Goal: Task Accomplishment & Management: Manage account settings

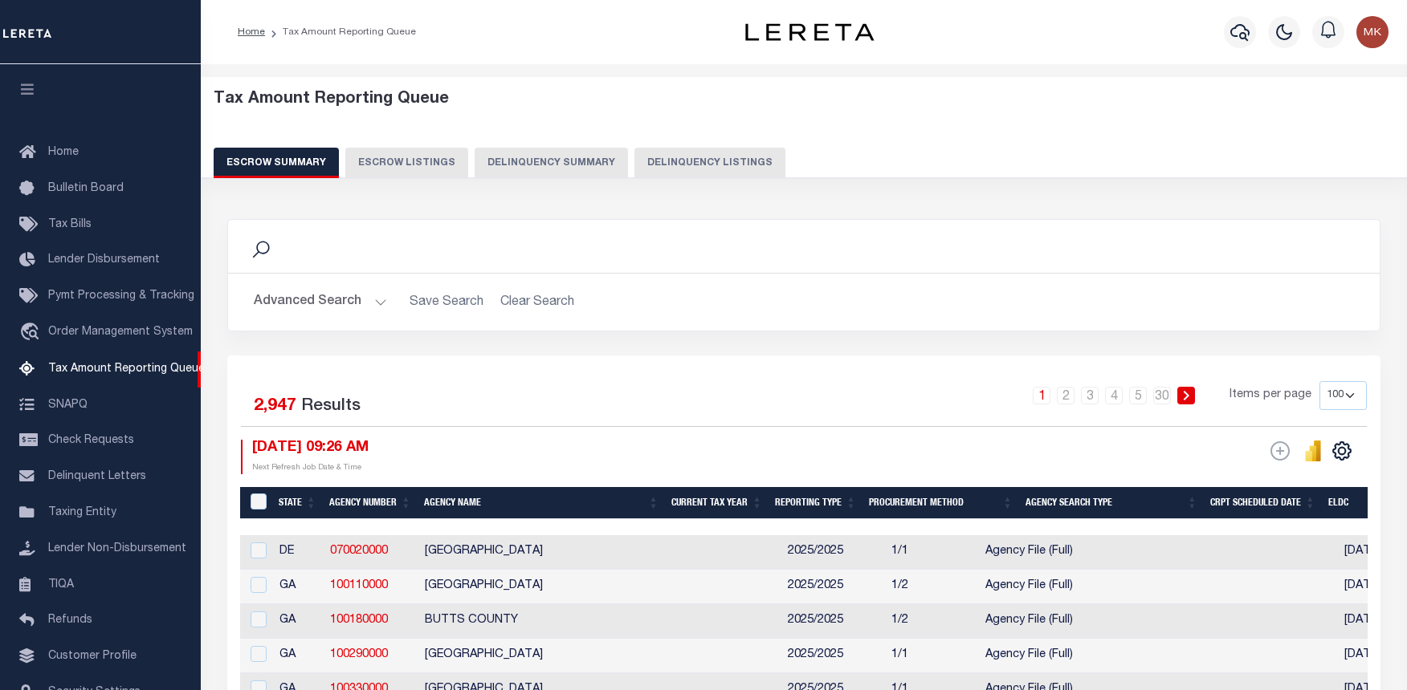
select select "100"
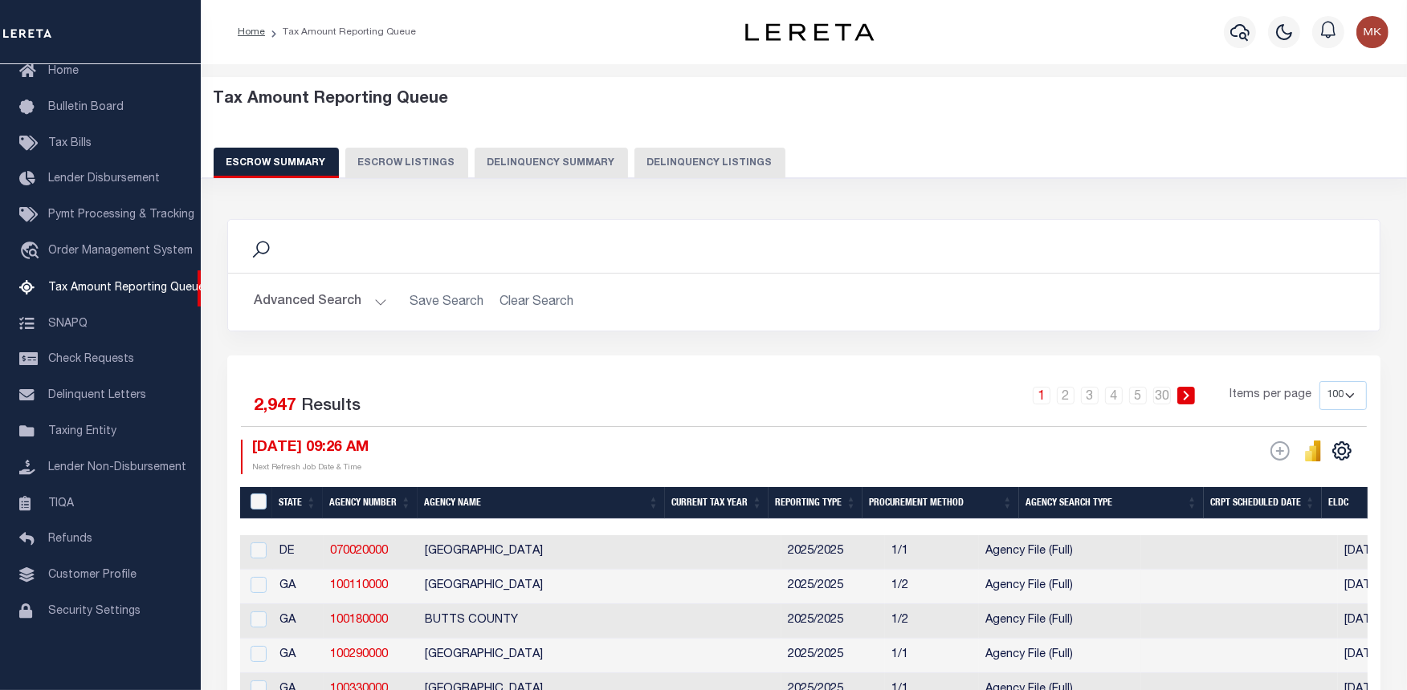
click at [644, 153] on button "Delinquency Listings" at bounding box center [709, 163] width 151 height 31
select select "100"
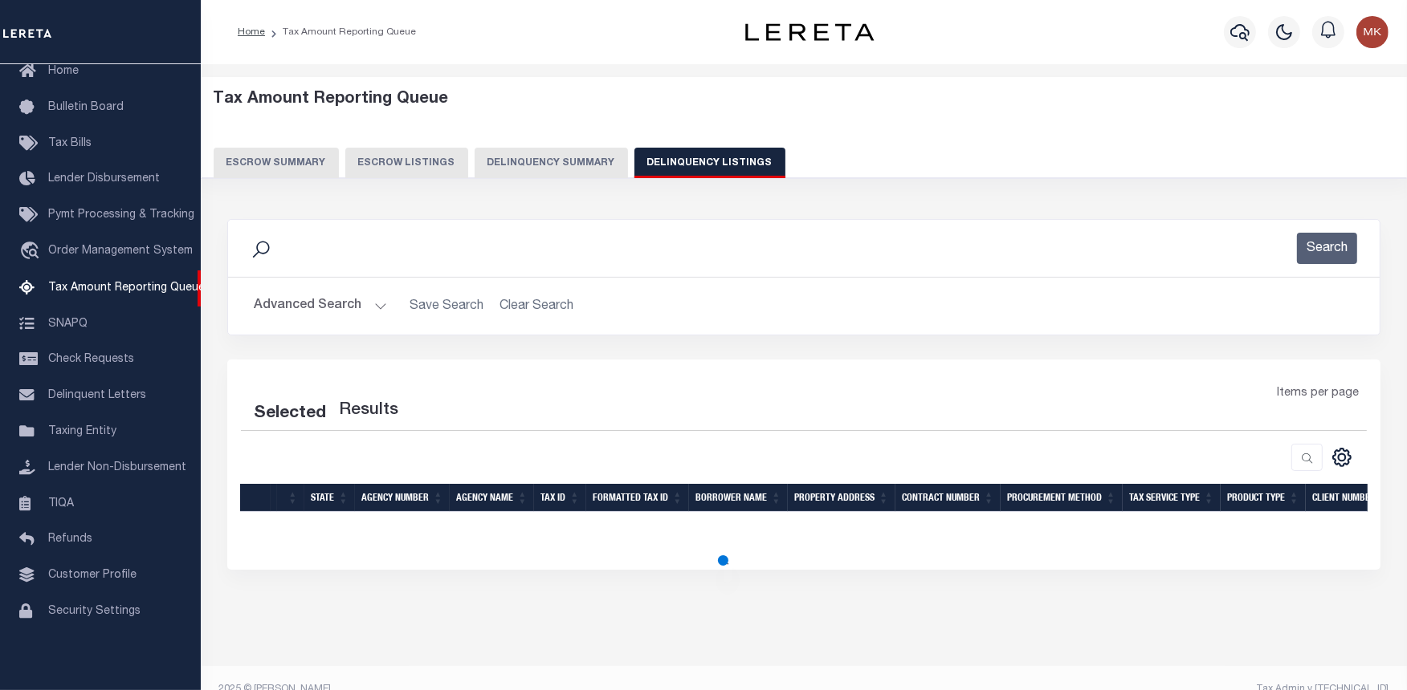
select select "100"
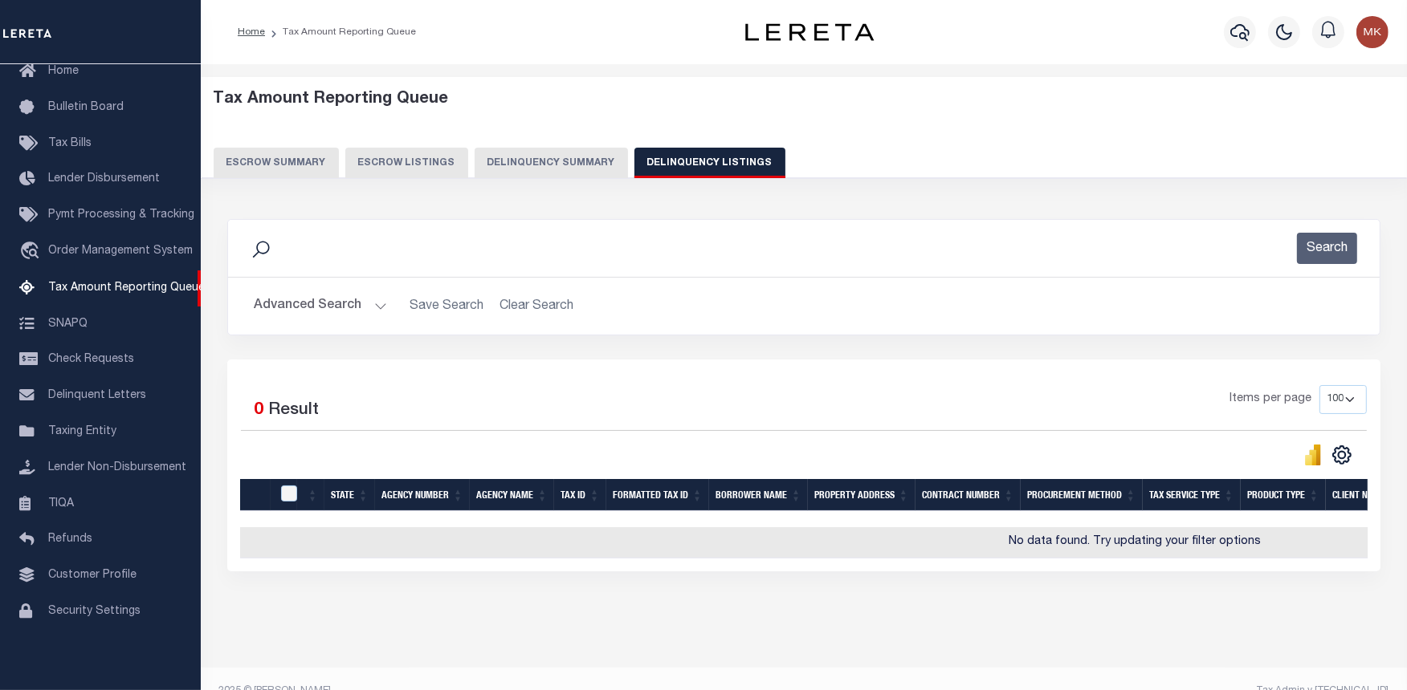
click at [368, 307] on button "Advanced Search" at bounding box center [320, 306] width 133 height 31
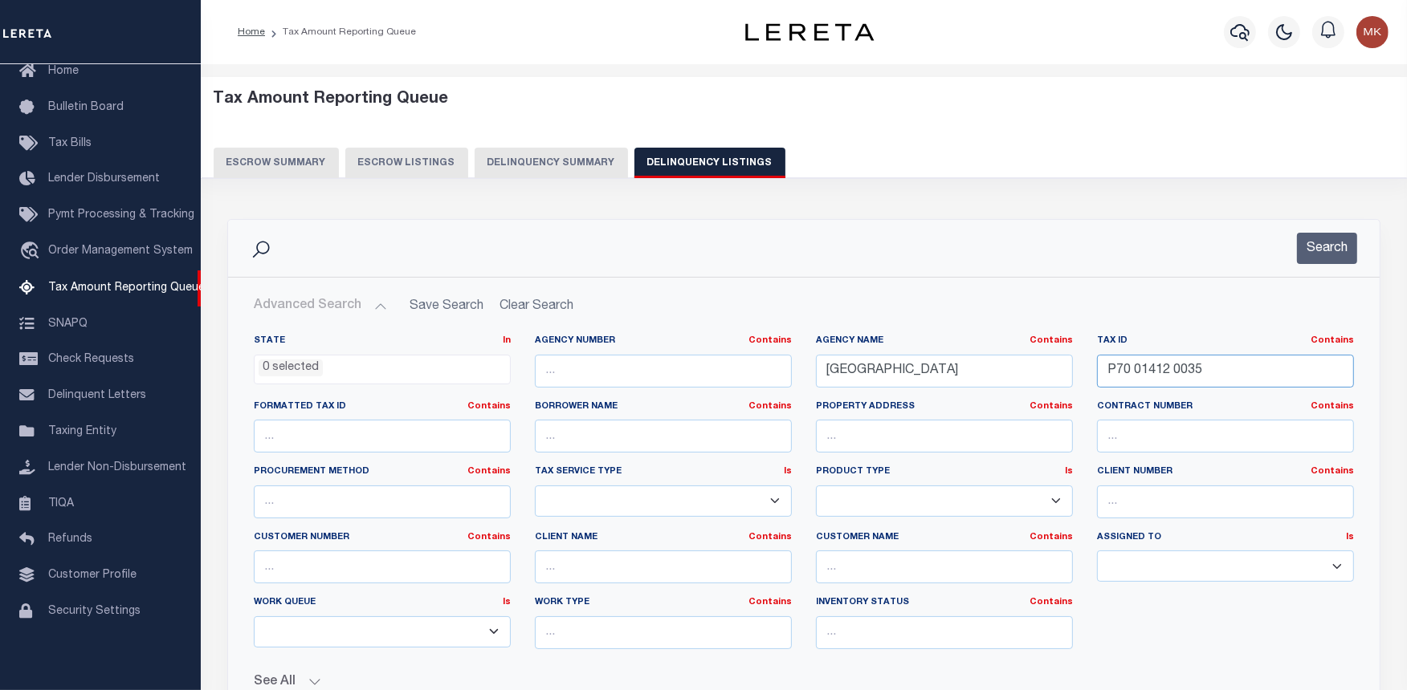
click at [1133, 370] on input "P70 01412 0035" at bounding box center [1225, 371] width 257 height 33
paste input "70-14-29-453-023"
type input "70-14-29-453-023"
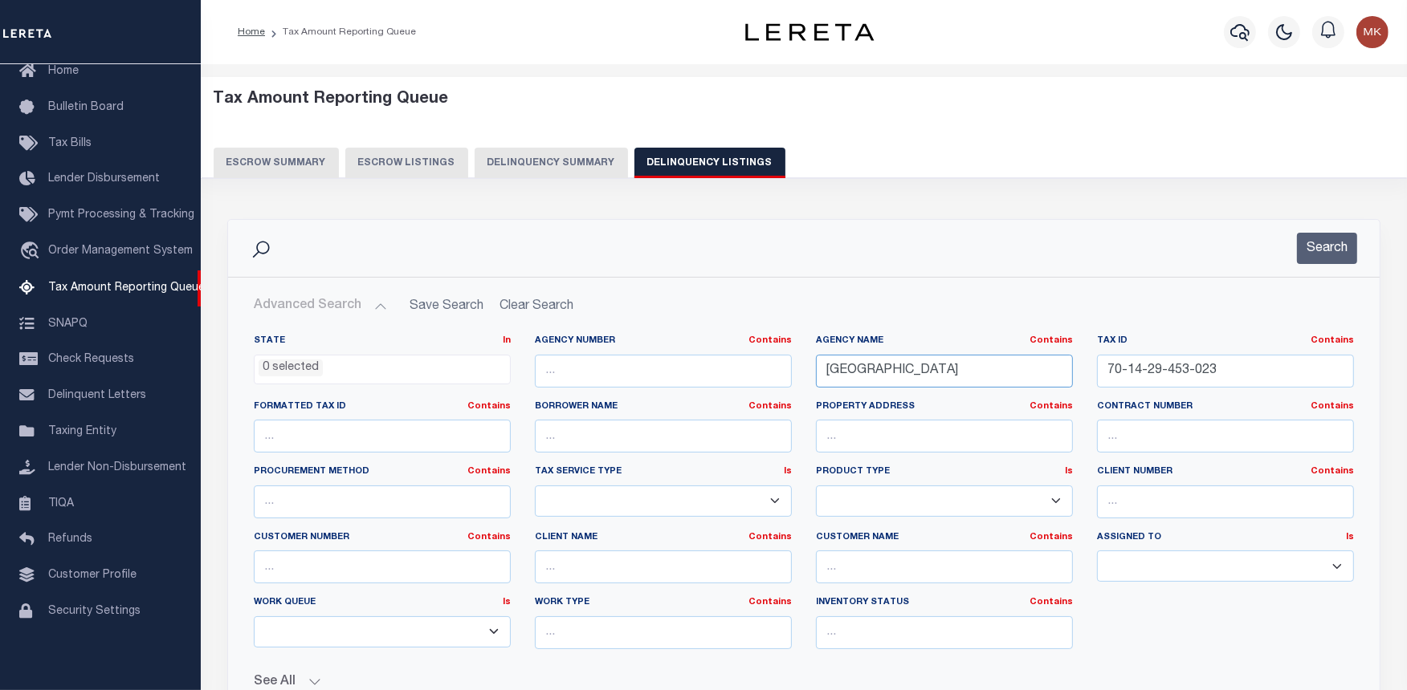
click at [982, 373] on input "[GEOGRAPHIC_DATA]" at bounding box center [944, 371] width 257 height 33
type input "M"
click at [1341, 252] on button "Search" at bounding box center [1327, 248] width 60 height 31
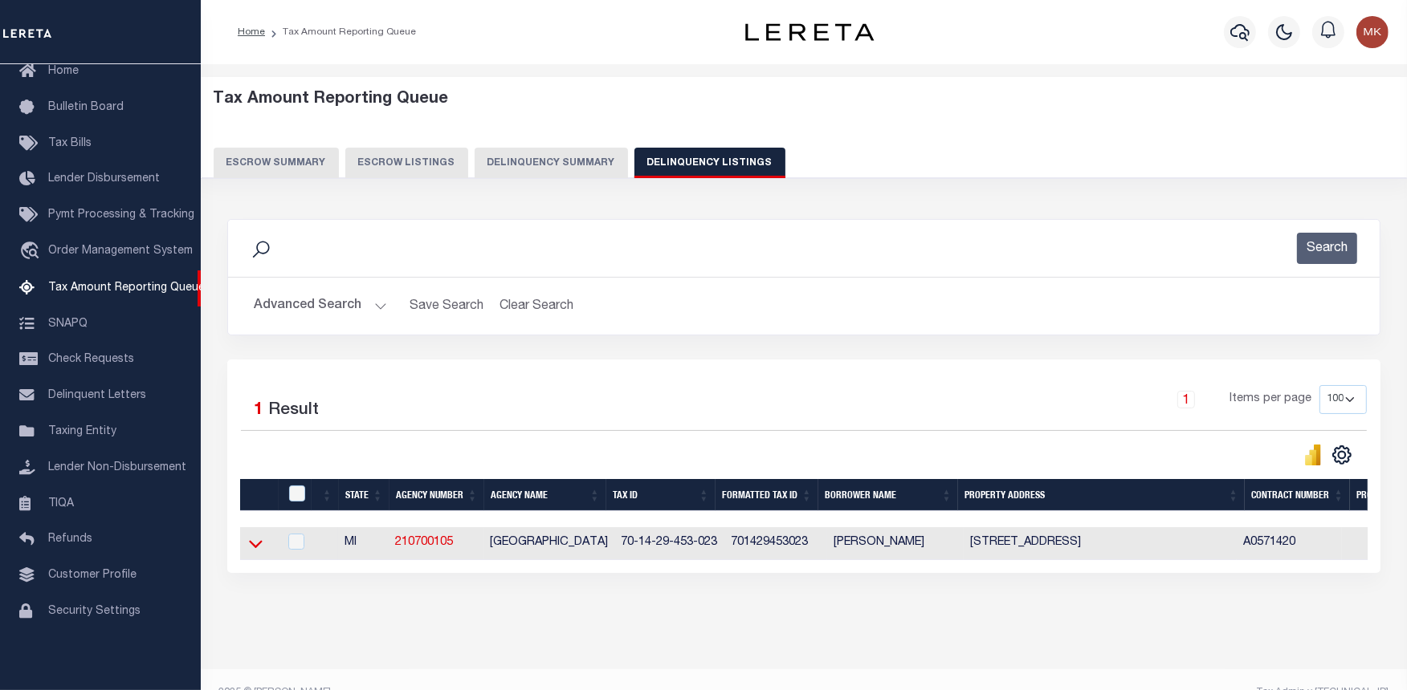
click at [257, 547] on icon at bounding box center [256, 543] width 14 height 17
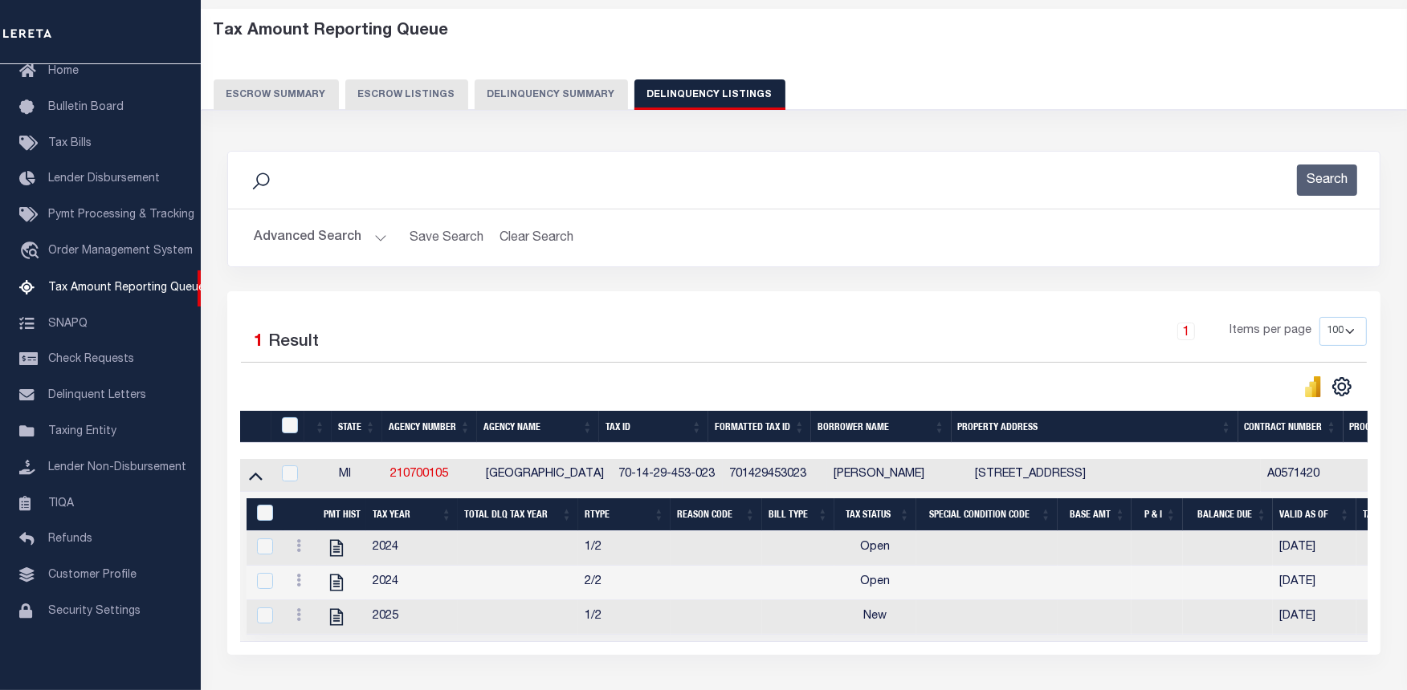
scroll to position [178, 0]
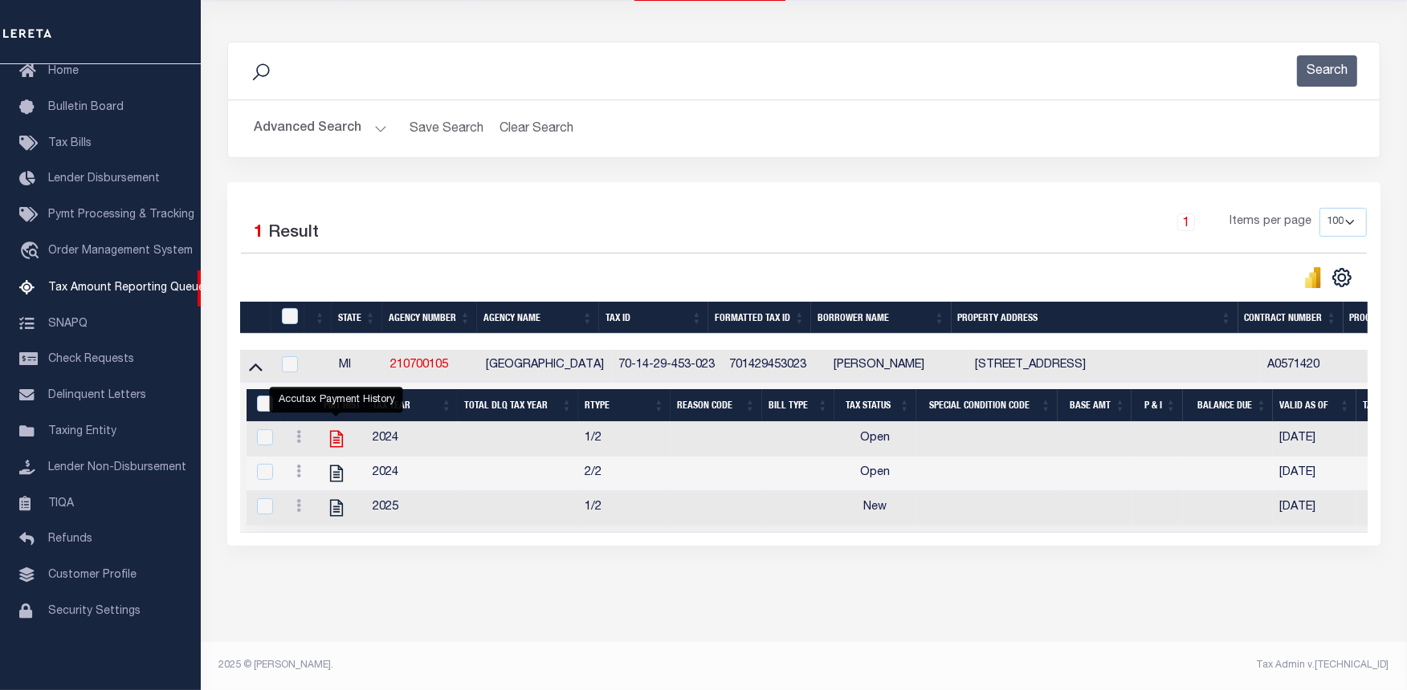
click at [340, 444] on icon "" at bounding box center [336, 439] width 21 height 21
checkbox input "true"
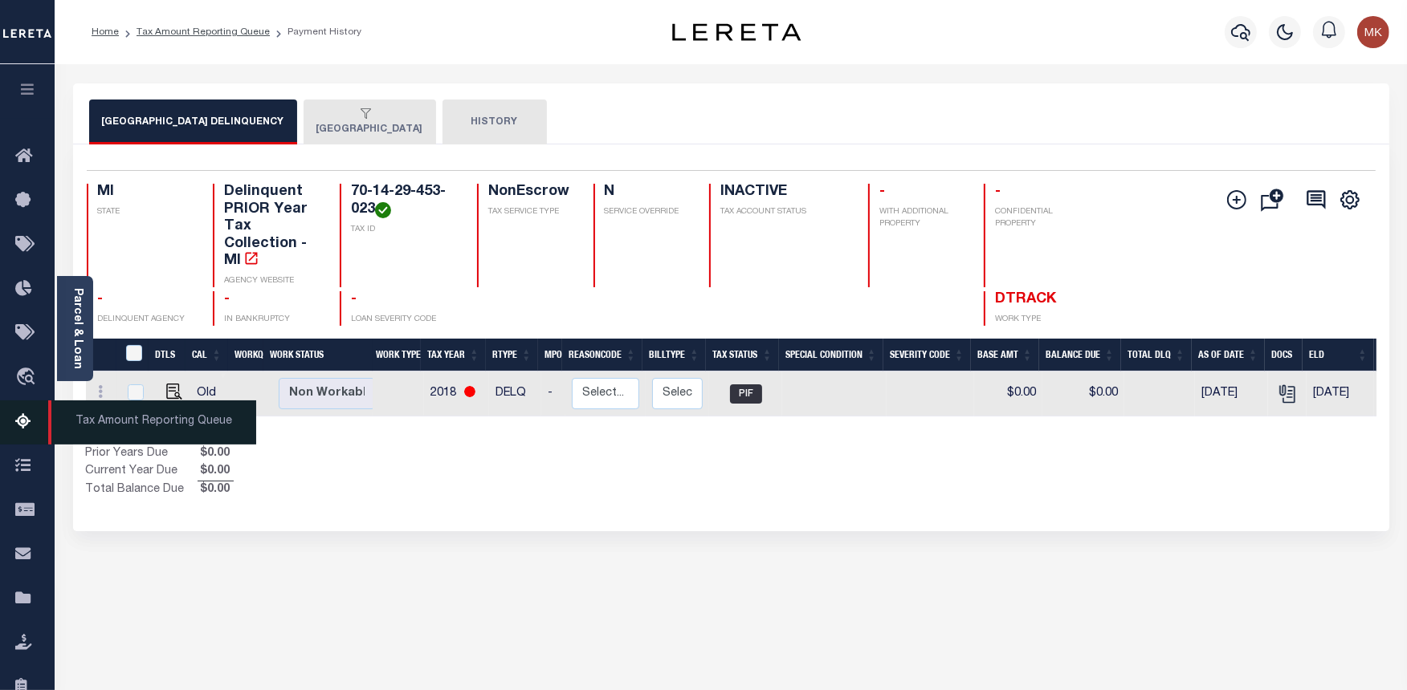
click at [32, 422] on icon at bounding box center [28, 423] width 26 height 20
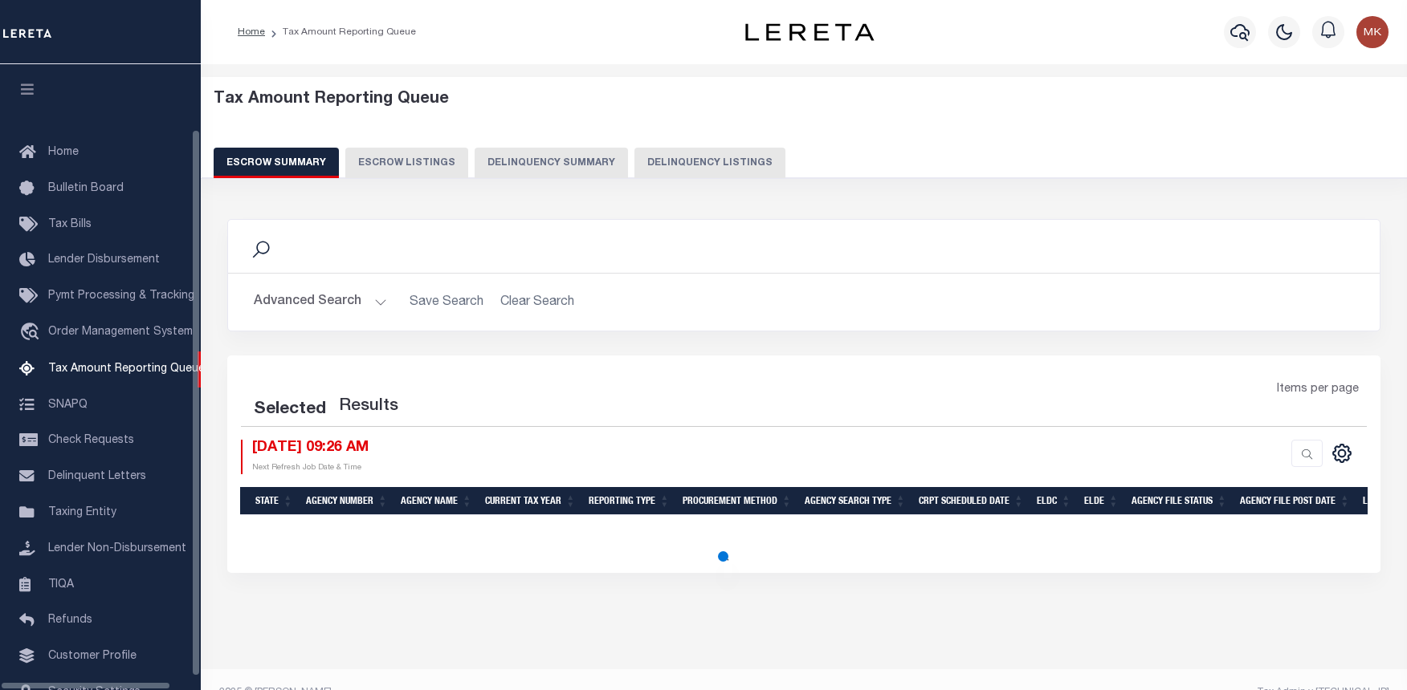
click at [713, 148] on button "Delinquency Listings" at bounding box center [709, 163] width 151 height 31
select select "100"
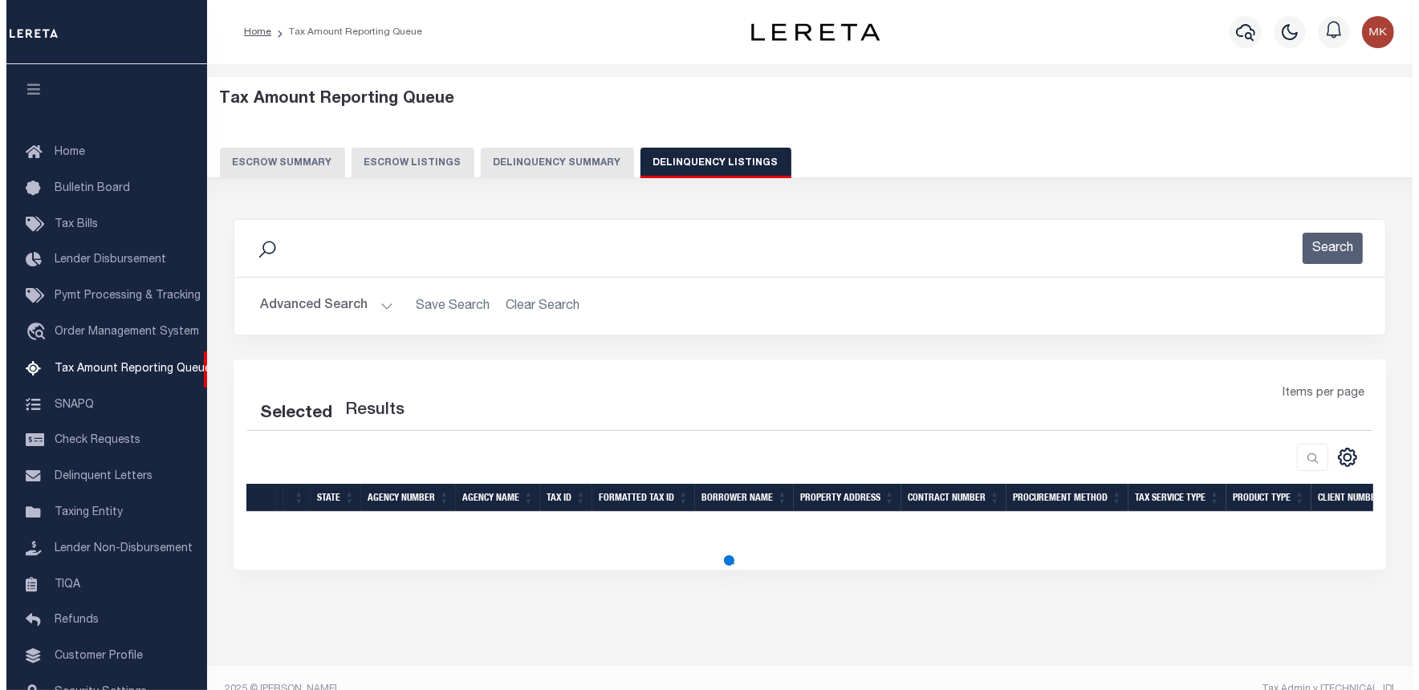
scroll to position [70, 0]
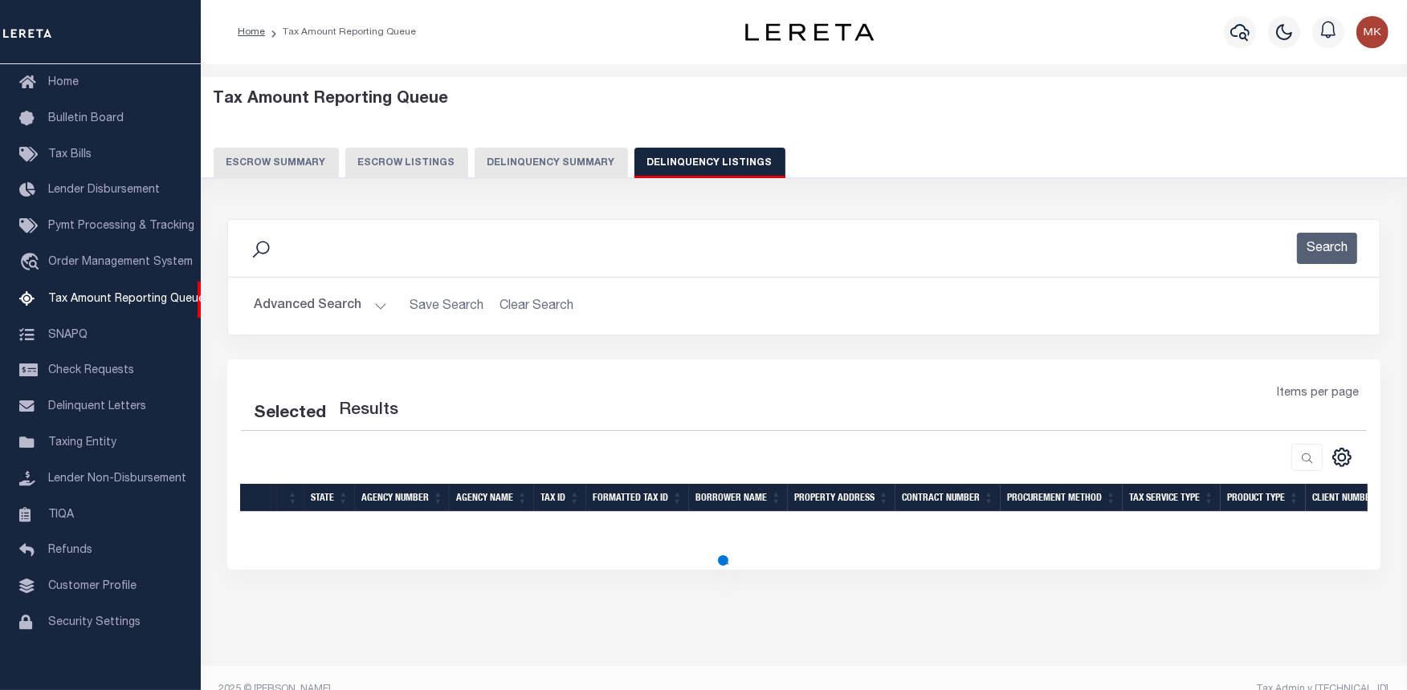
select select "100"
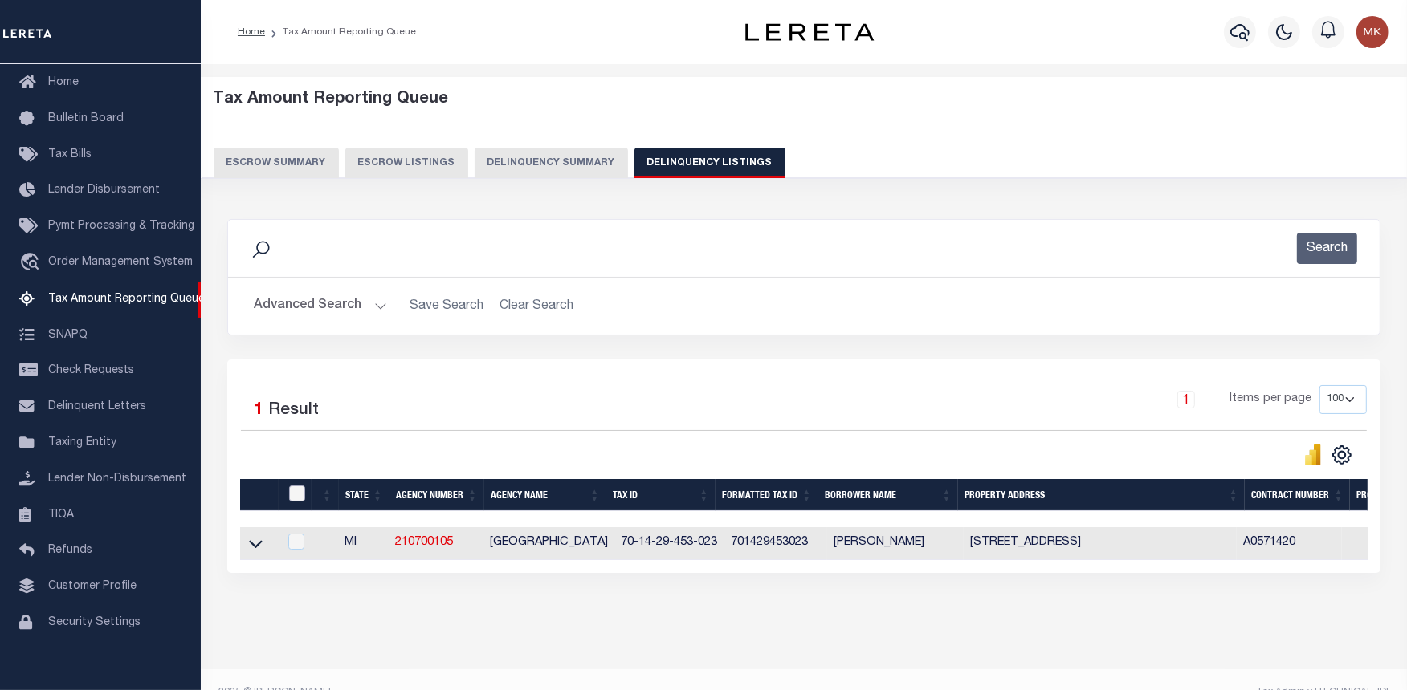
click at [295, 494] on input "checkbox" at bounding box center [297, 494] width 16 height 16
checkbox input "true"
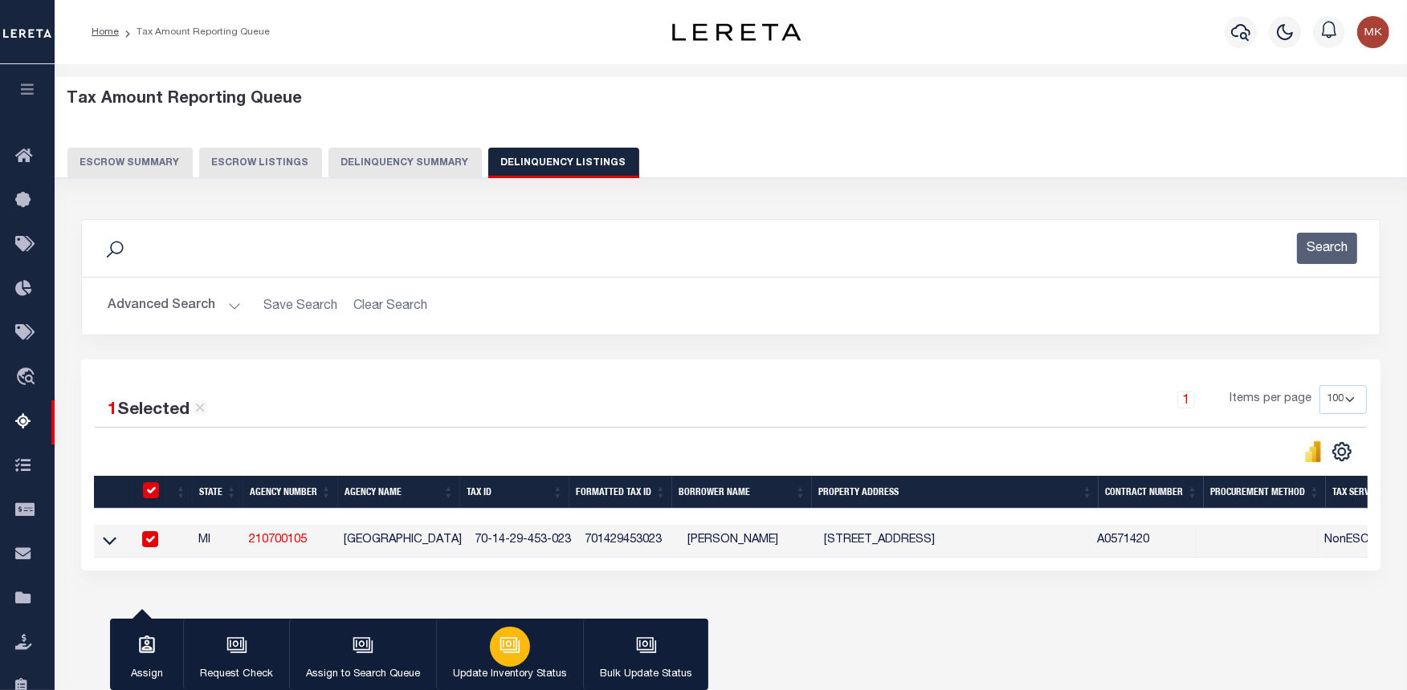
click at [518, 652] on div "button" at bounding box center [510, 647] width 40 height 40
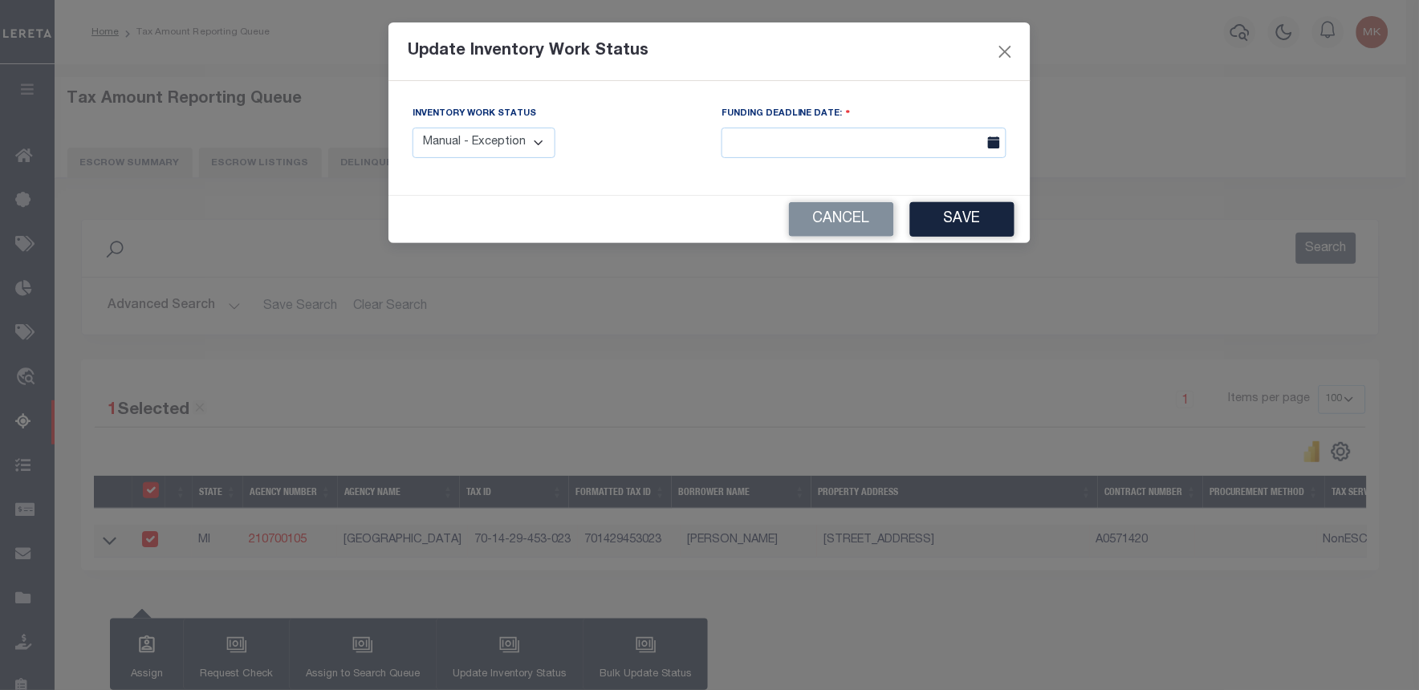
click at [452, 129] on select "Manual - Exception Pended - Awaiting Search Late Add Exception Completed" at bounding box center [484, 143] width 143 height 31
select select "4"
click at [413, 128] on select "Manual - Exception Pended - Awaiting Search Late Add Exception Completed" at bounding box center [484, 143] width 143 height 31
click at [974, 212] on button "Save" at bounding box center [962, 219] width 104 height 35
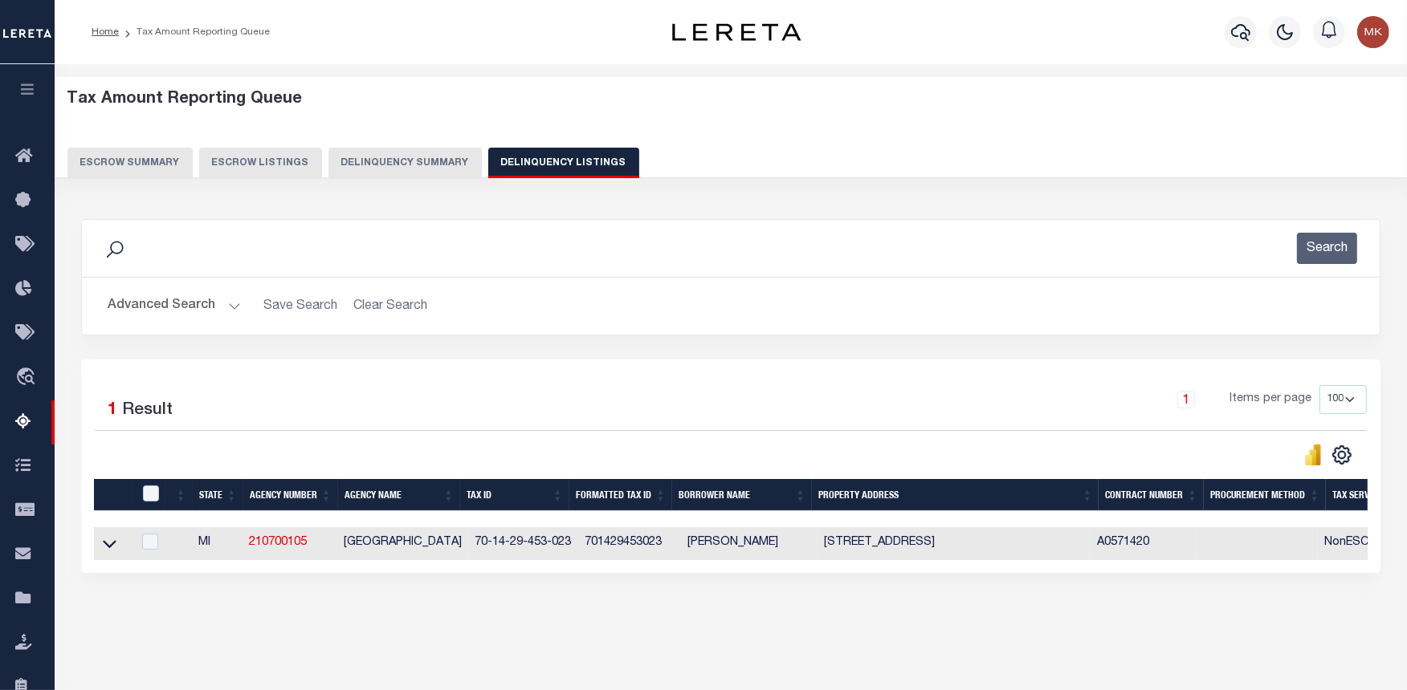
click at [229, 307] on button "Advanced Search" at bounding box center [174, 306] width 133 height 31
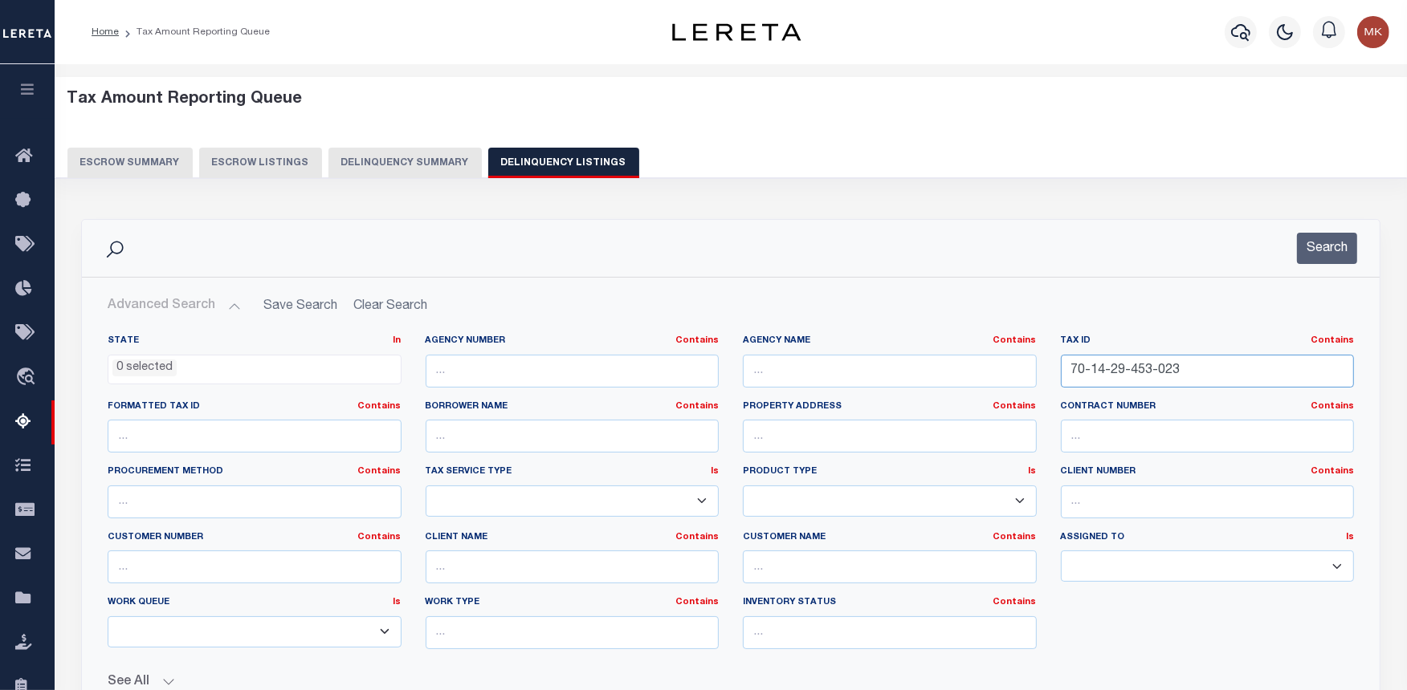
click at [1089, 364] on input "70-14-29-453-023" at bounding box center [1208, 371] width 294 height 33
paste input "6-0236.1000"
type input "6-0236.1000"
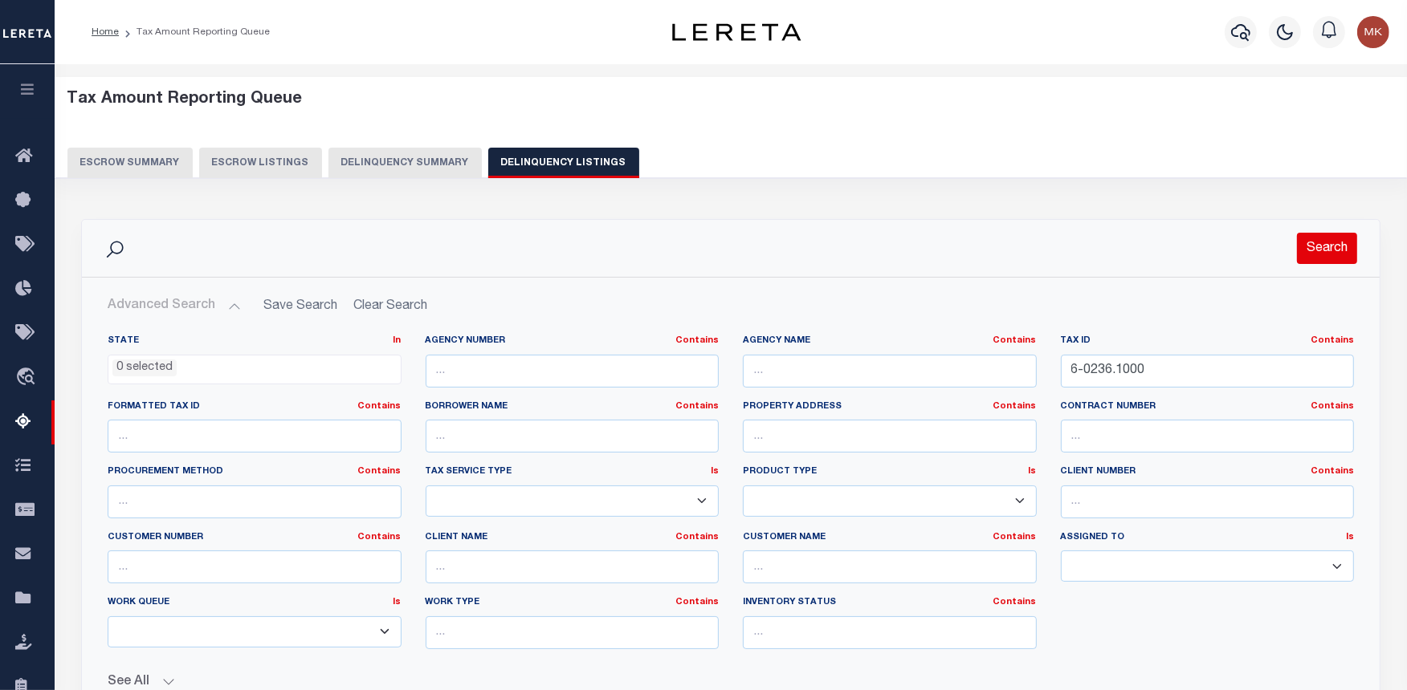
click at [1320, 258] on button "Search" at bounding box center [1327, 248] width 60 height 31
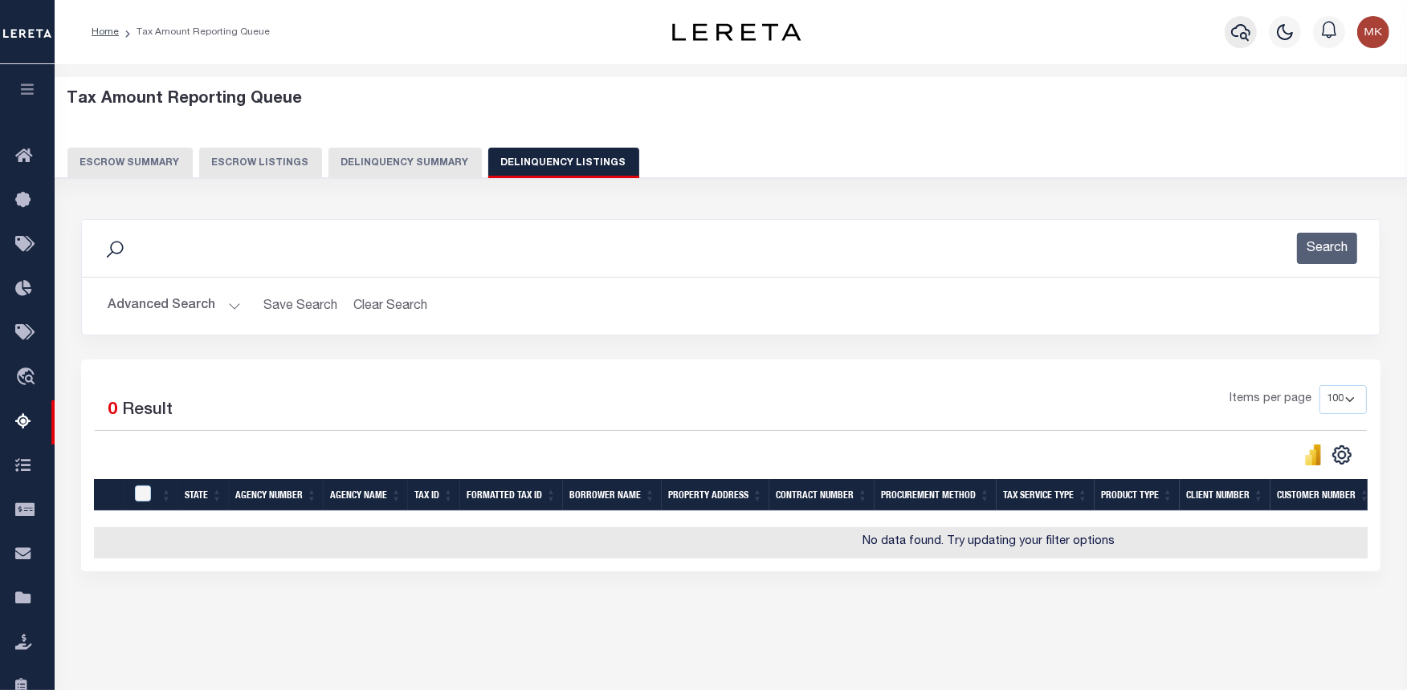
click at [1248, 39] on icon "button" at bounding box center [1240, 31] width 19 height 19
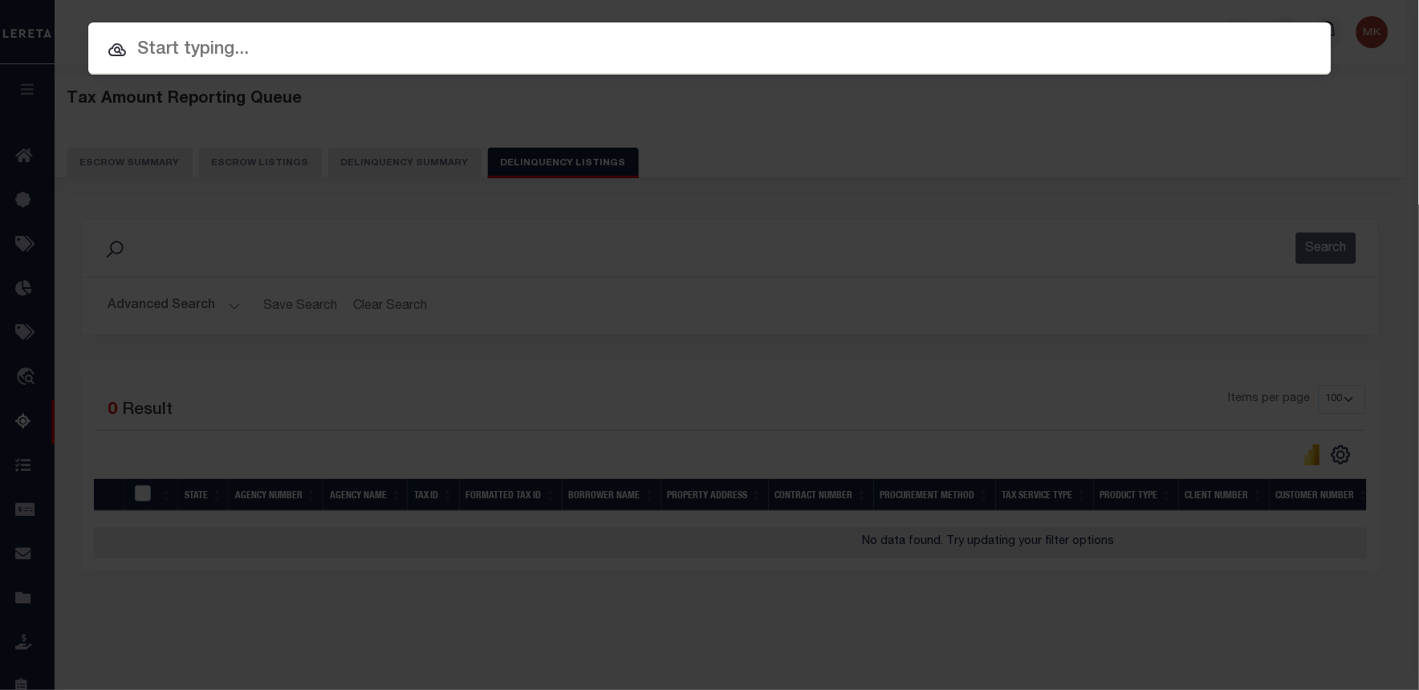
paste input "1338784471"
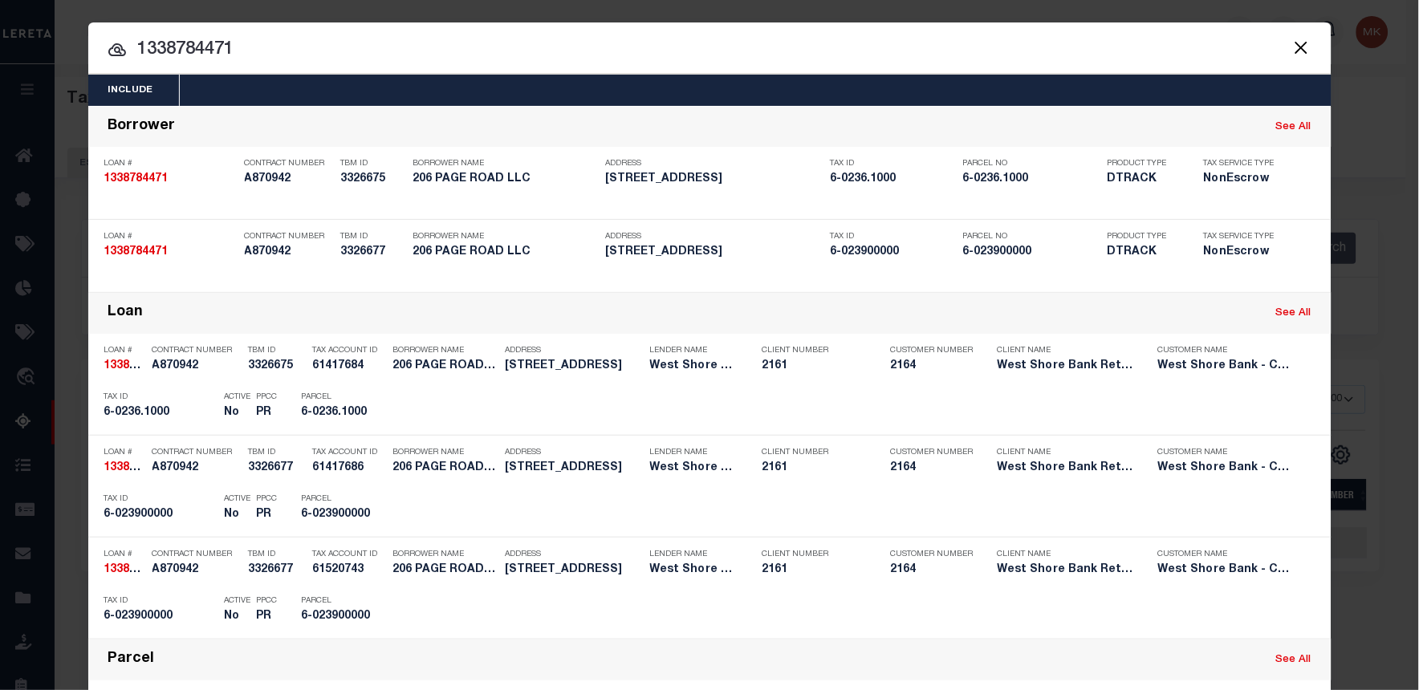
type input "1338784471"
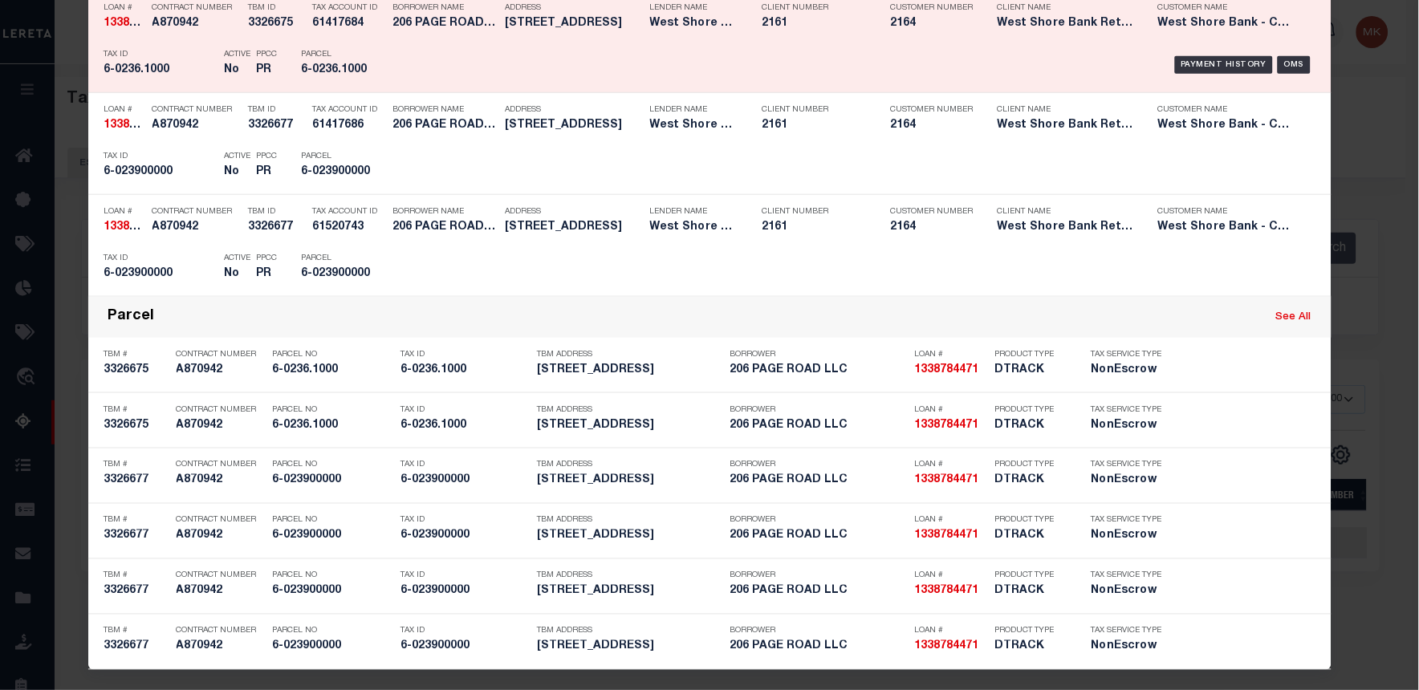
scroll to position [347, 0]
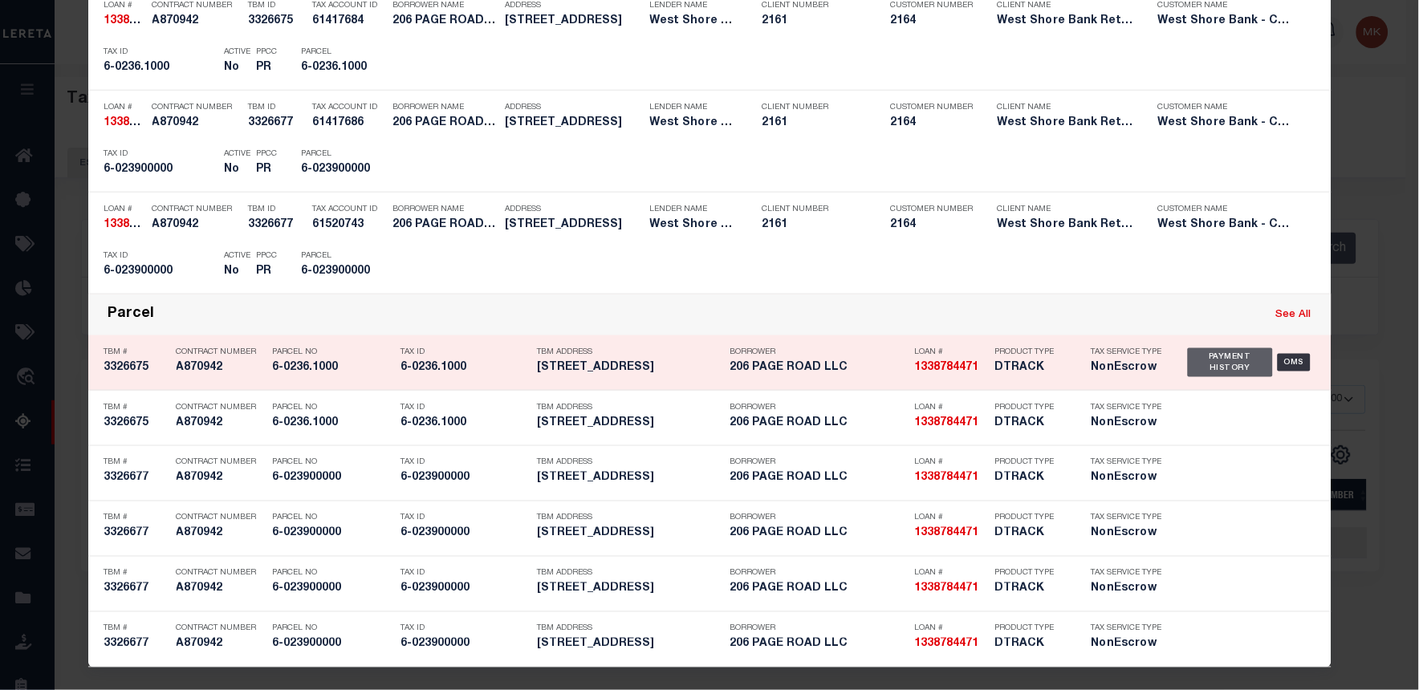
click at [1200, 361] on div "Payment History" at bounding box center [1231, 362] width 86 height 29
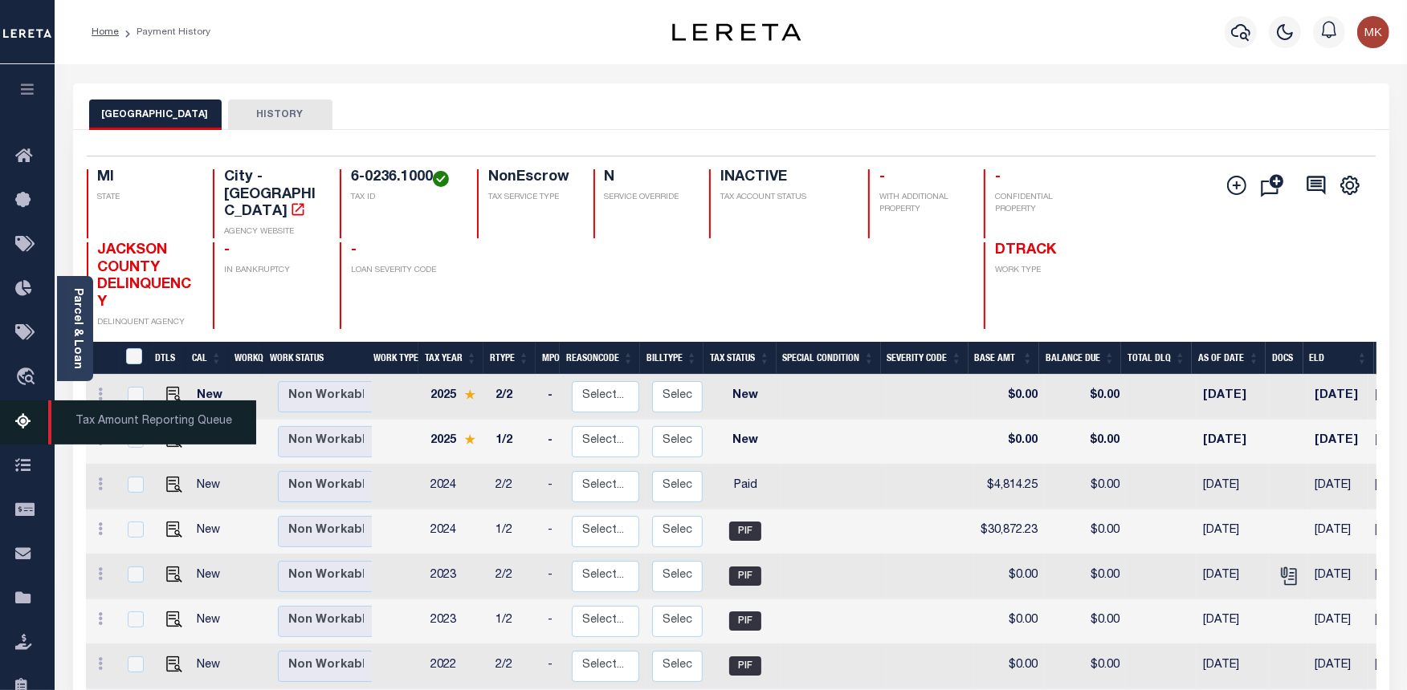
click at [18, 417] on icon at bounding box center [28, 423] width 26 height 20
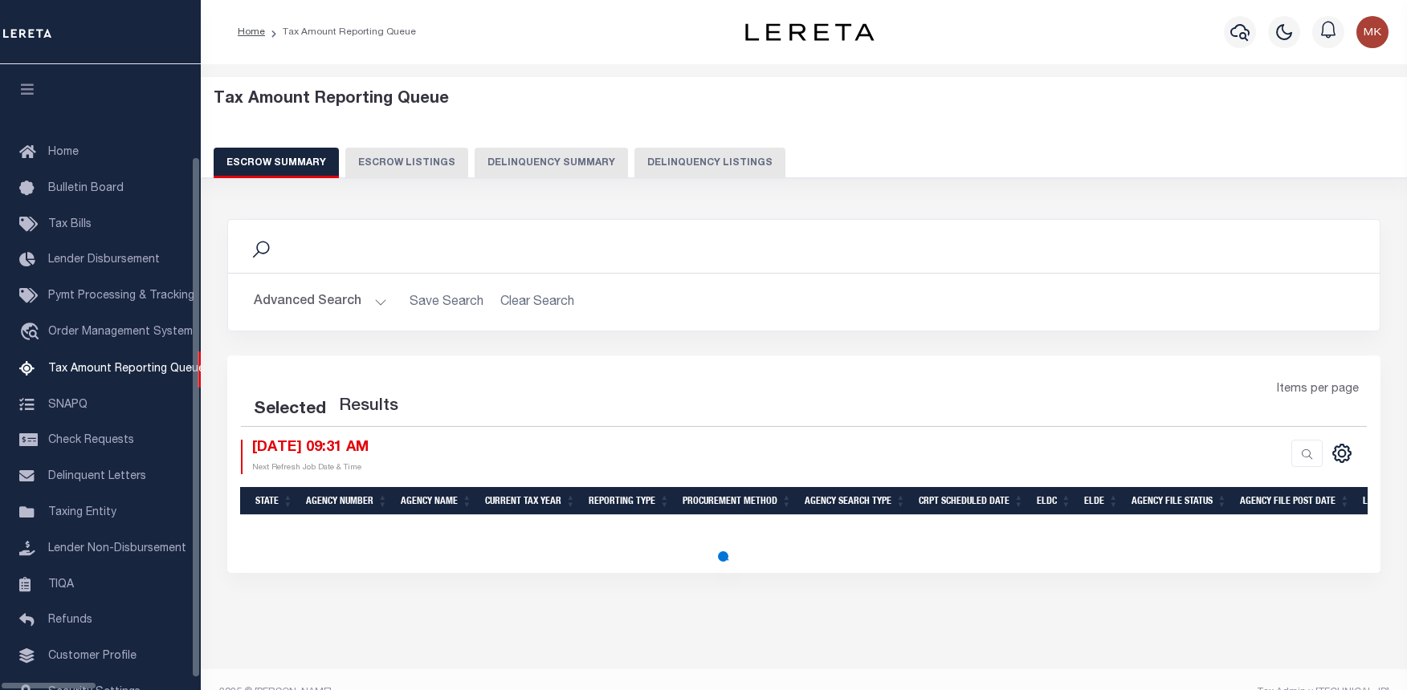
click at [641, 169] on button "Delinquency Listings" at bounding box center [709, 163] width 151 height 31
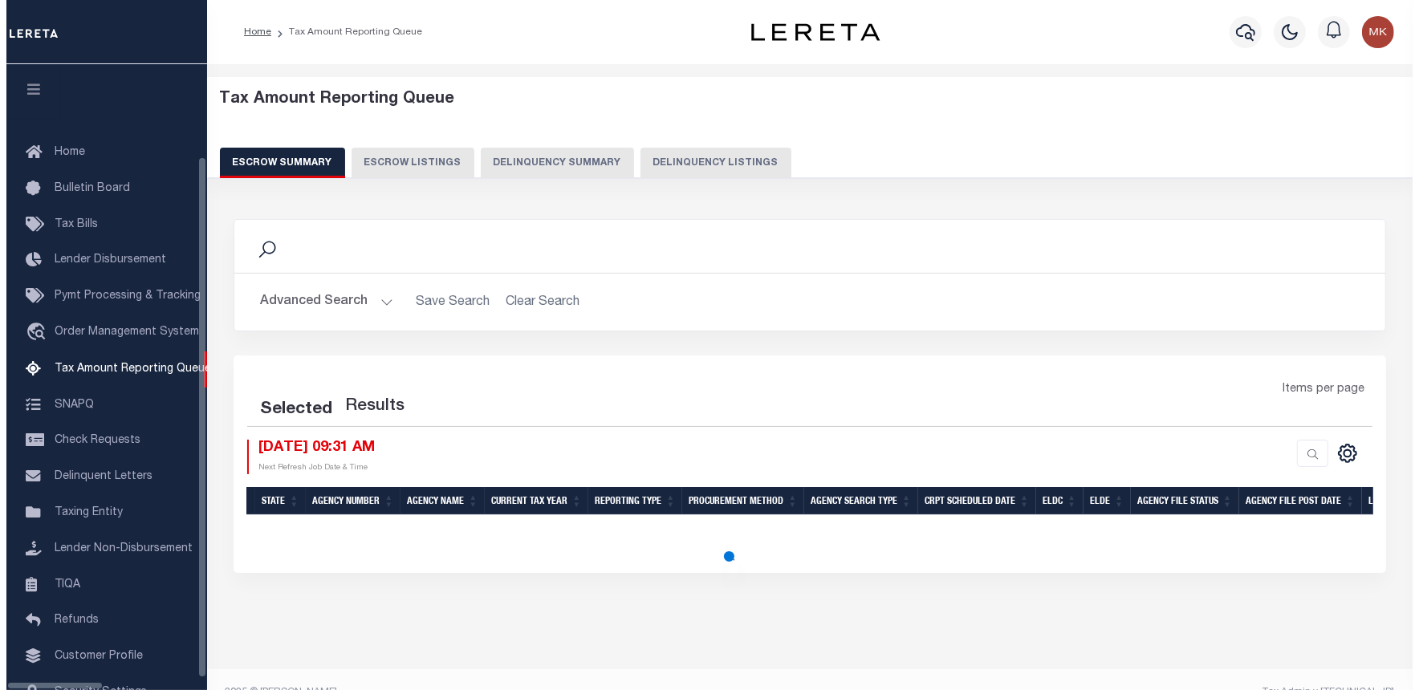
scroll to position [70, 0]
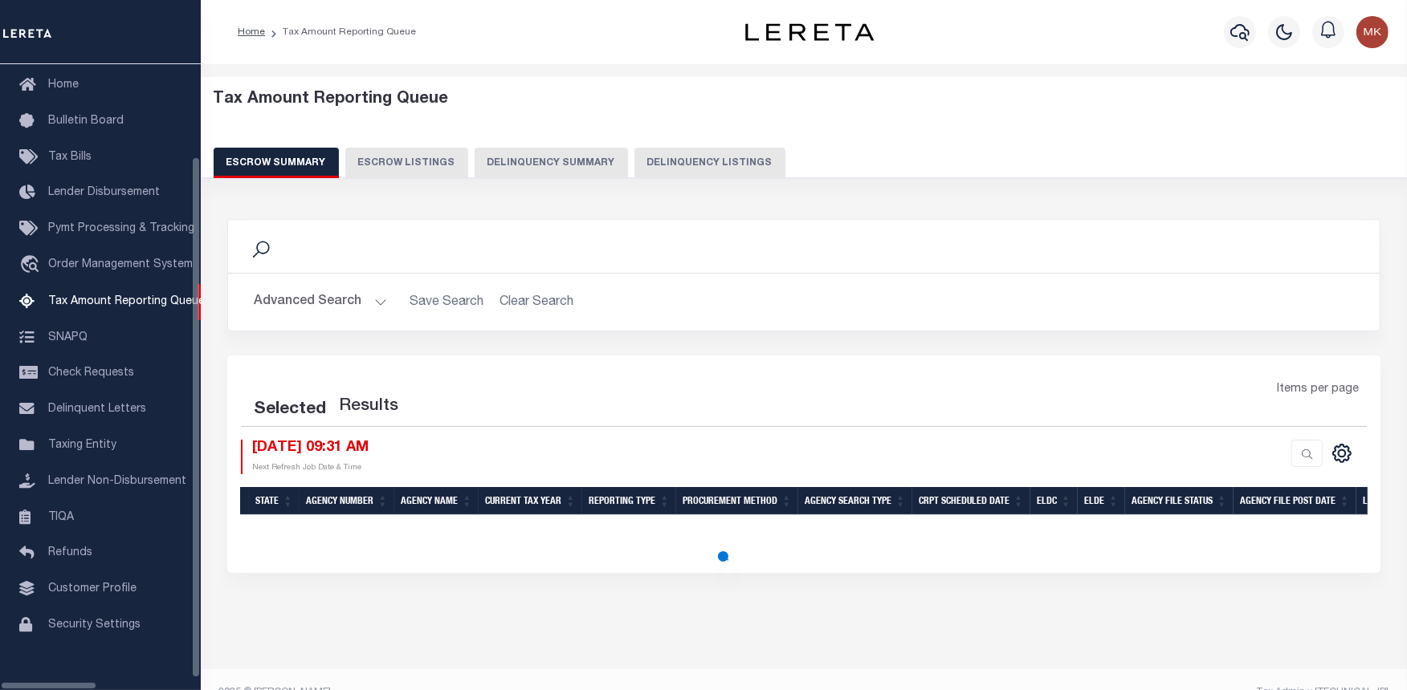
select select "100"
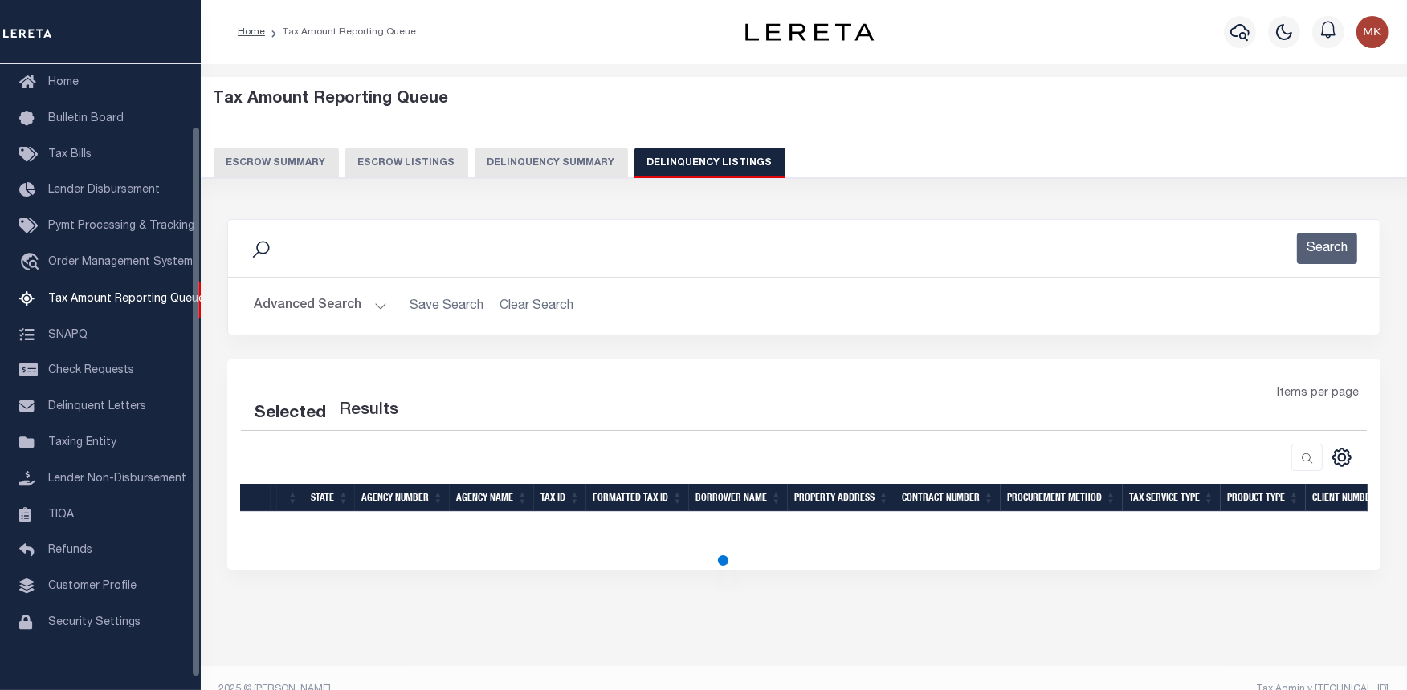
select select "100"
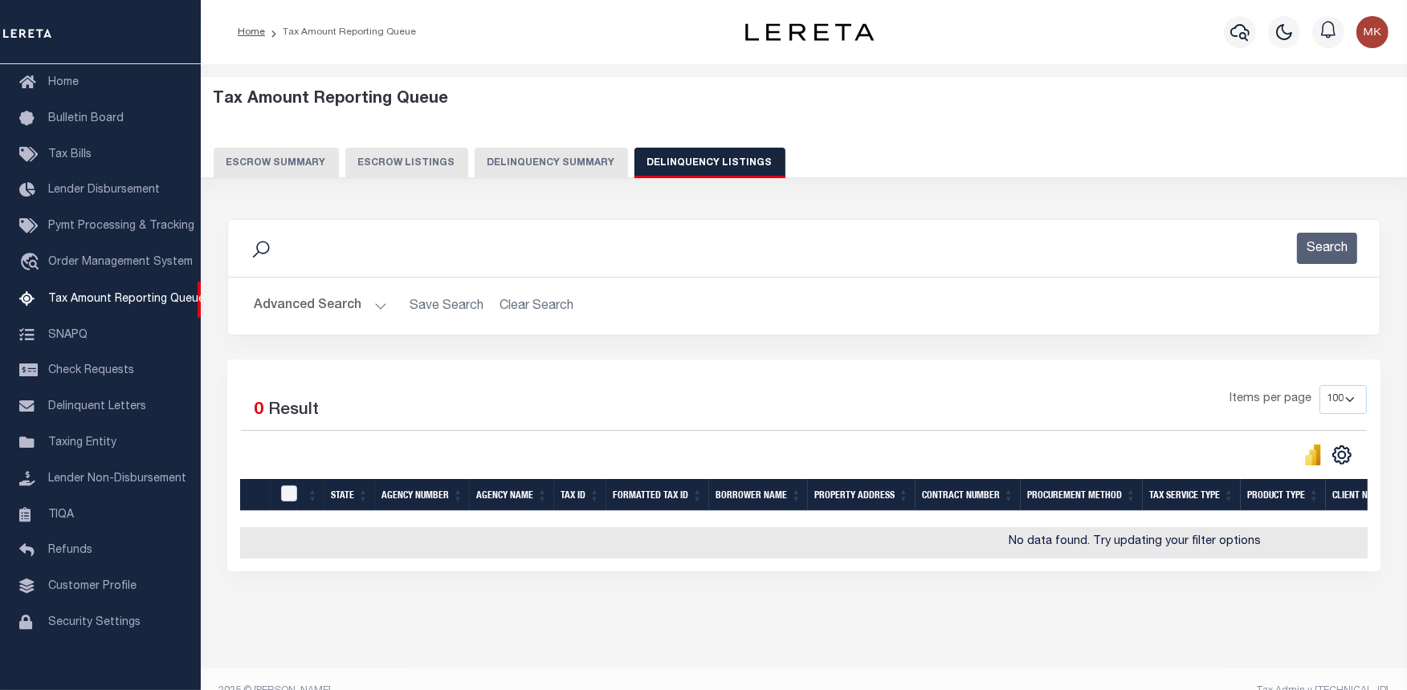
click at [370, 306] on button "Advanced Search" at bounding box center [320, 306] width 133 height 31
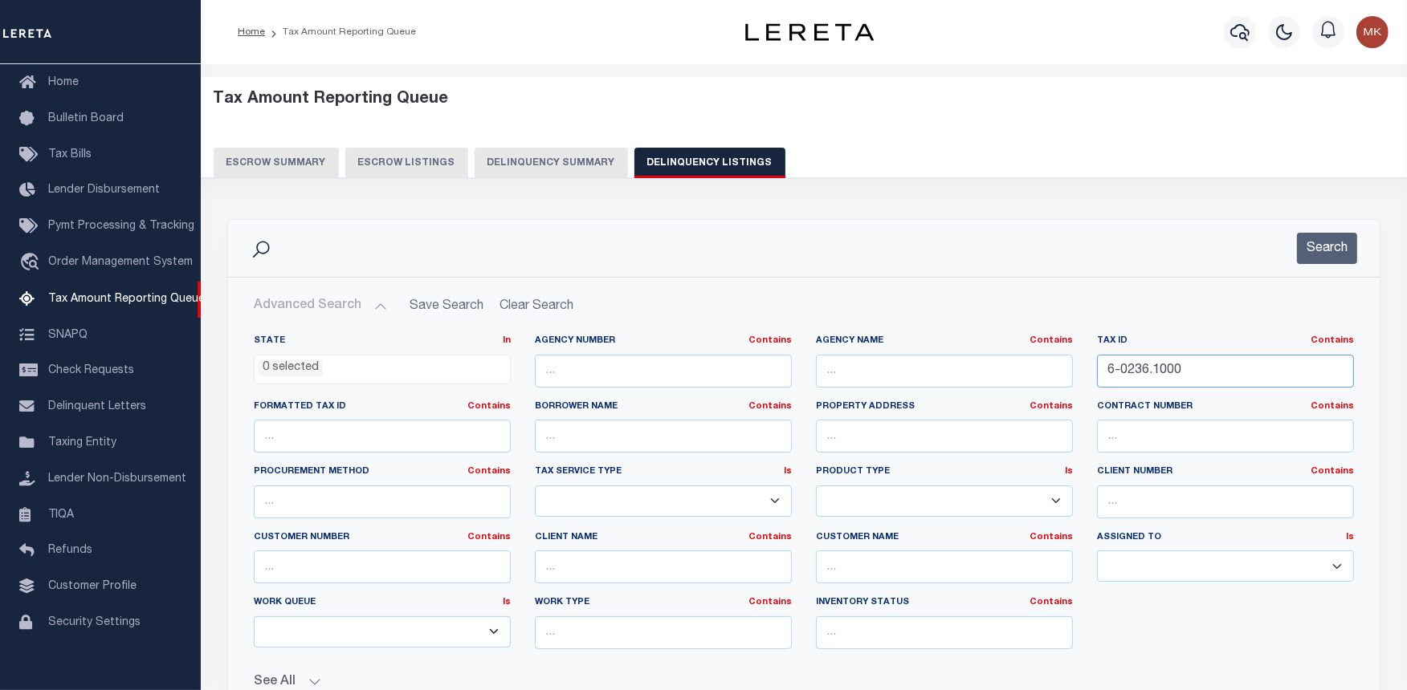
click at [1133, 365] on input "6-0236.1000" at bounding box center [1225, 371] width 257 height 33
paste input "900"
type input "6-023900000"
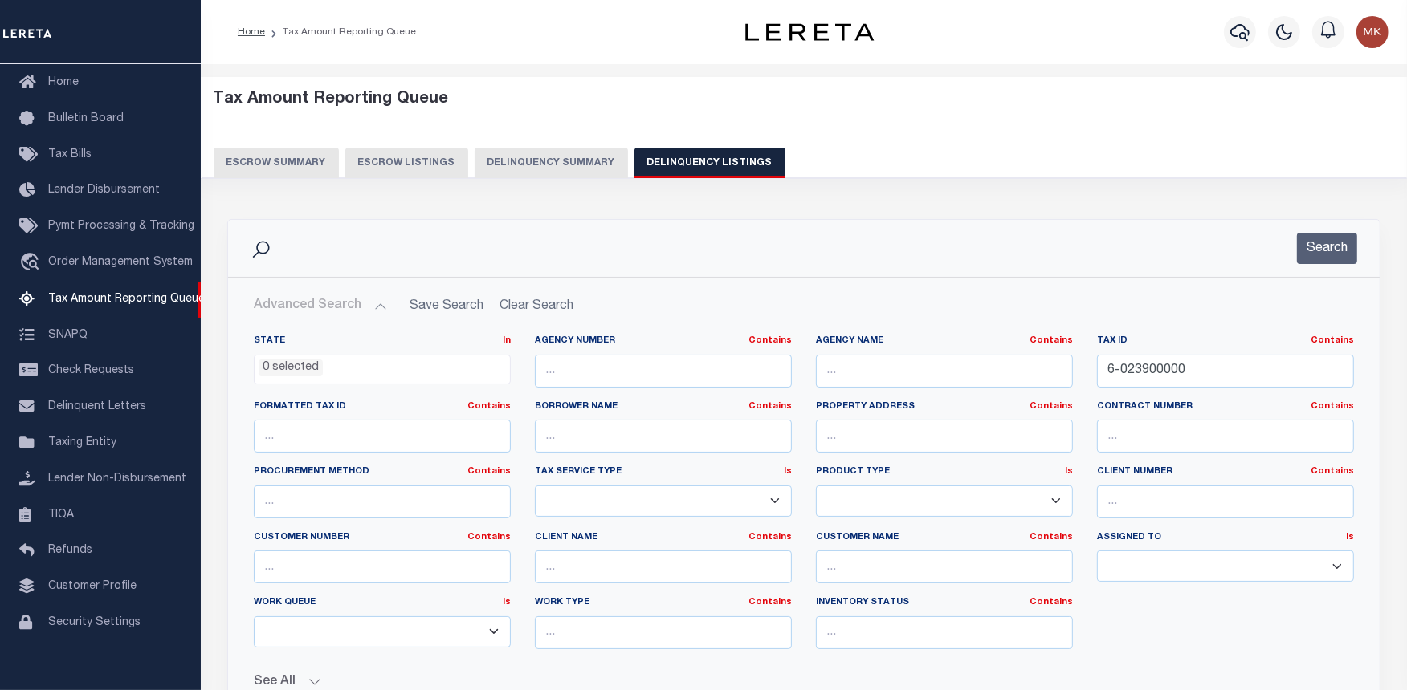
click at [1289, 251] on div "Search" at bounding box center [1316, 248] width 79 height 31
click at [1310, 245] on button "Search" at bounding box center [1327, 248] width 60 height 31
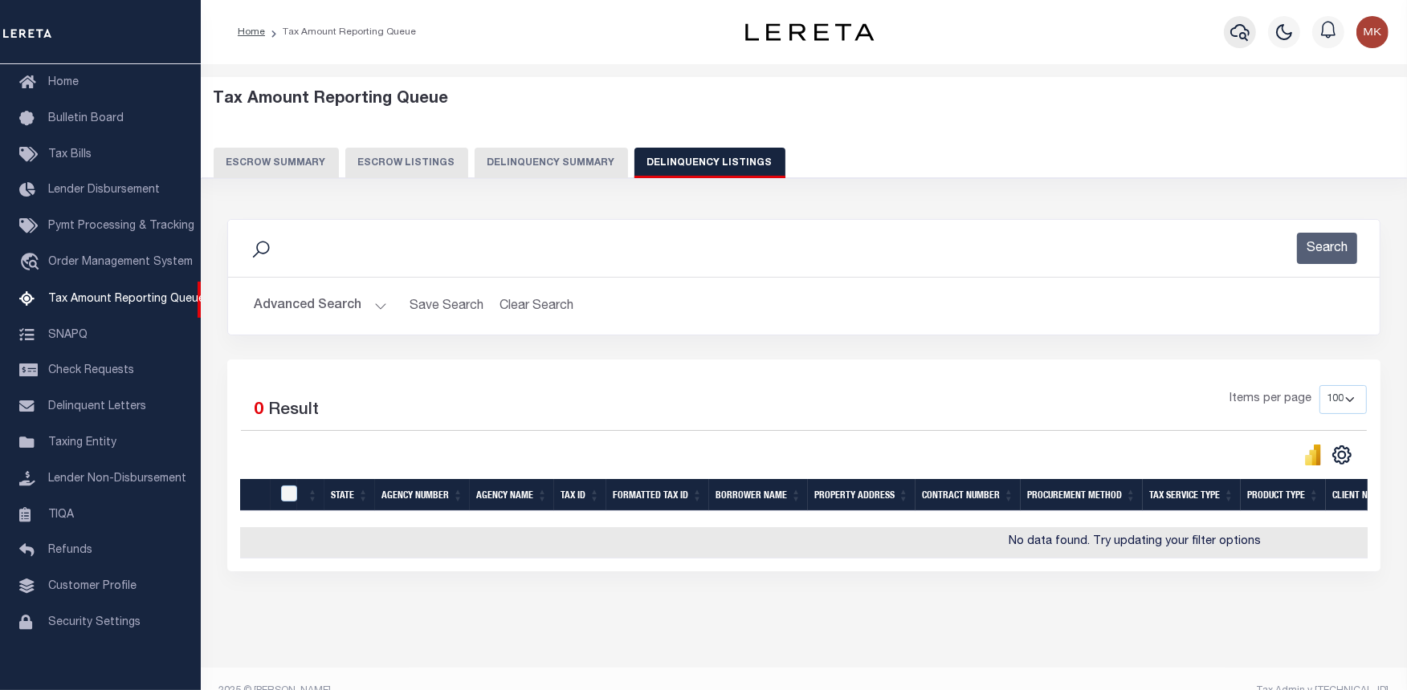
click at [1232, 38] on icon "button" at bounding box center [1239, 31] width 19 height 19
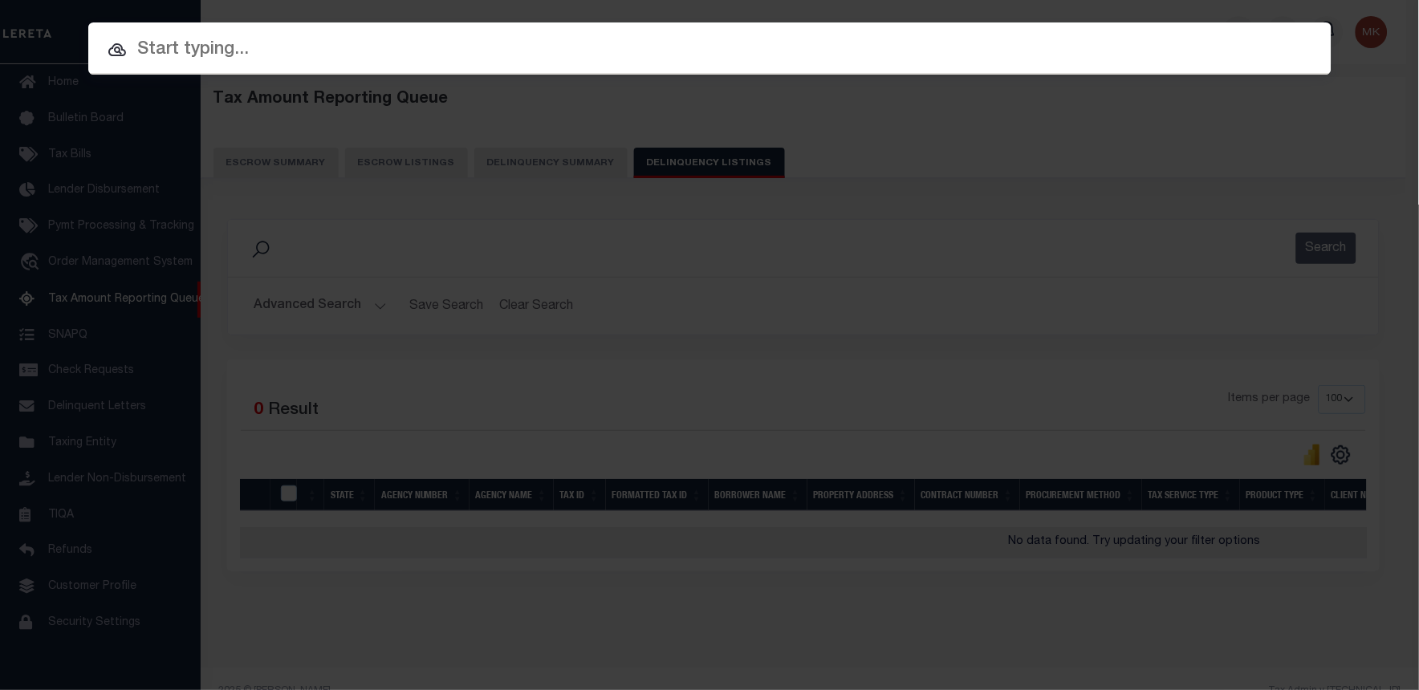
paste input "1338784471"
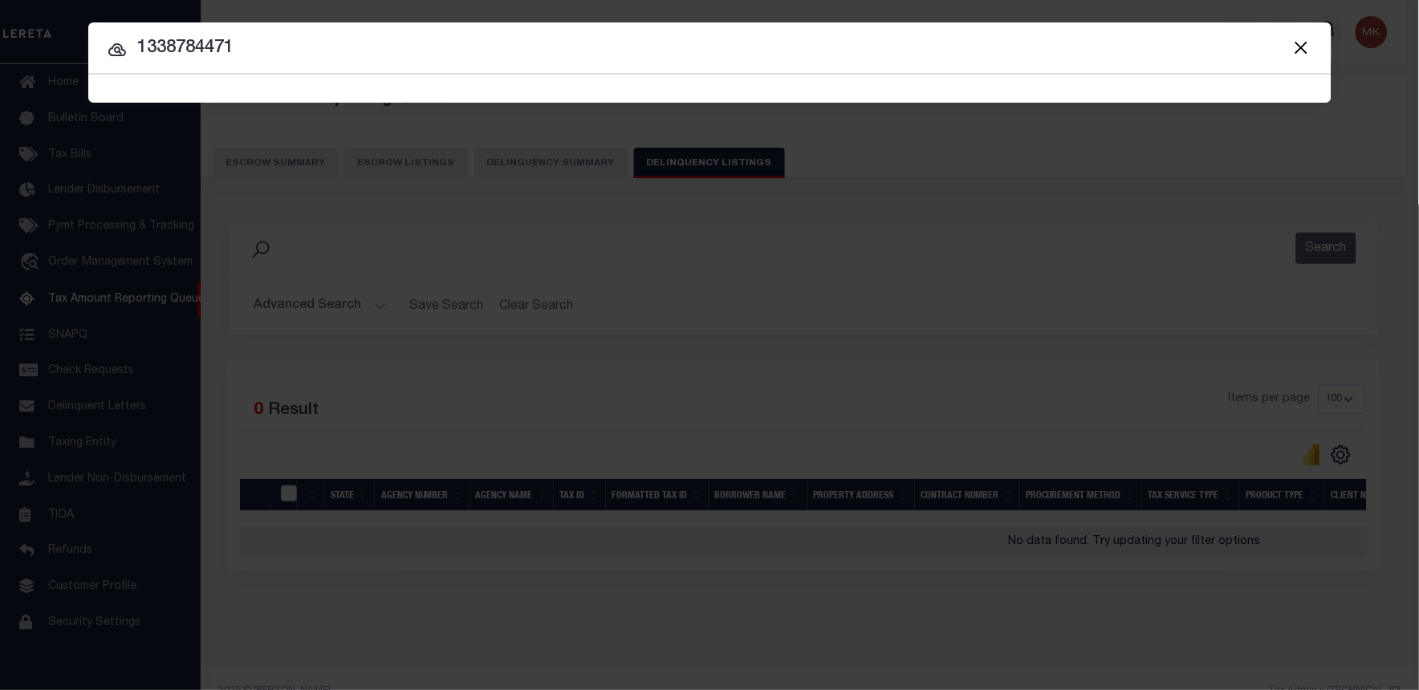
type input "1338784471"
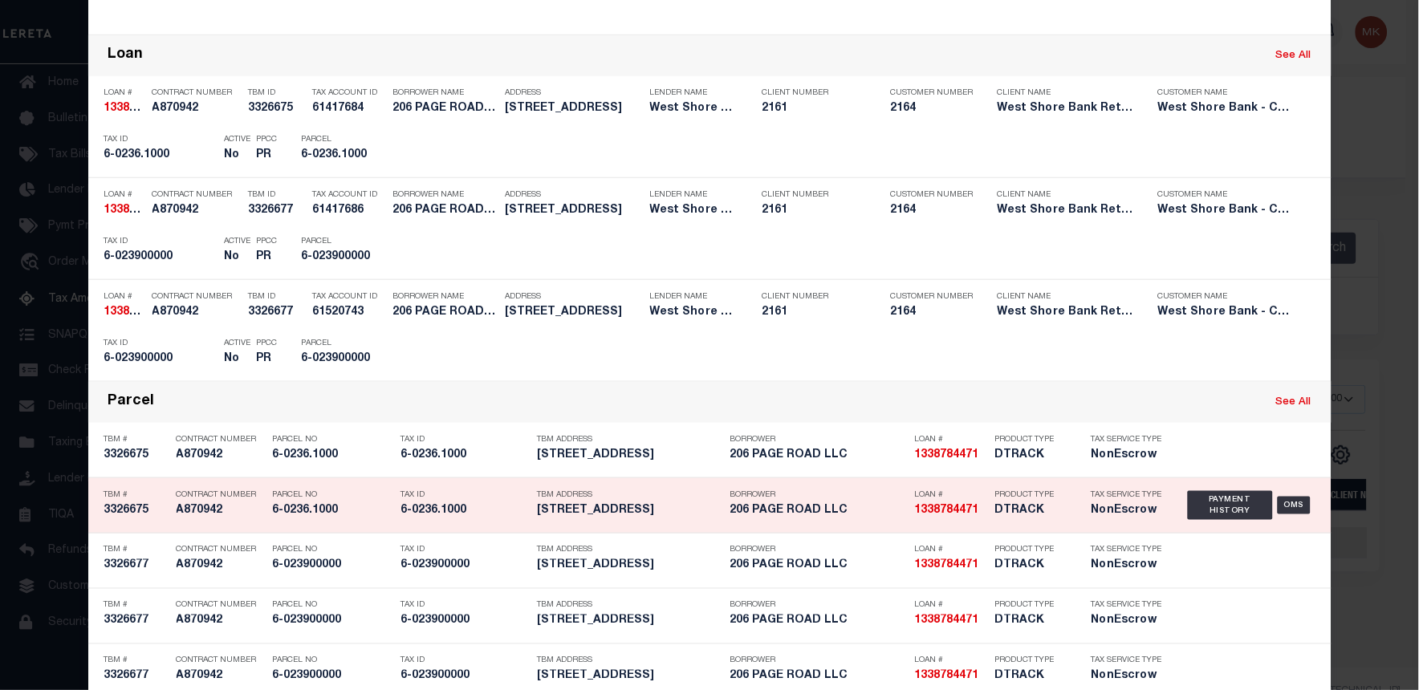
scroll to position [347, 0]
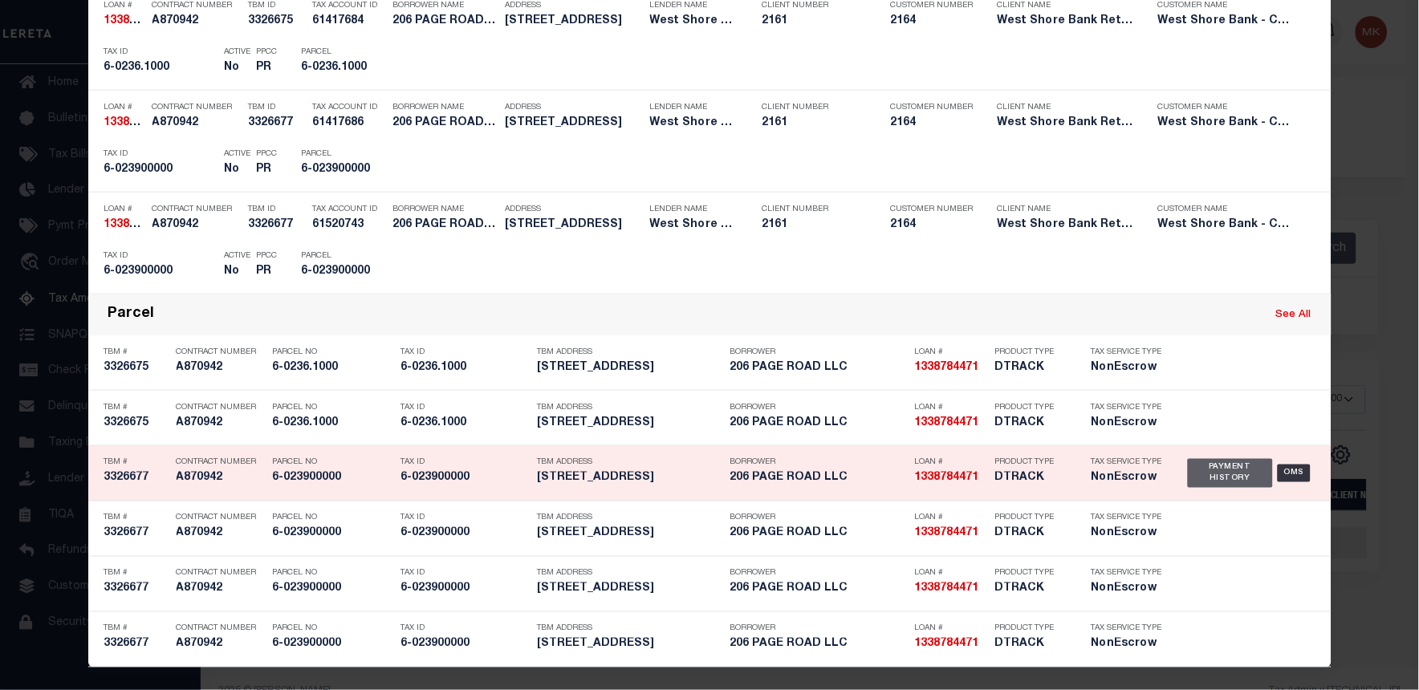
click at [1204, 470] on div "Payment History" at bounding box center [1231, 473] width 86 height 29
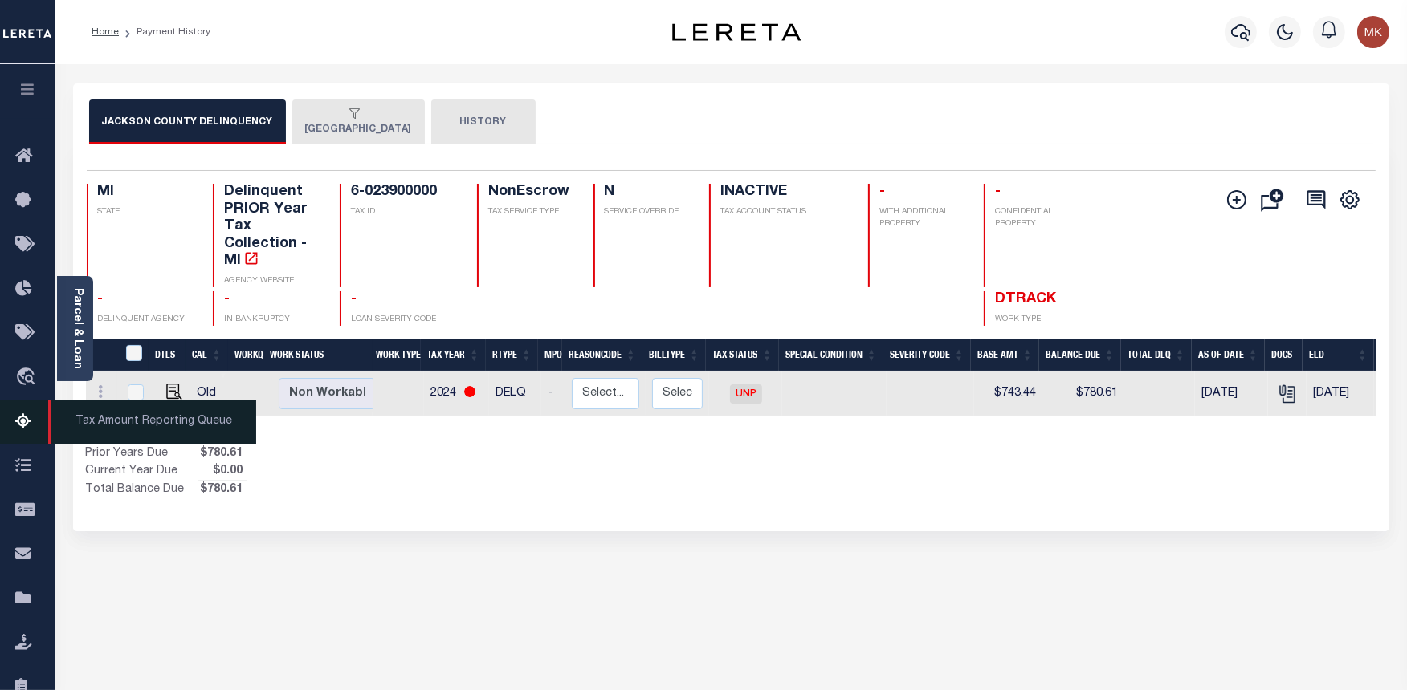
click at [18, 406] on link "Tax Amount Reporting Queue" at bounding box center [27, 423] width 55 height 44
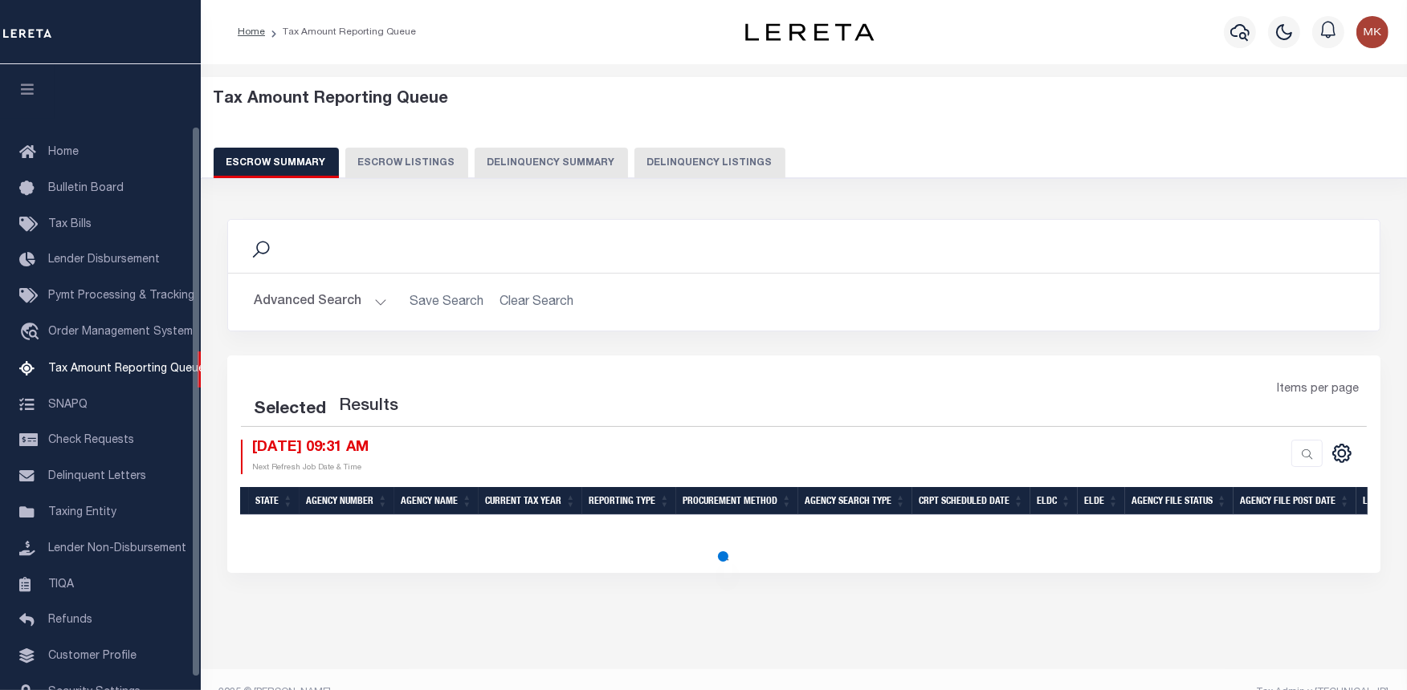
click at [678, 161] on button "Delinquency Listings" at bounding box center [709, 163] width 151 height 31
select select "100"
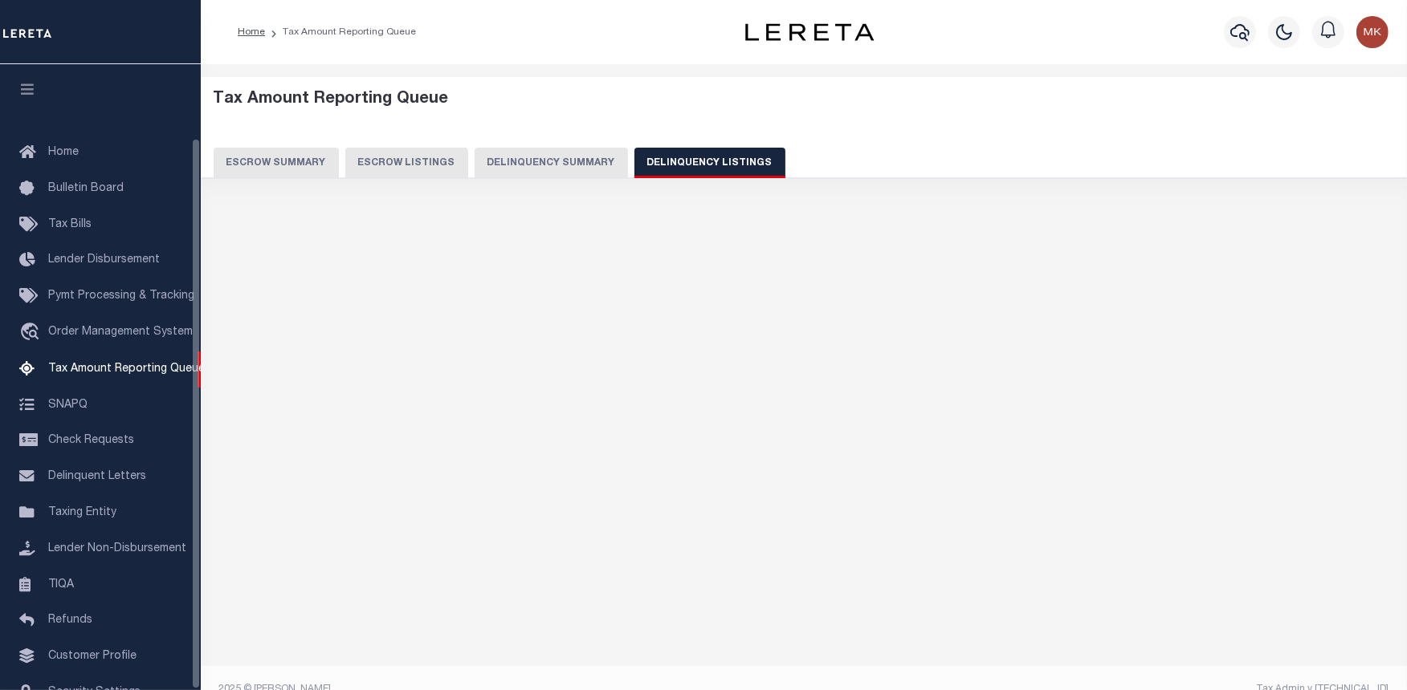
scroll to position [83, 0]
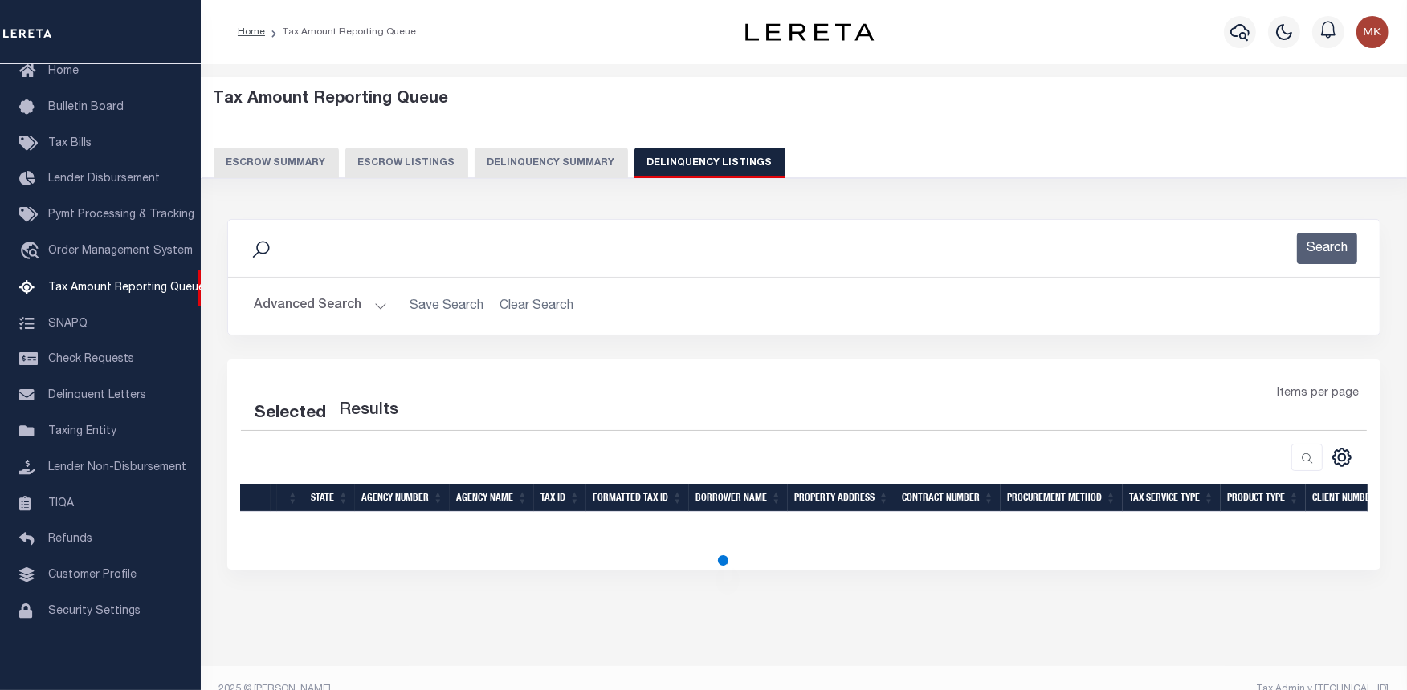
select select "100"
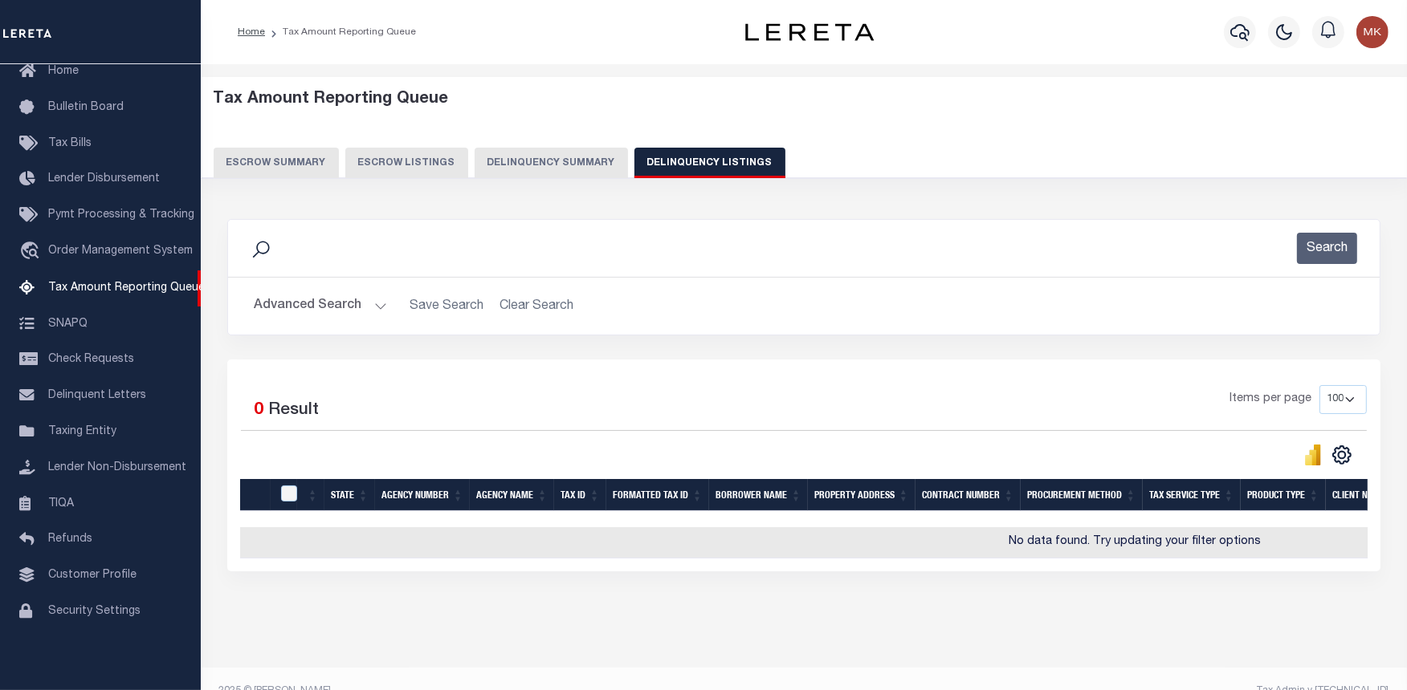
click at [340, 301] on button "Advanced Search" at bounding box center [320, 306] width 133 height 31
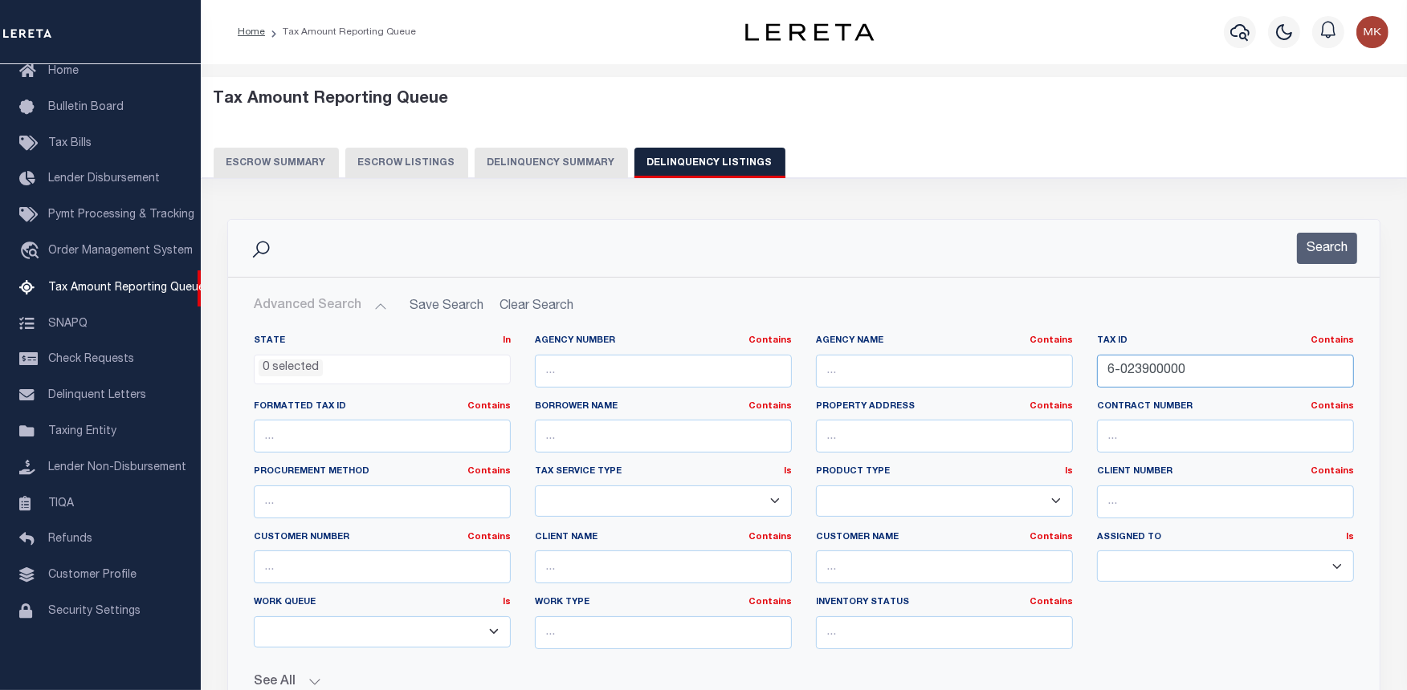
click at [1122, 369] on input "6-023900000" at bounding box center [1225, 371] width 257 height 33
paste input "14-030-001-002-87"
type input "14-030-001-002-87"
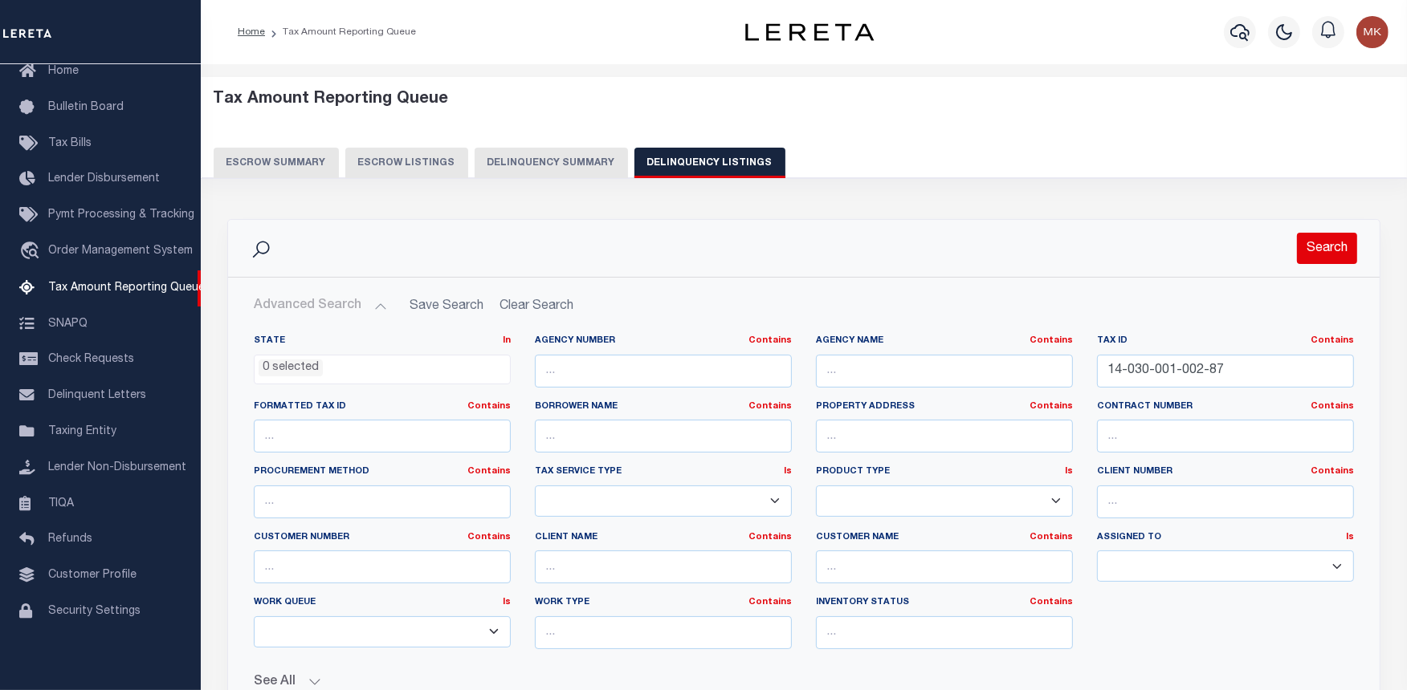
click at [1321, 251] on button "Search" at bounding box center [1327, 248] width 60 height 31
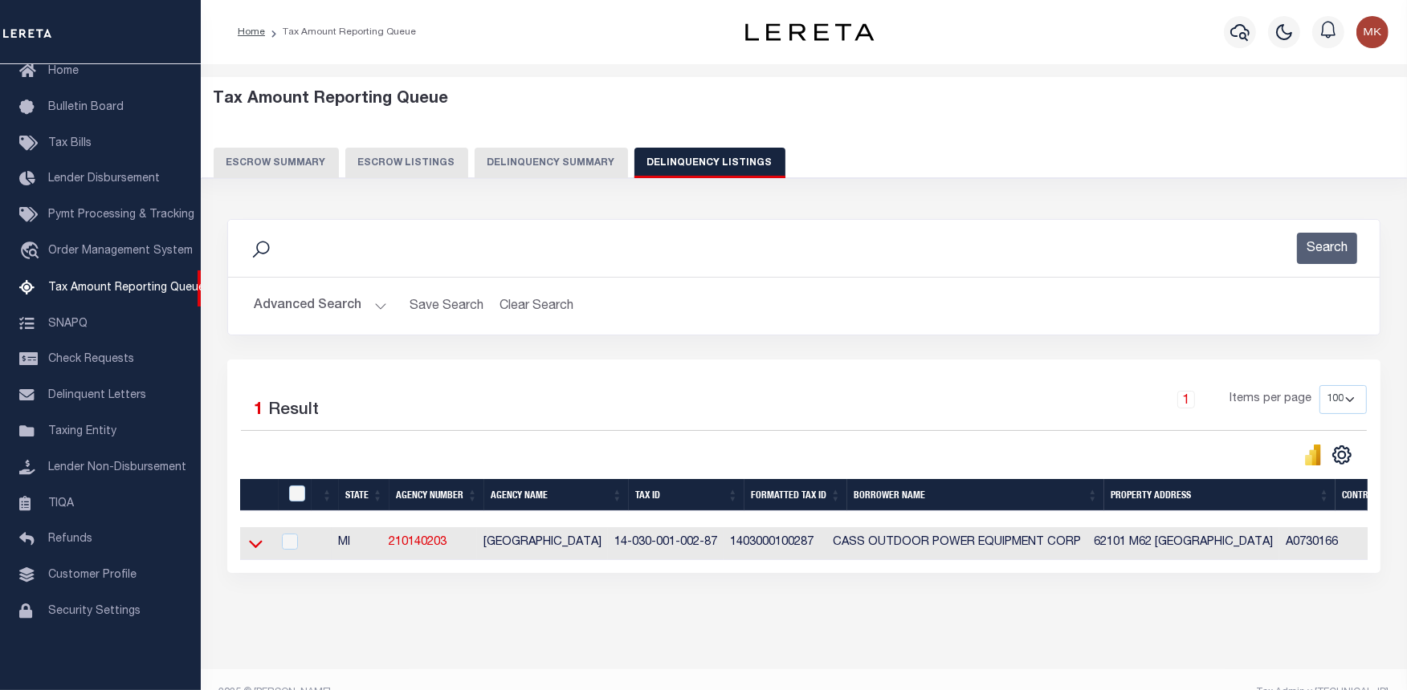
click at [253, 547] on icon at bounding box center [256, 543] width 14 height 17
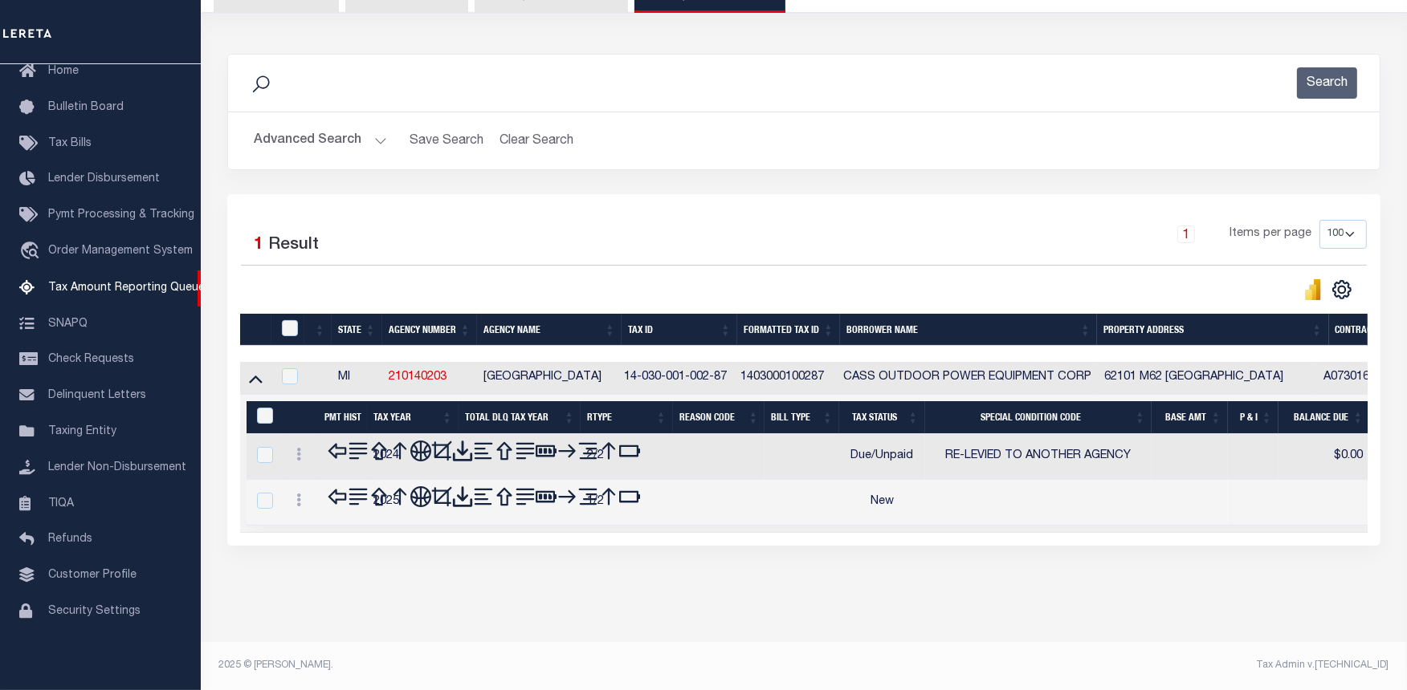
scroll to position [103, 0]
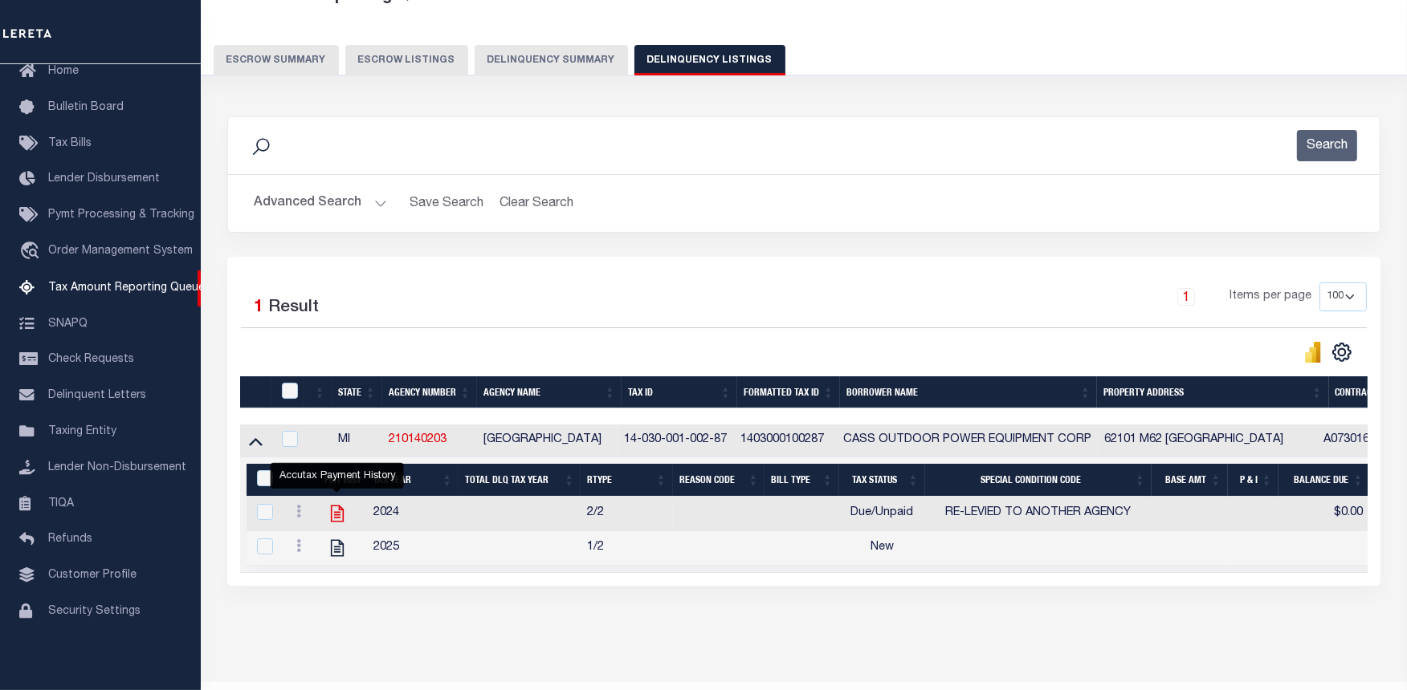
click at [338, 516] on icon "" at bounding box center [337, 514] width 13 height 17
checkbox input "true"
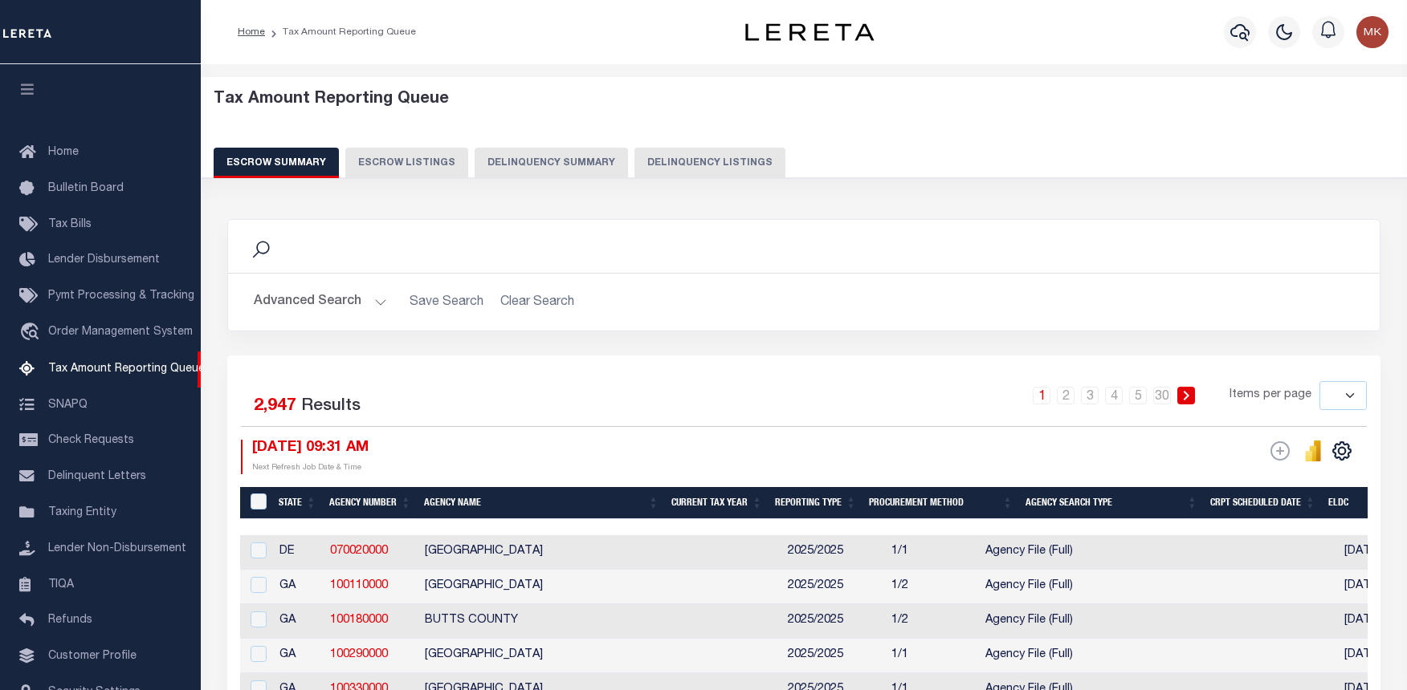
select select
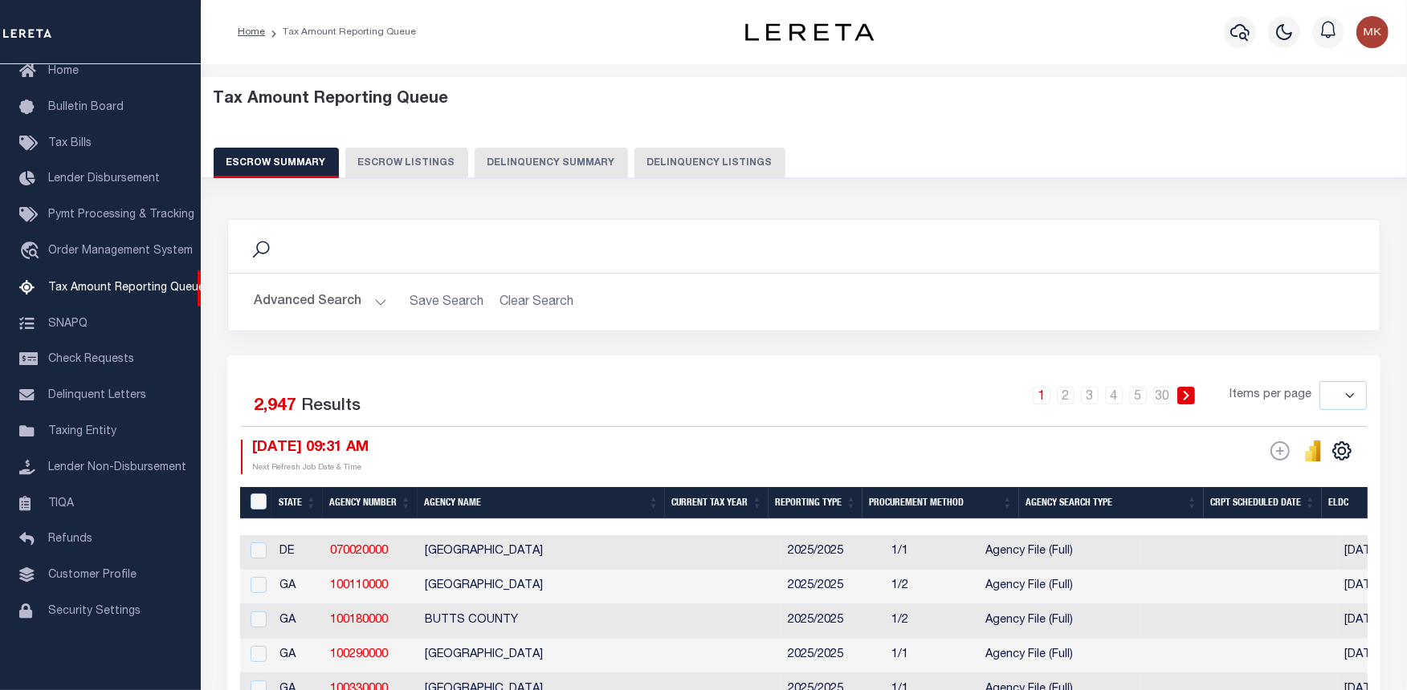
click at [692, 155] on button "Delinquency Listings" at bounding box center [709, 163] width 151 height 31
select select "100"
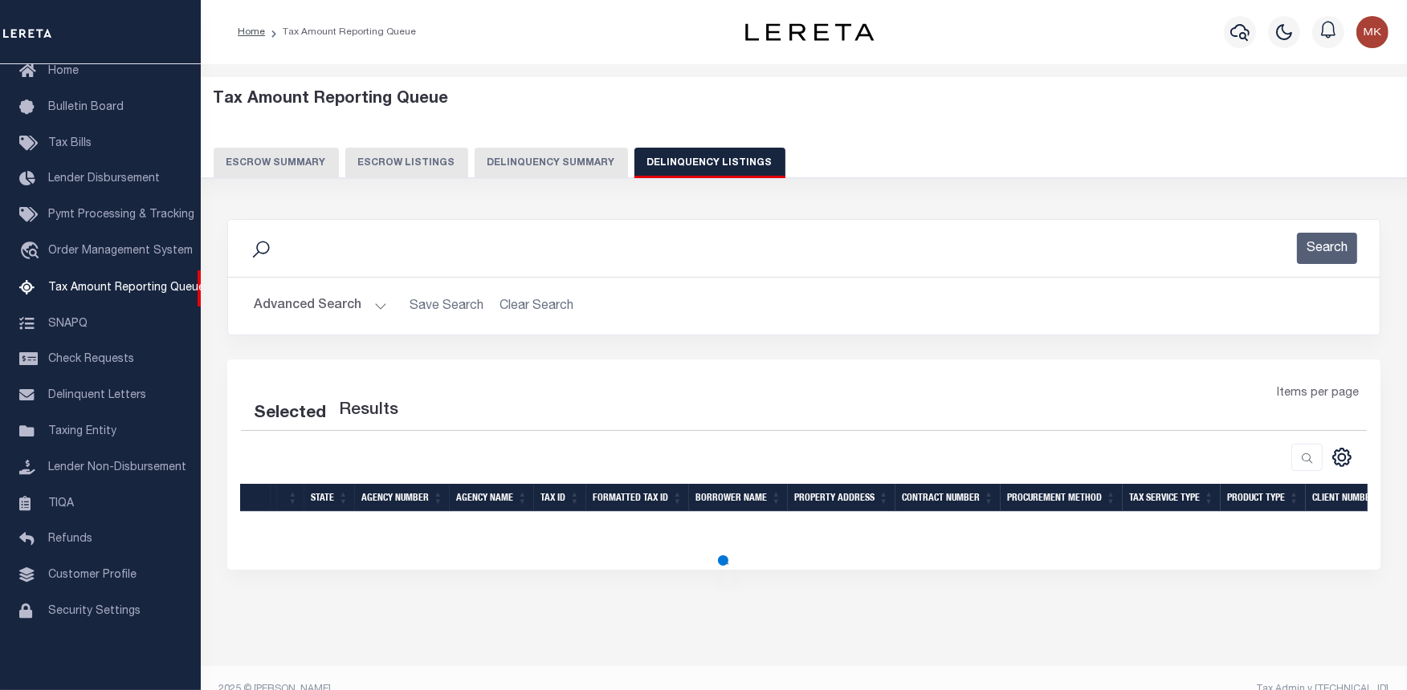
select select "100"
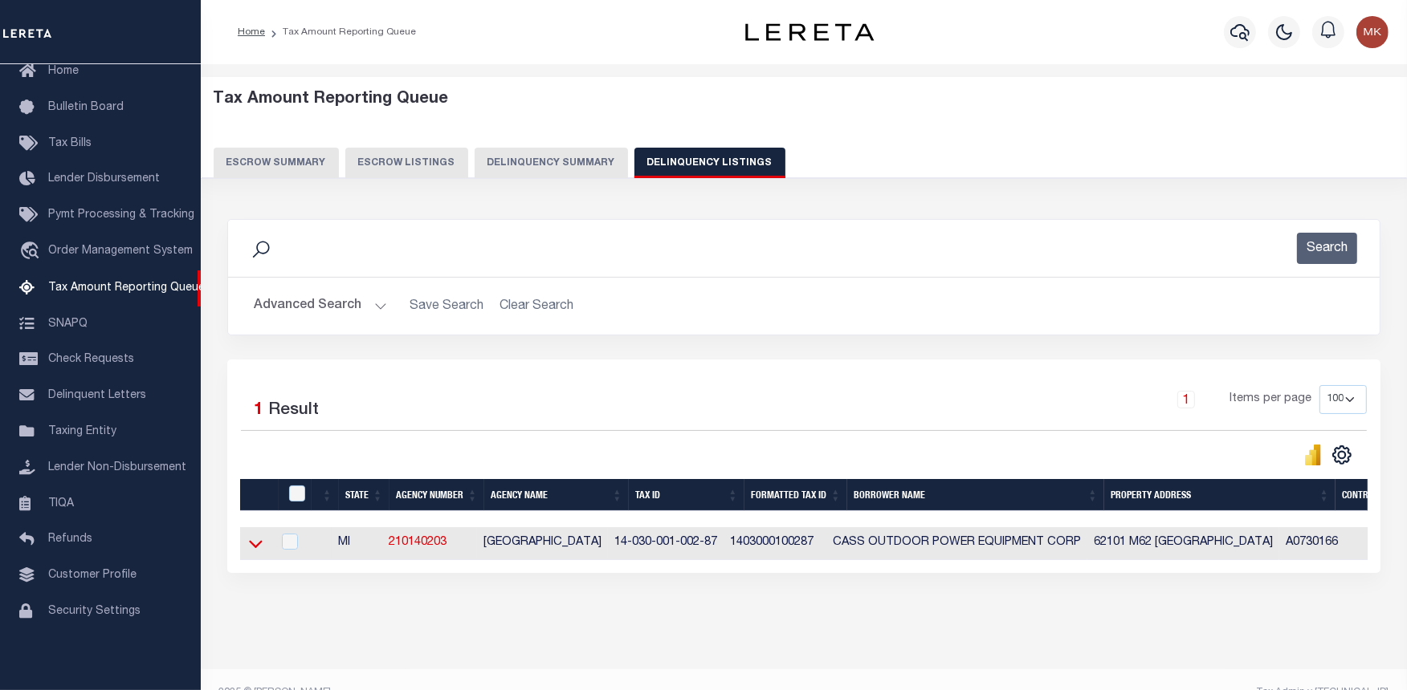
click at [250, 541] on icon at bounding box center [256, 543] width 14 height 17
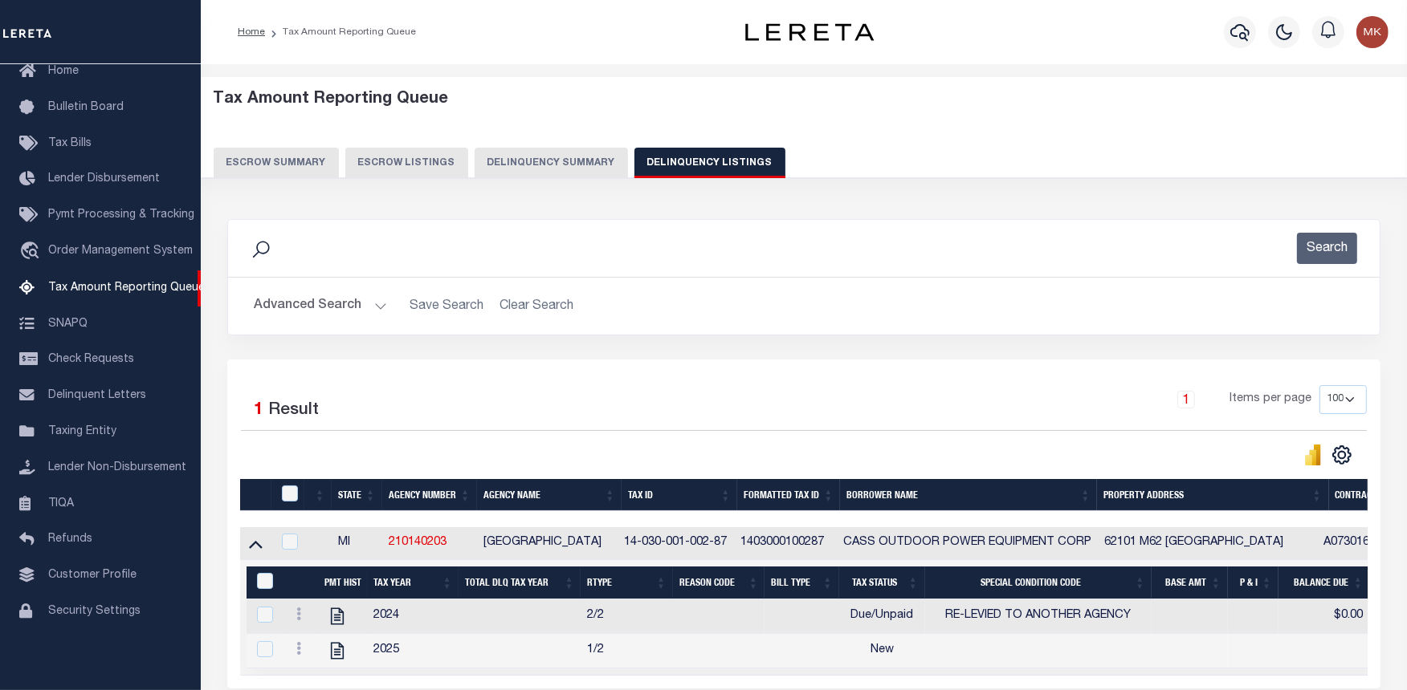
scroll to position [157, 0]
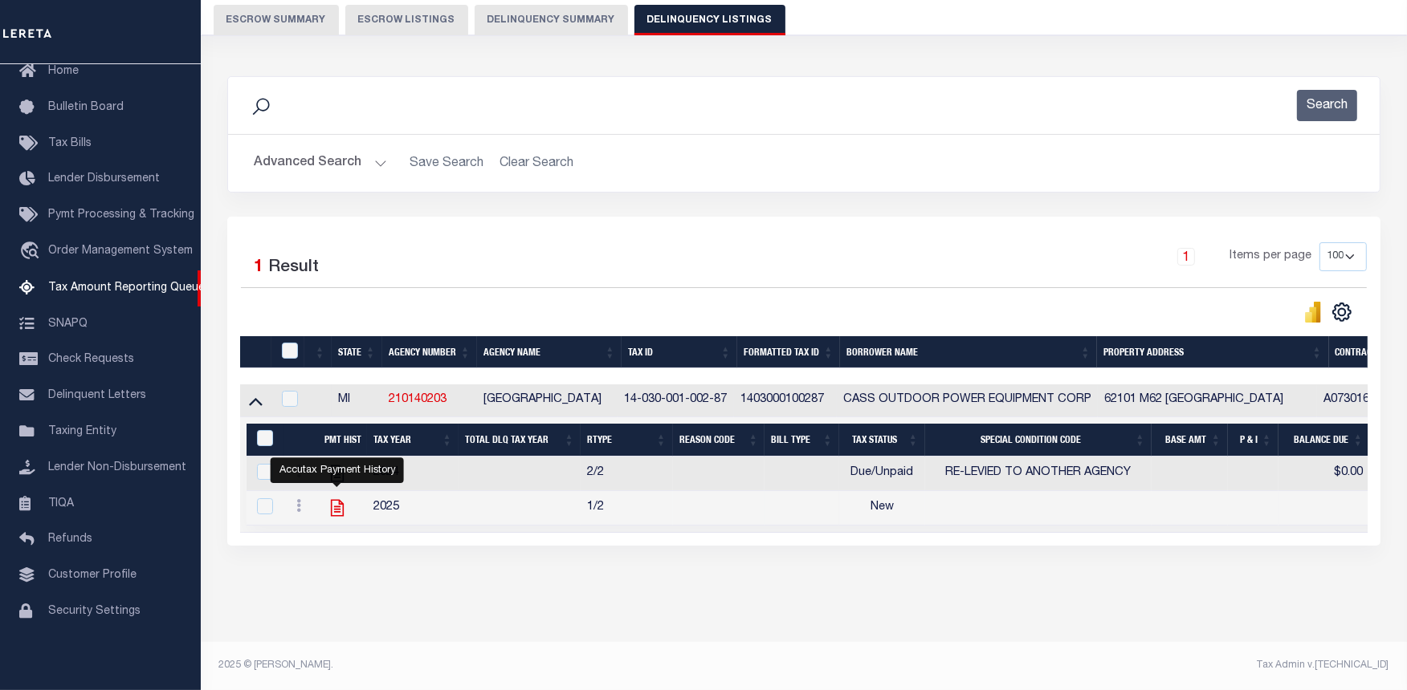
click at [340, 498] on icon "" at bounding box center [337, 508] width 21 height 21
checkbox input "true"
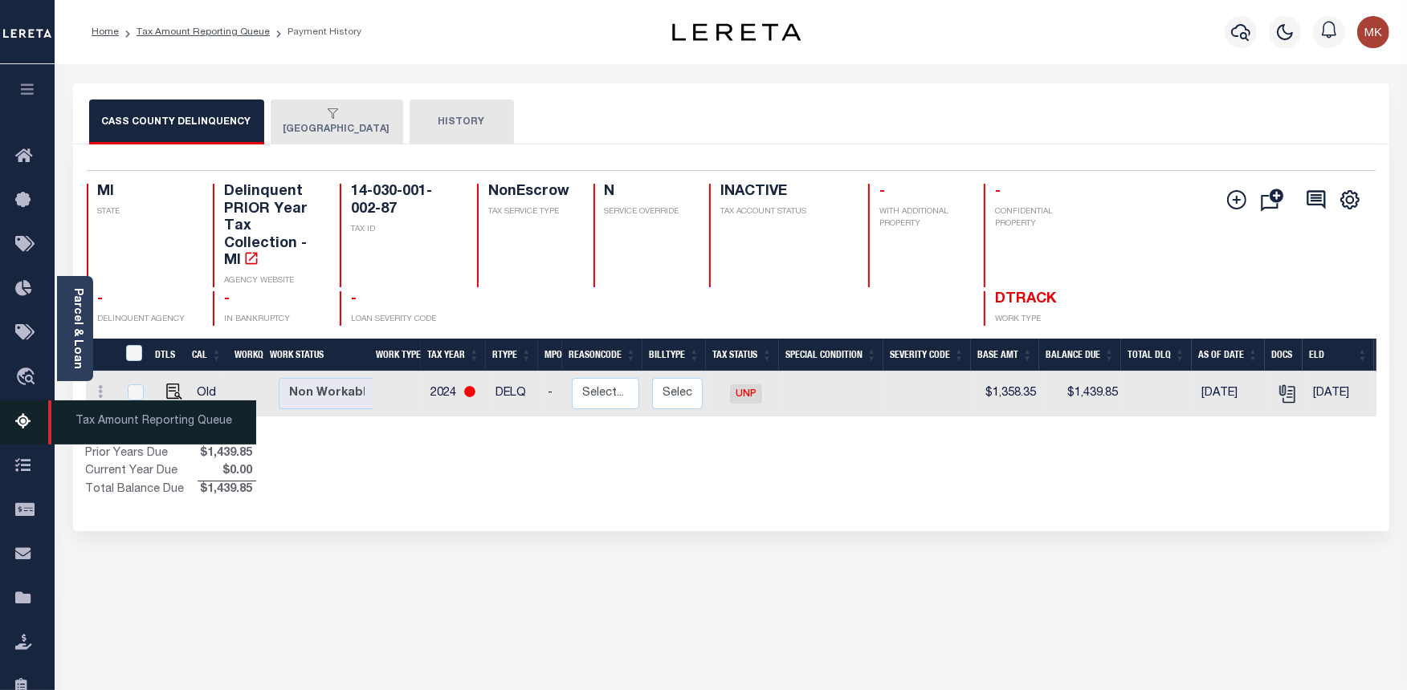
click at [16, 429] on icon at bounding box center [28, 423] width 26 height 20
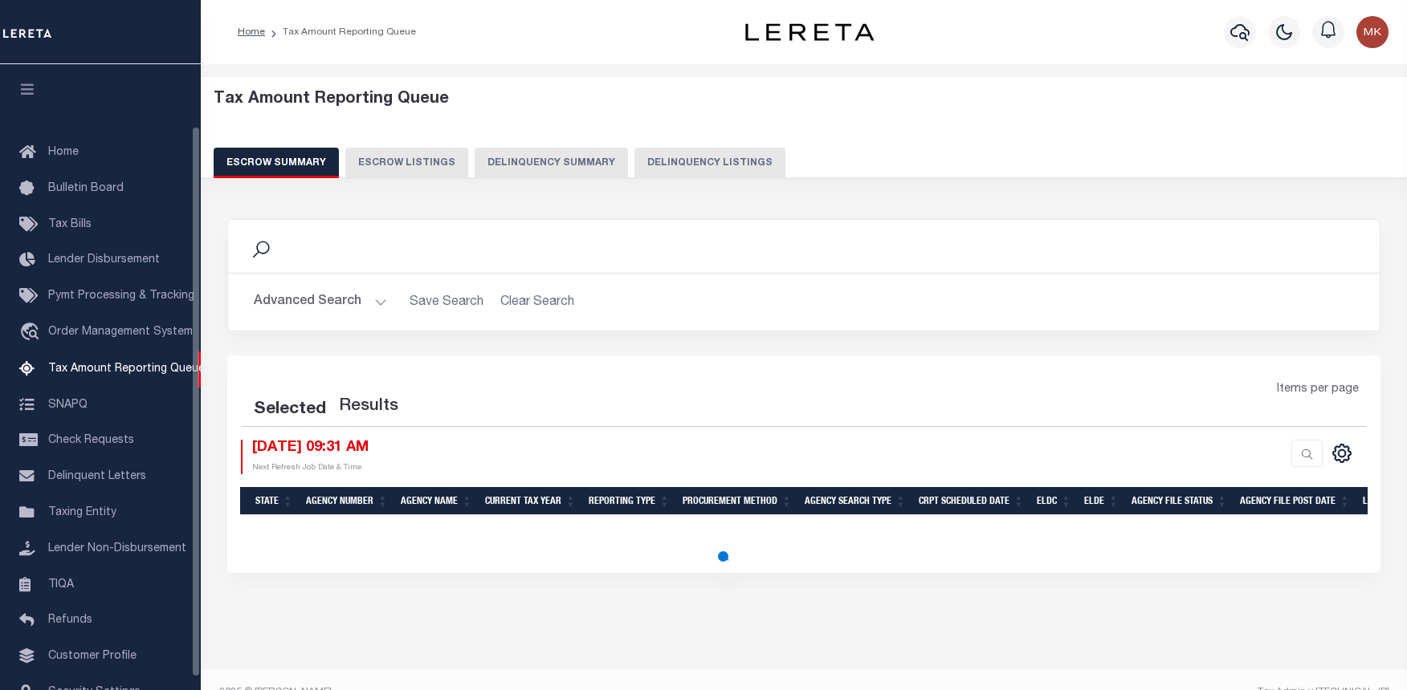
click at [677, 157] on button "Delinquency Listings" at bounding box center [709, 163] width 151 height 31
select select "100"
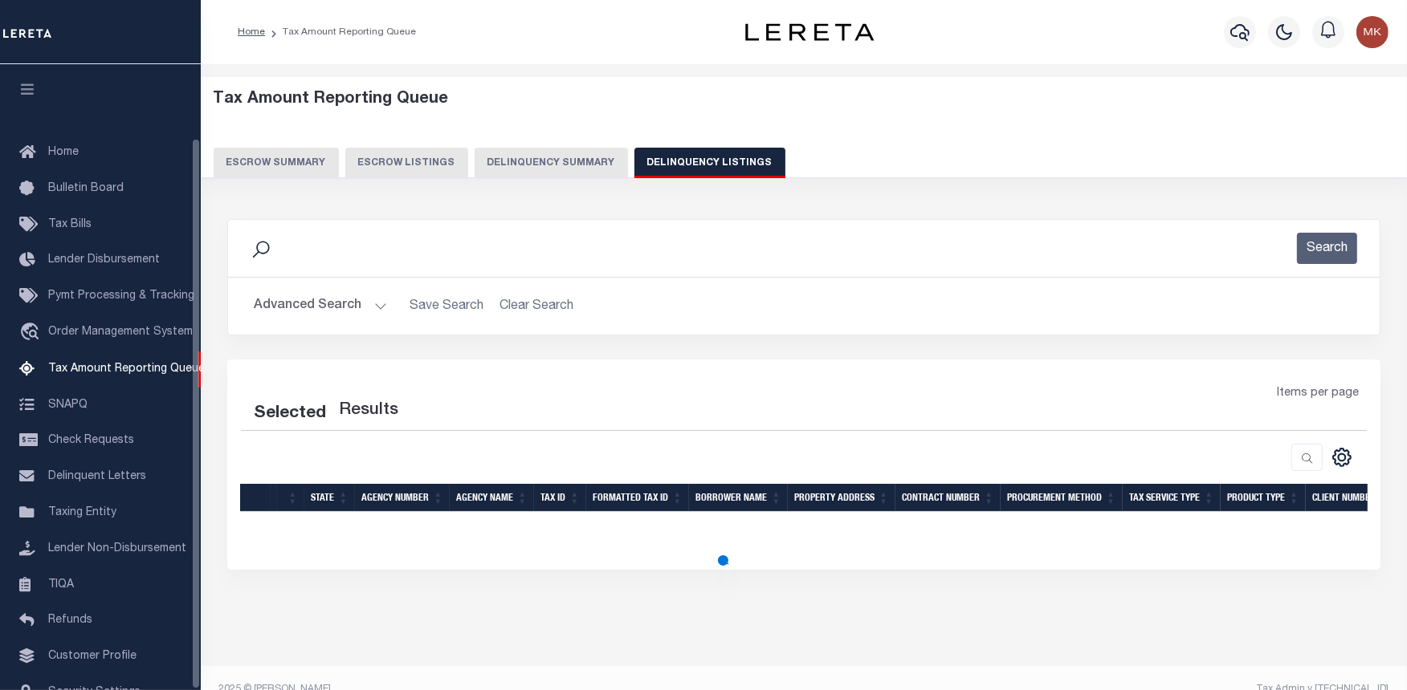
scroll to position [83, 0]
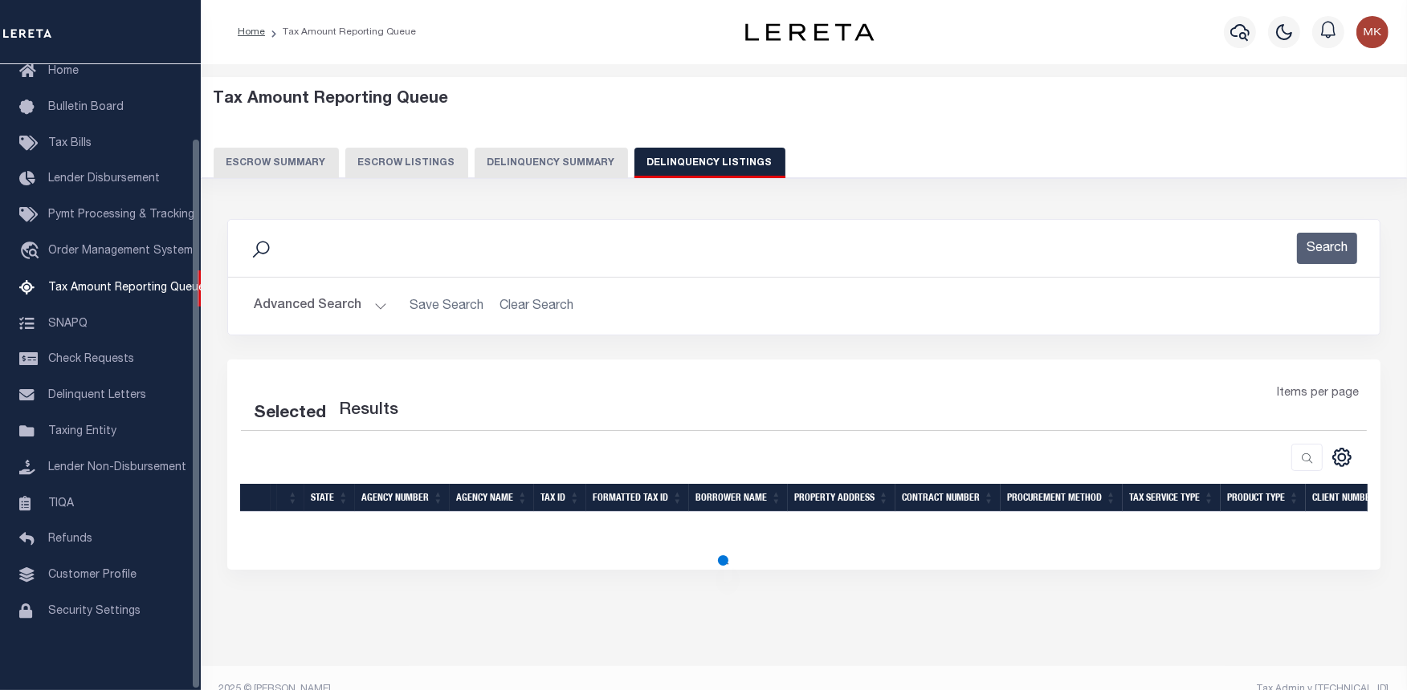
select select "100"
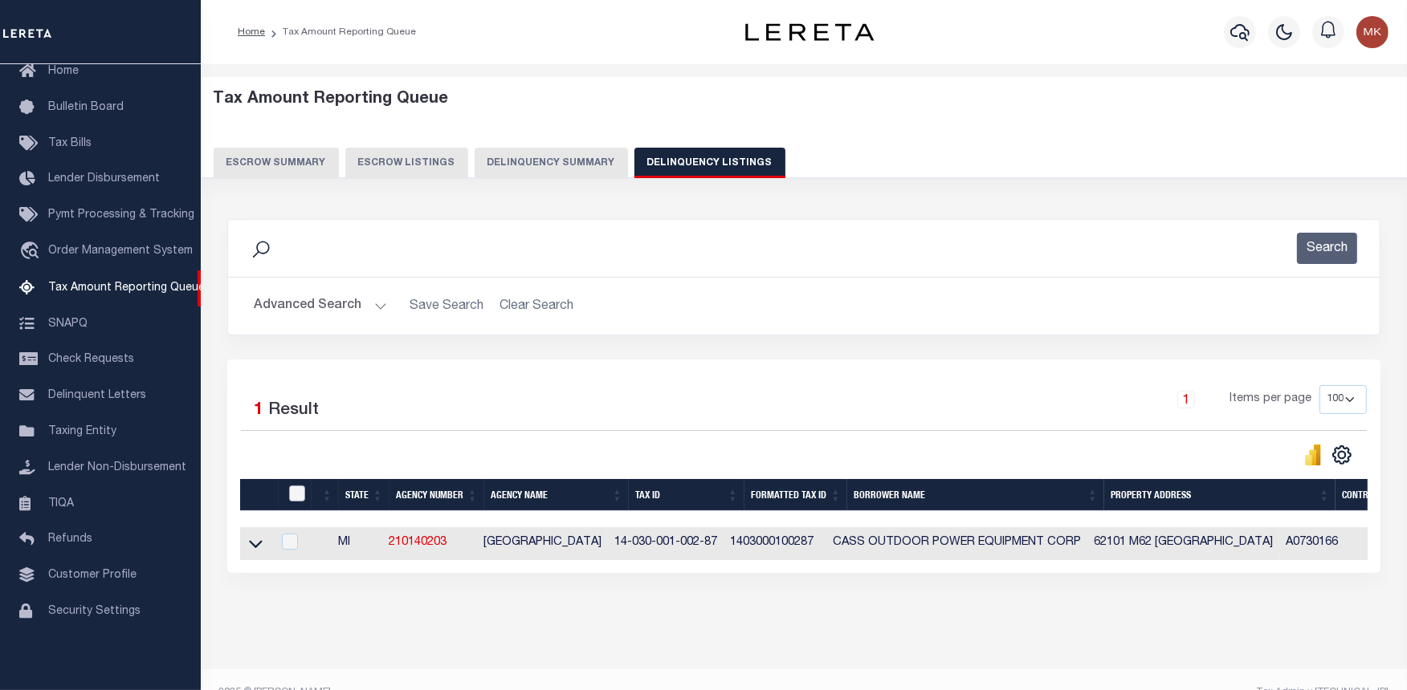
click at [294, 495] on input "checkbox" at bounding box center [297, 494] width 16 height 16
checkbox input "true"
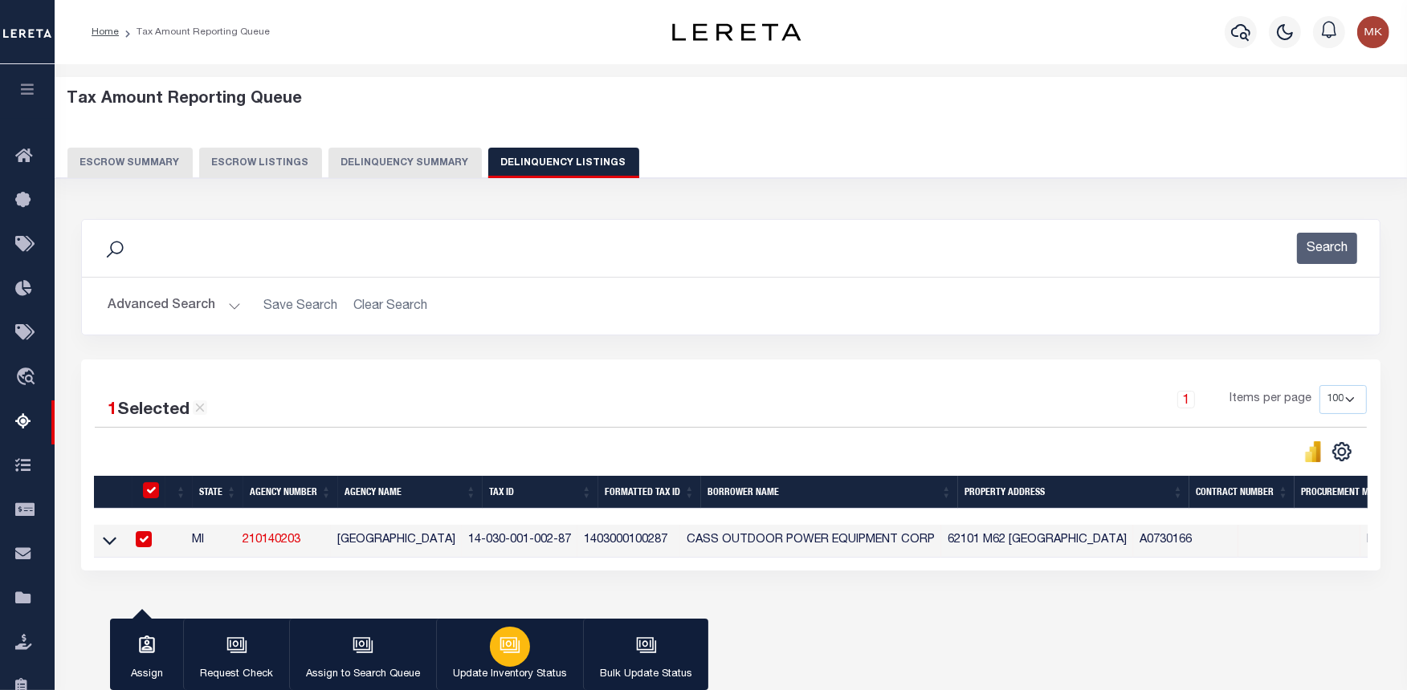
click at [511, 638] on icon "button" at bounding box center [509, 645] width 21 height 21
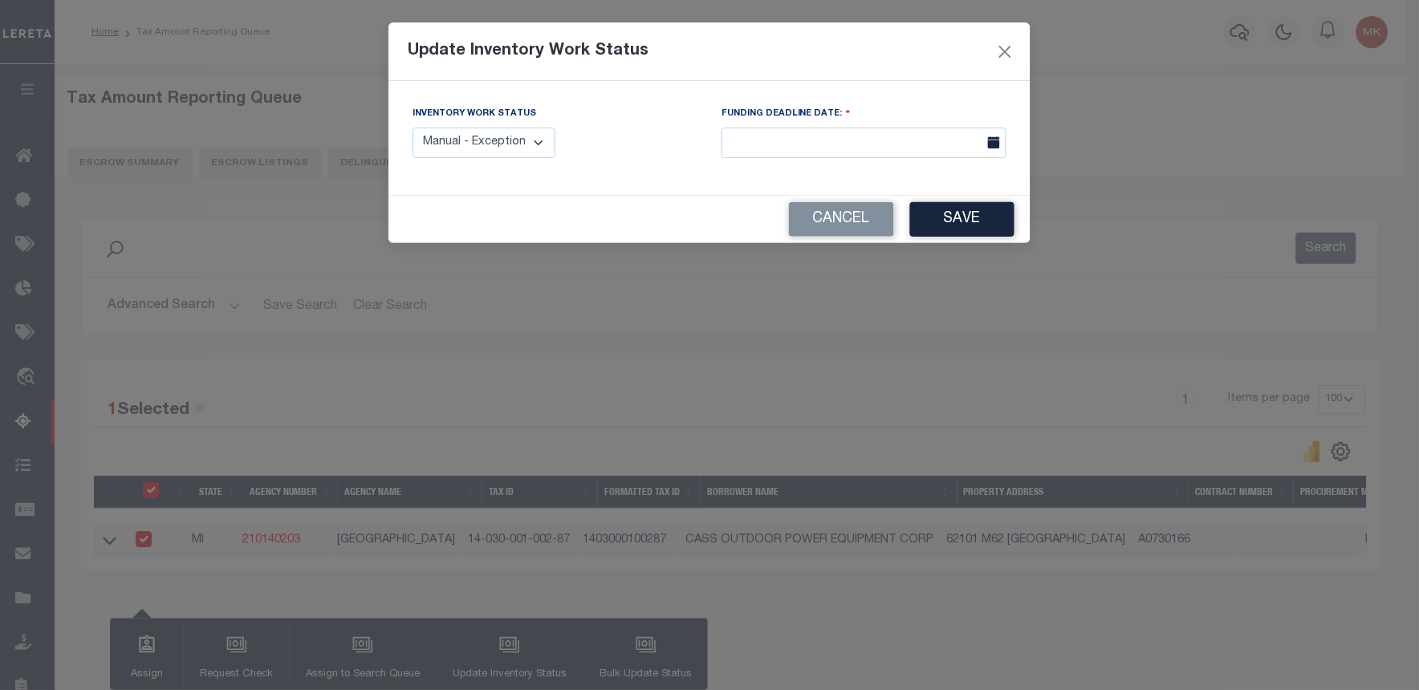
click at [446, 121] on div "Inventory Work Status Manual - Exception Pended - Awaiting Search Late Add Exce…" at bounding box center [484, 131] width 143 height 53
click at [454, 137] on select "Manual - Exception Pended - Awaiting Search Late Add Exception Completed" at bounding box center [484, 143] width 143 height 31
select select "4"
click at [413, 128] on select "Manual - Exception Pended - Awaiting Search Late Add Exception Completed" at bounding box center [484, 143] width 143 height 31
click at [951, 212] on button "Save" at bounding box center [962, 219] width 104 height 35
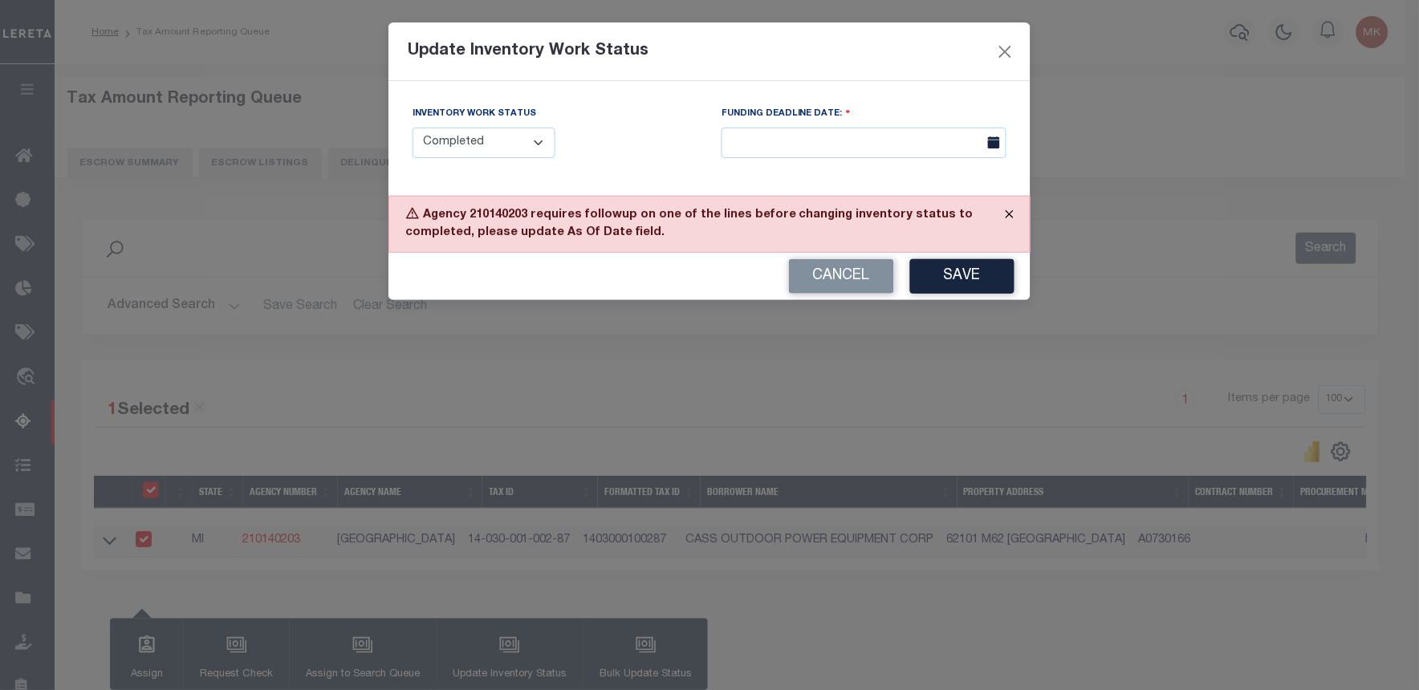
click at [1004, 213] on button "Close" at bounding box center [1010, 214] width 40 height 35
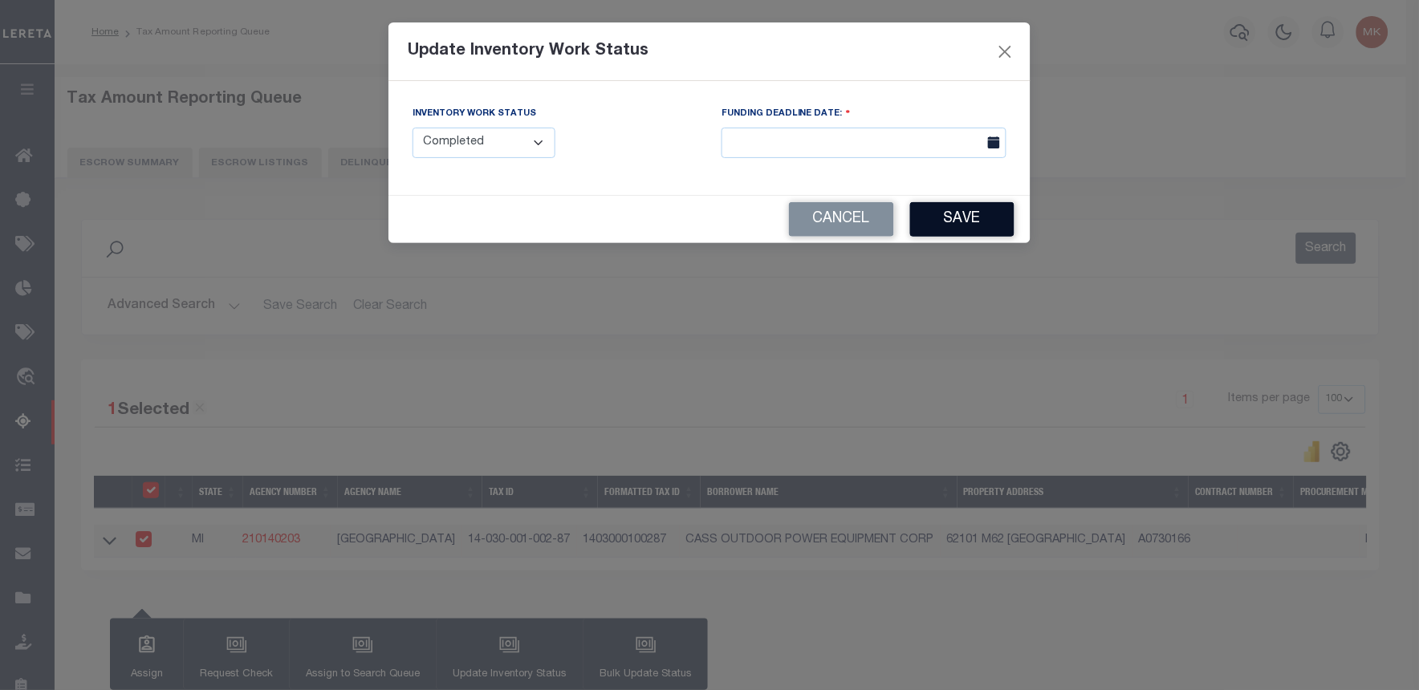
click at [961, 210] on button "Save" at bounding box center [962, 219] width 104 height 35
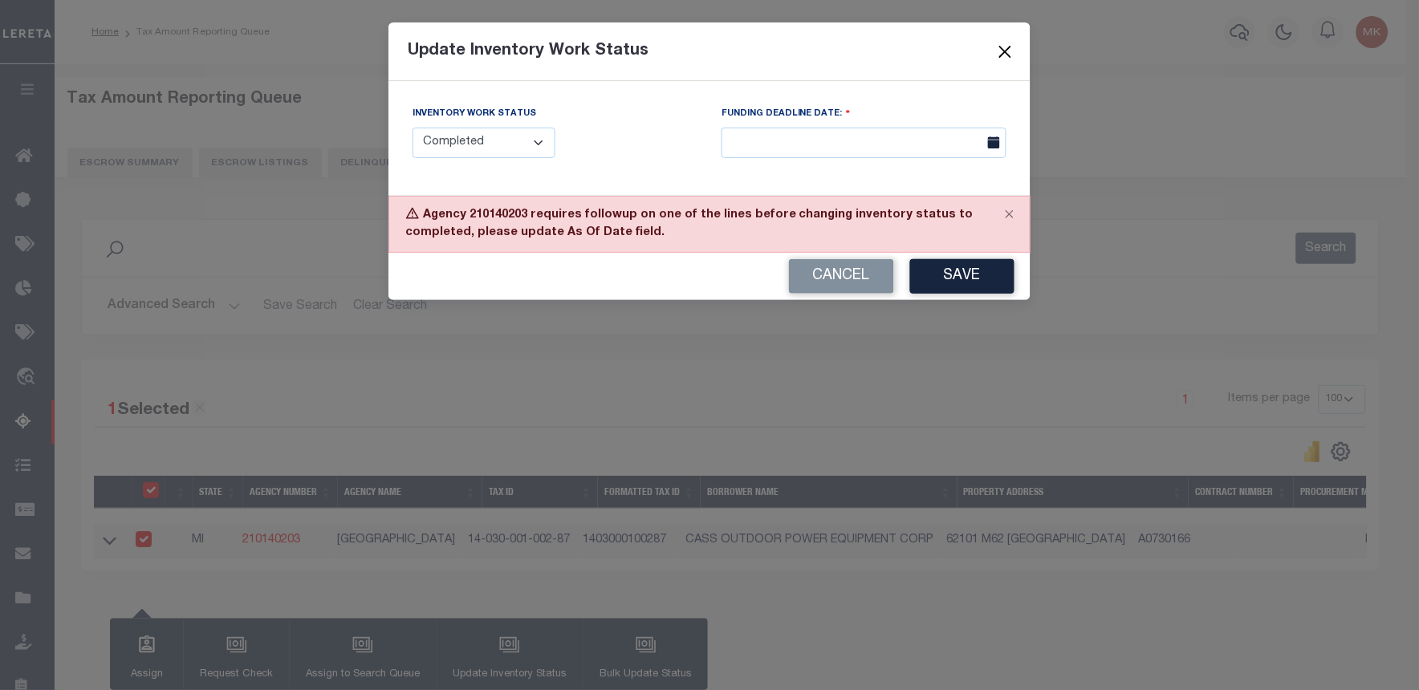
click at [1005, 45] on button "Close" at bounding box center [1005, 51] width 21 height 21
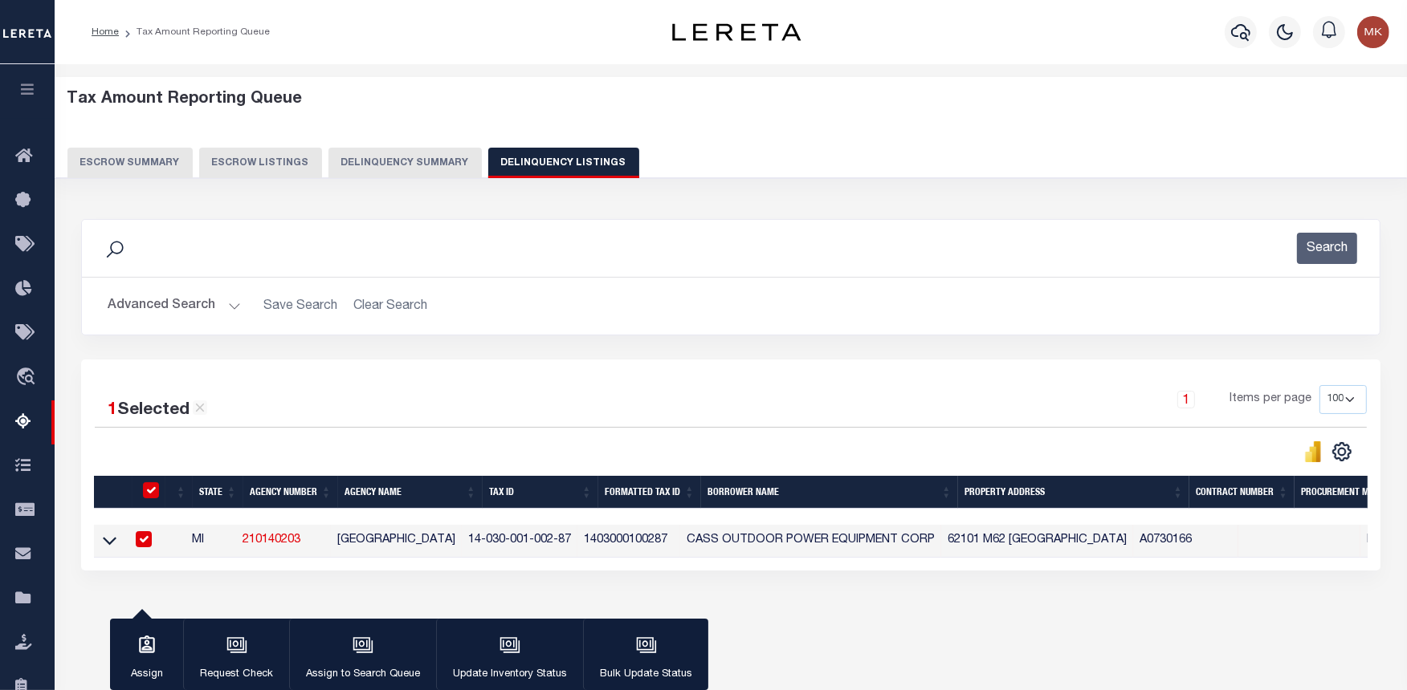
click at [220, 297] on button "Advanced Search" at bounding box center [174, 306] width 133 height 31
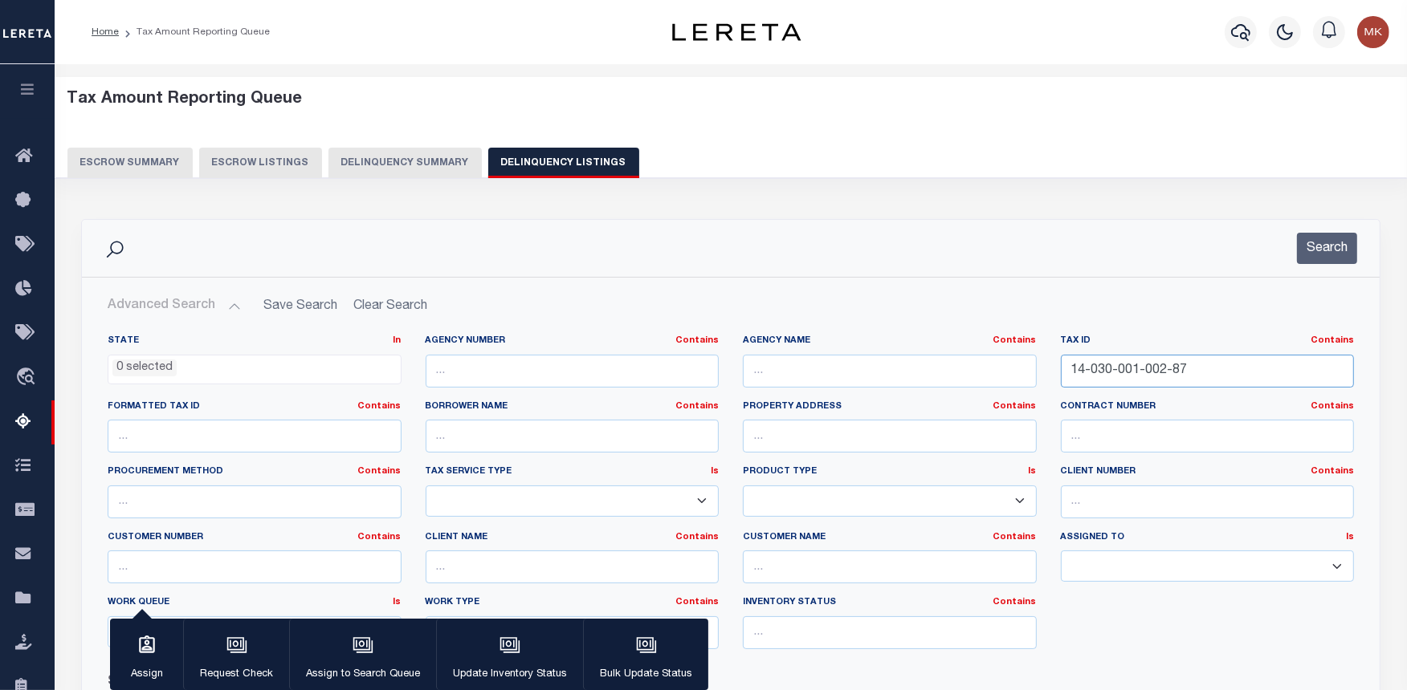
click at [1137, 372] on input "14-030-001-002-87" at bounding box center [1208, 371] width 294 height 33
paste input "[PHONE_NUMBER]"
type input "[PHONE_NUMBER]"
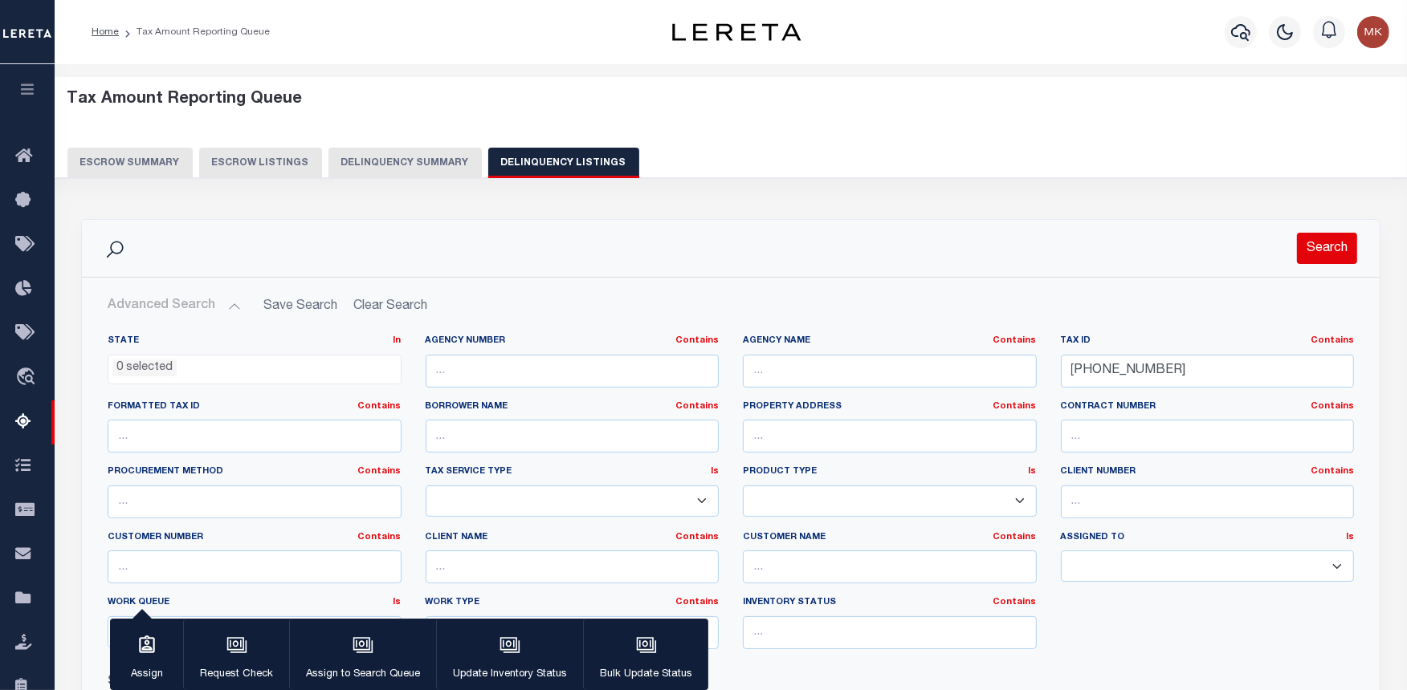
click at [1313, 250] on button "Search" at bounding box center [1327, 248] width 60 height 31
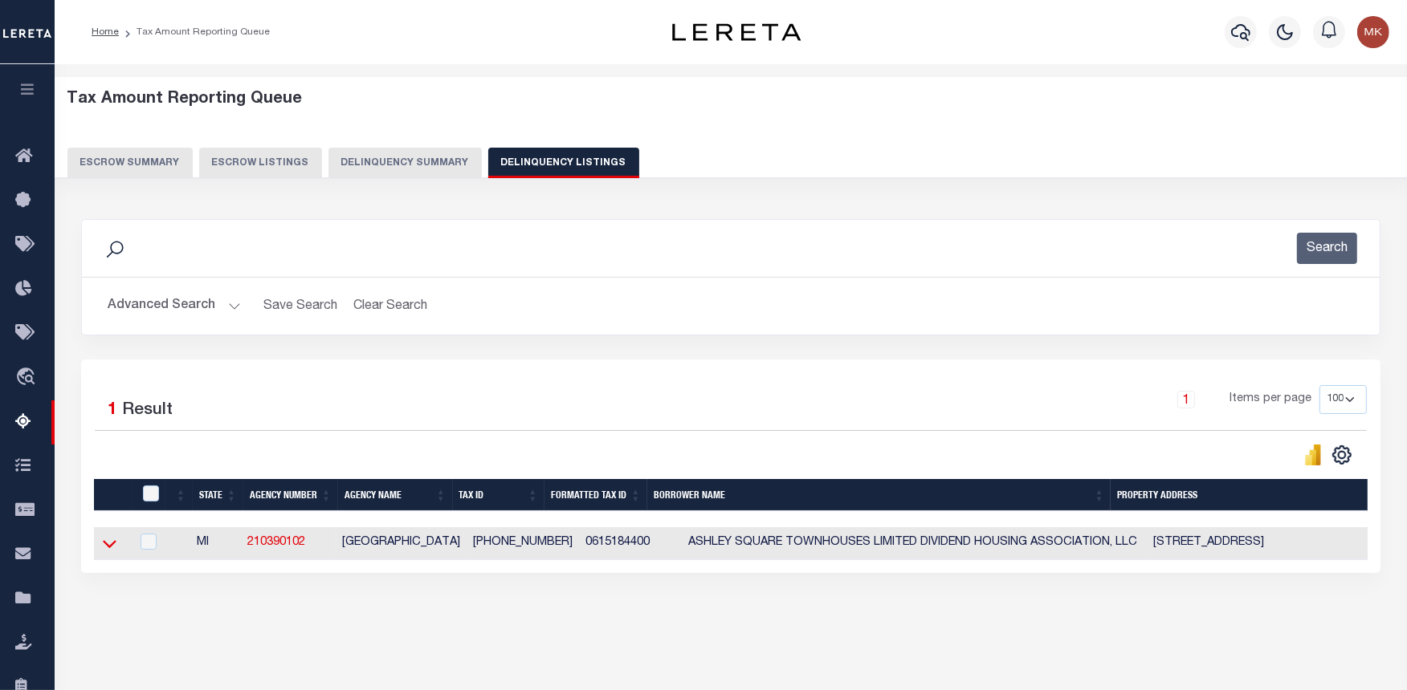
drag, startPoint x: 107, startPoint y: 544, endPoint x: 349, endPoint y: 451, distance: 259.7
click at [107, 544] on icon at bounding box center [110, 543] width 14 height 17
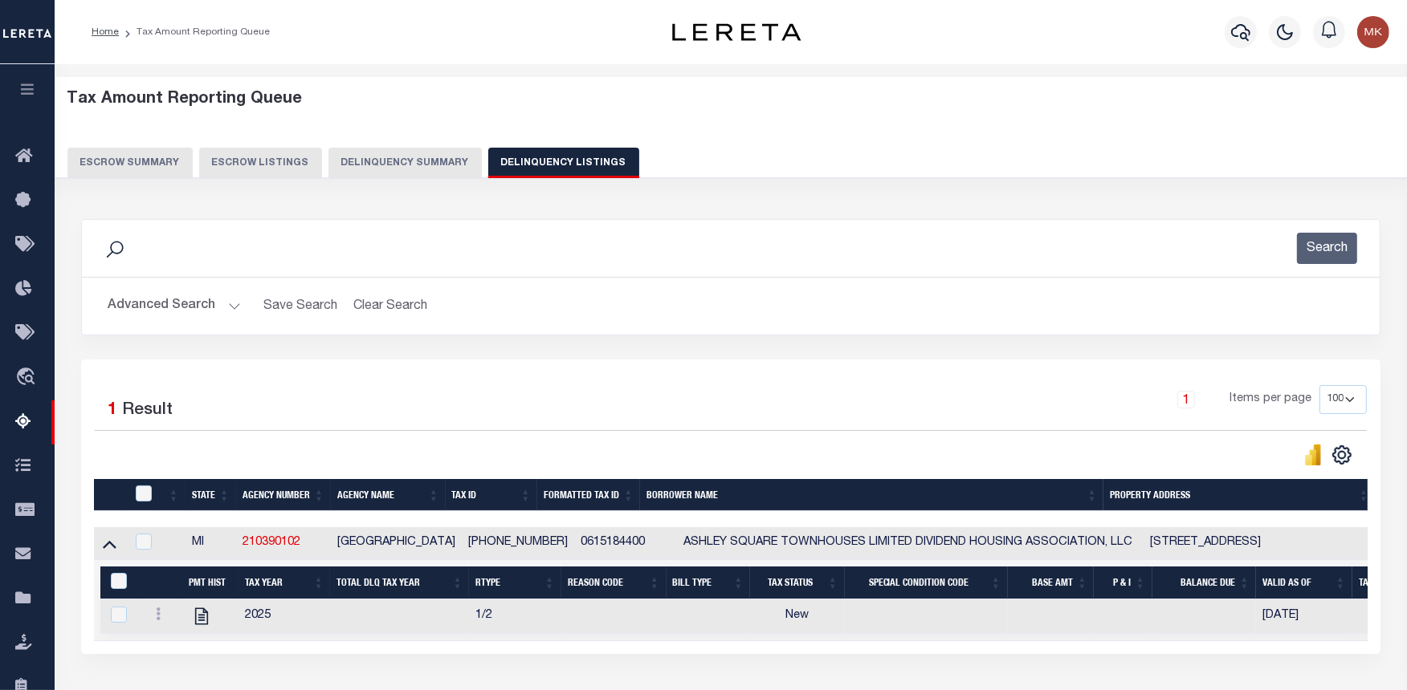
scroll to position [161, 0]
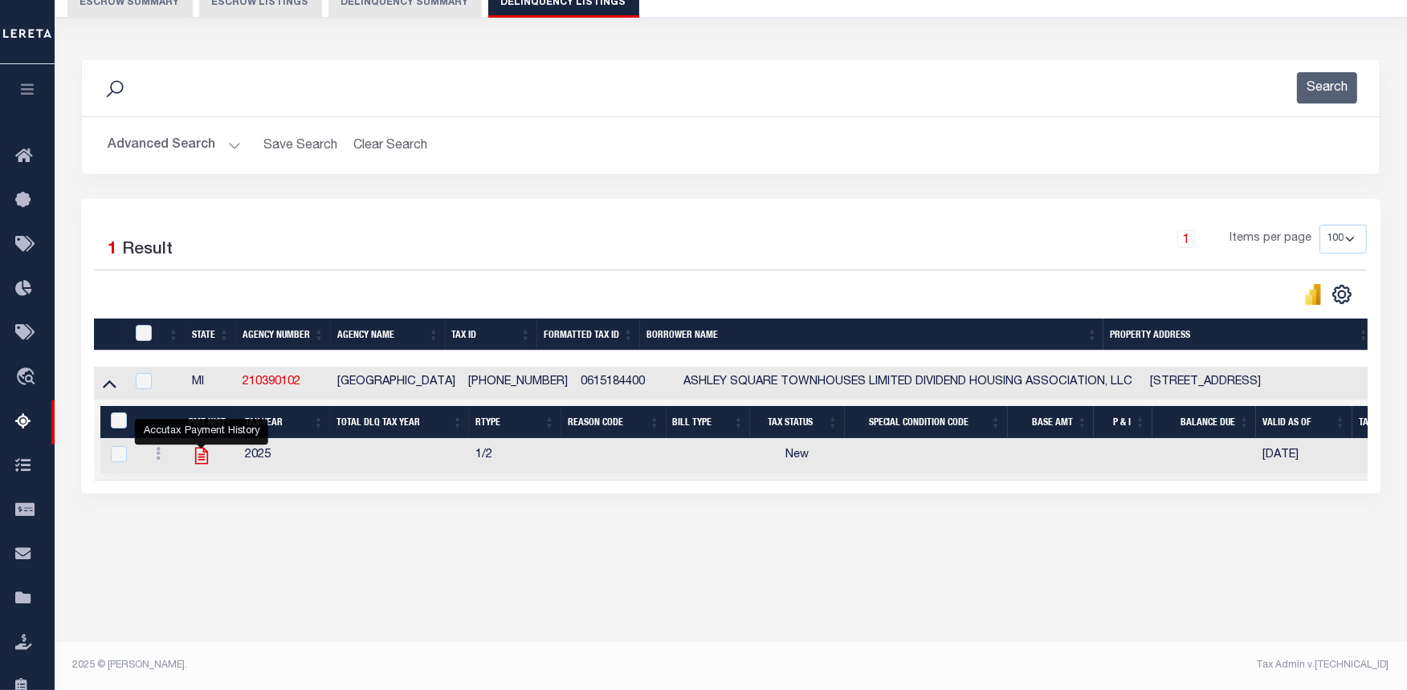
click at [199, 455] on icon "" at bounding box center [201, 456] width 21 height 21
checkbox input "true"
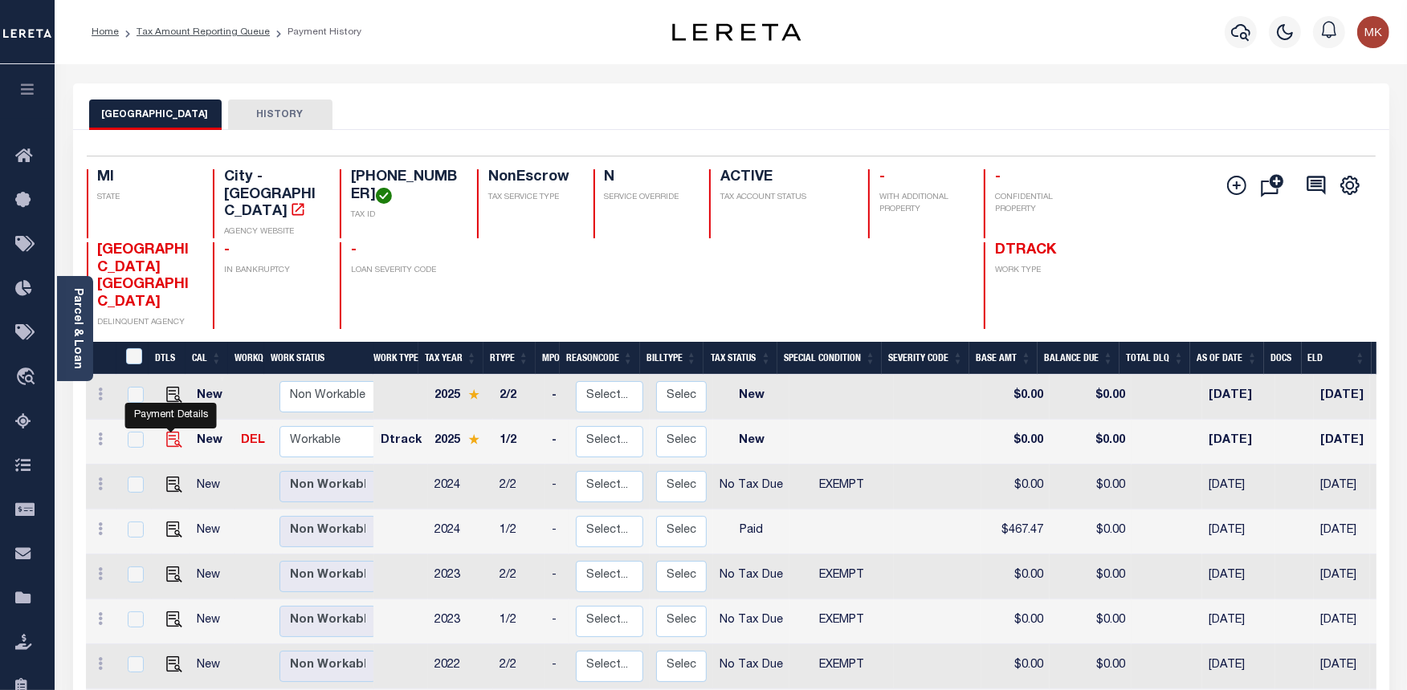
click at [166, 432] on img "" at bounding box center [174, 440] width 16 height 16
checkbox input "true"
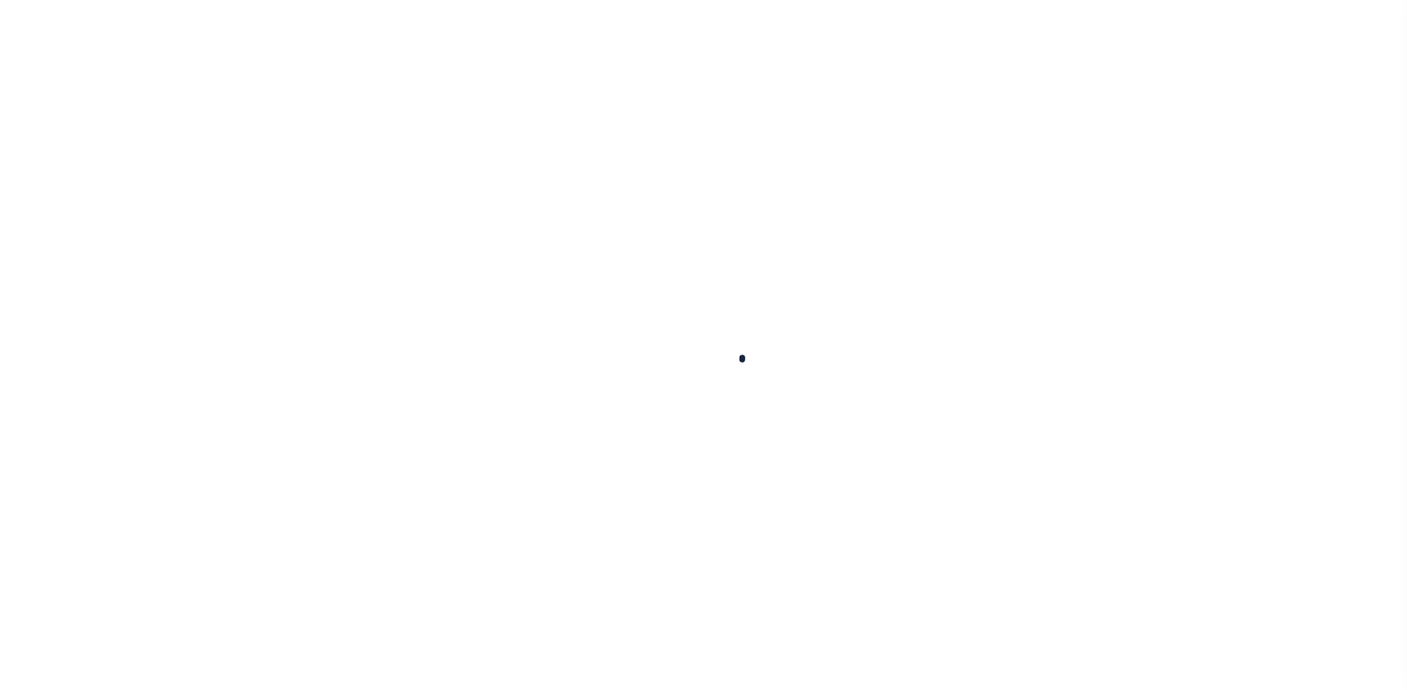
checkbox input "false"
type input "[DATE]"
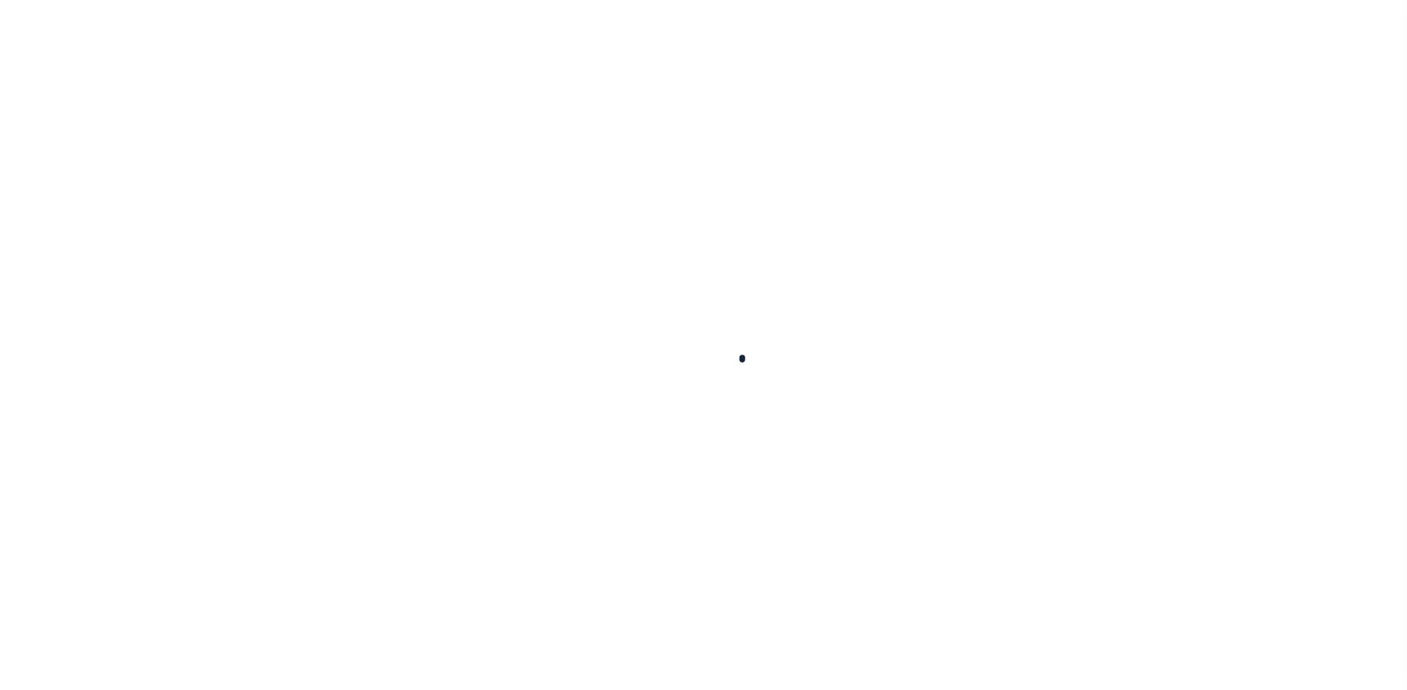
select select "NW2"
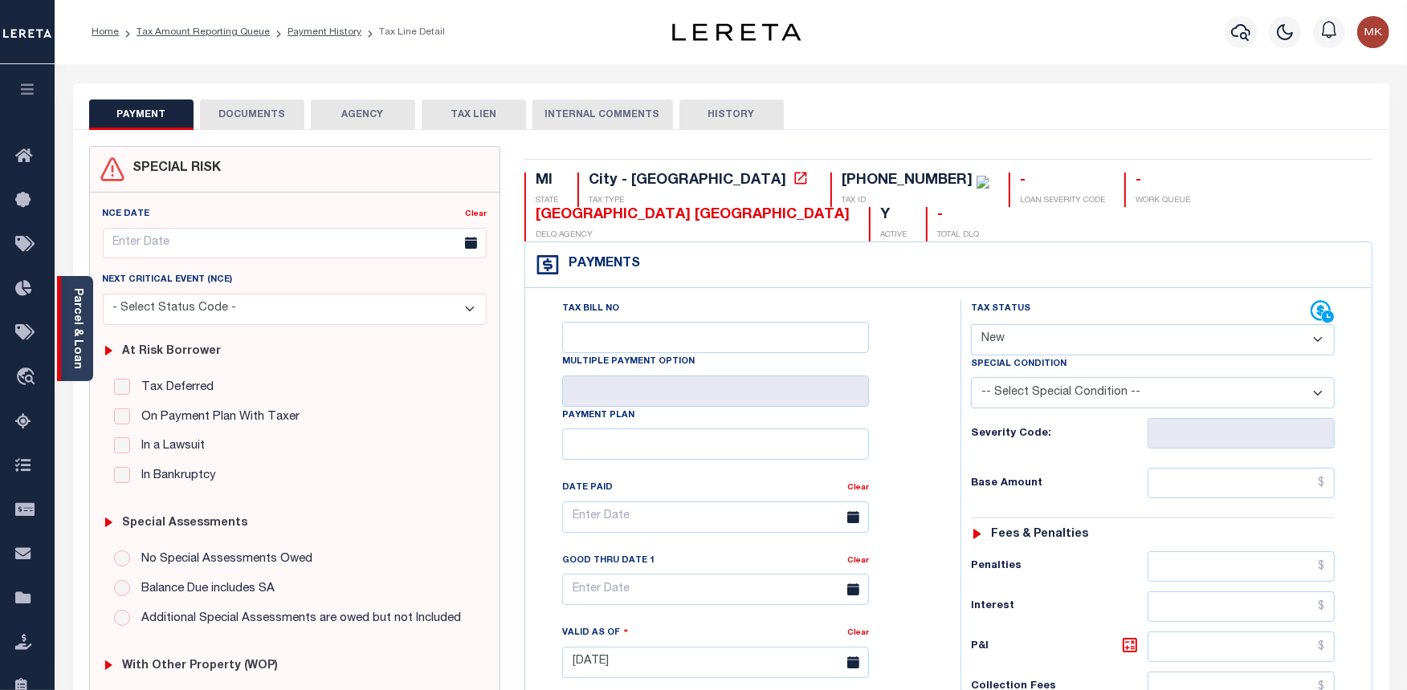
click at [79, 315] on link "Parcel & Loan" at bounding box center [76, 328] width 11 height 81
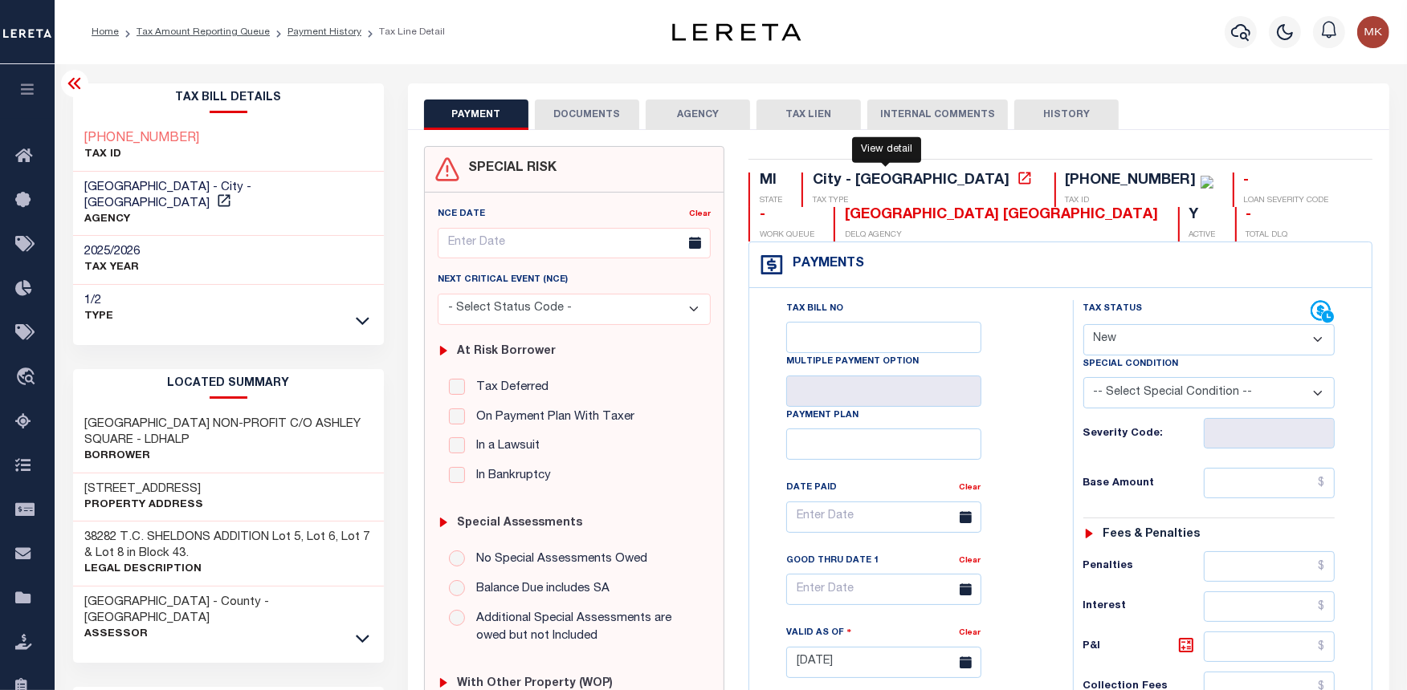
click at [1016, 180] on icon at bounding box center [1024, 178] width 16 height 16
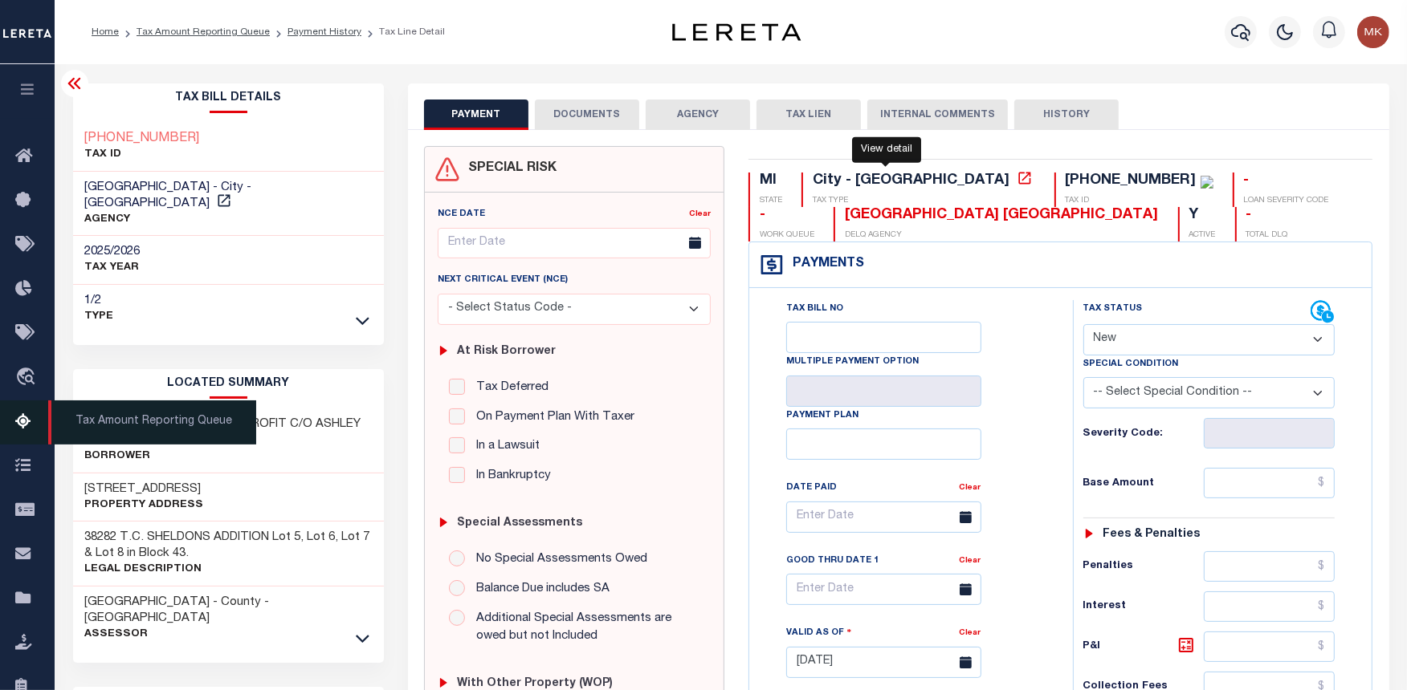
click at [17, 422] on icon at bounding box center [28, 423] width 26 height 20
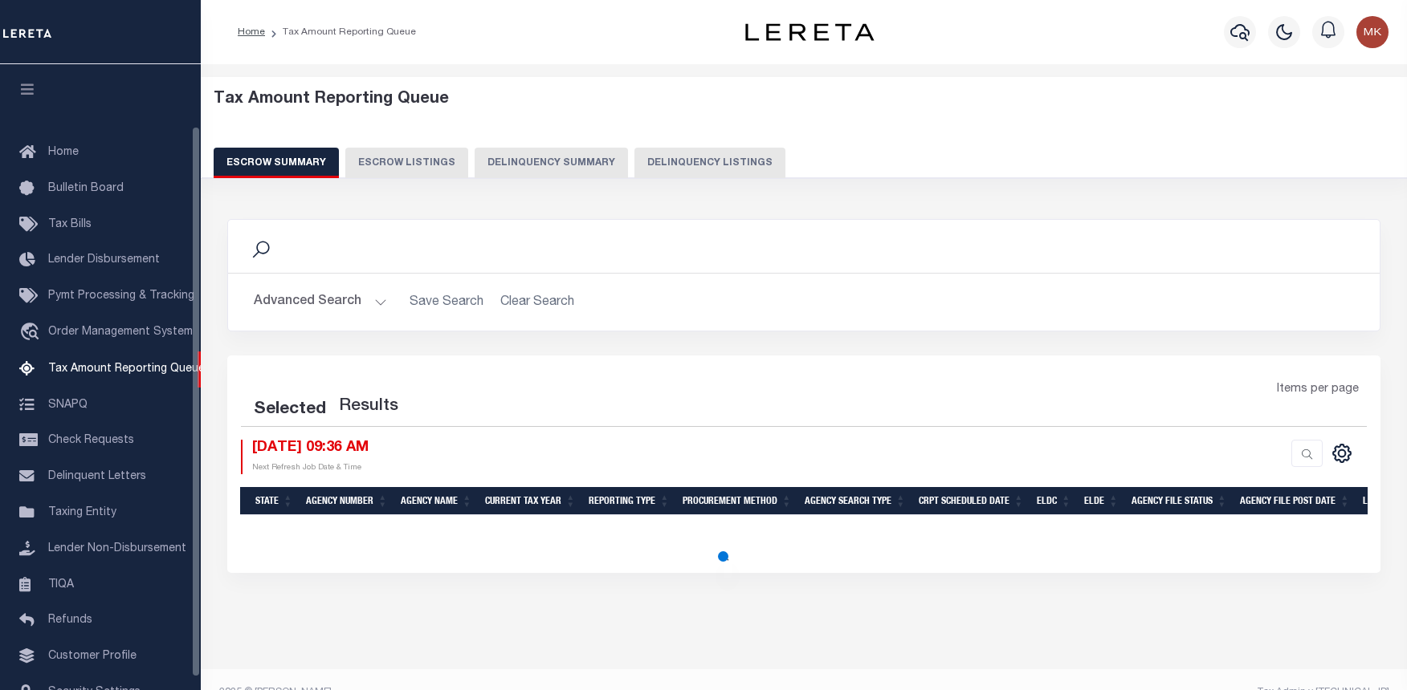
select select "100"
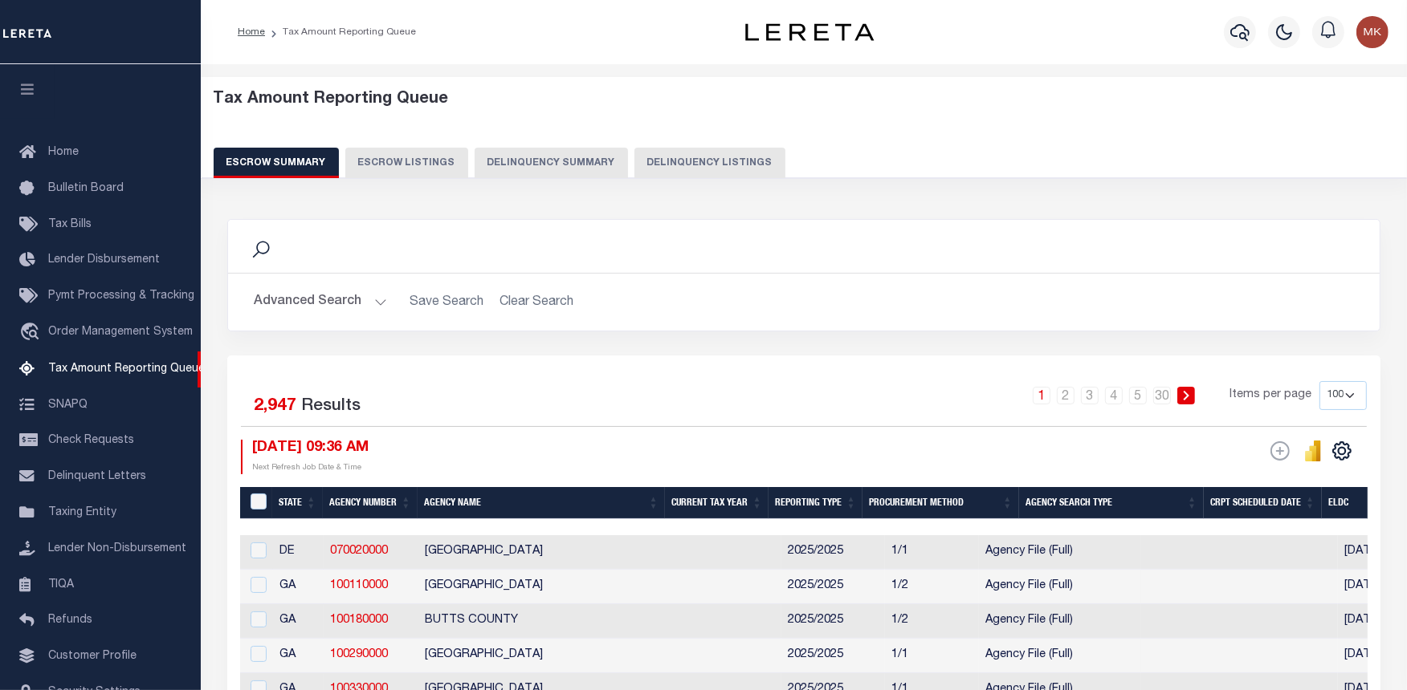
scroll to position [83, 0]
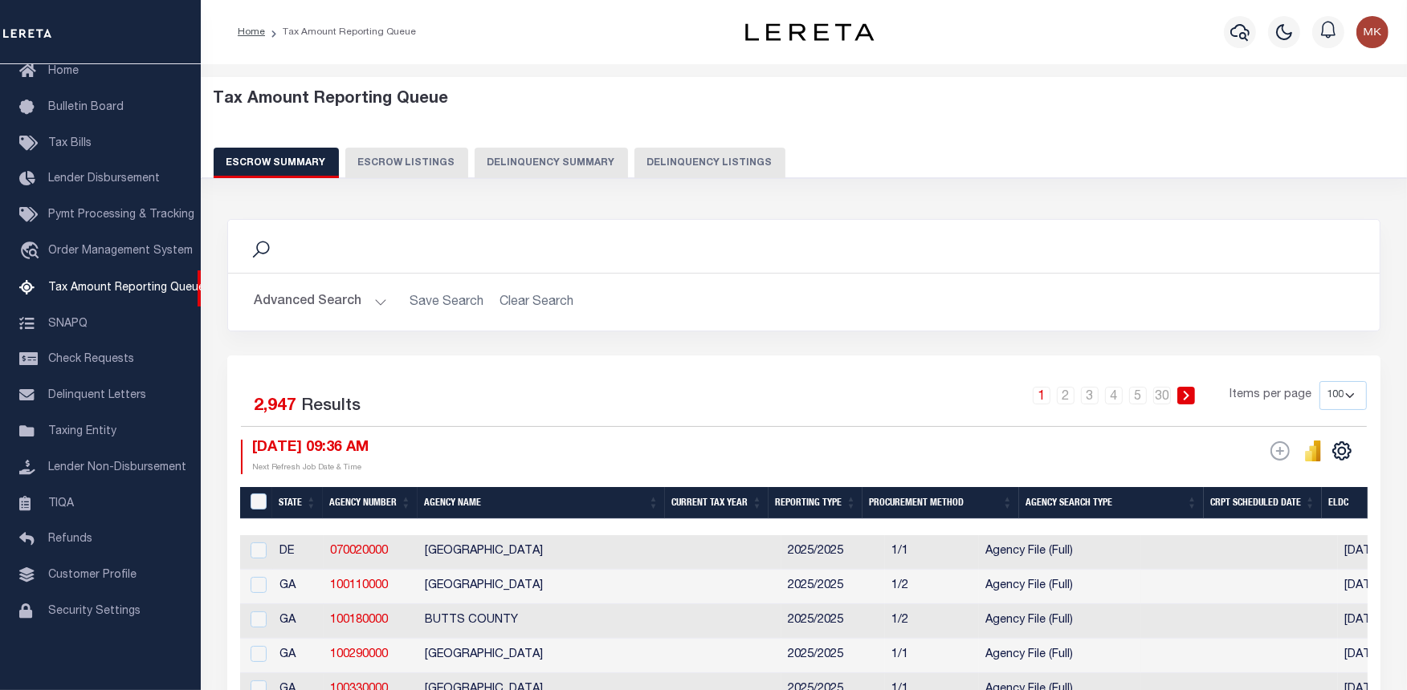
click at [674, 165] on button "Delinquency Listings" at bounding box center [709, 163] width 151 height 31
select select
select select "100"
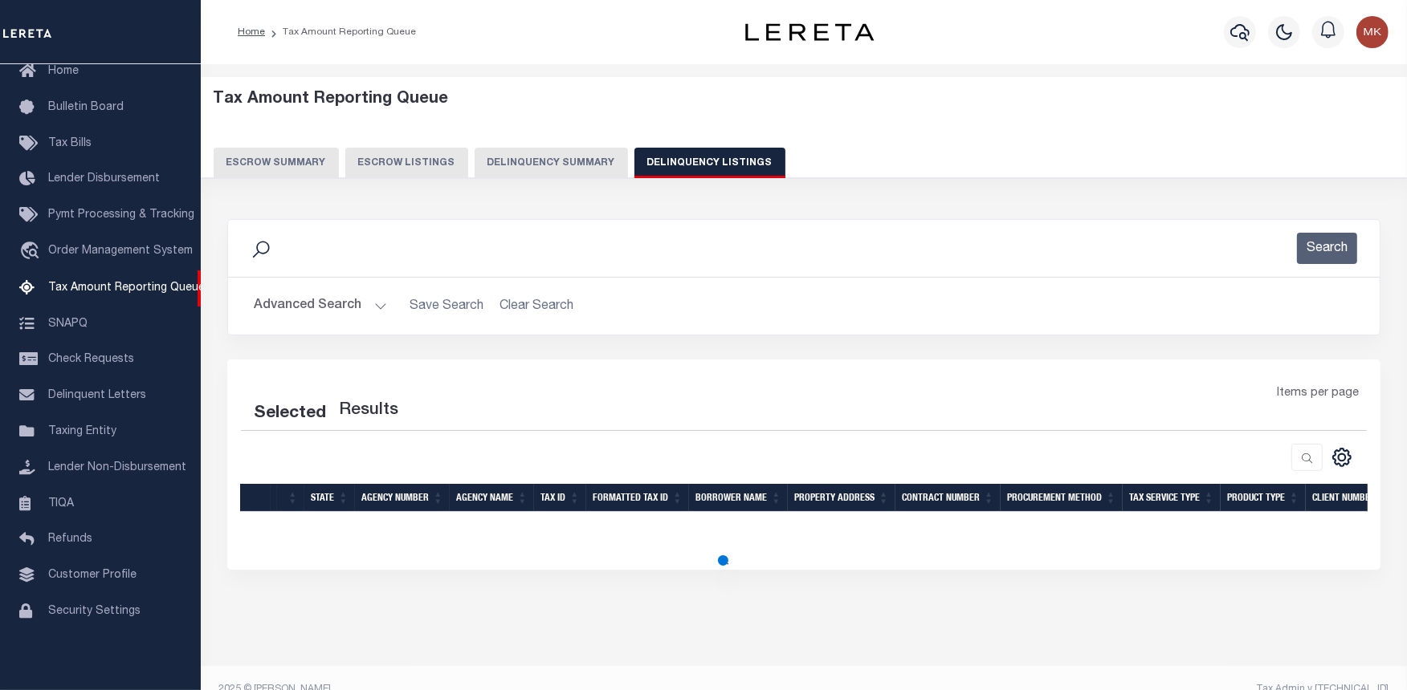
select select "100"
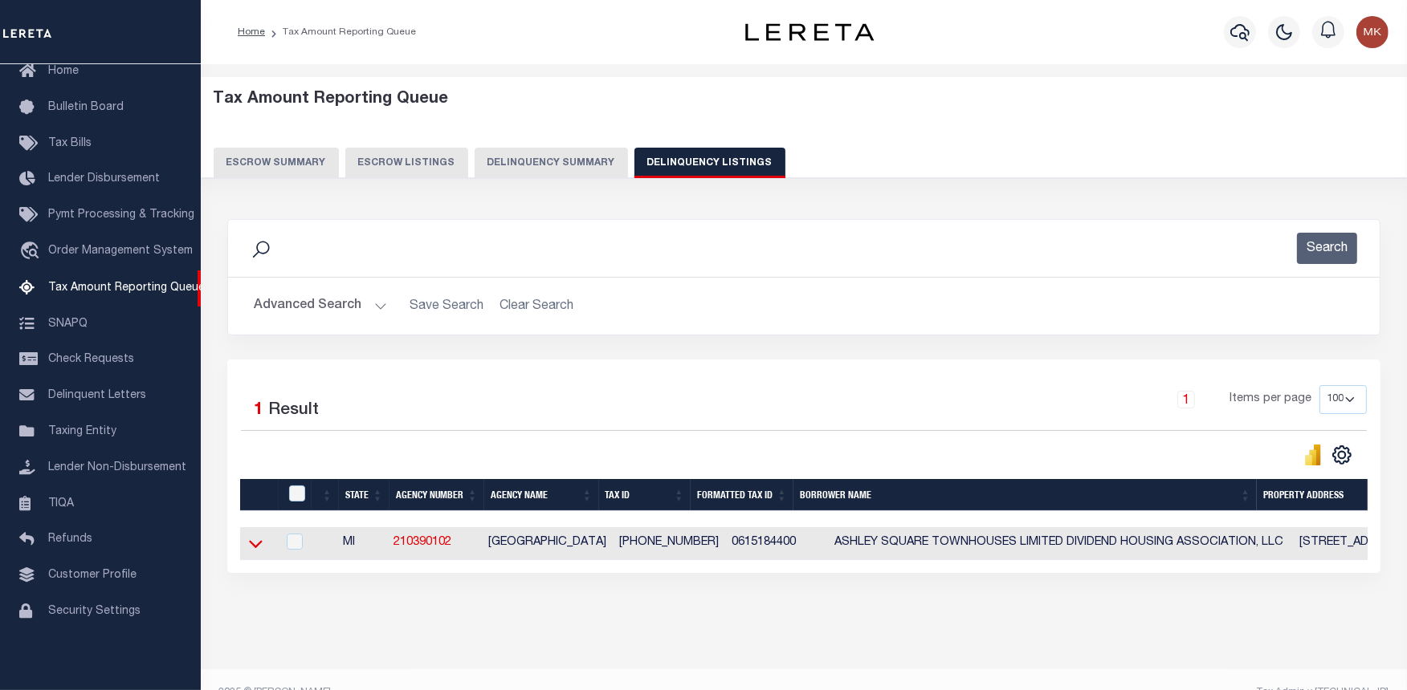
click at [261, 546] on icon at bounding box center [256, 545] width 14 height 8
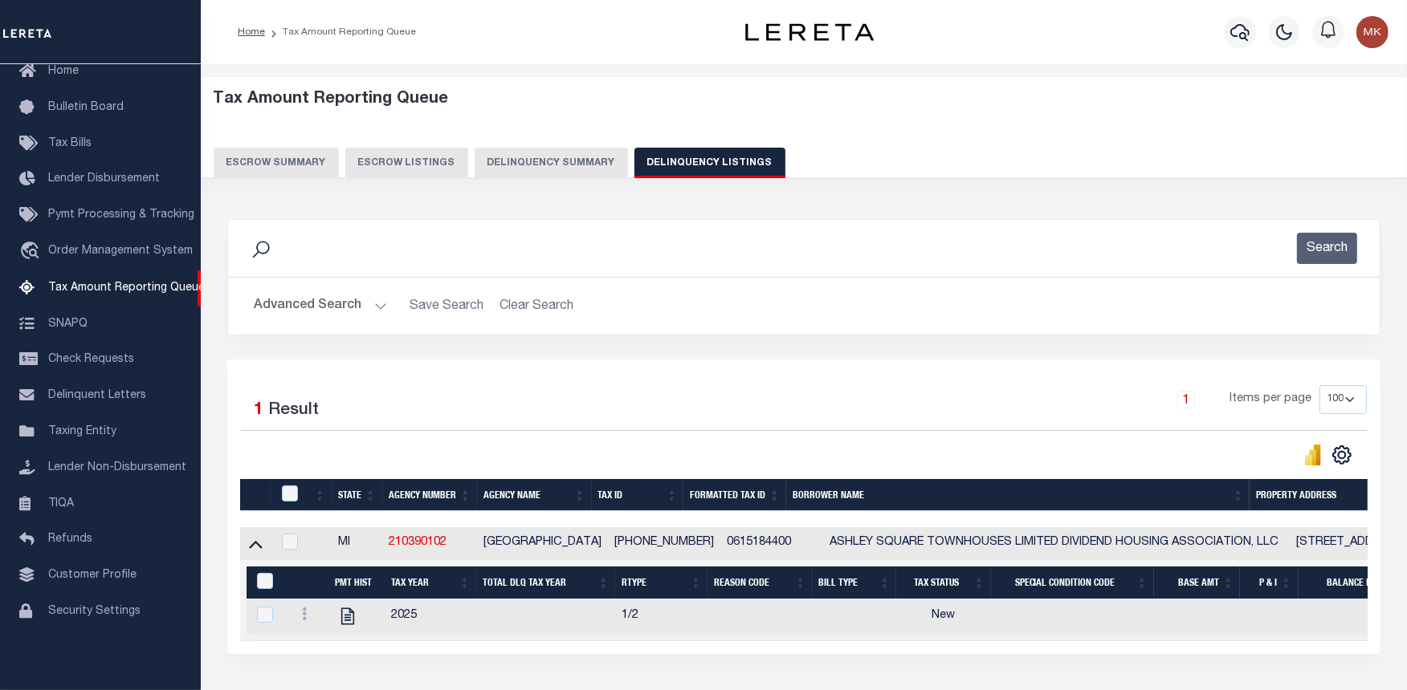
click at [356, 299] on button "Advanced Search" at bounding box center [320, 306] width 133 height 31
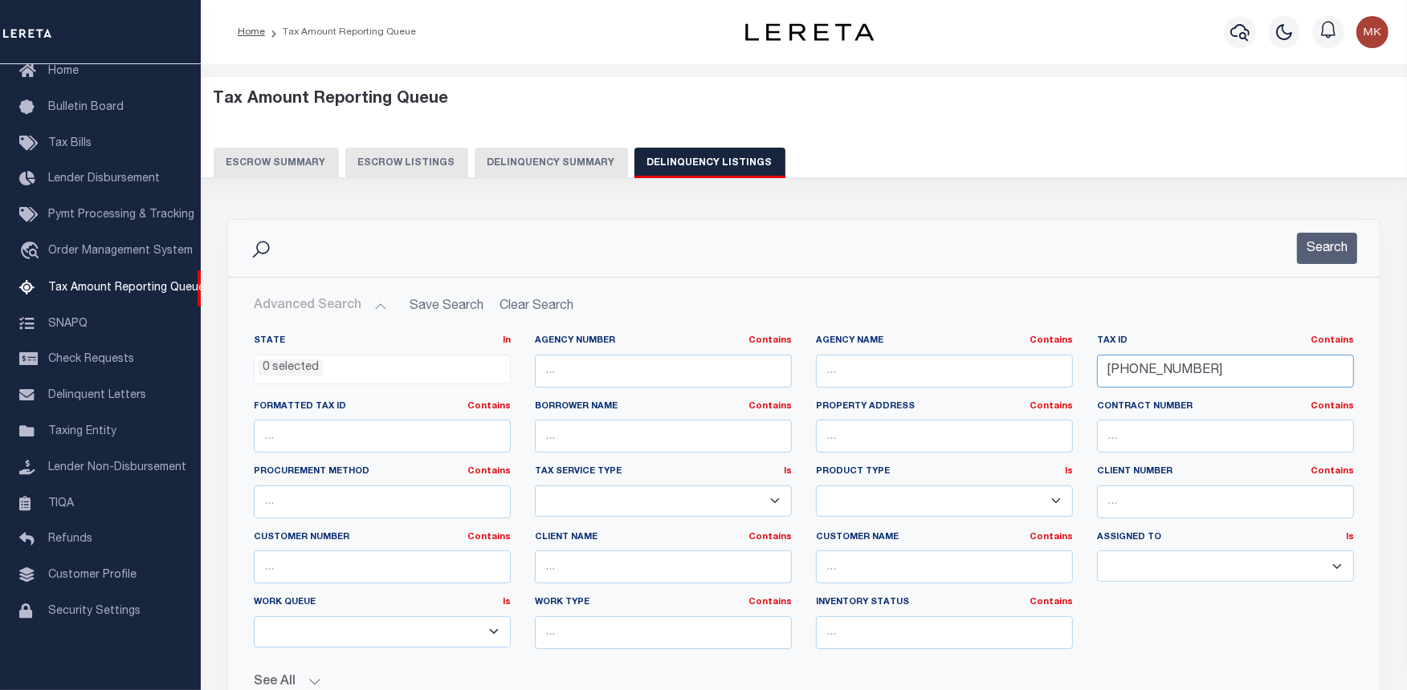
click at [1151, 376] on input "[PHONE_NUMBER]" at bounding box center [1225, 371] width 257 height 33
paste input "36-444-001"
type input "[PHONE_NUMBER]"
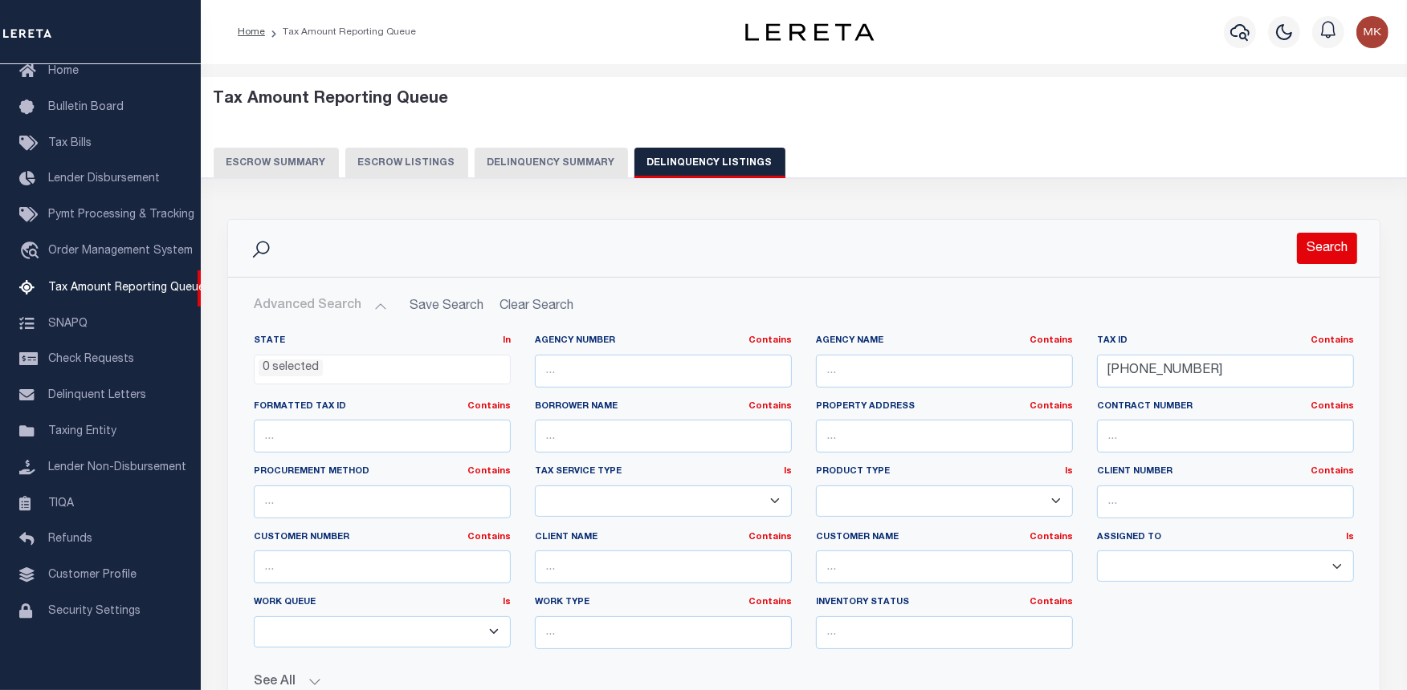
click at [1326, 239] on button "Search" at bounding box center [1327, 248] width 60 height 31
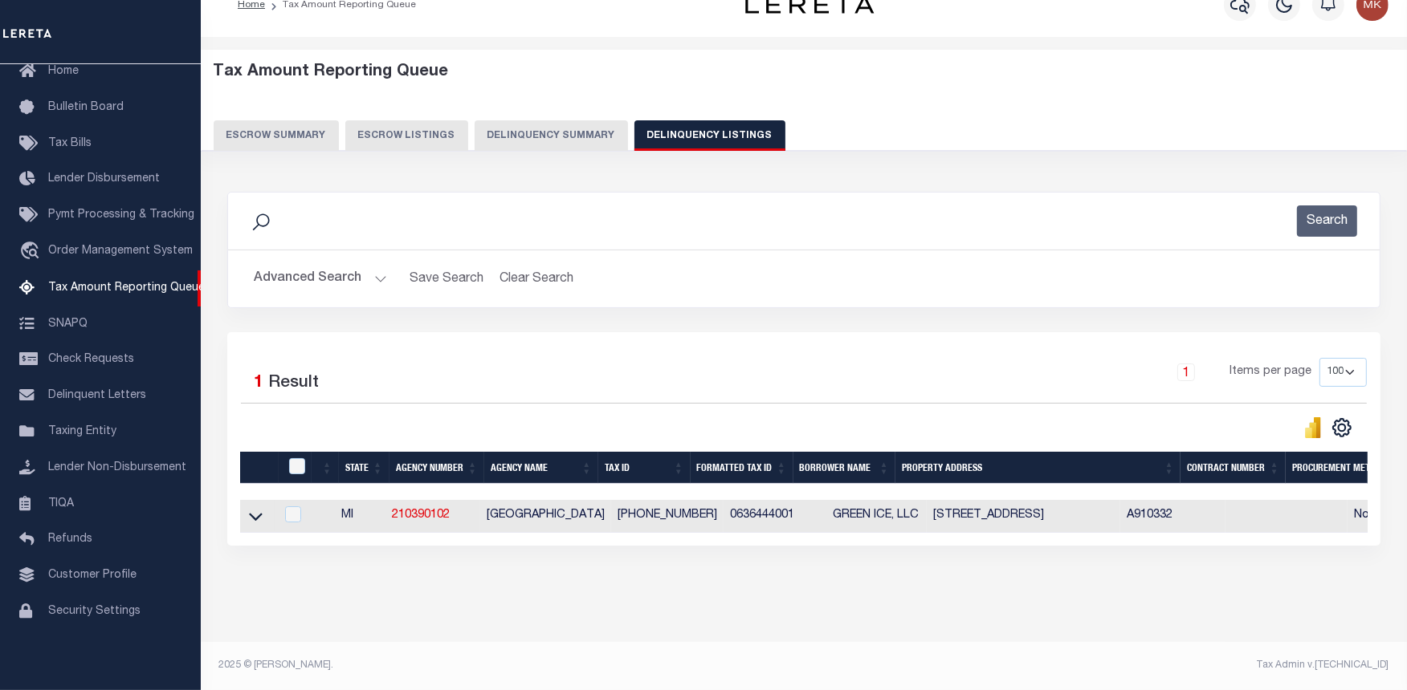
scroll to position [41, 0]
click at [257, 508] on icon at bounding box center [256, 516] width 14 height 17
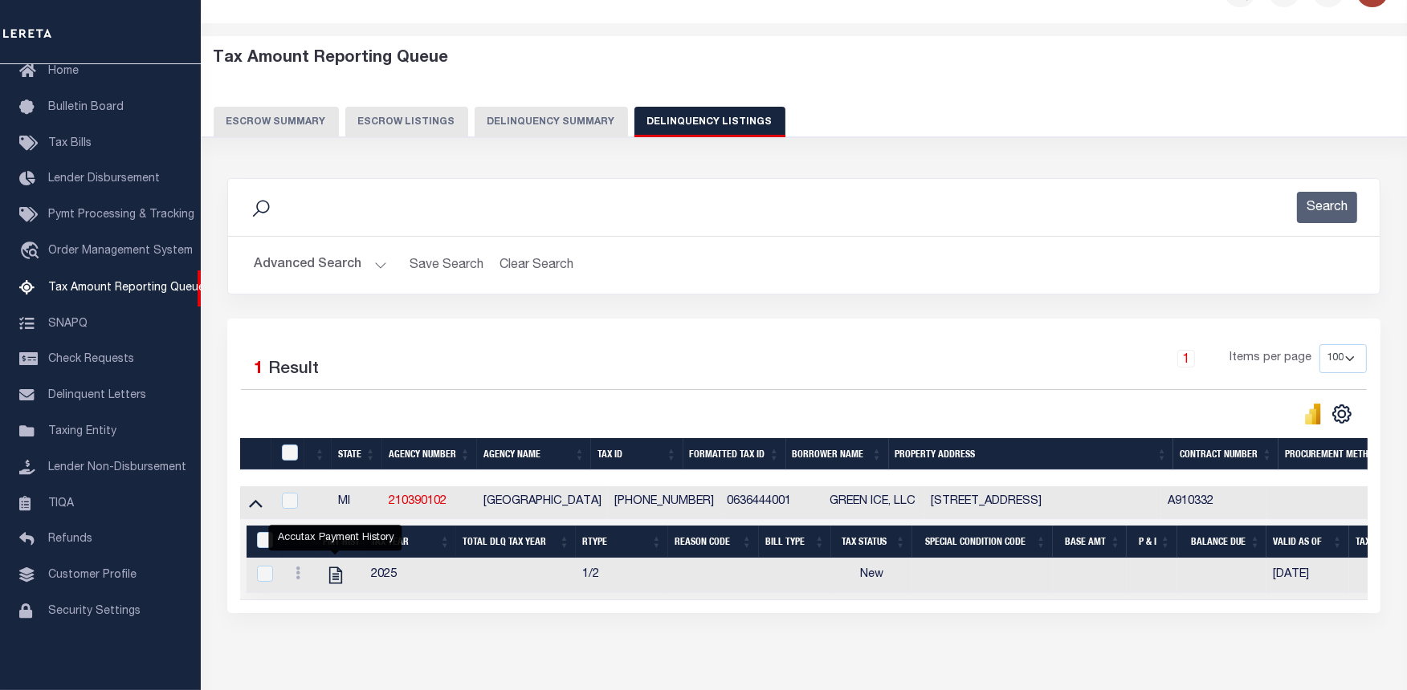
click at [336, 584] on icon "" at bounding box center [335, 575] width 21 height 21
checkbox input "true"
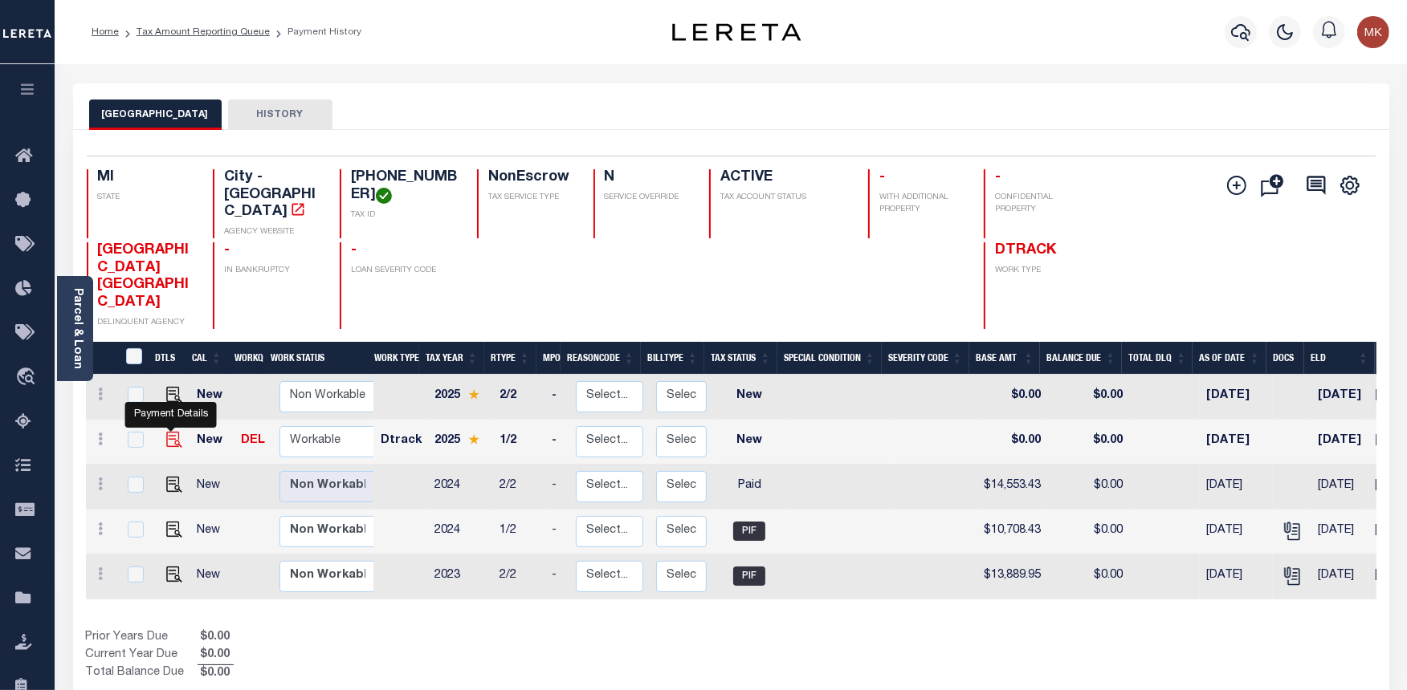
click at [169, 432] on img "" at bounding box center [174, 440] width 16 height 16
checkbox input "true"
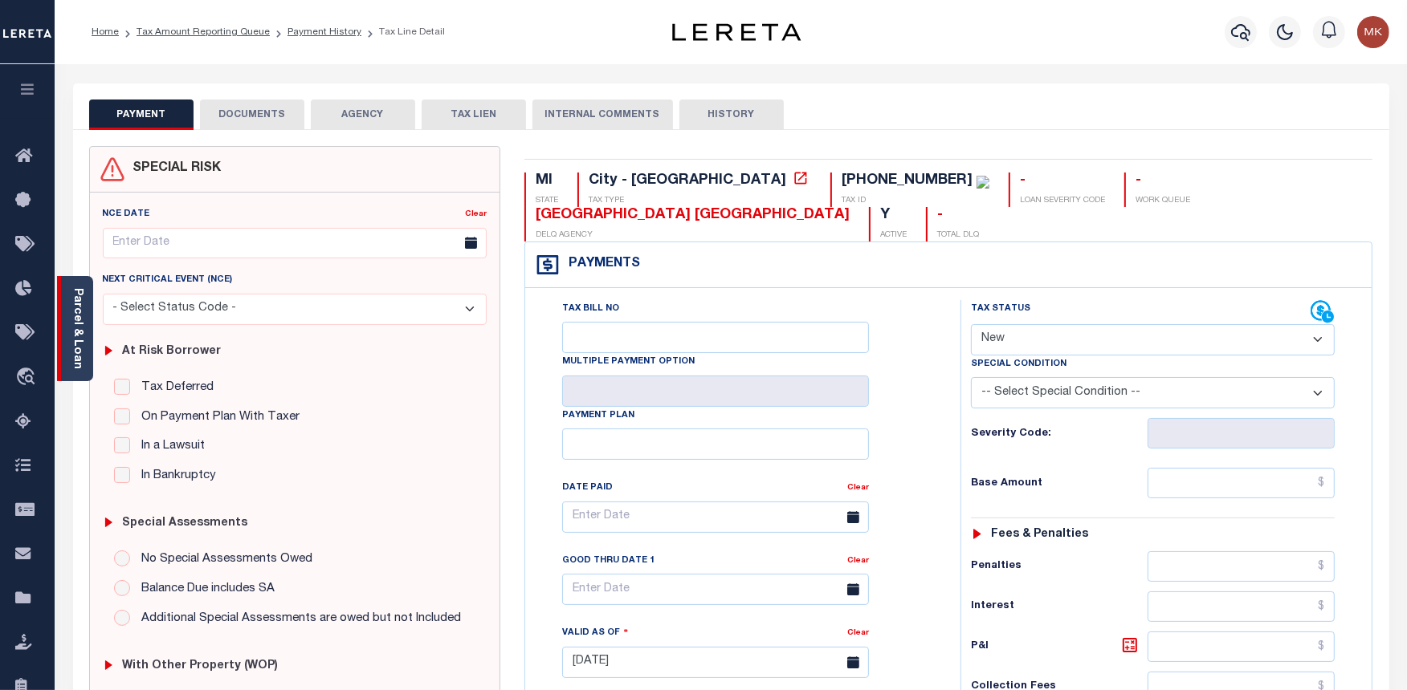
click at [80, 309] on link "Parcel & Loan" at bounding box center [76, 328] width 11 height 81
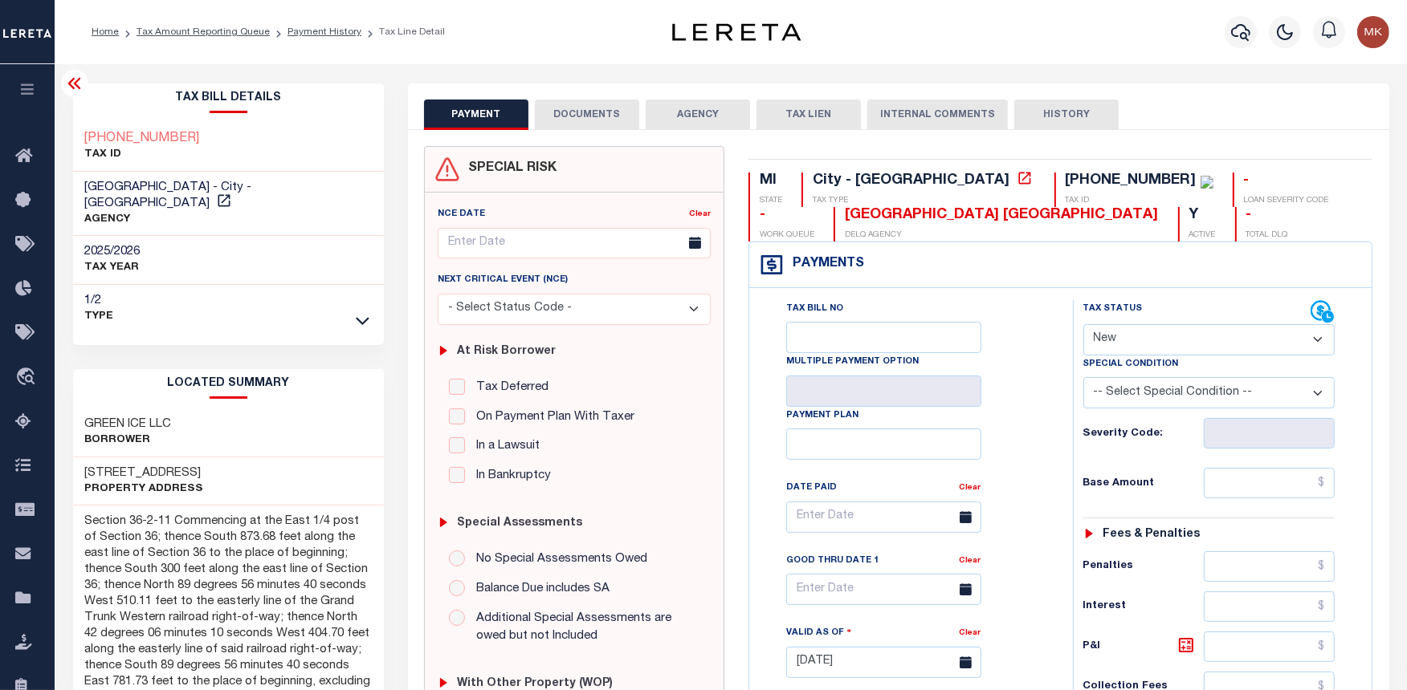
click at [1129, 322] on div "Tax Status Status" at bounding box center [1197, 312] width 228 height 24
click at [1128, 330] on select "- Select Status Code - Open Due/Unpaid Paid Incomplete No Tax Due Internal Refu…" at bounding box center [1209, 339] width 252 height 31
select select "PYD"
click at [1083, 325] on select "- Select Status Code - Open Due/Unpaid Paid Incomplete No Tax Due Internal Refu…" at bounding box center [1209, 339] width 252 height 31
type input "[DATE]"
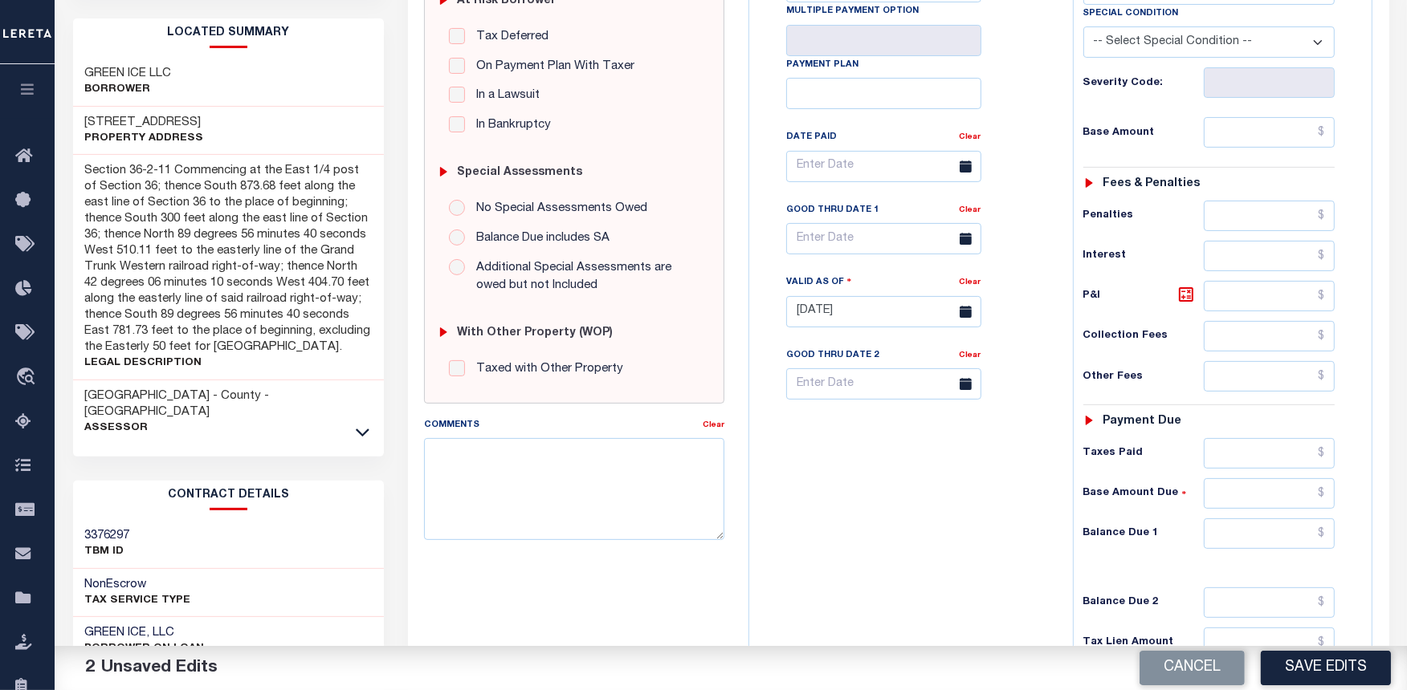
scroll to position [356, 0]
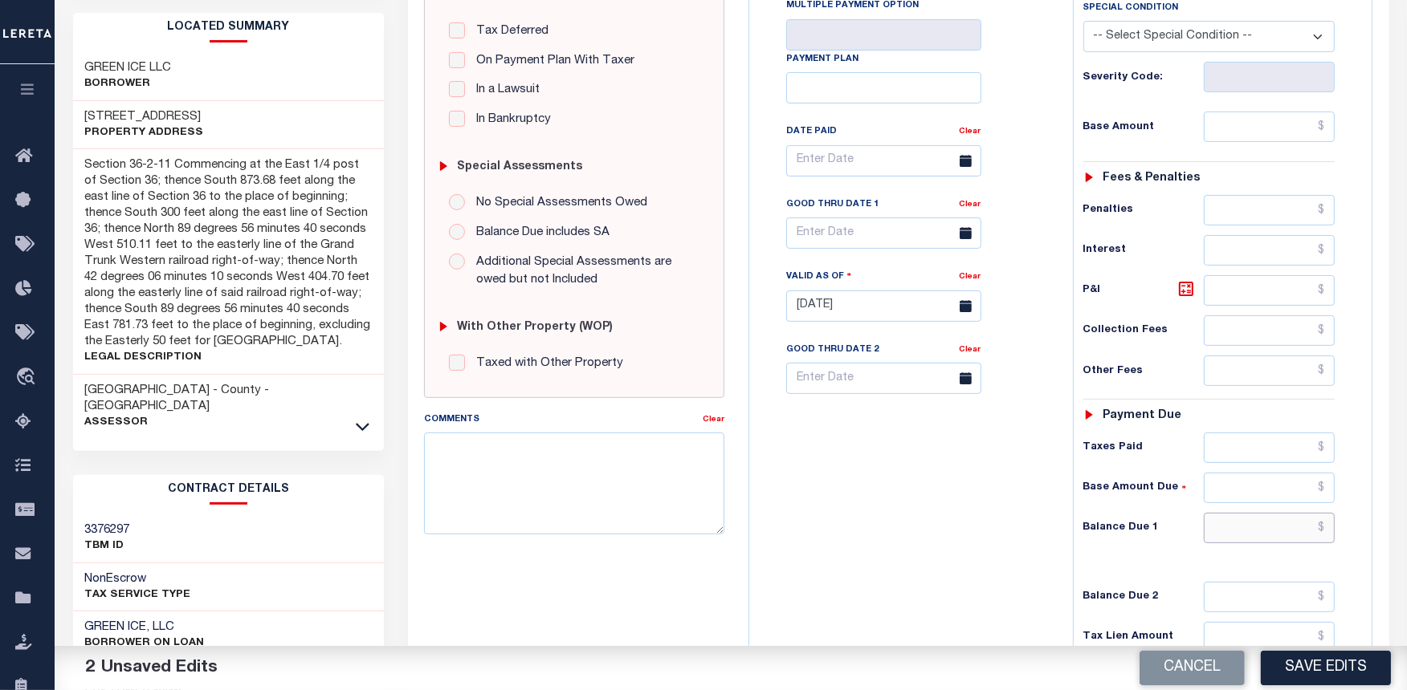
click at [1236, 527] on input "text" at bounding box center [1269, 528] width 132 height 31
type input "$0.00"
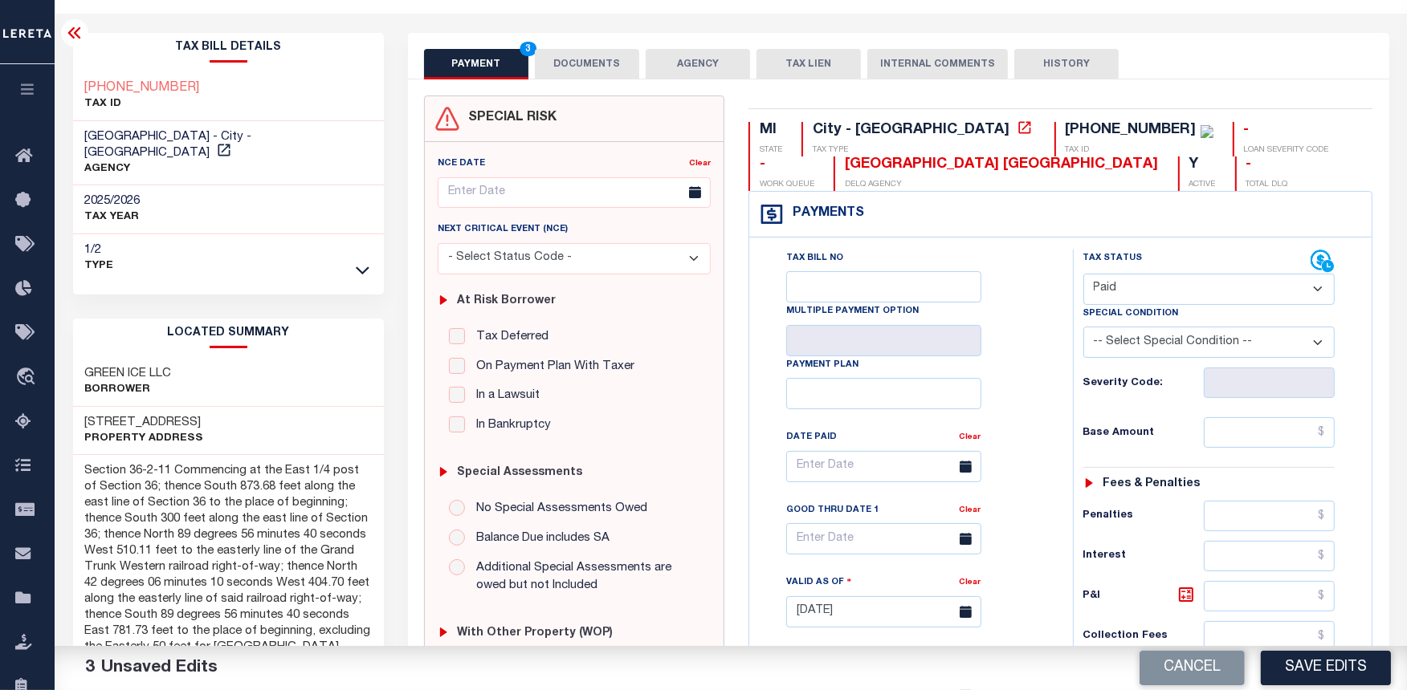
scroll to position [0, 0]
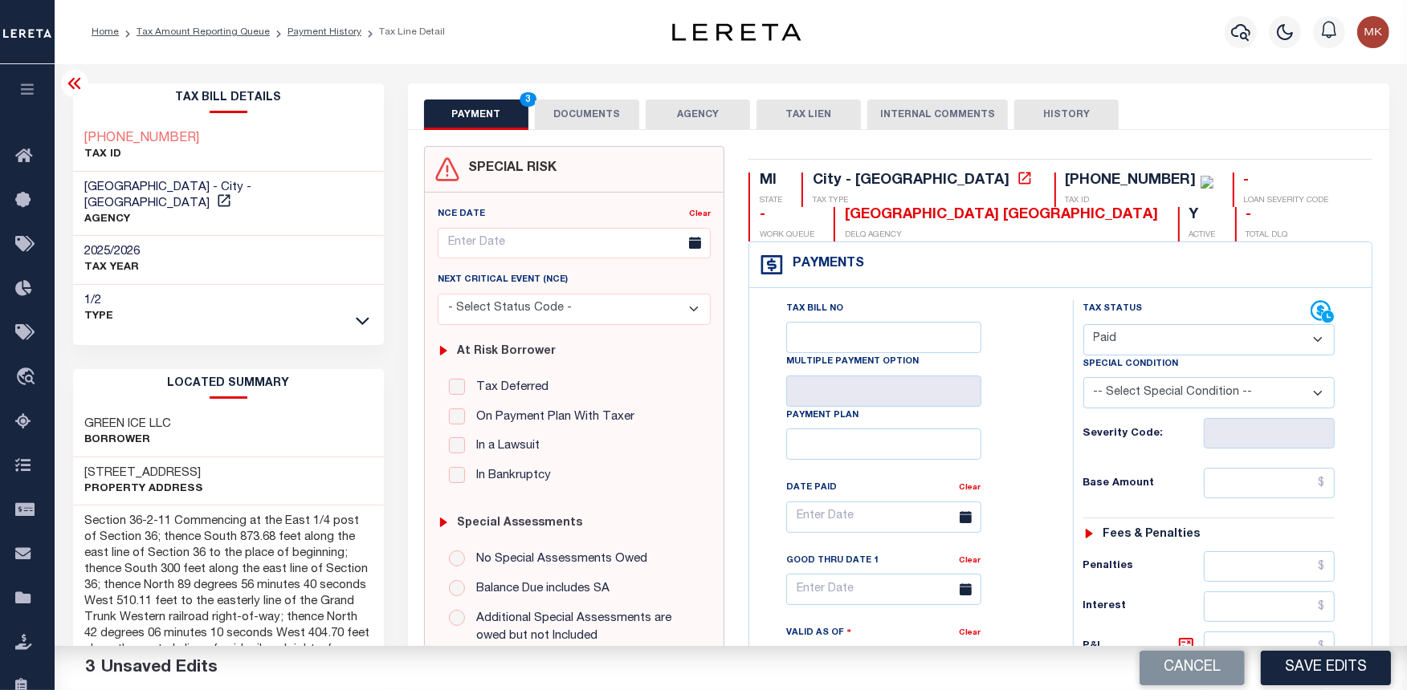
click at [576, 119] on button "DOCUMENTS" at bounding box center [587, 115] width 104 height 31
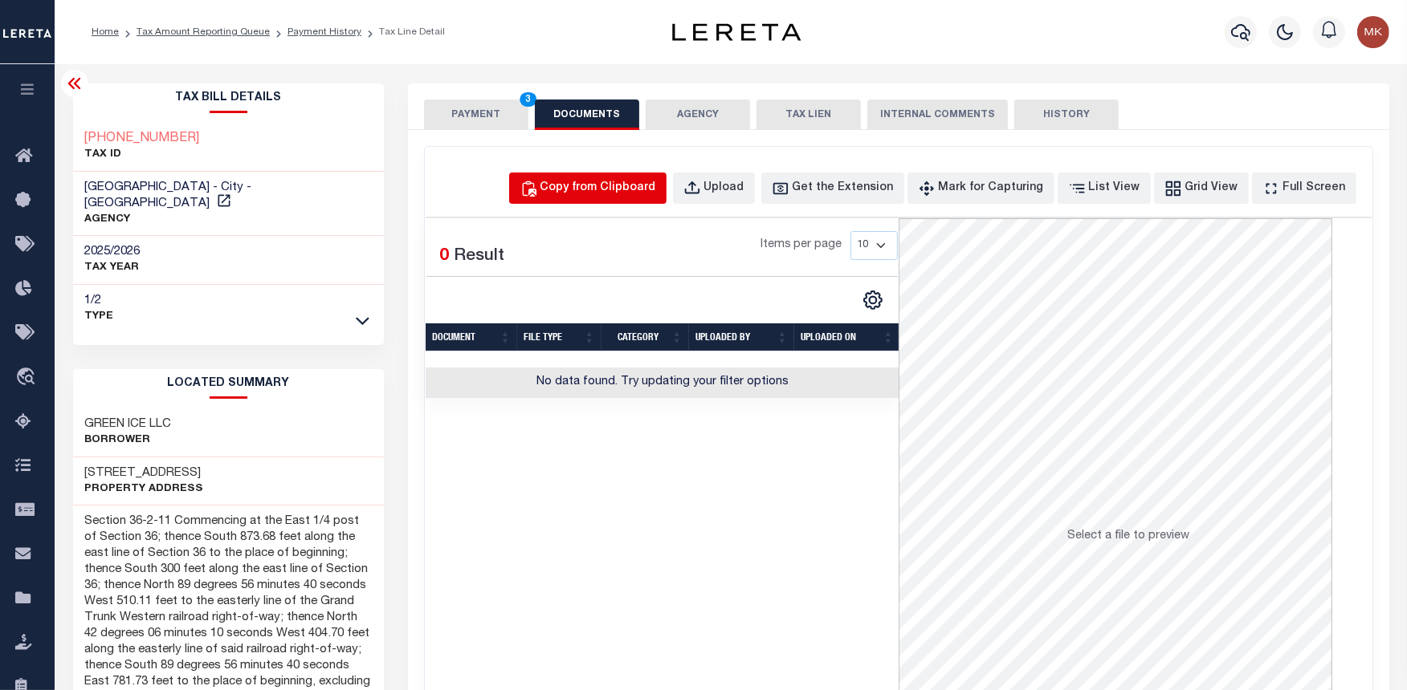
click at [609, 193] on div "Copy from Clipboard" at bounding box center [598, 189] width 116 height 18
select select "POP"
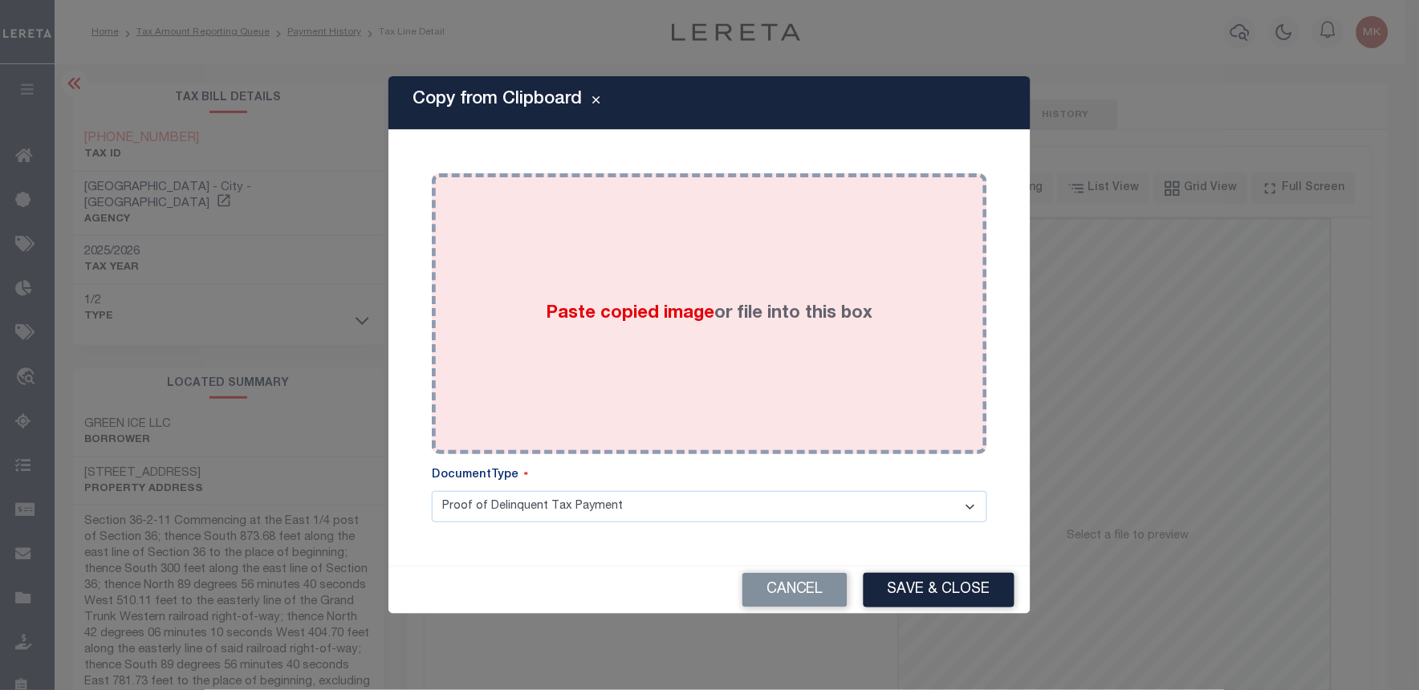
click at [685, 323] on span "Paste copied image" at bounding box center [631, 314] width 169 height 18
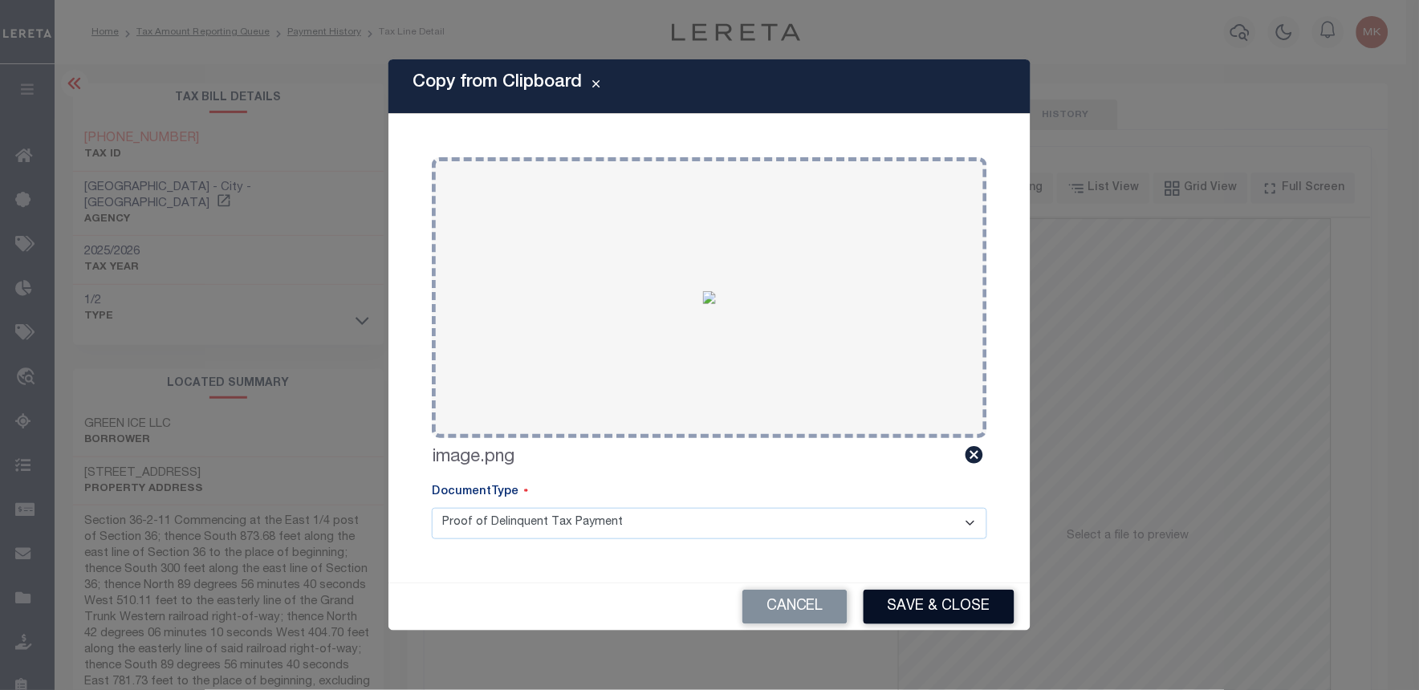
click at [941, 603] on button "Save & Close" at bounding box center [939, 607] width 151 height 35
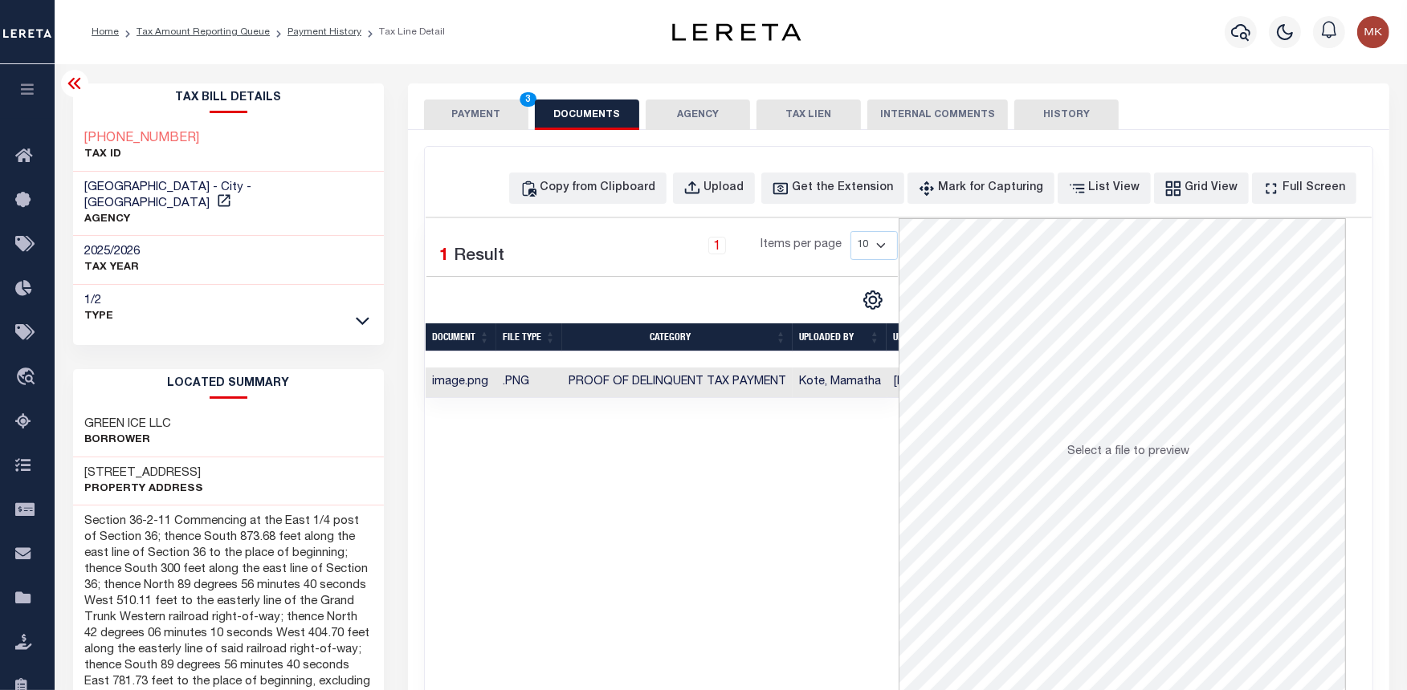
click at [501, 123] on button "PAYMENT 3" at bounding box center [476, 115] width 104 height 31
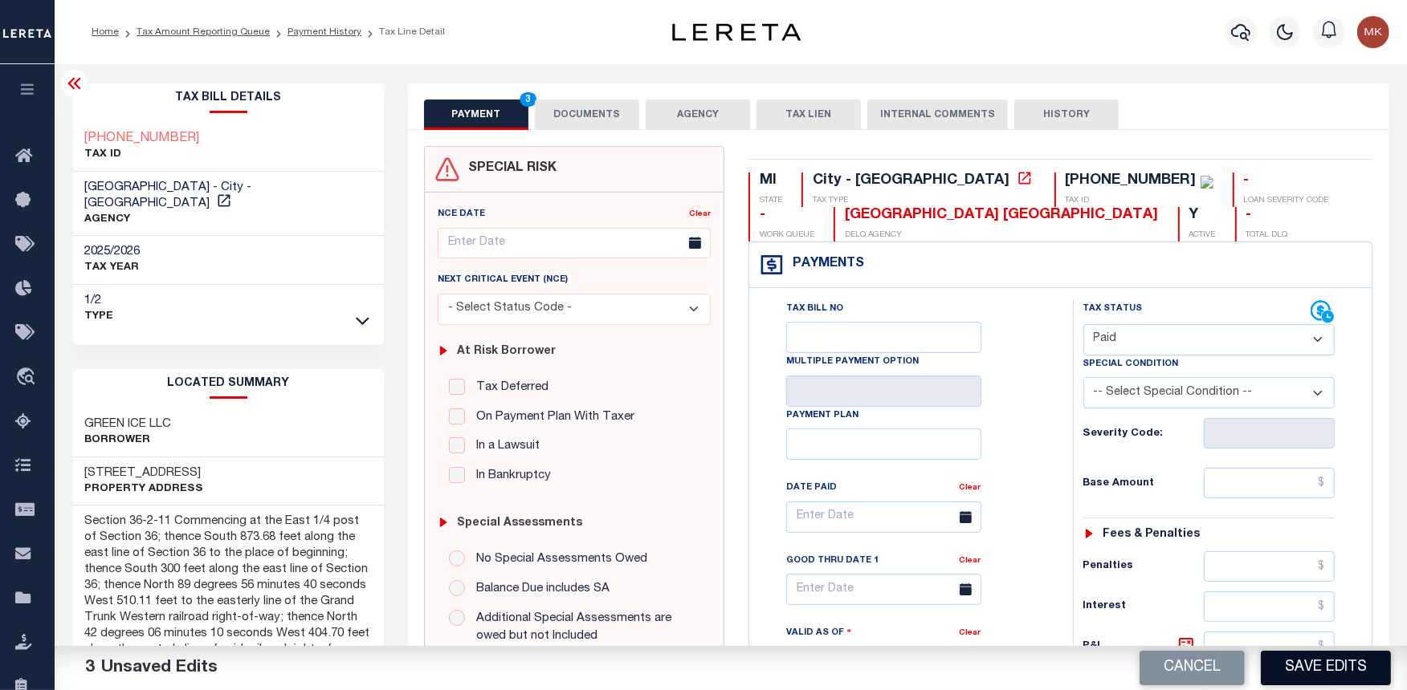
click at [1311, 656] on button "Save Edits" at bounding box center [1325, 668] width 130 height 35
checkbox input "false"
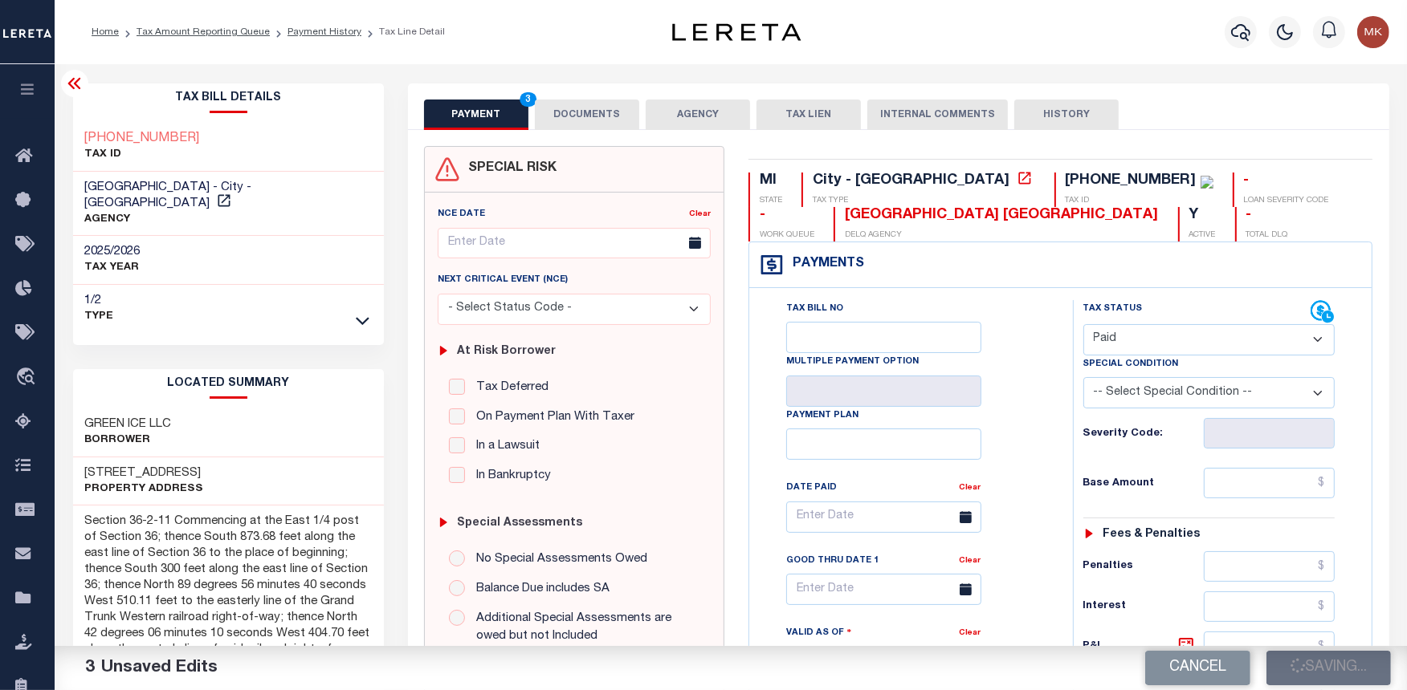
type input "$0"
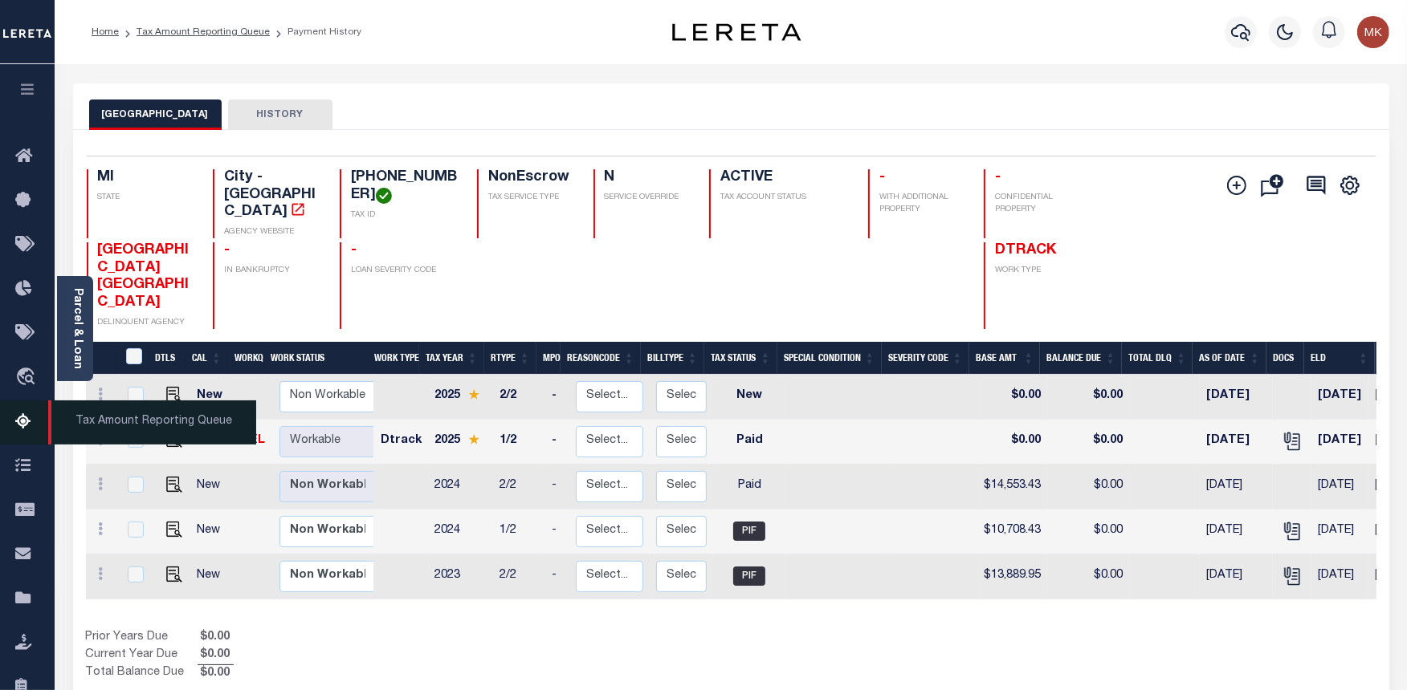
click at [22, 421] on icon at bounding box center [28, 423] width 26 height 20
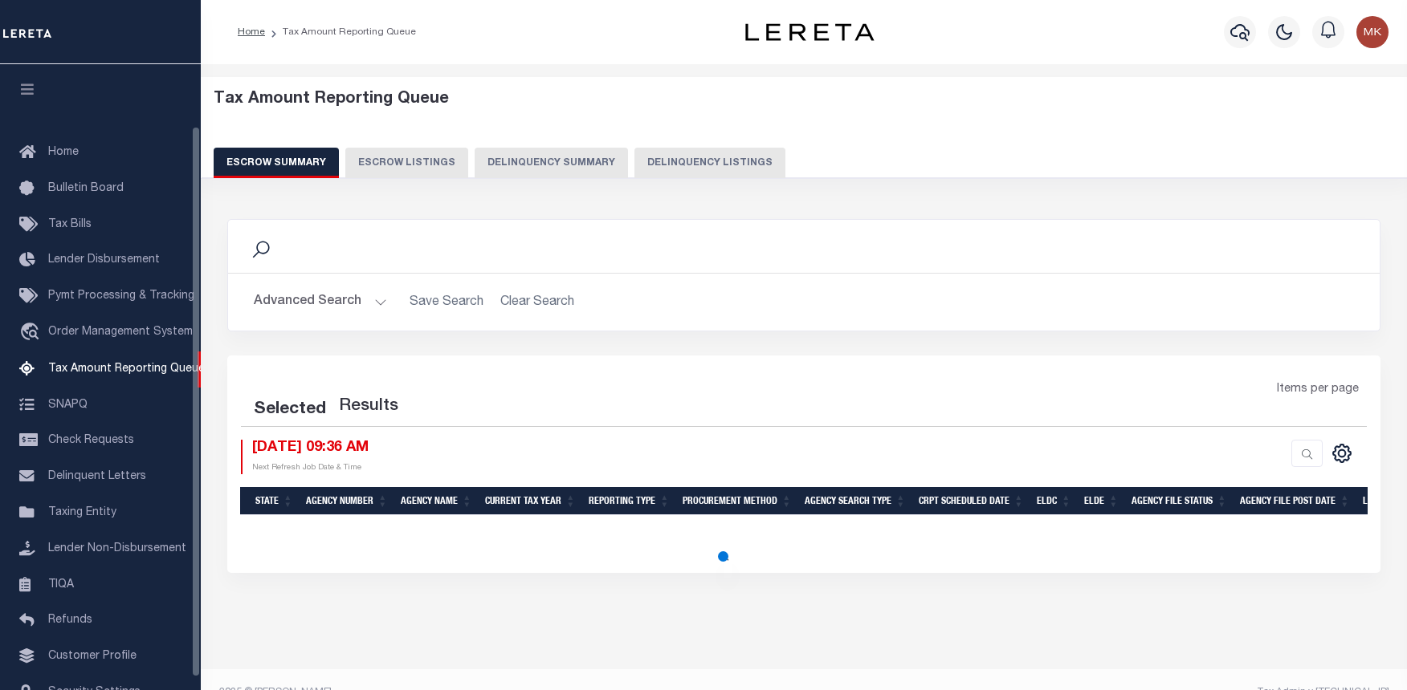
click at [695, 161] on button "Delinquency Listings" at bounding box center [709, 163] width 151 height 31
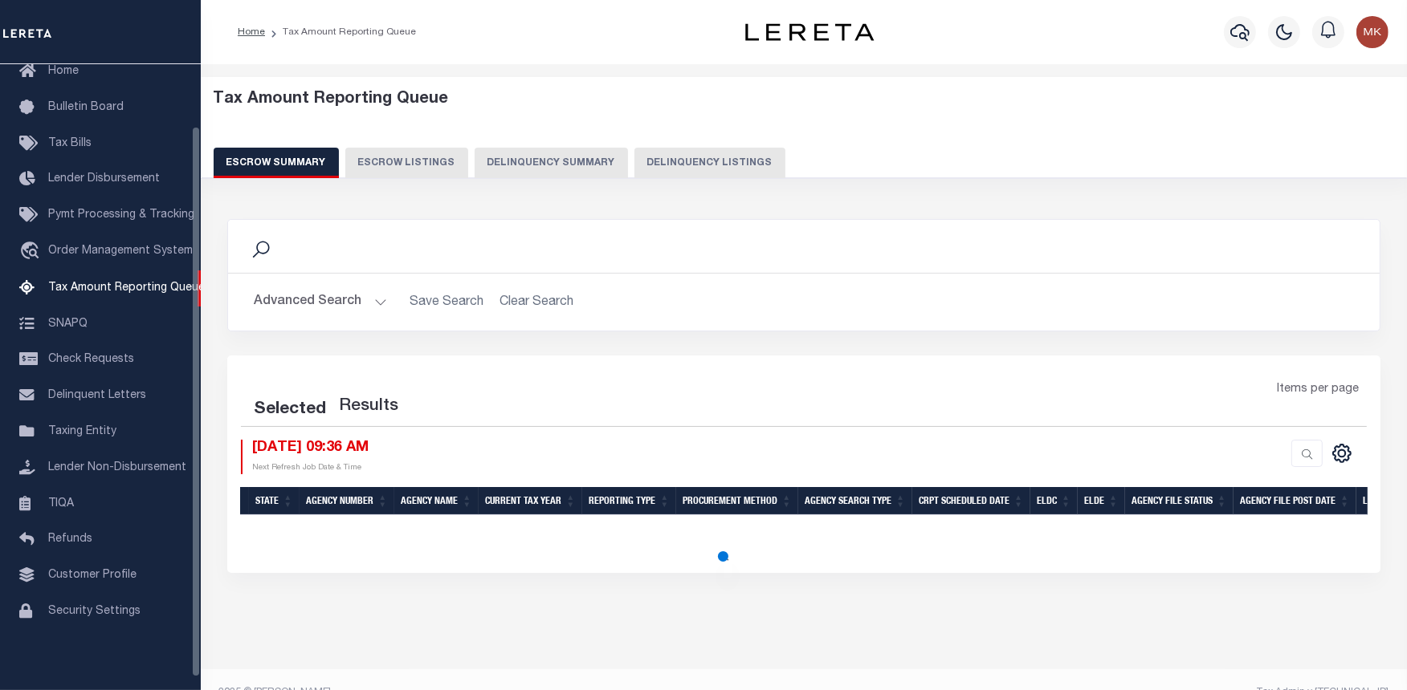
select select "100"
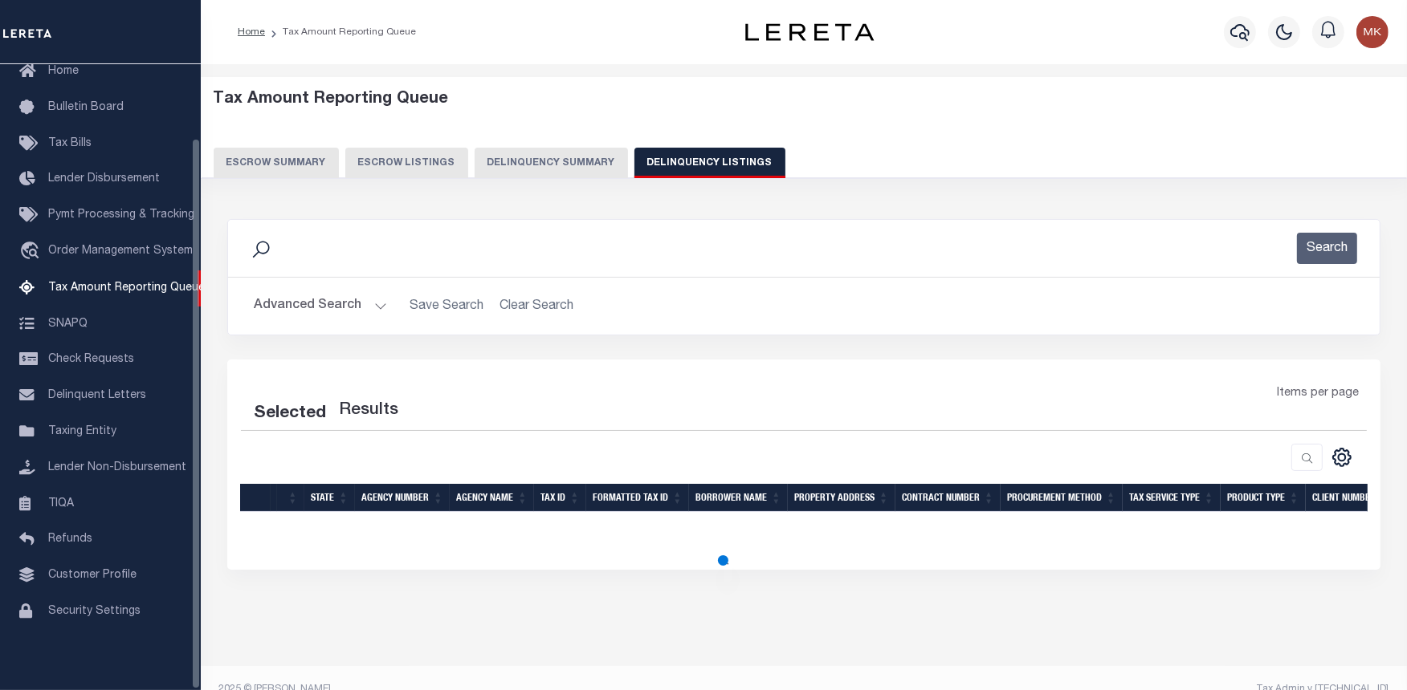
select select "100"
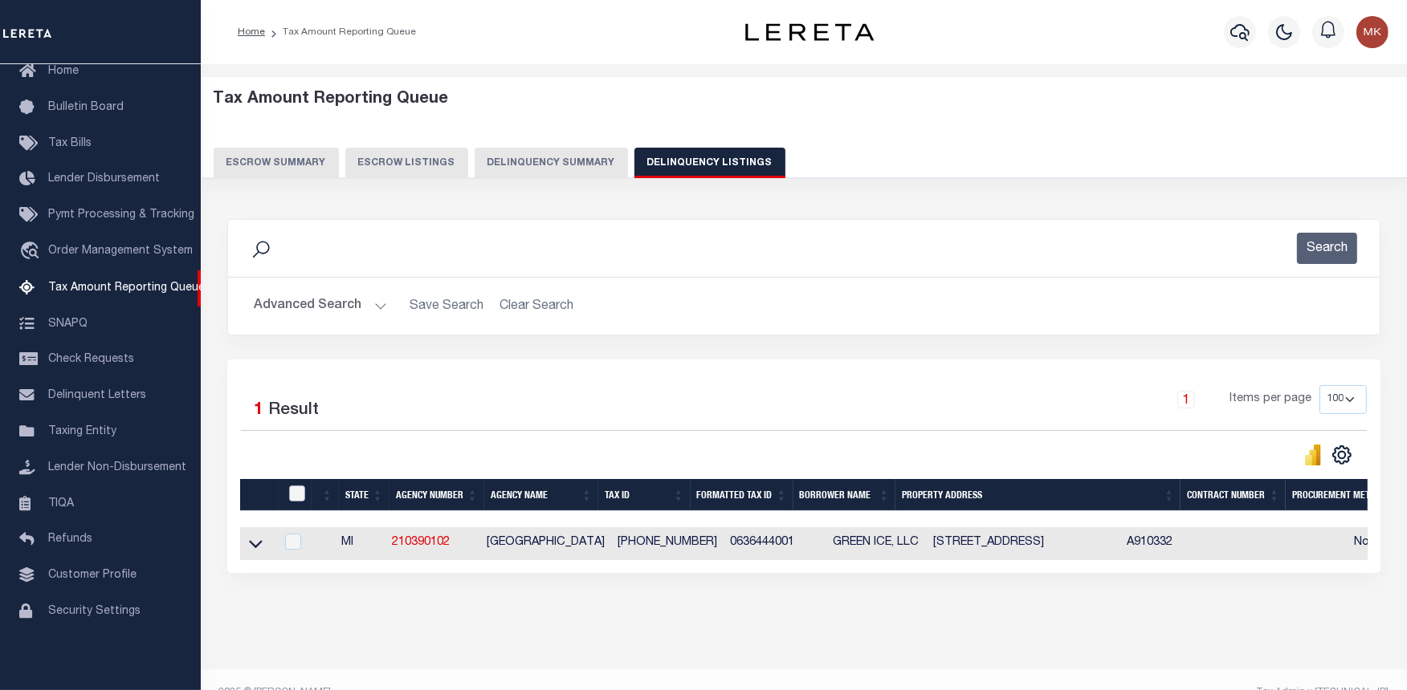
click at [298, 491] on input "checkbox" at bounding box center [297, 494] width 16 height 16
checkbox input "true"
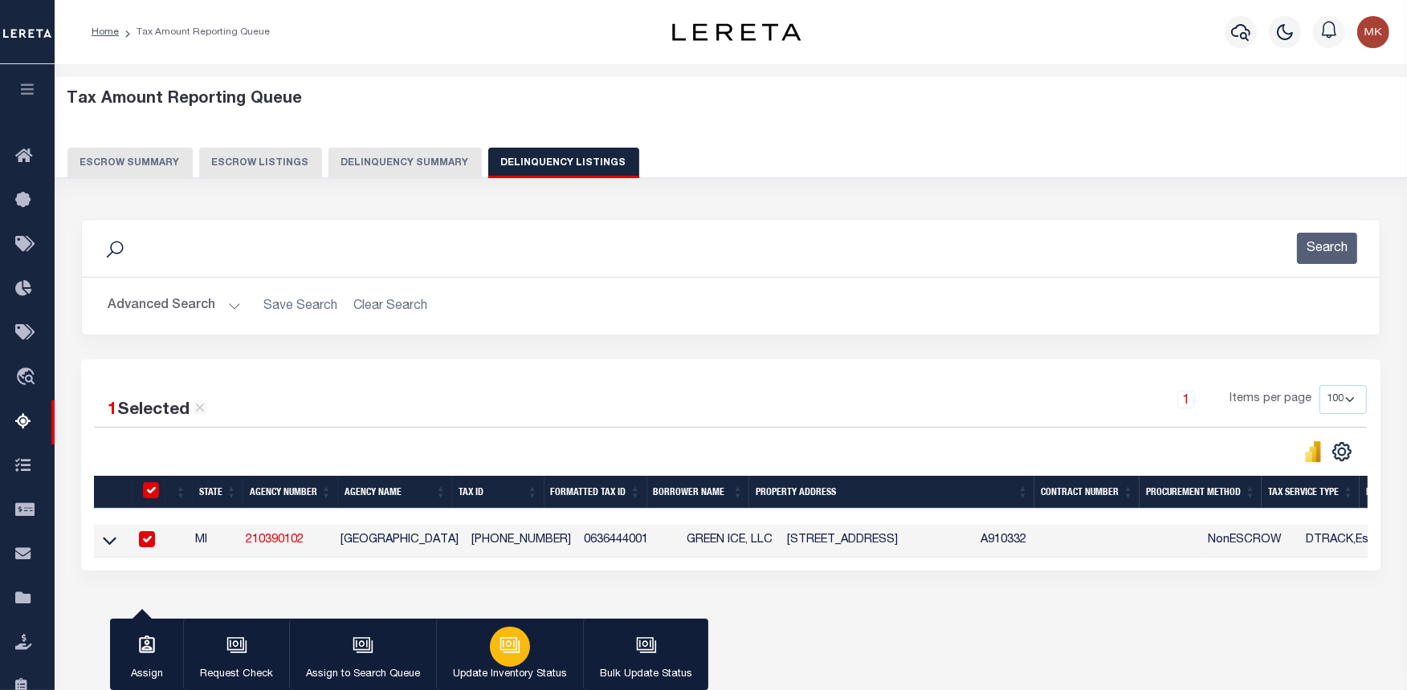
click at [511, 645] on icon "button" at bounding box center [509, 644] width 12 height 7
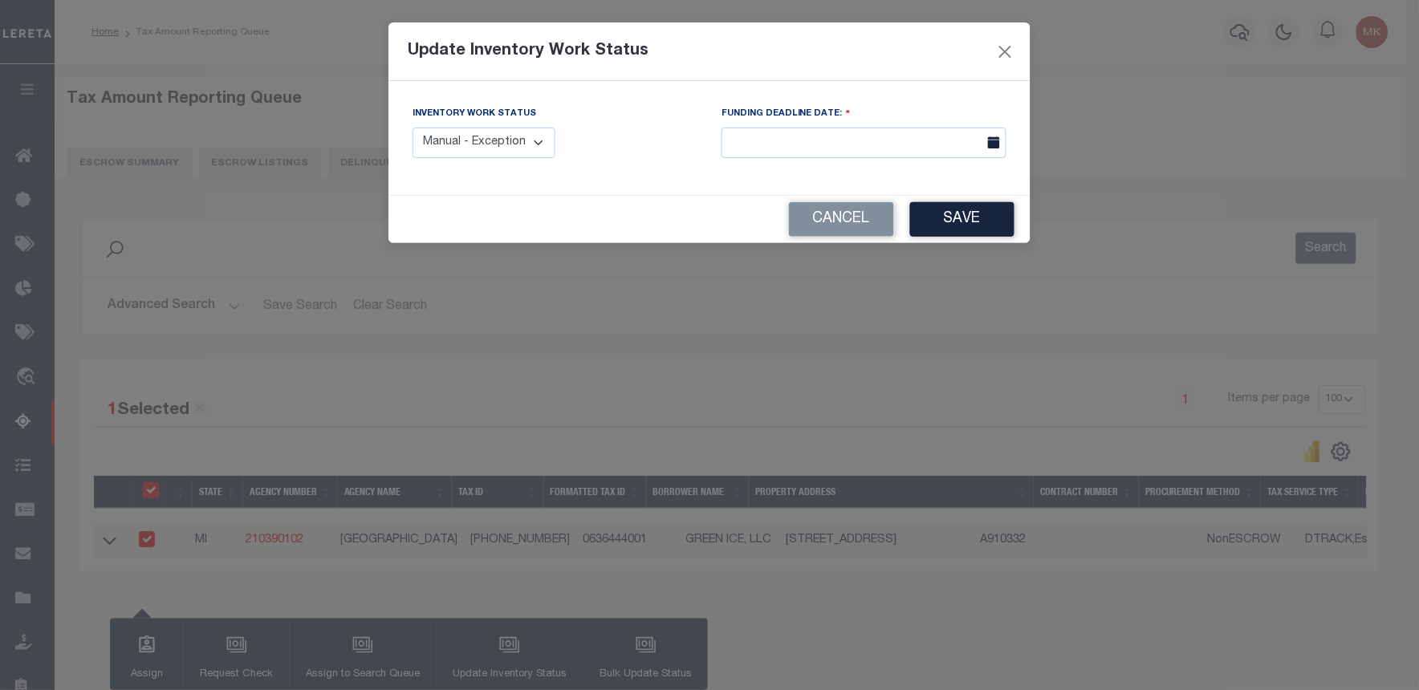
click at [527, 145] on select "Manual - Exception Pended - Awaiting Search Late Add Exception Completed" at bounding box center [484, 143] width 143 height 31
select select "4"
click at [413, 128] on select "Manual - Exception Pended - Awaiting Search Late Add Exception Completed" at bounding box center [484, 143] width 143 height 31
click at [959, 220] on button "Save" at bounding box center [962, 219] width 104 height 35
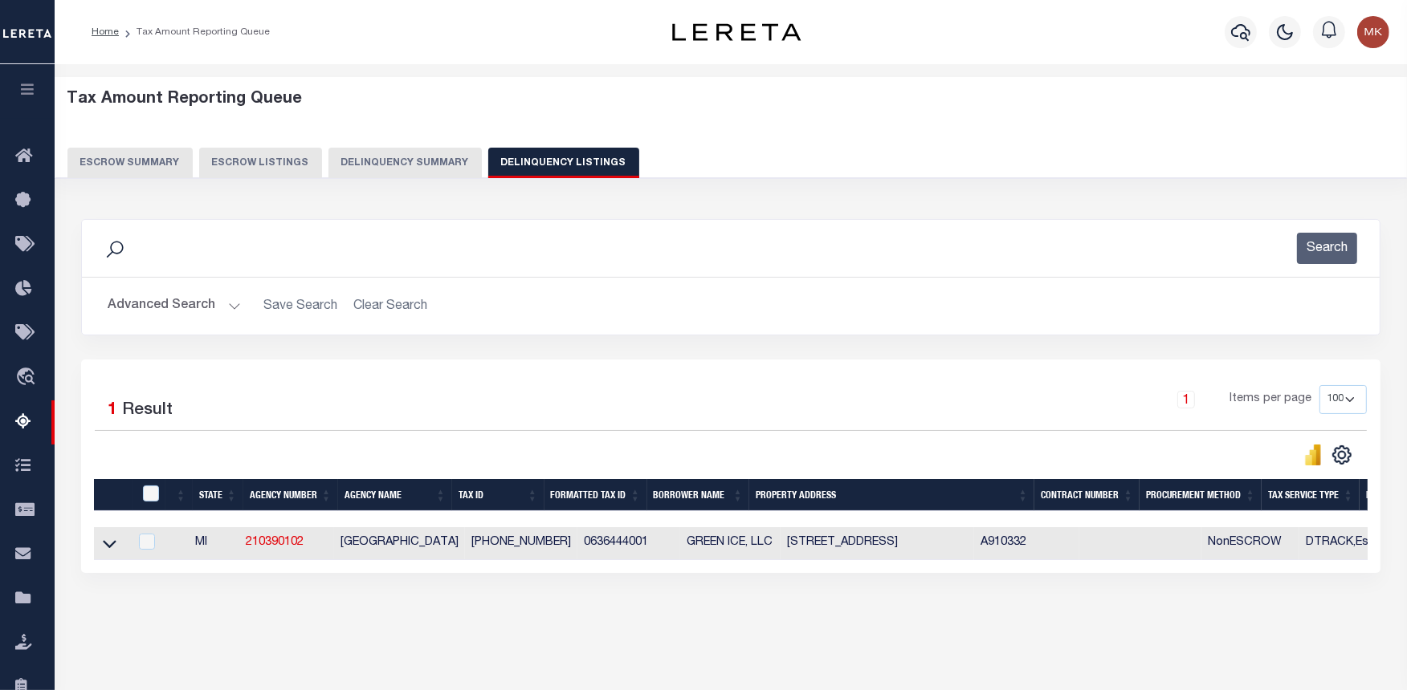
click at [244, 299] on h2 "Advanced Search Save Search Clear Search tblassign_wrapper_dynamictable_____Def…" at bounding box center [731, 306] width 1272 height 31
click at [226, 314] on button "Advanced Search" at bounding box center [174, 306] width 133 height 31
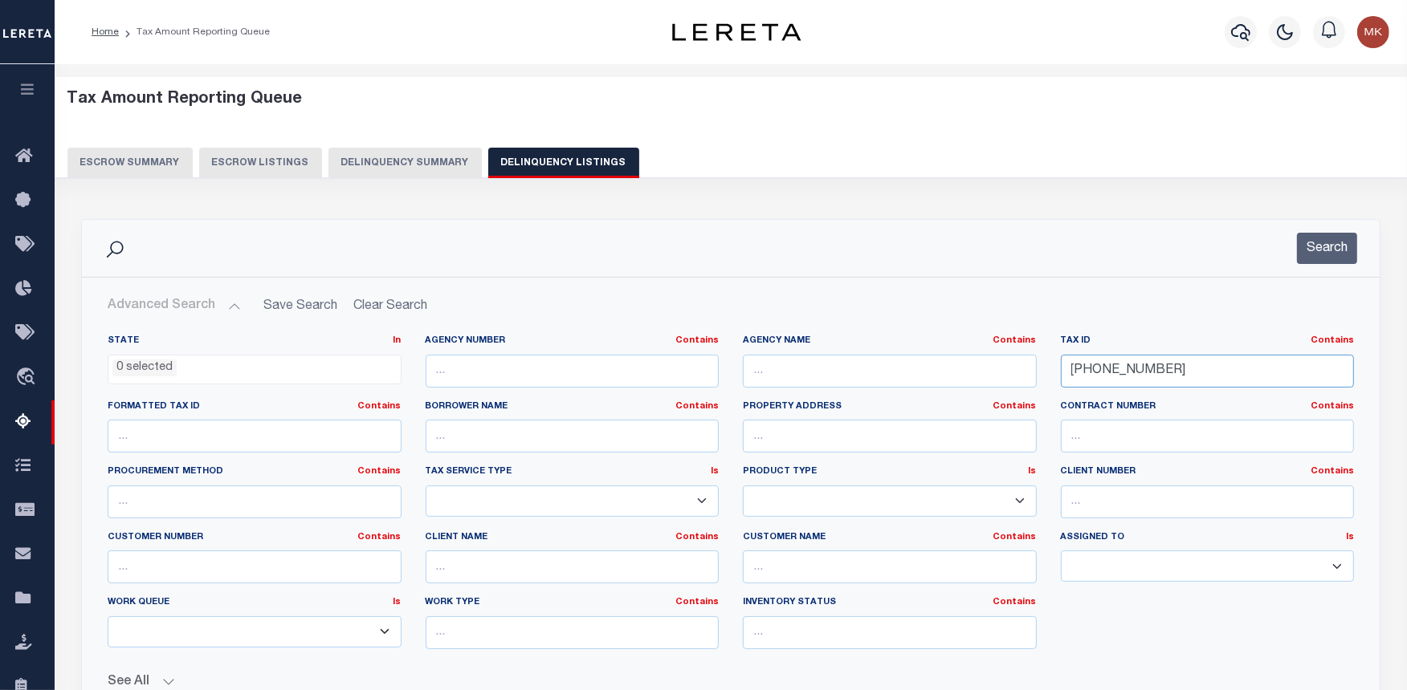
click at [1096, 364] on input "[PHONE_NUMBER]" at bounding box center [1208, 371] width 294 height 33
paste input "[PHONE_NUMBER]"
type input "[PHONE_NUMBER]"
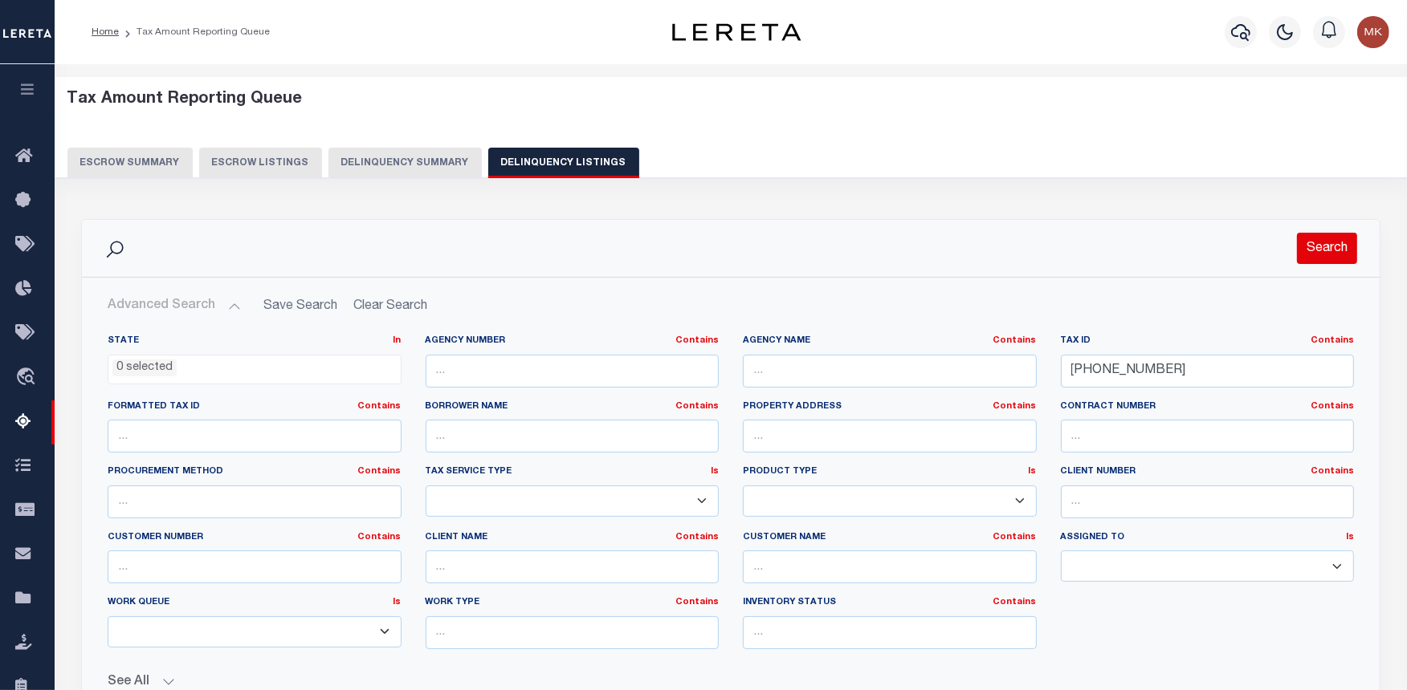
click at [1312, 246] on button "Search" at bounding box center [1327, 248] width 60 height 31
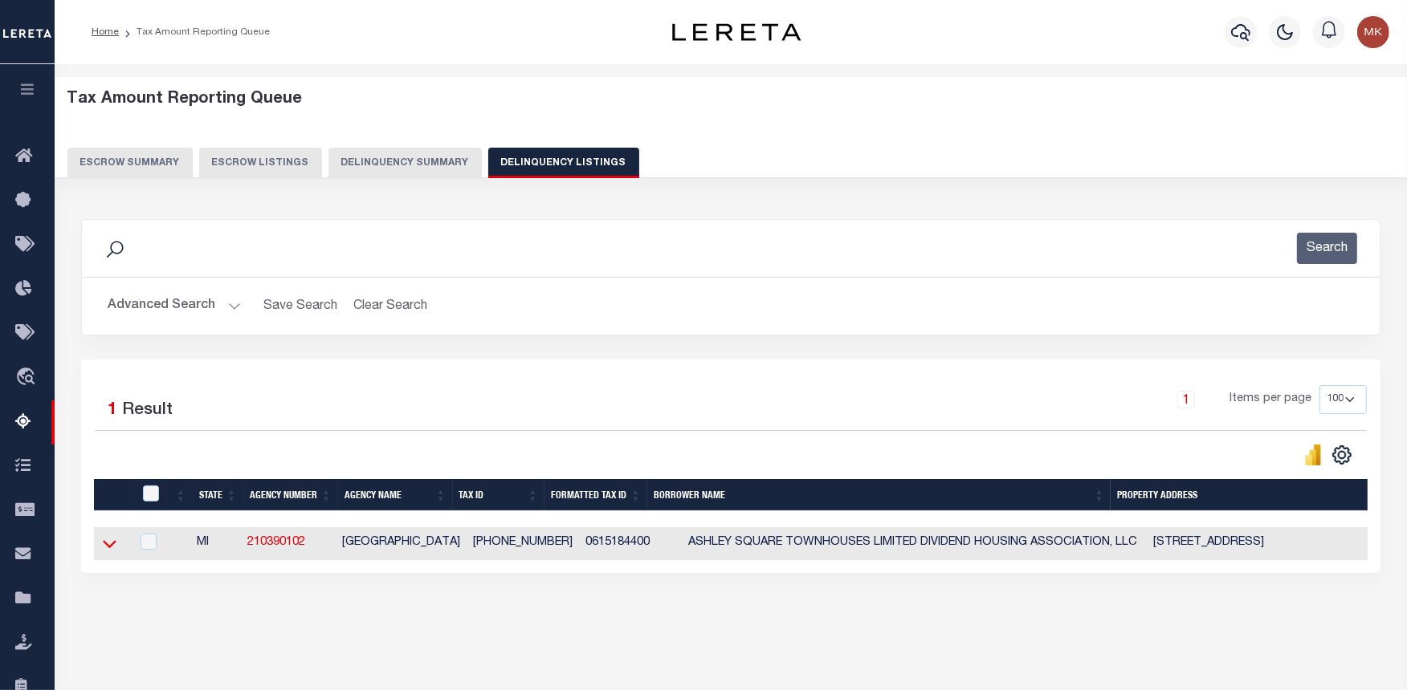
click at [106, 543] on icon at bounding box center [110, 543] width 14 height 17
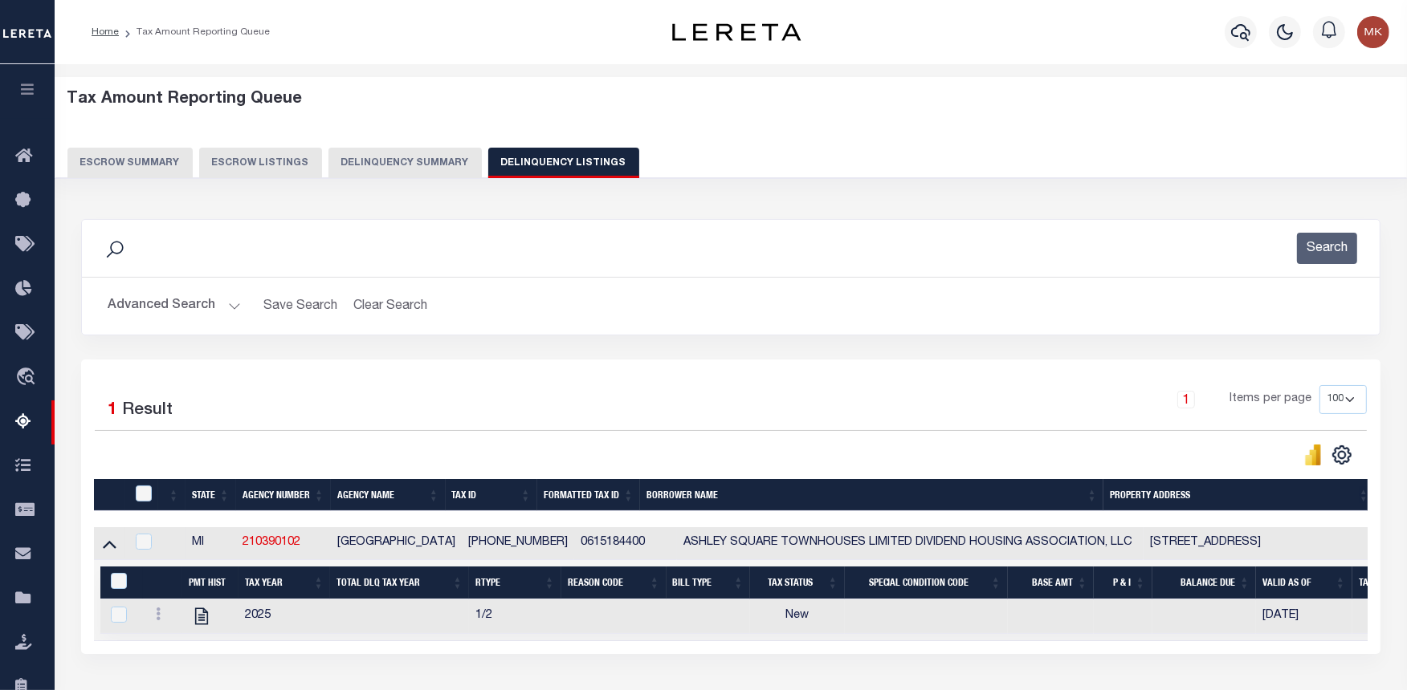
scroll to position [161, 0]
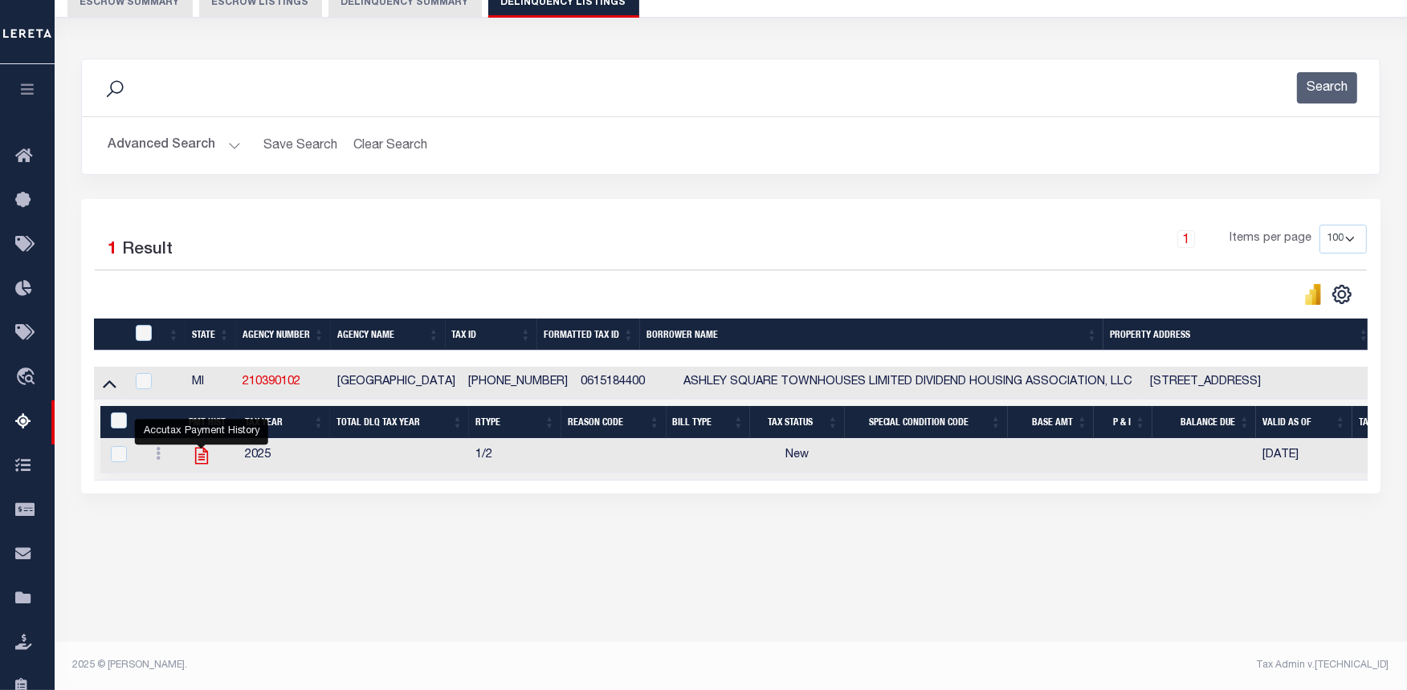
click at [199, 454] on icon "" at bounding box center [201, 456] width 21 height 21
checkbox input "true"
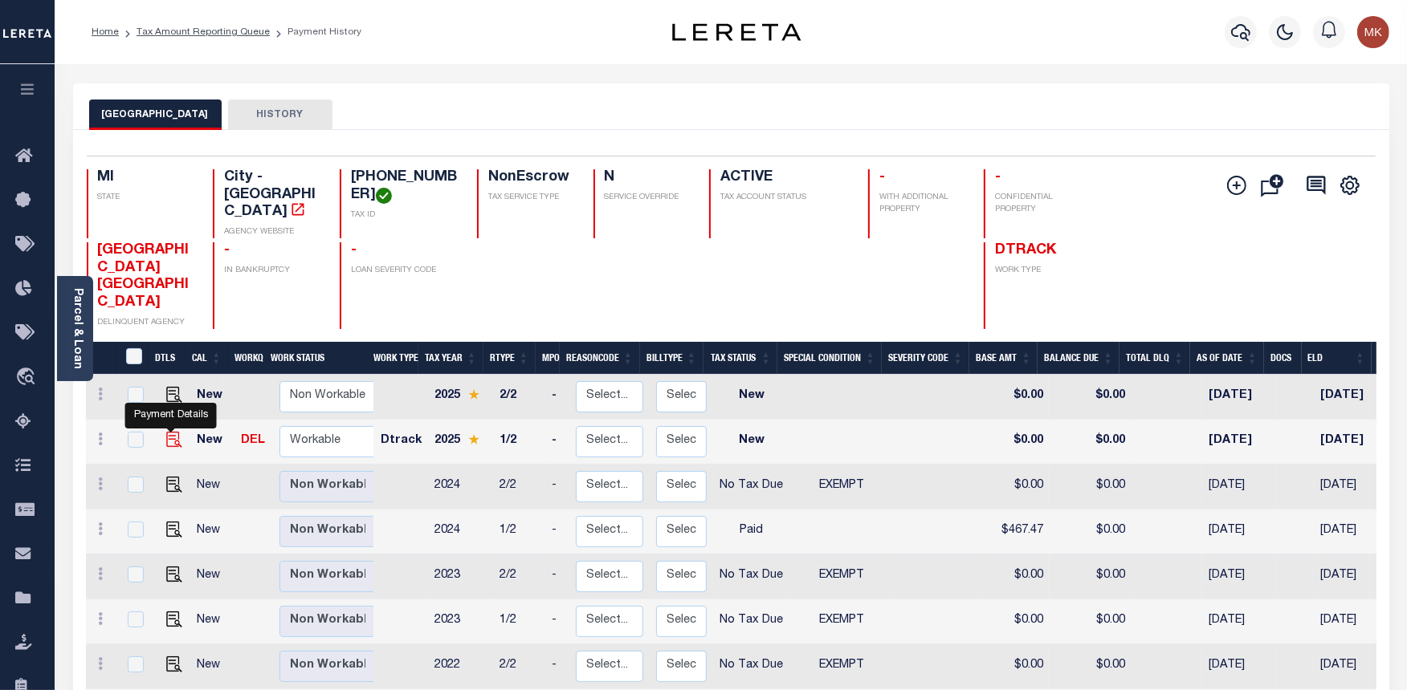
click at [169, 432] on img "" at bounding box center [174, 440] width 16 height 16
checkbox input "true"
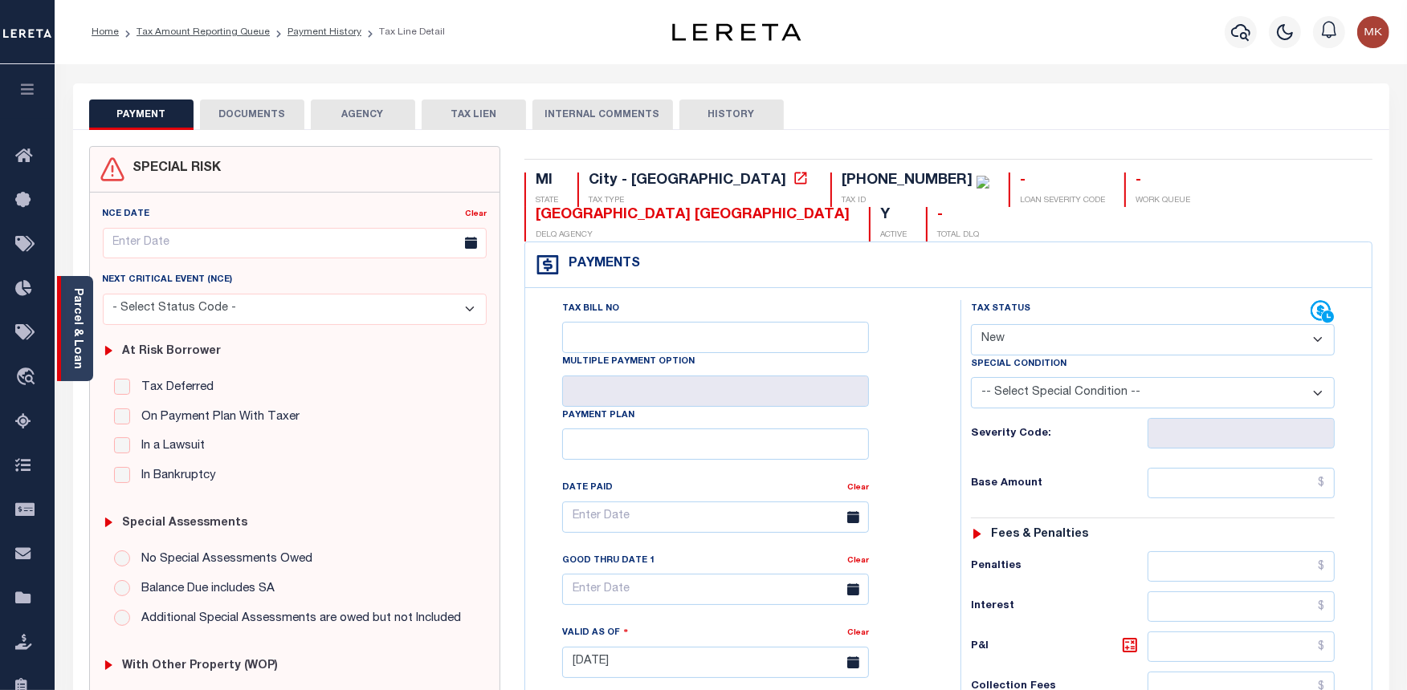
click at [81, 307] on link "Parcel & Loan" at bounding box center [76, 328] width 11 height 81
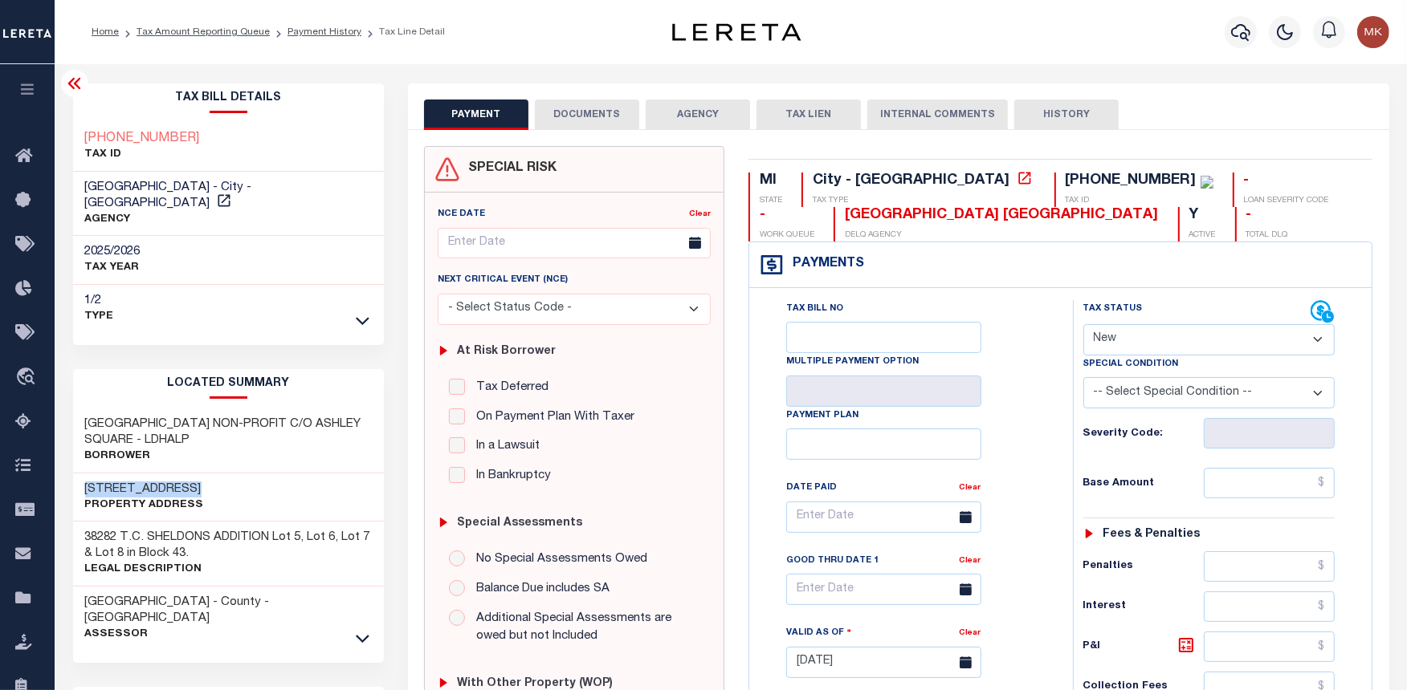
drag, startPoint x: 189, startPoint y: 469, endPoint x: 86, endPoint y: 464, distance: 103.7
click at [86, 482] on h3 "[STREET_ADDRESS]" at bounding box center [144, 490] width 119 height 16
copy h3 "[STREET_ADDRESS]"
click at [1203, 336] on select "- Select Status Code - Open Due/Unpaid Paid Incomplete No Tax Due Internal Refu…" at bounding box center [1209, 339] width 252 height 31
select select "DUE"
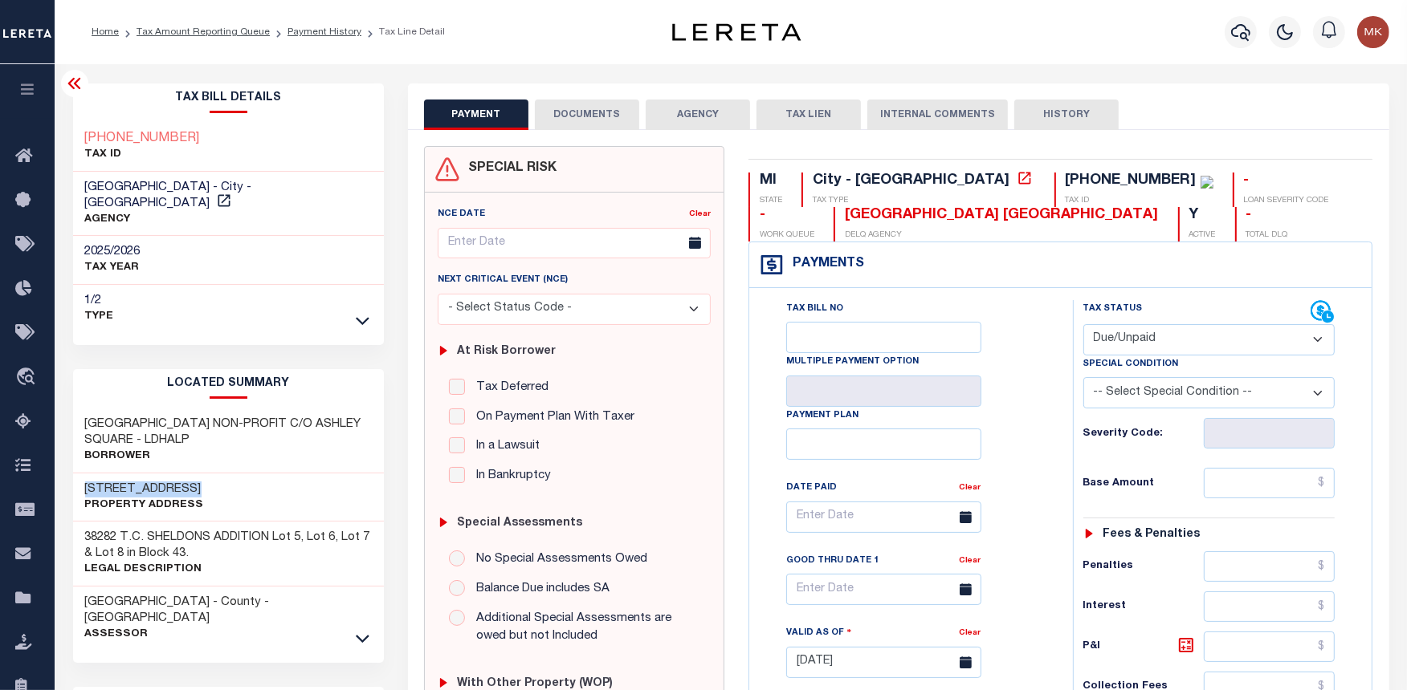
click at [1083, 325] on select "- Select Status Code - Open Due/Unpaid Paid Incomplete No Tax Due Internal Refu…" at bounding box center [1209, 339] width 252 height 31
type input "[DATE]"
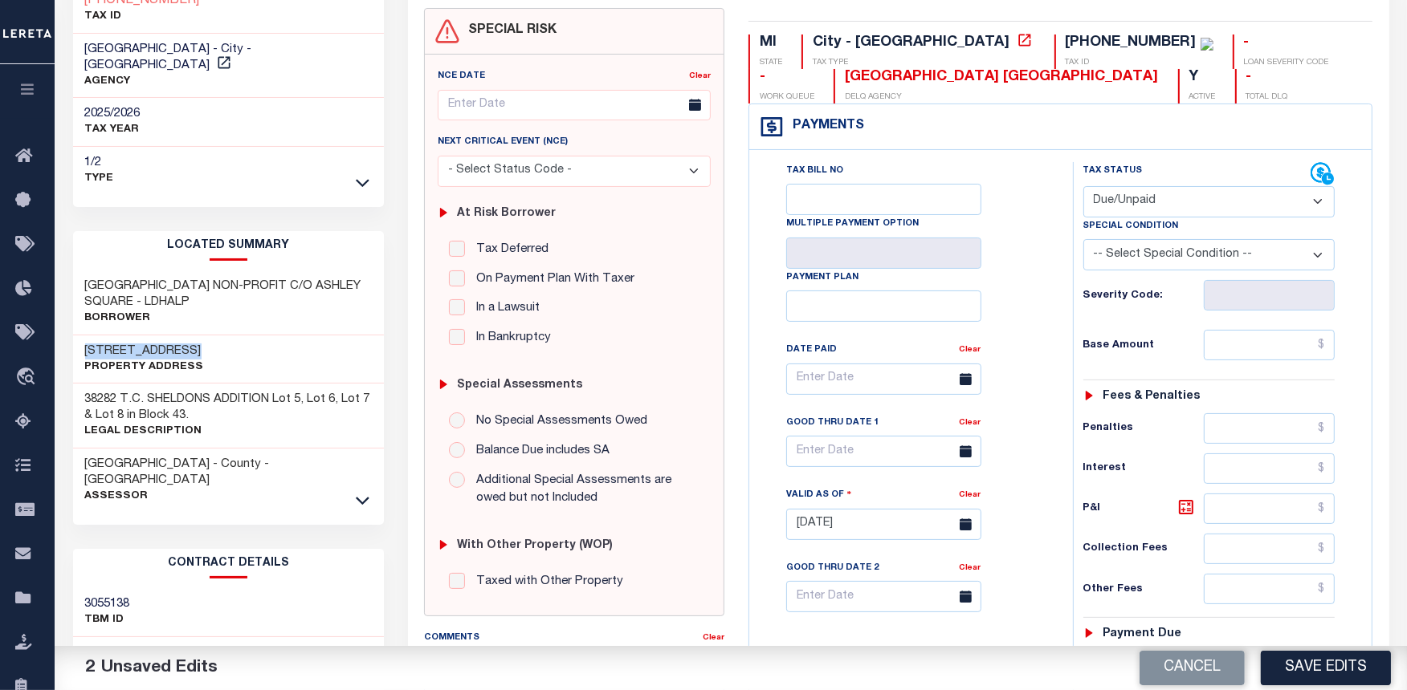
scroll to position [178, 0]
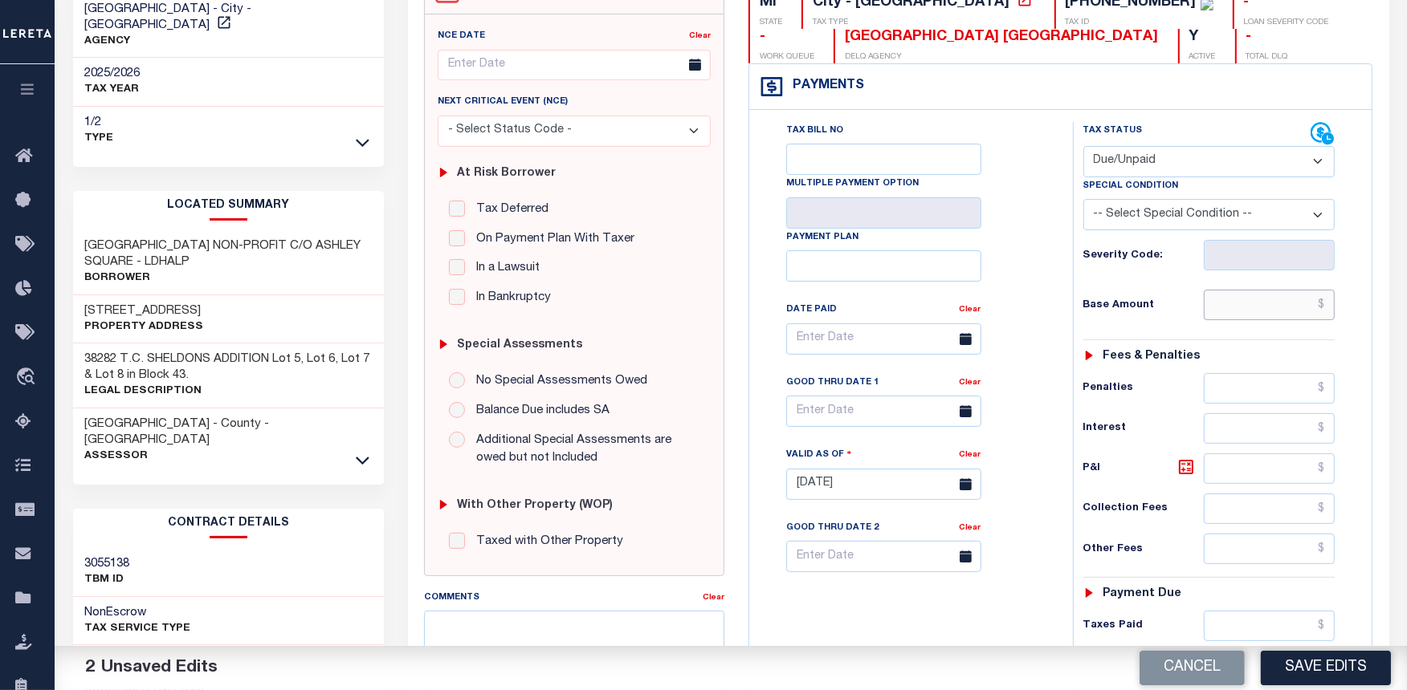
click at [1240, 307] on input "text" at bounding box center [1269, 305] width 132 height 31
paste input "931.75"
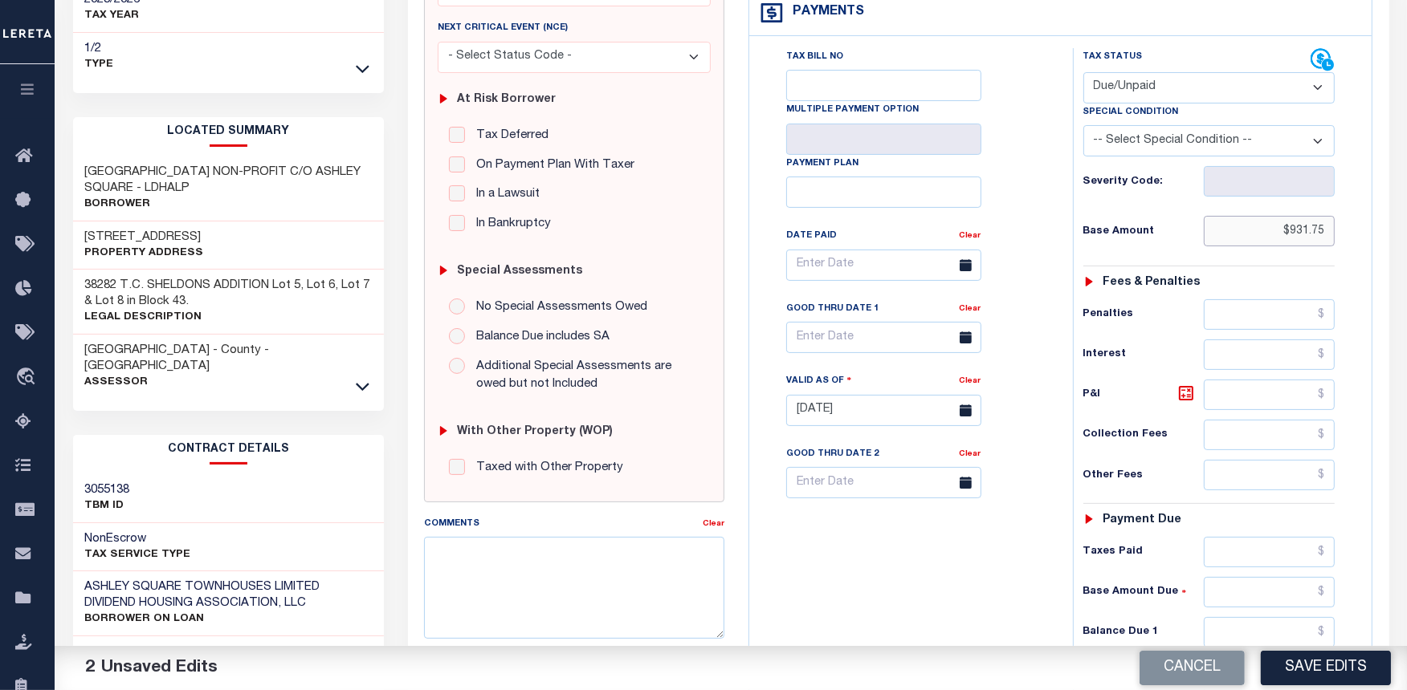
scroll to position [539, 0]
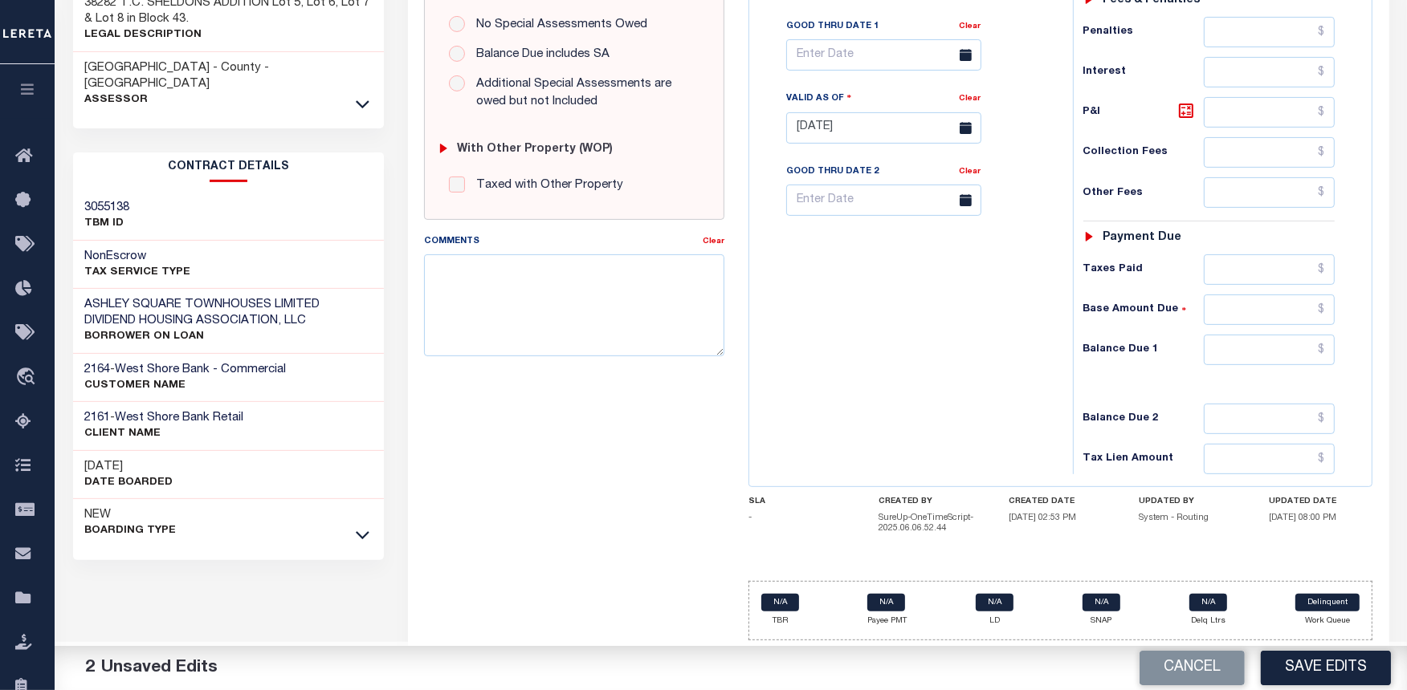
type input "$931.75"
click at [1256, 353] on input "text" at bounding box center [1269, 350] width 132 height 31
paste input "931.75"
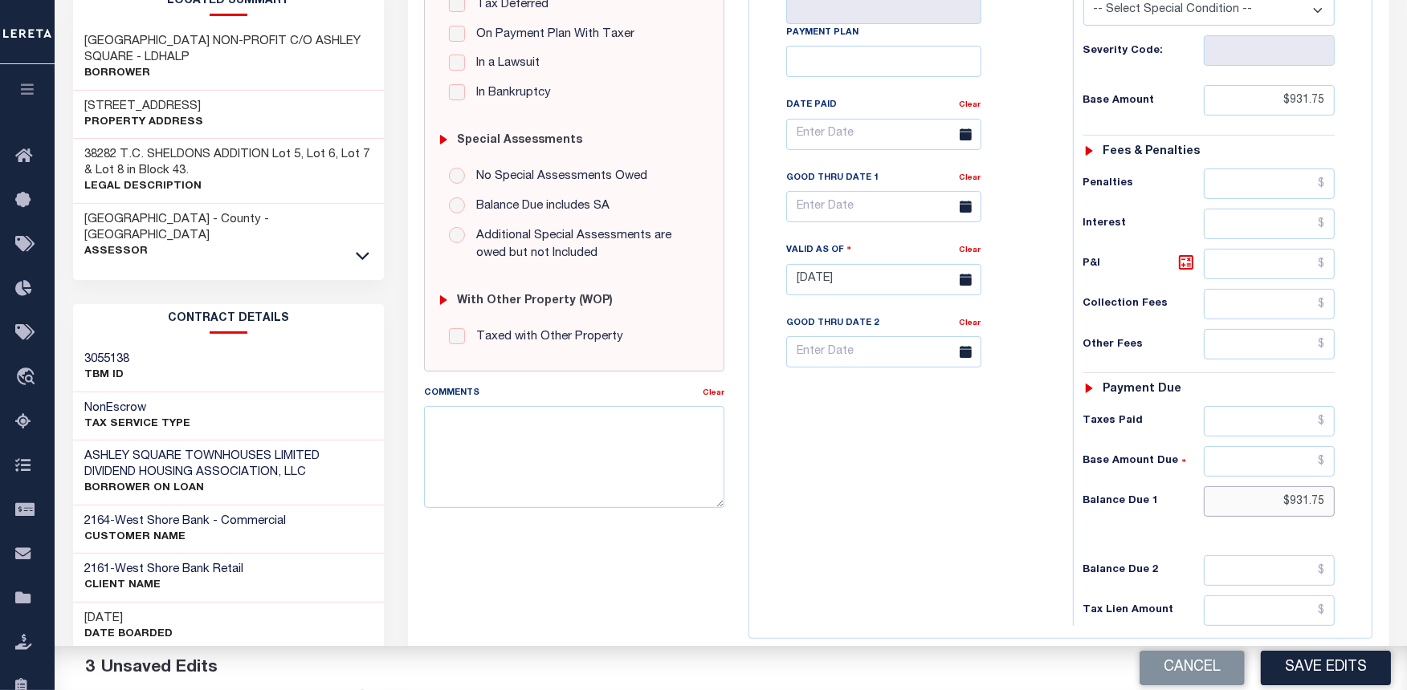
scroll to position [271, 0]
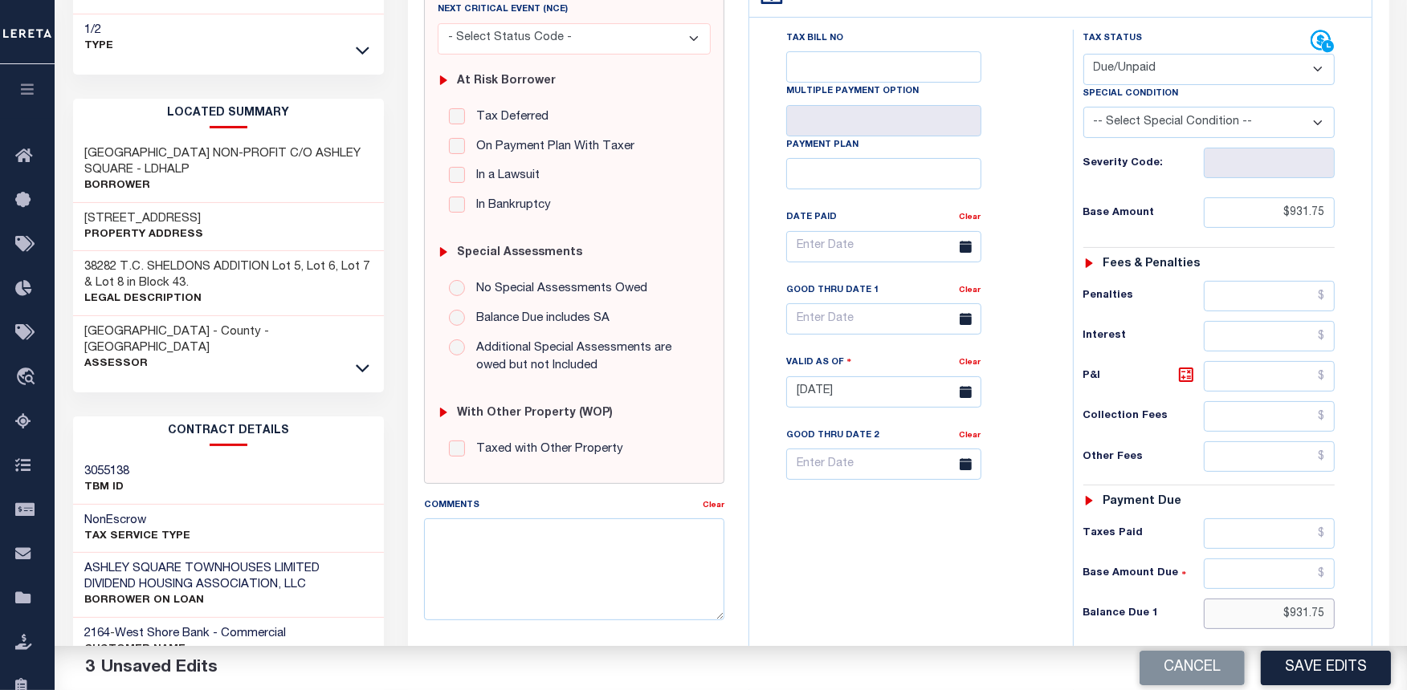
type input "$931.75"
click at [1184, 311] on div "Penalties" at bounding box center [1209, 296] width 252 height 31
click at [1181, 376] on icon at bounding box center [1185, 374] width 19 height 19
type input "$0.00"
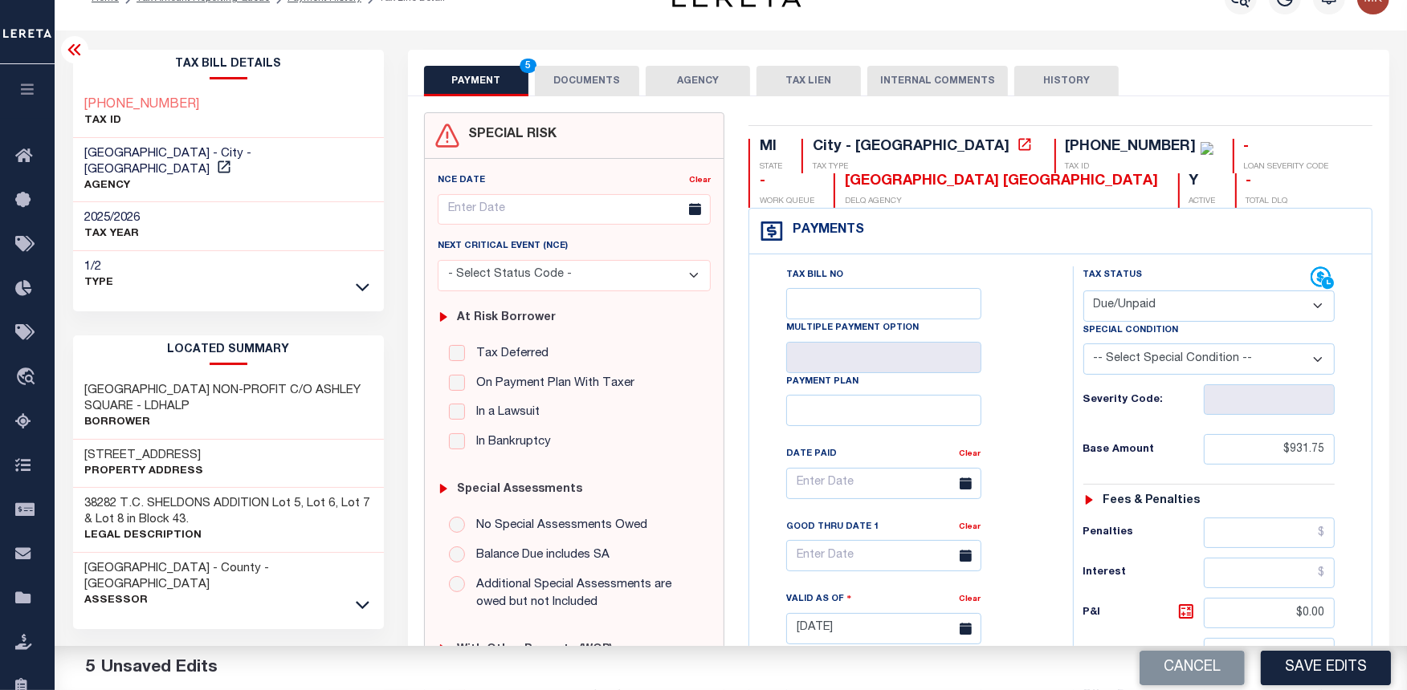
scroll to position [0, 0]
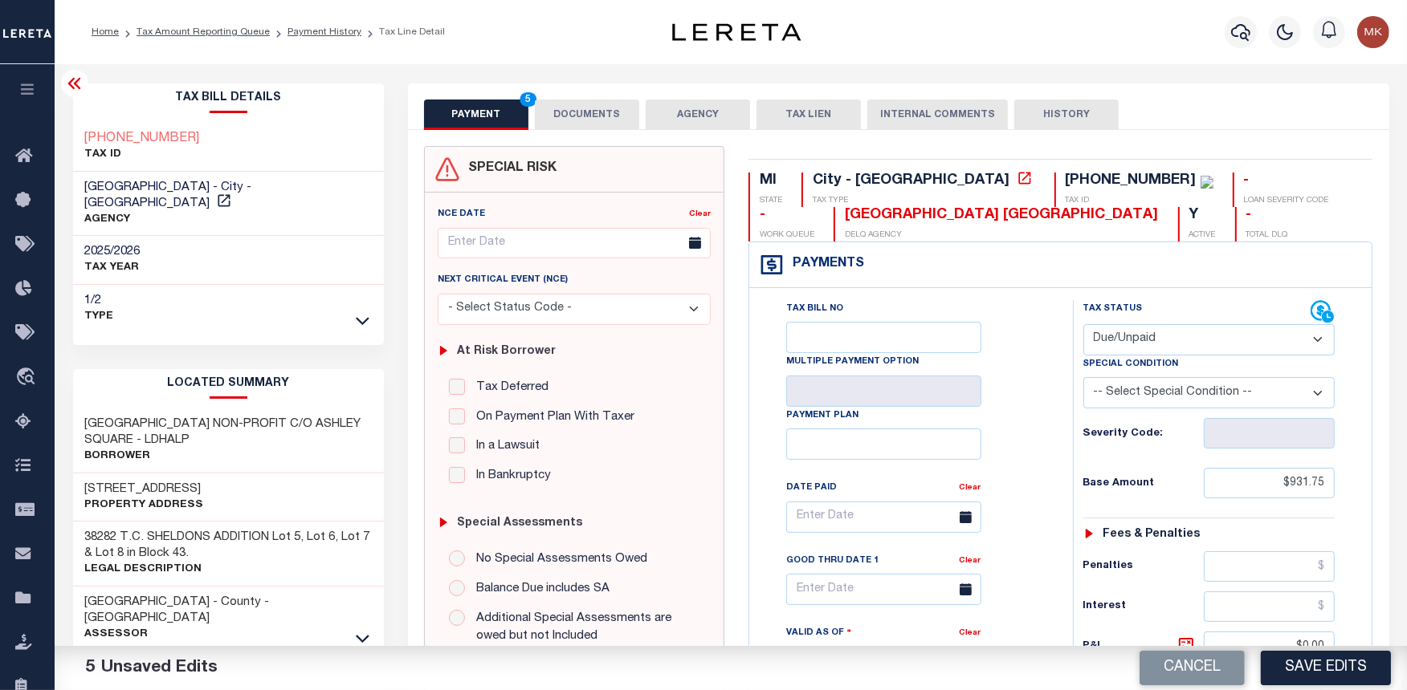
click at [554, 113] on button "DOCUMENTS" at bounding box center [587, 115] width 104 height 31
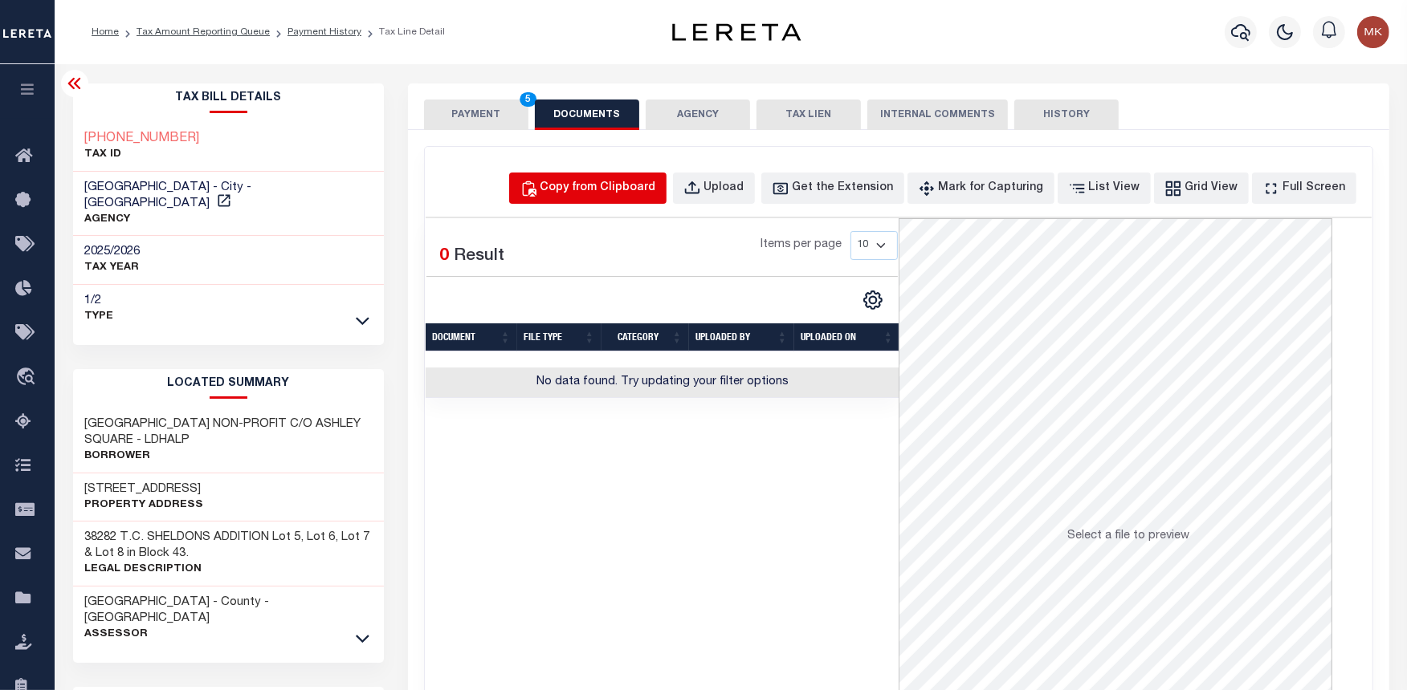
click at [595, 187] on div "Copy from Clipboard" at bounding box center [598, 189] width 116 height 18
select select "POP"
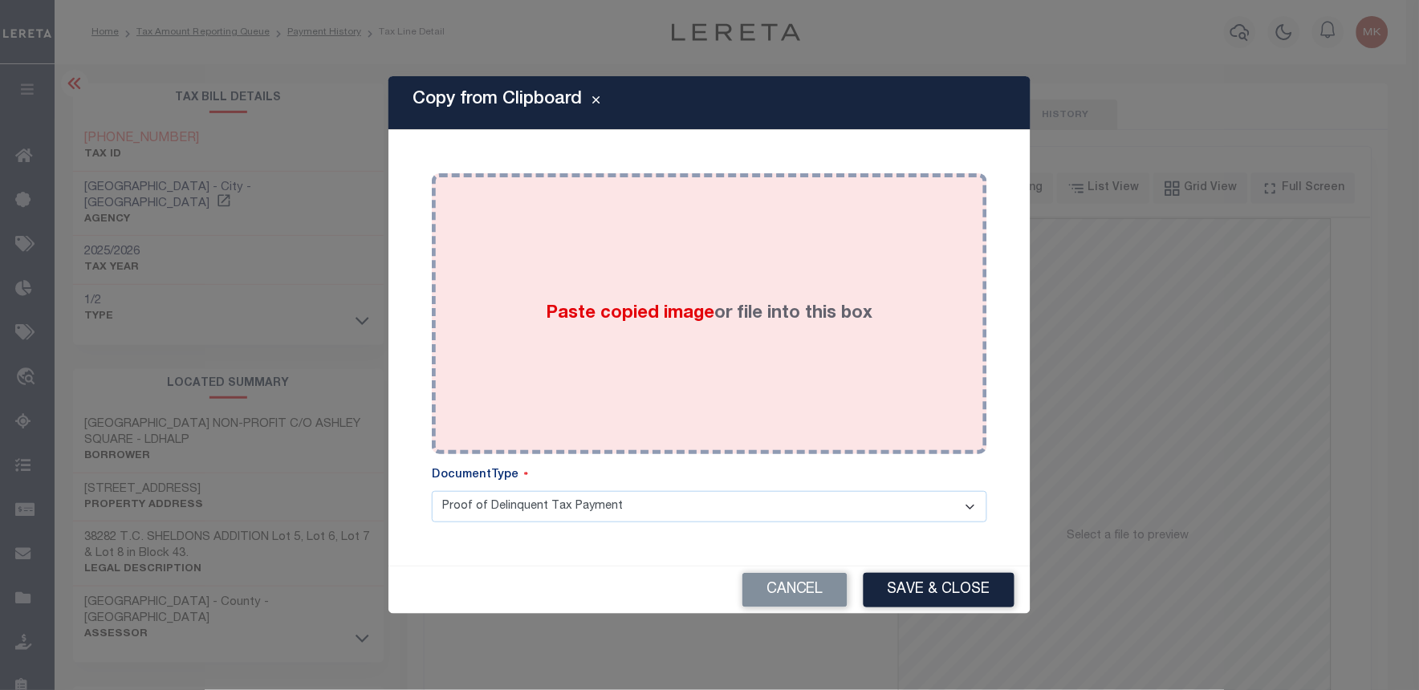
click at [676, 352] on div "Paste copied image or file into this box" at bounding box center [709, 313] width 531 height 257
click at [771, 351] on div "Paste copied image or file into this box" at bounding box center [709, 313] width 531 height 257
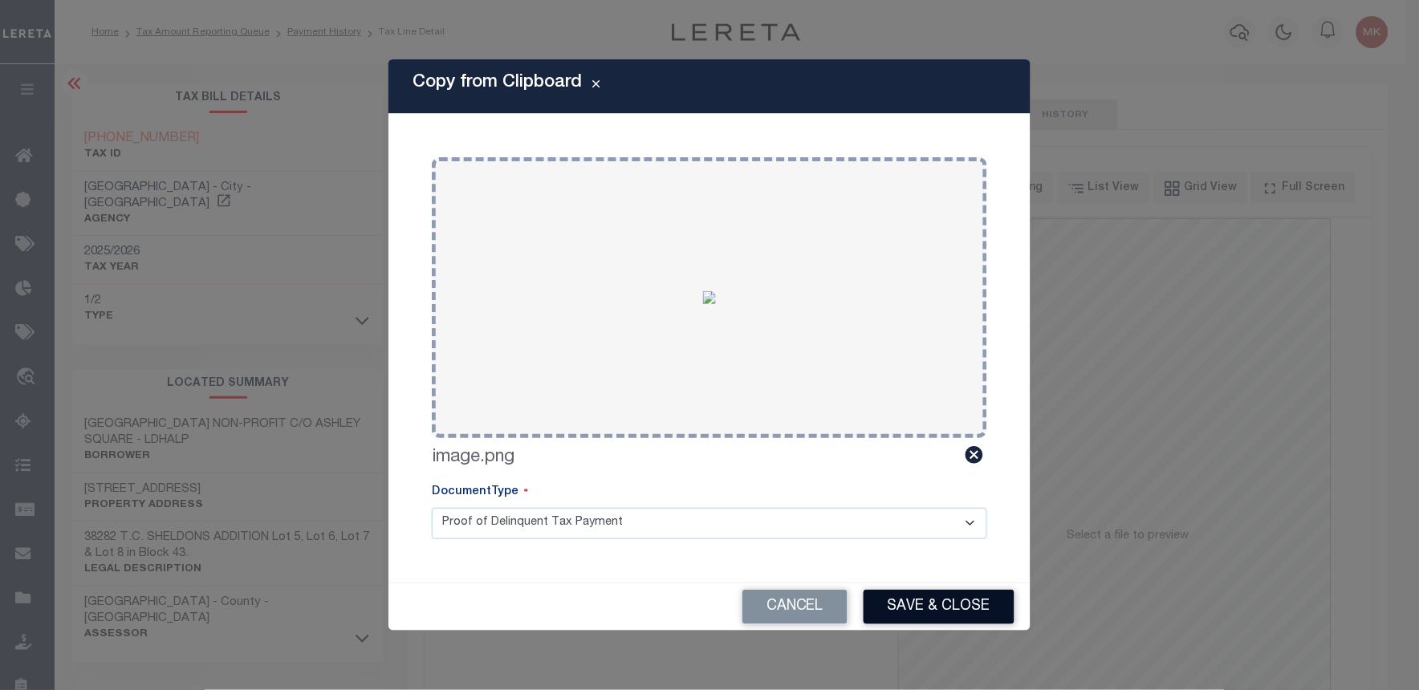
click at [924, 605] on button "Save & Close" at bounding box center [939, 607] width 151 height 35
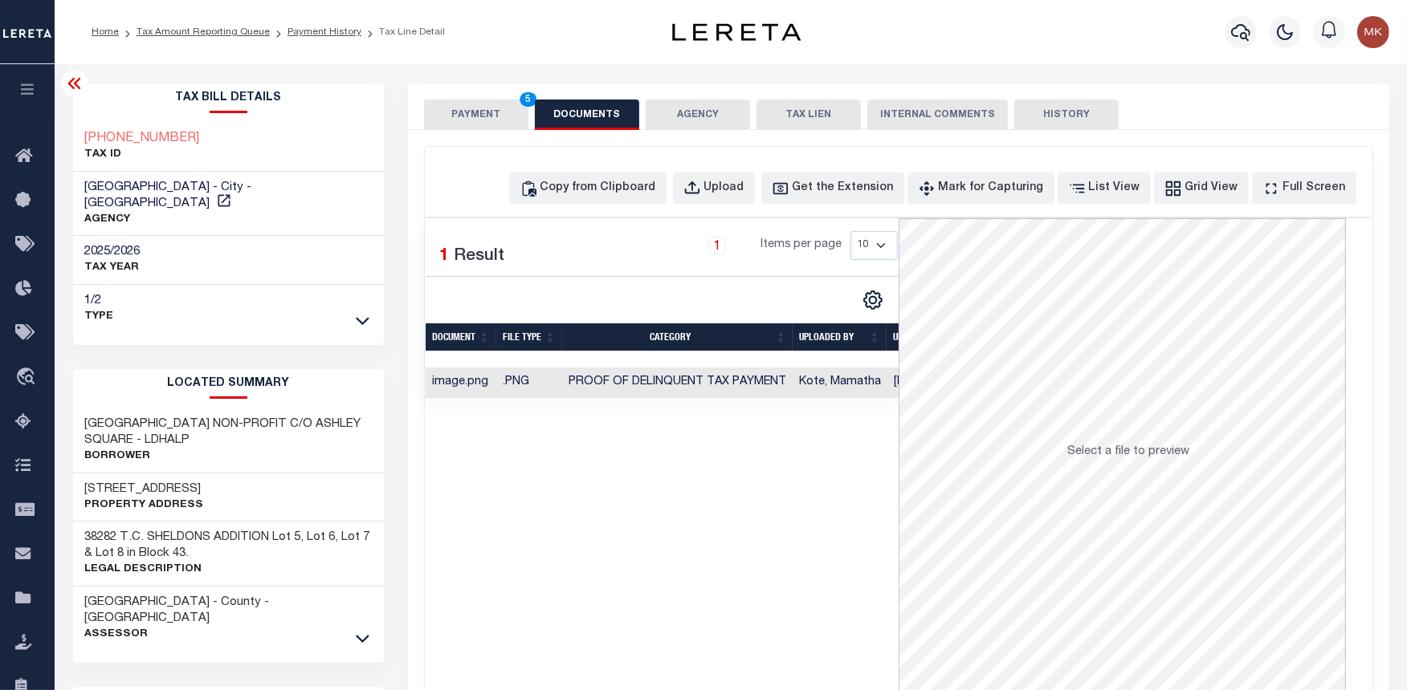
click at [498, 121] on button "PAYMENT 5" at bounding box center [476, 115] width 104 height 31
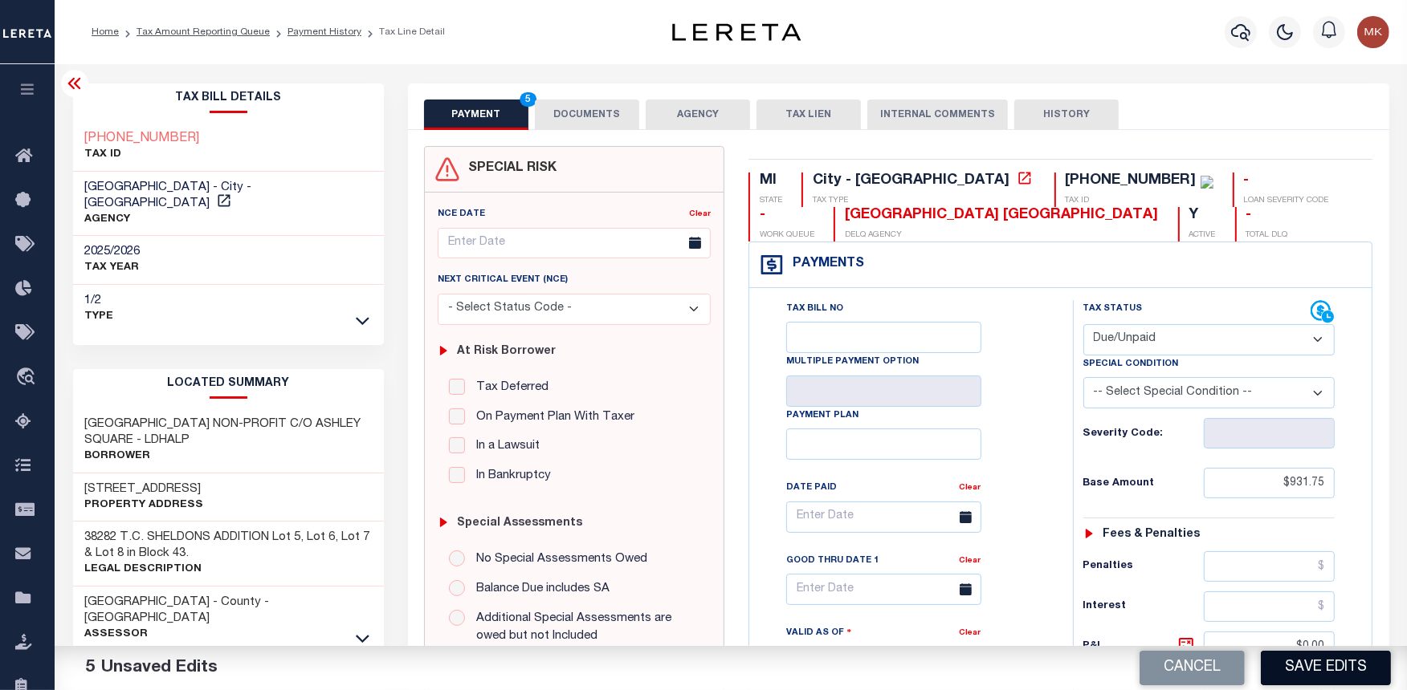
click at [1326, 661] on button "Save Edits" at bounding box center [1325, 668] width 130 height 35
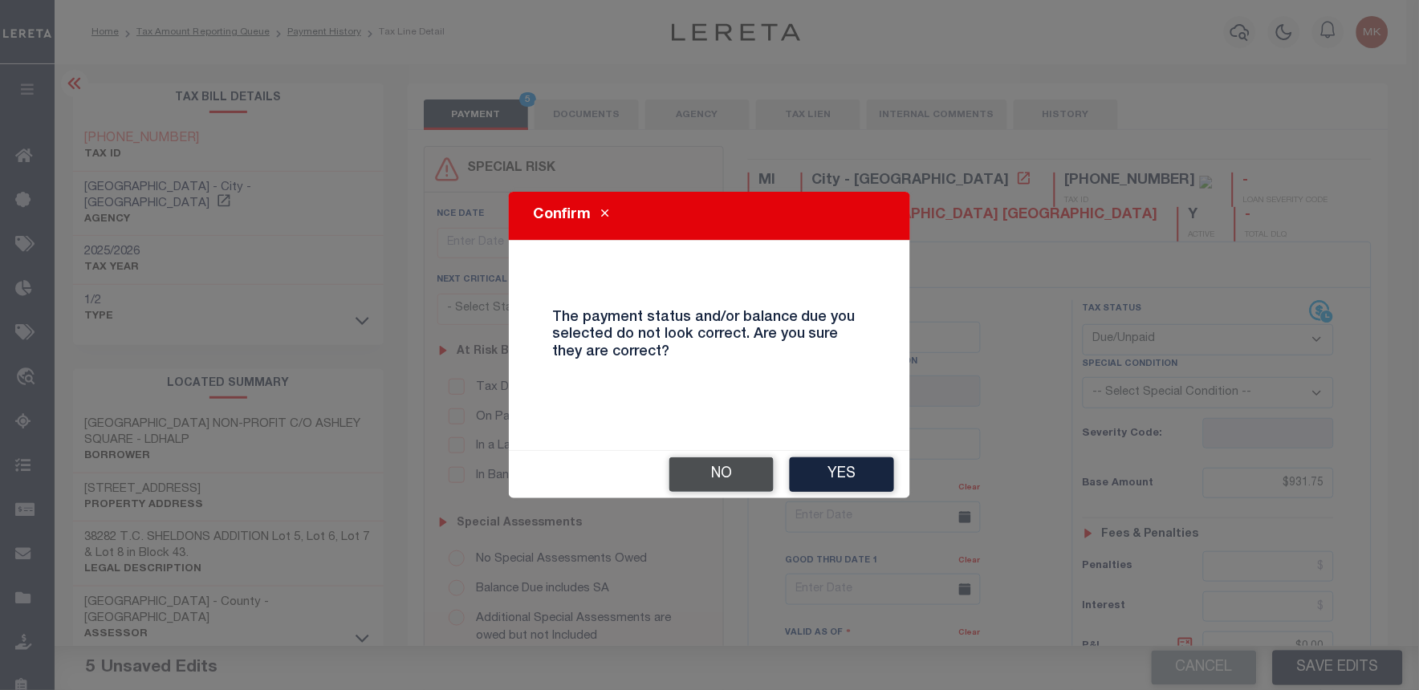
click at [718, 470] on button "No" at bounding box center [722, 475] width 104 height 35
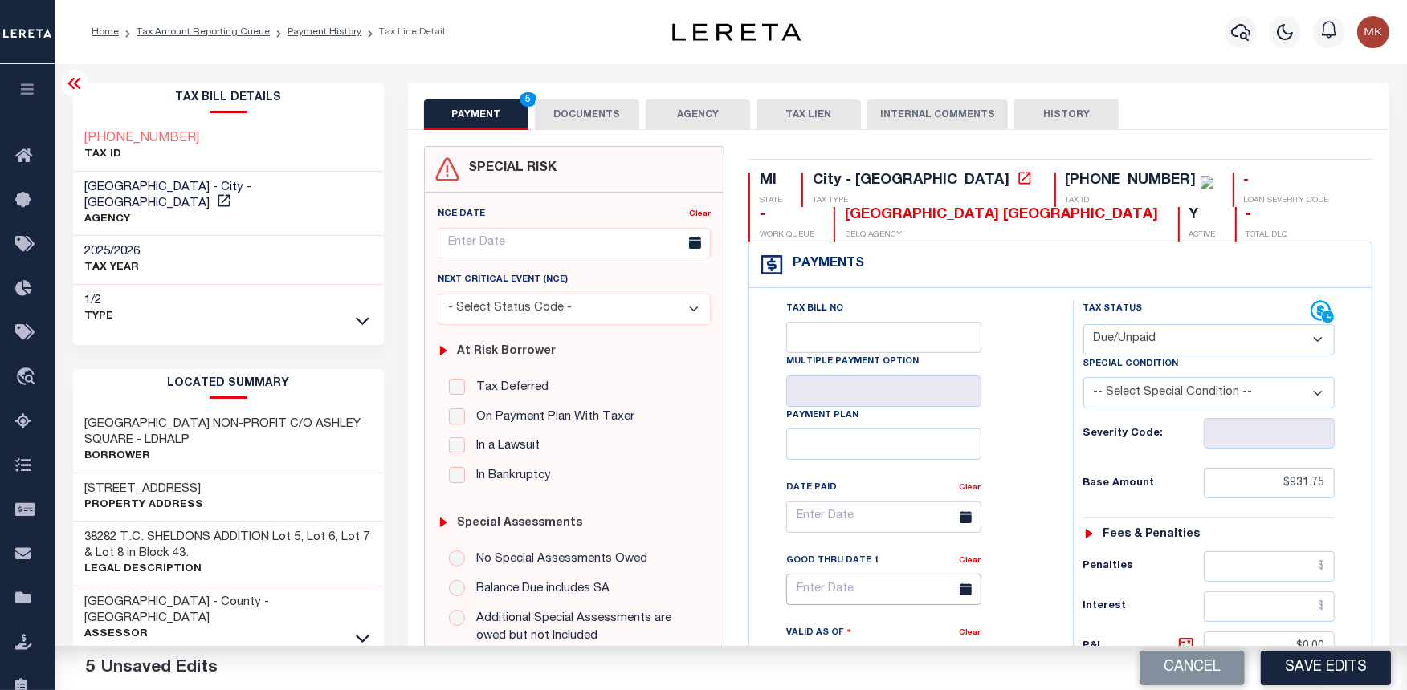
click at [832, 603] on input "text" at bounding box center [883, 589] width 195 height 31
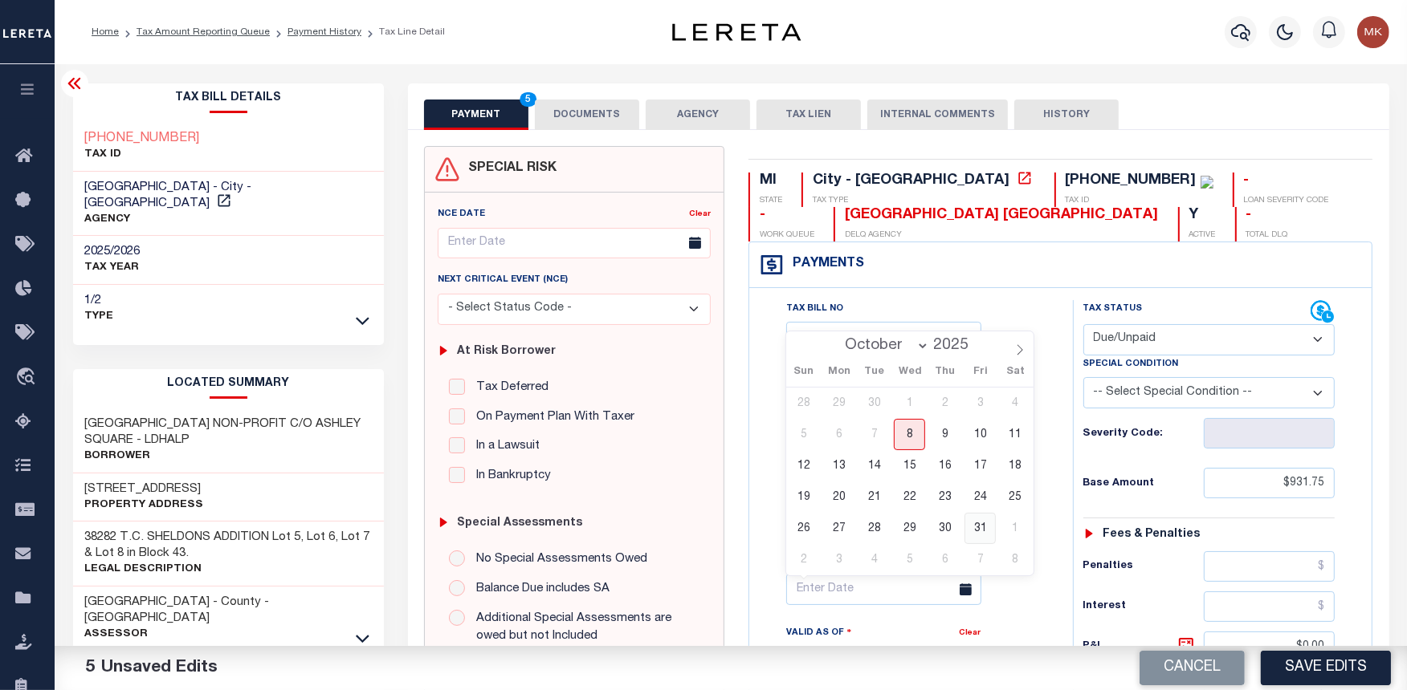
click at [986, 526] on span "31" at bounding box center [979, 528] width 31 height 31
type input "[DATE]"
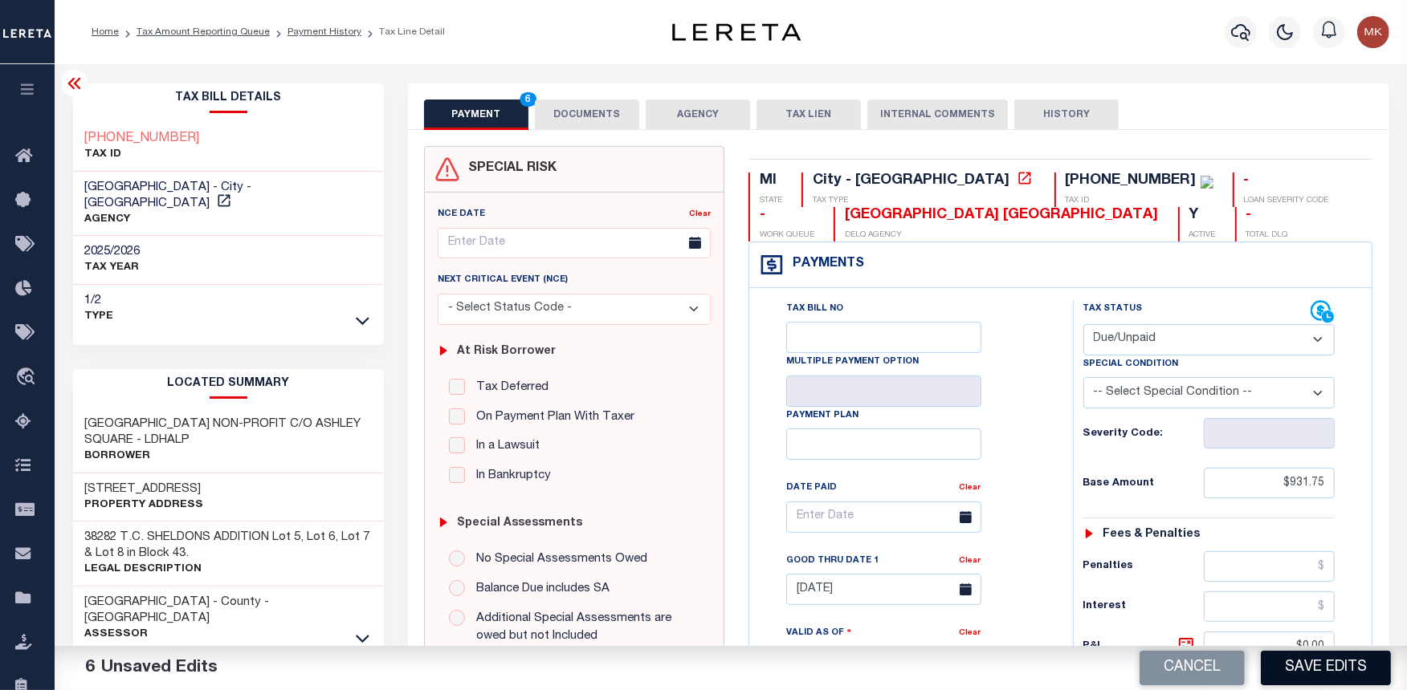
click at [1354, 664] on button "Save Edits" at bounding box center [1325, 668] width 130 height 35
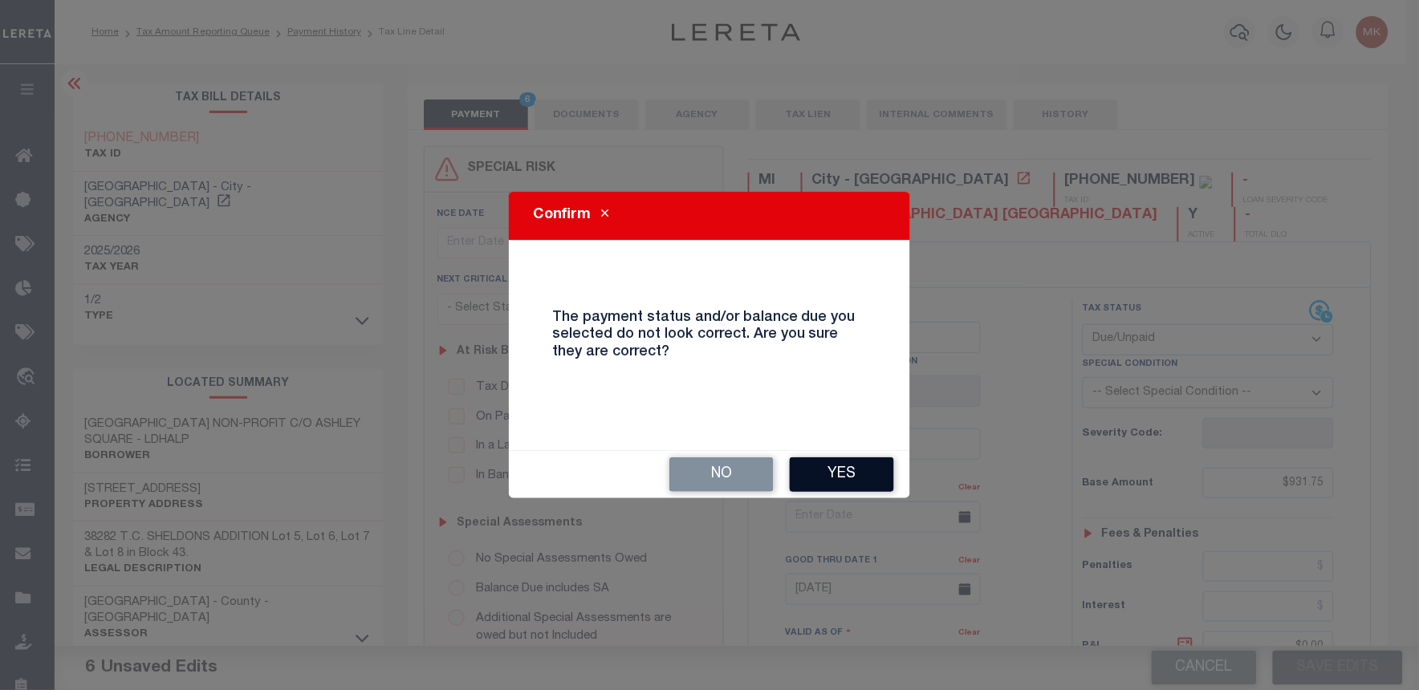
click at [845, 458] on button "Yes" at bounding box center [842, 475] width 104 height 35
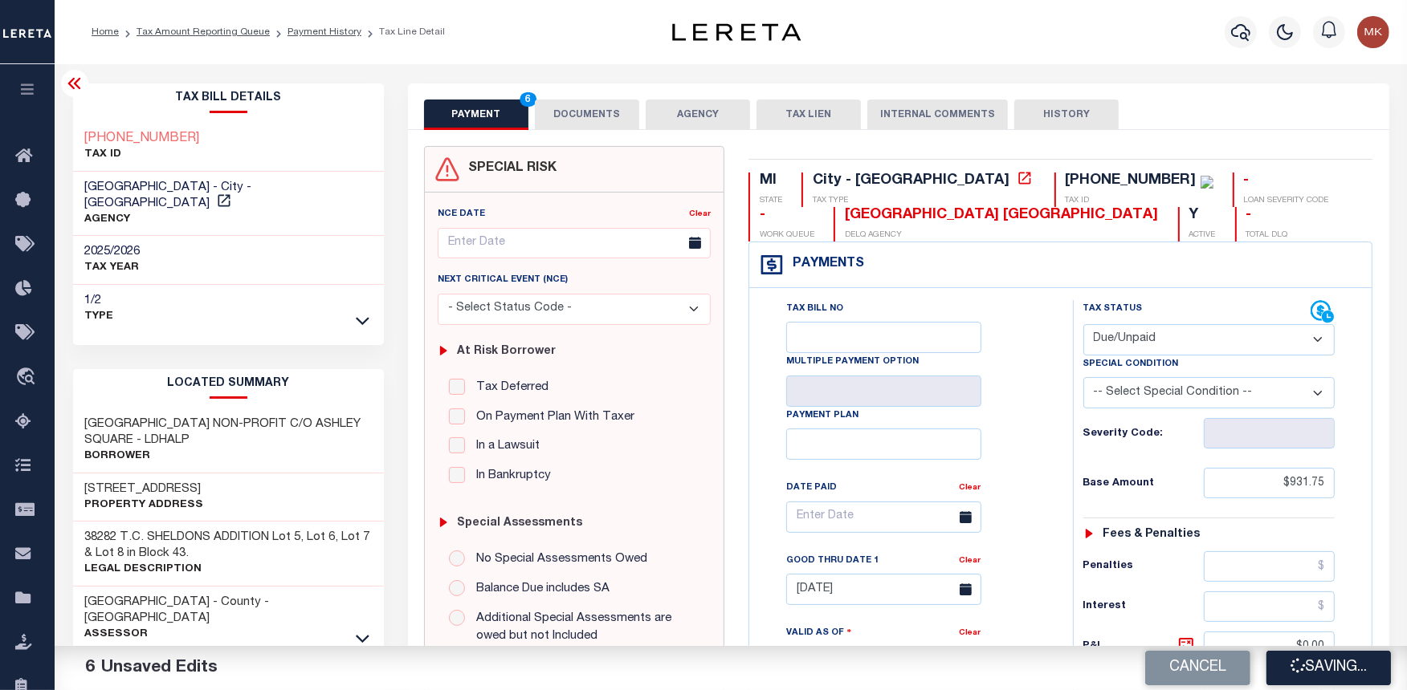
checkbox input "false"
type input "$931.75"
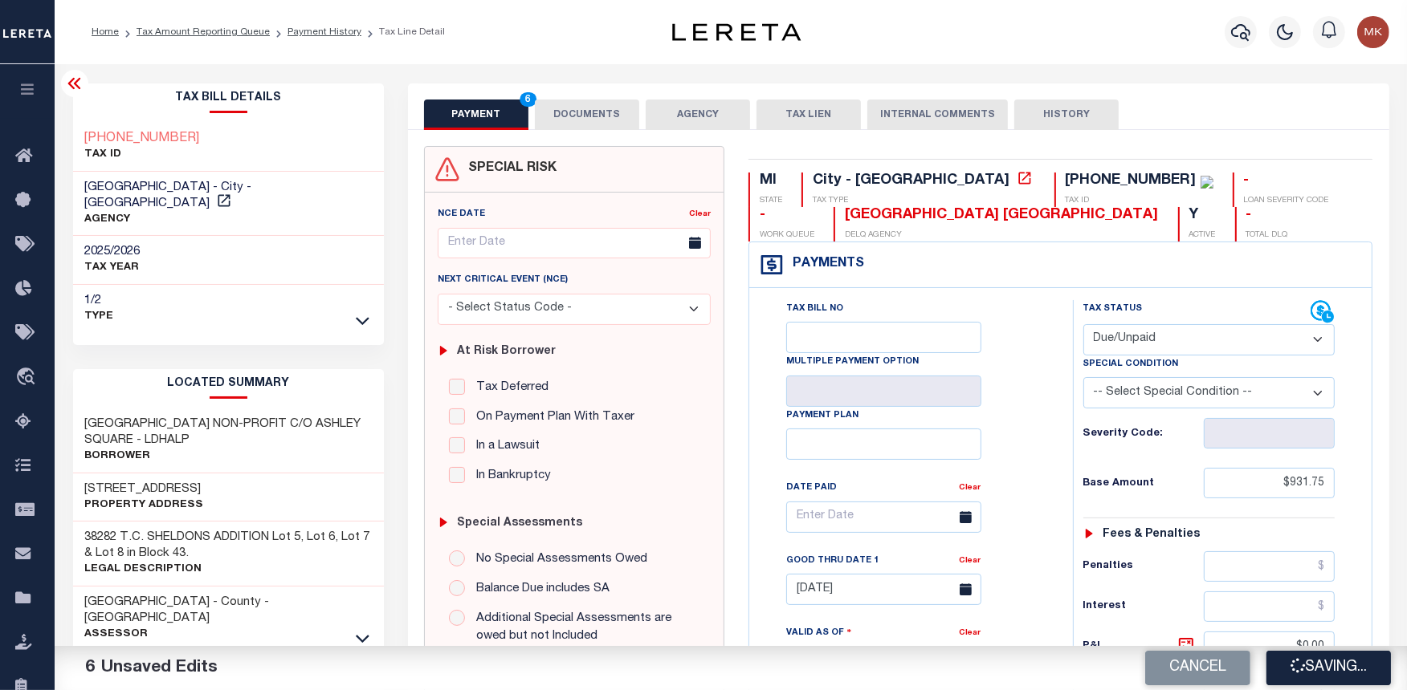
type input "$0"
type input "$931.75"
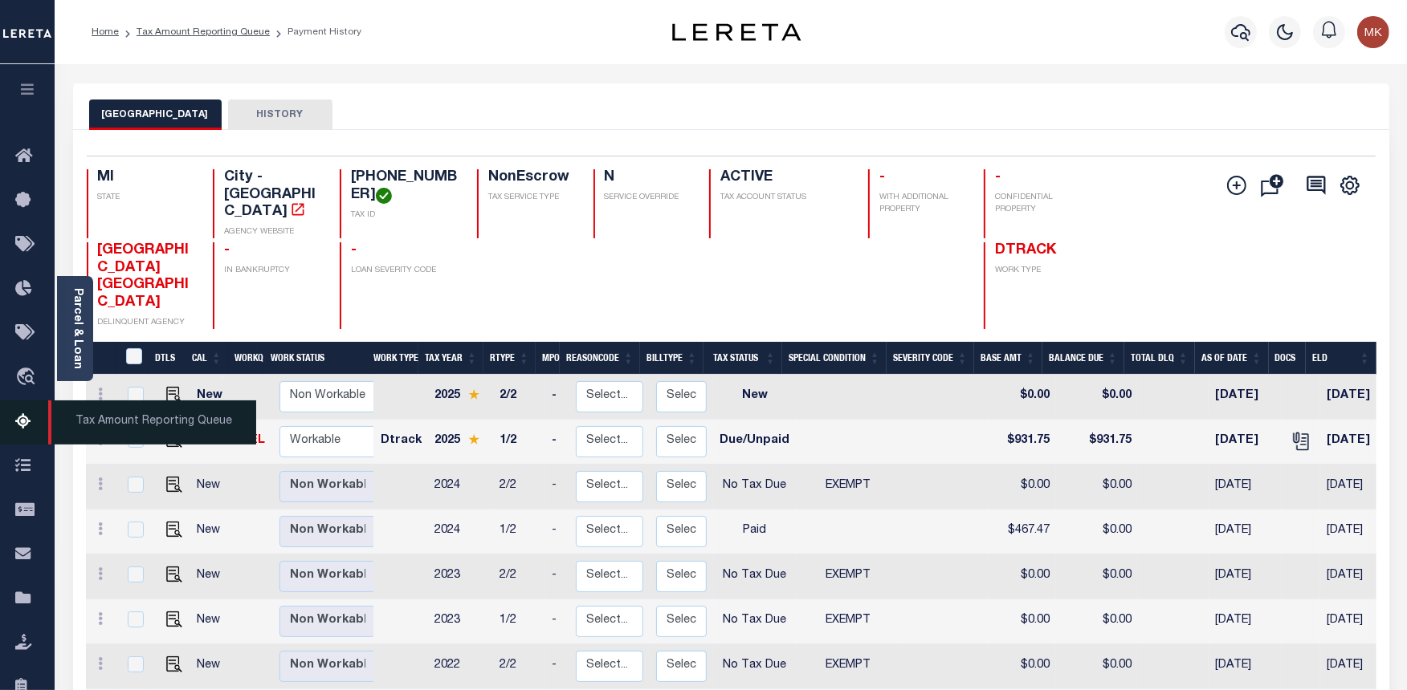
click at [14, 421] on link "Tax Amount Reporting Queue" at bounding box center [27, 423] width 55 height 44
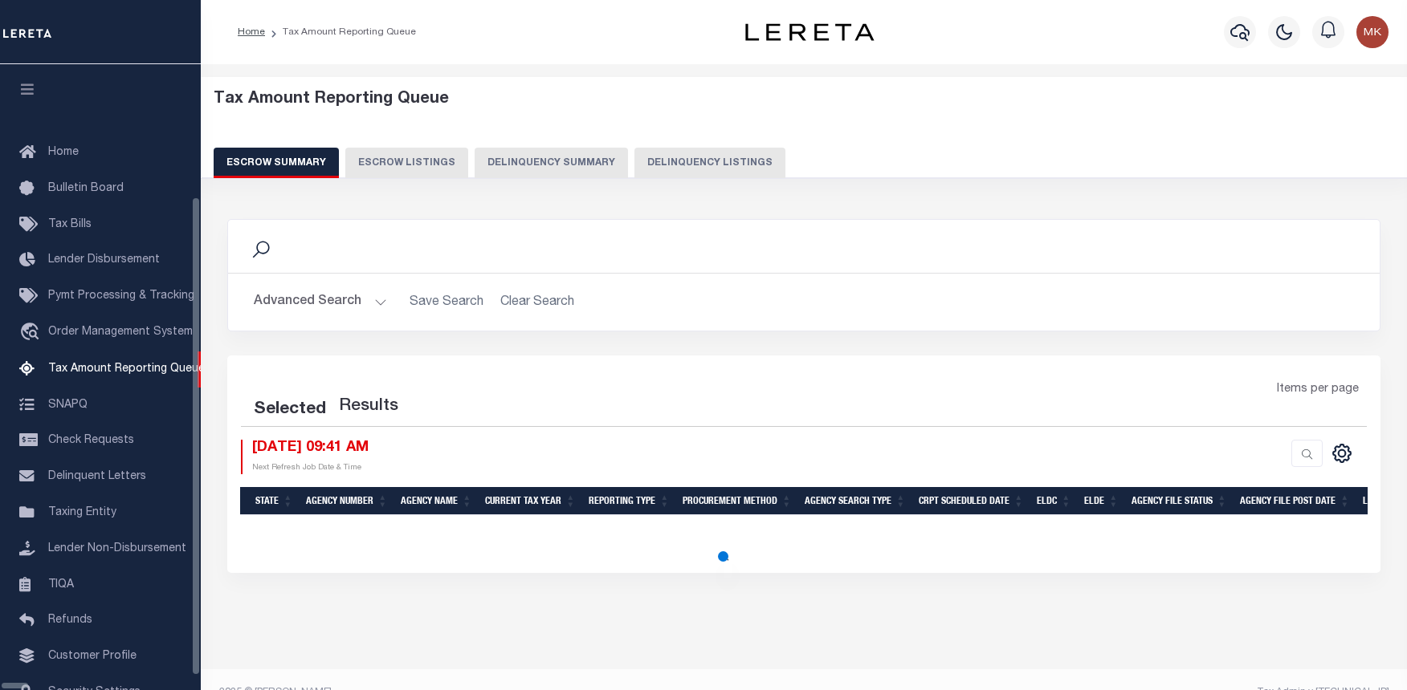
click at [634, 148] on button "Delinquency Listings" at bounding box center [709, 163] width 151 height 31
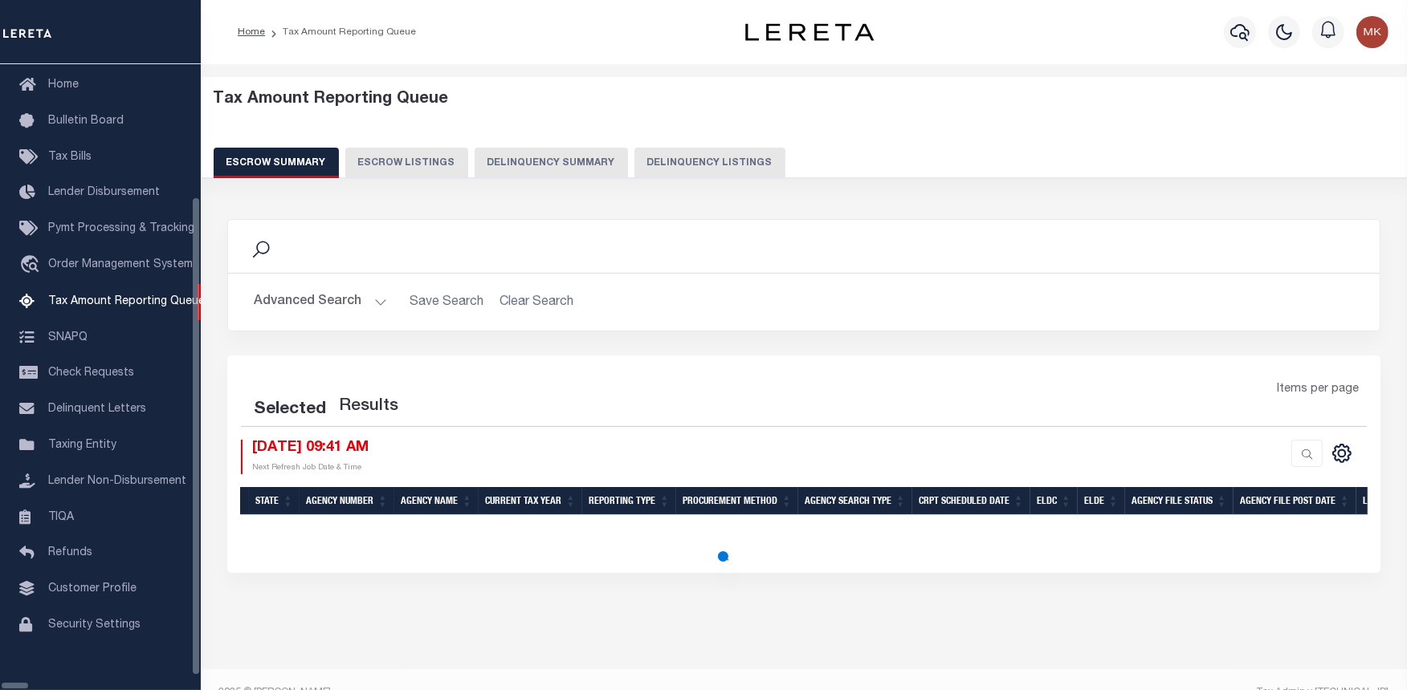
select select "100"
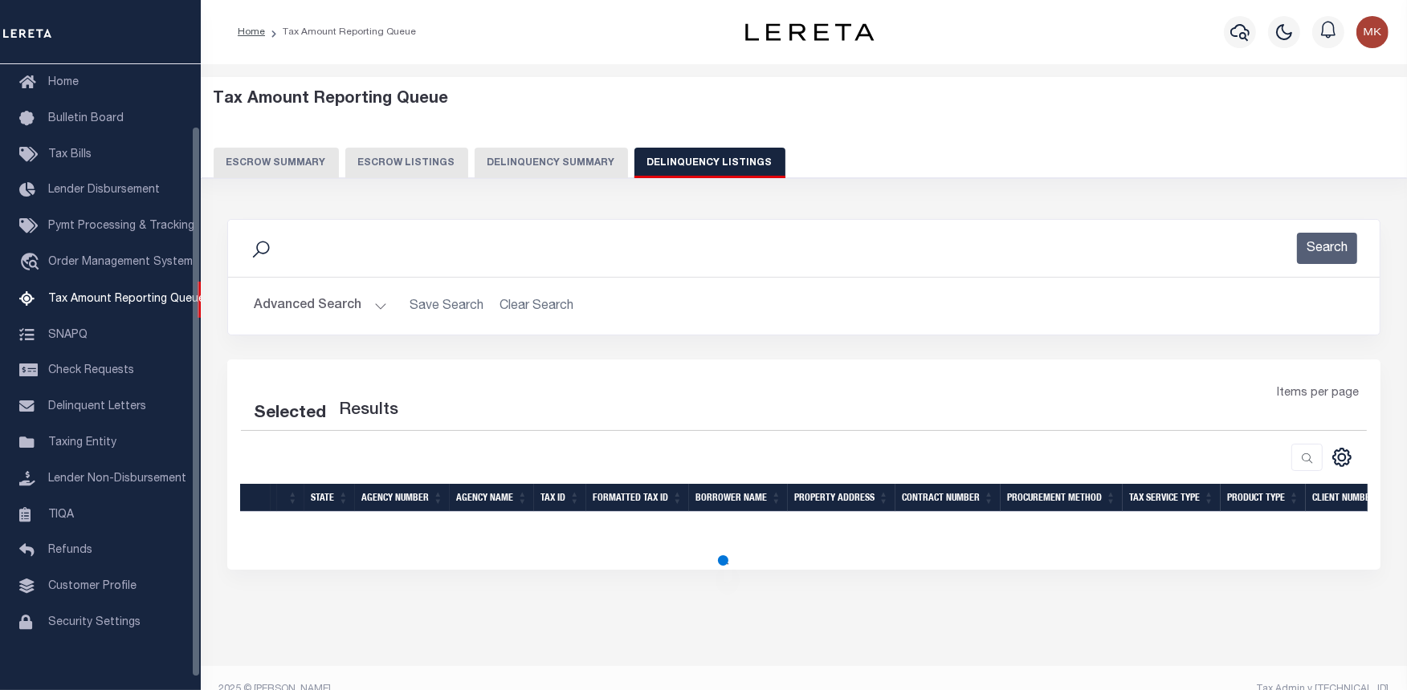
select select "100"
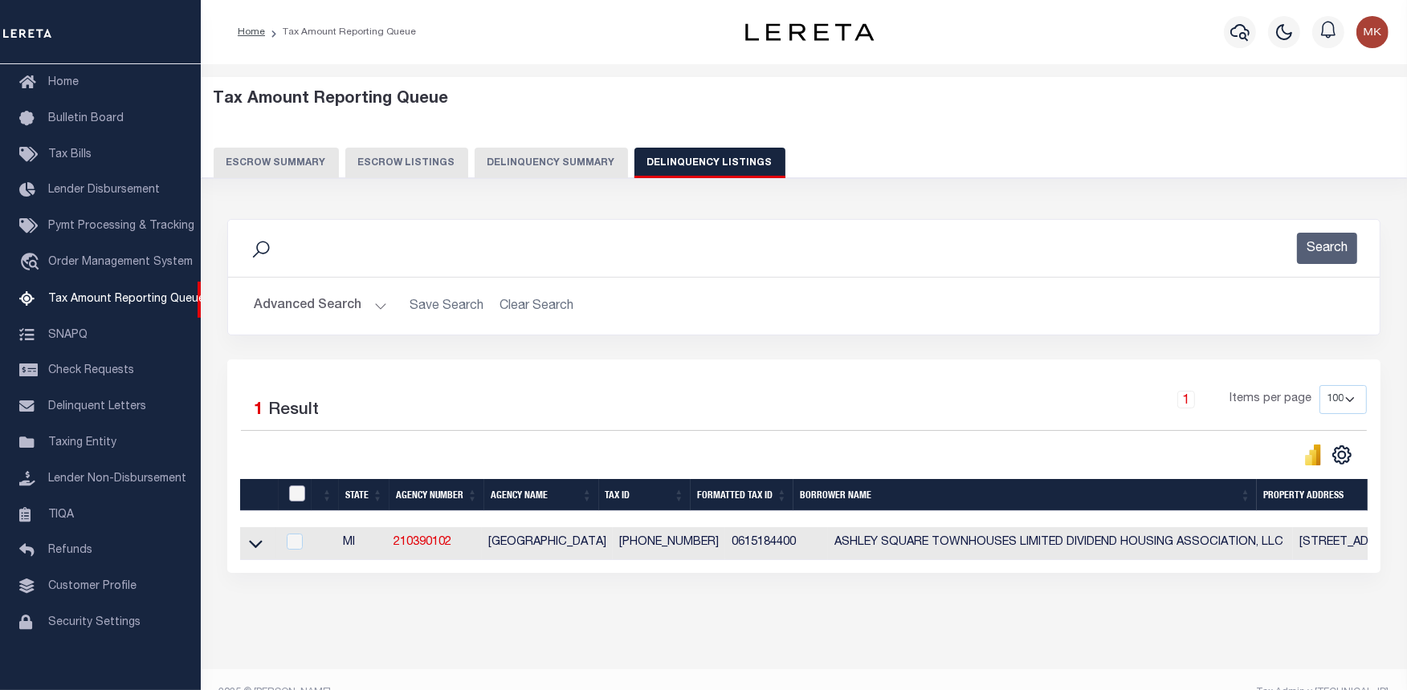
click at [298, 496] on input "checkbox" at bounding box center [297, 494] width 16 height 16
checkbox input "true"
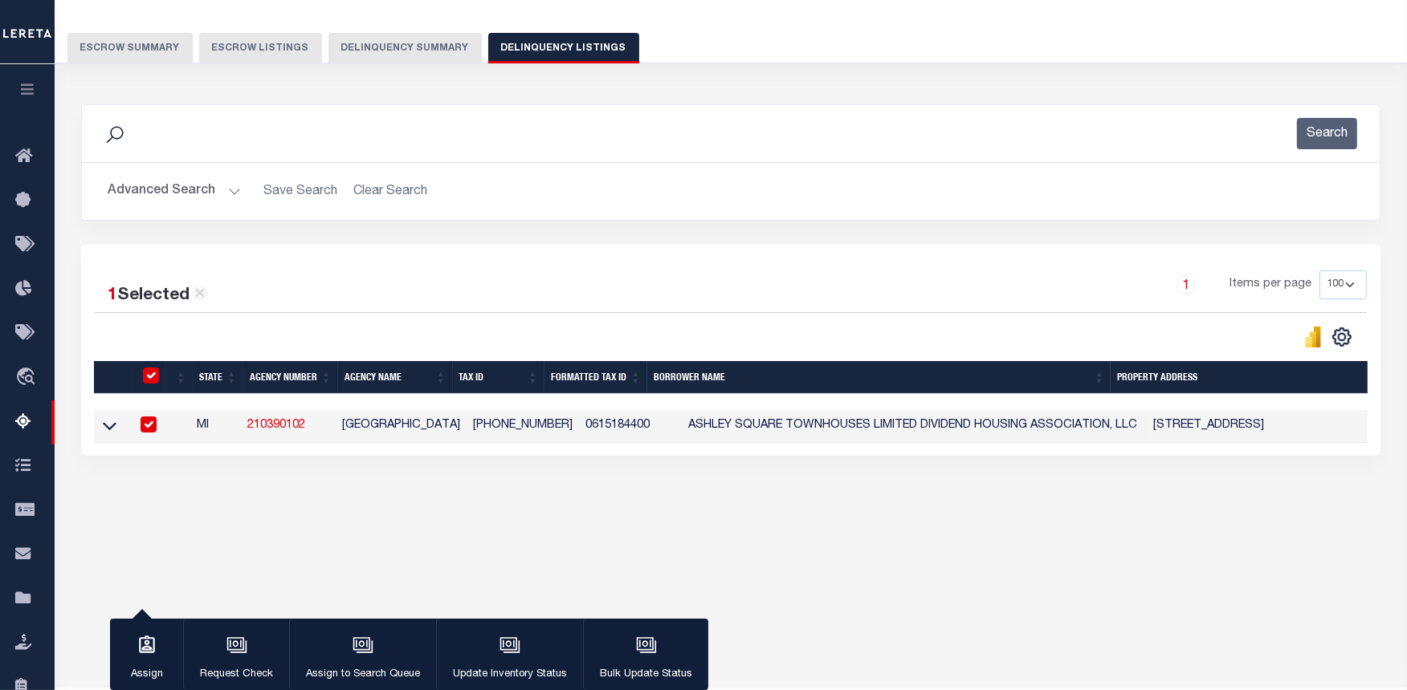
scroll to position [161, 0]
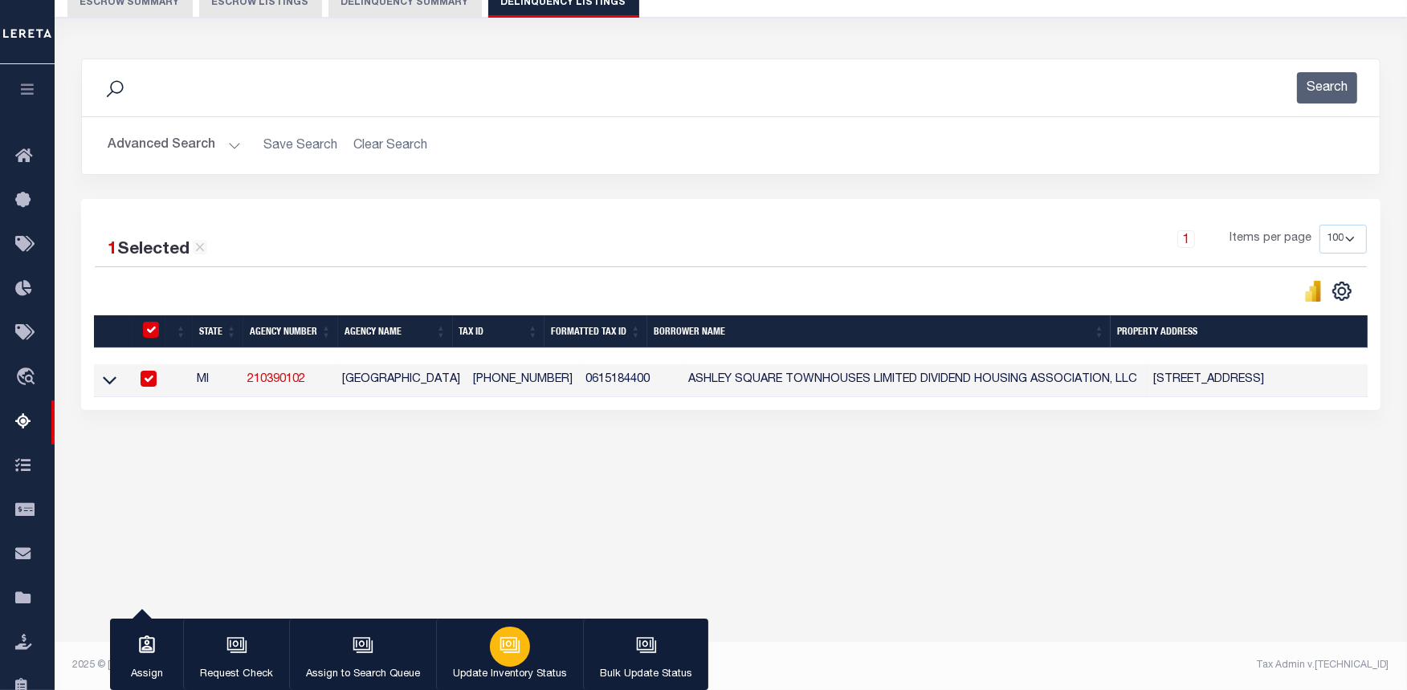
click at [507, 642] on icon "button" at bounding box center [509, 645] width 21 height 21
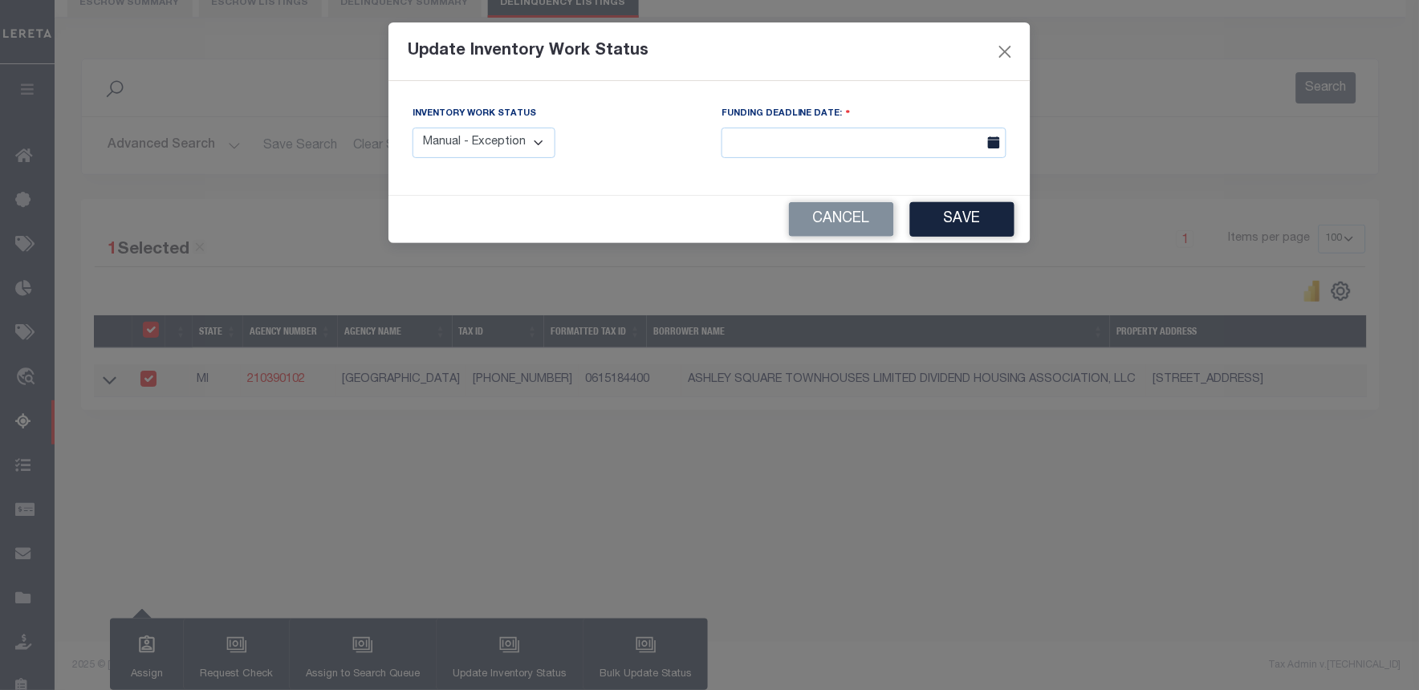
click at [507, 138] on select "Manual - Exception Pended - Awaiting Search Late Add Exception Completed" at bounding box center [484, 143] width 143 height 31
select select "4"
click at [413, 128] on select "Manual - Exception Pended - Awaiting Search Late Add Exception Completed" at bounding box center [484, 143] width 143 height 31
click at [964, 214] on button "Save" at bounding box center [962, 219] width 104 height 35
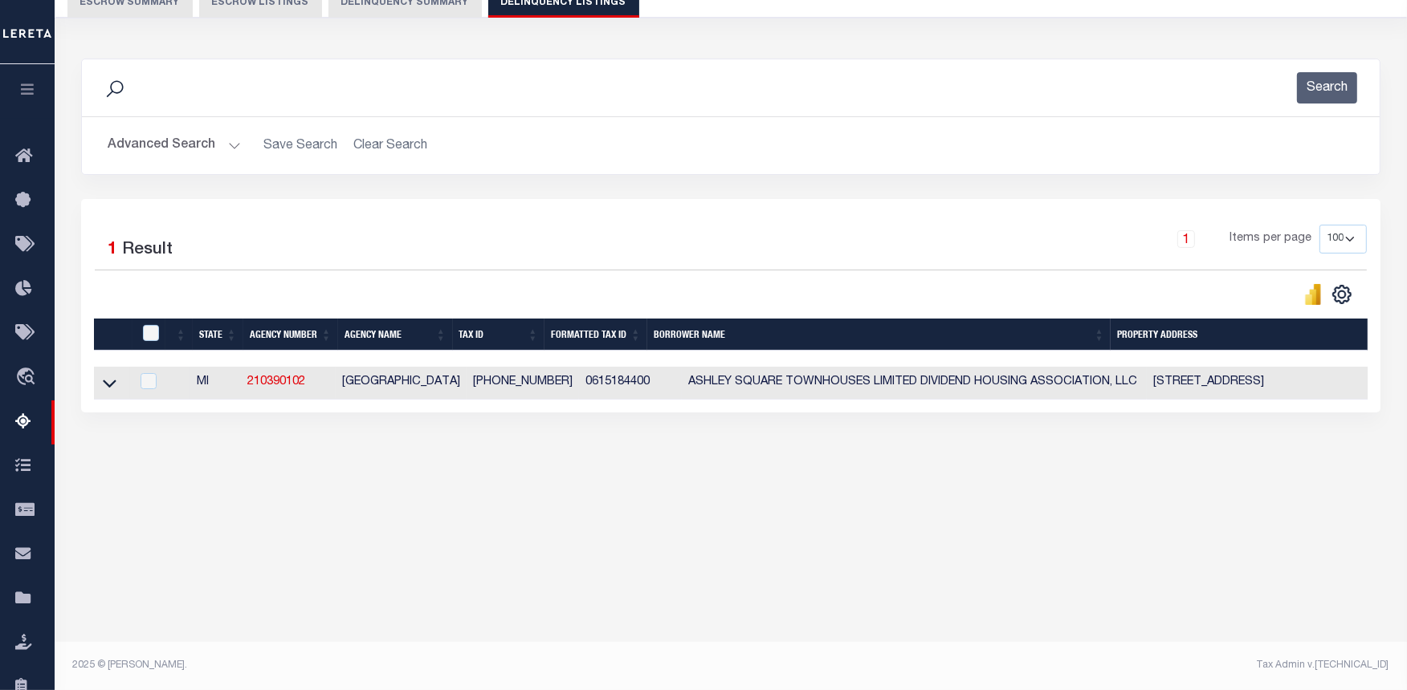
drag, startPoint x: 107, startPoint y: 386, endPoint x: 295, endPoint y: 410, distance: 190.2
click at [107, 386] on icon at bounding box center [110, 383] width 14 height 17
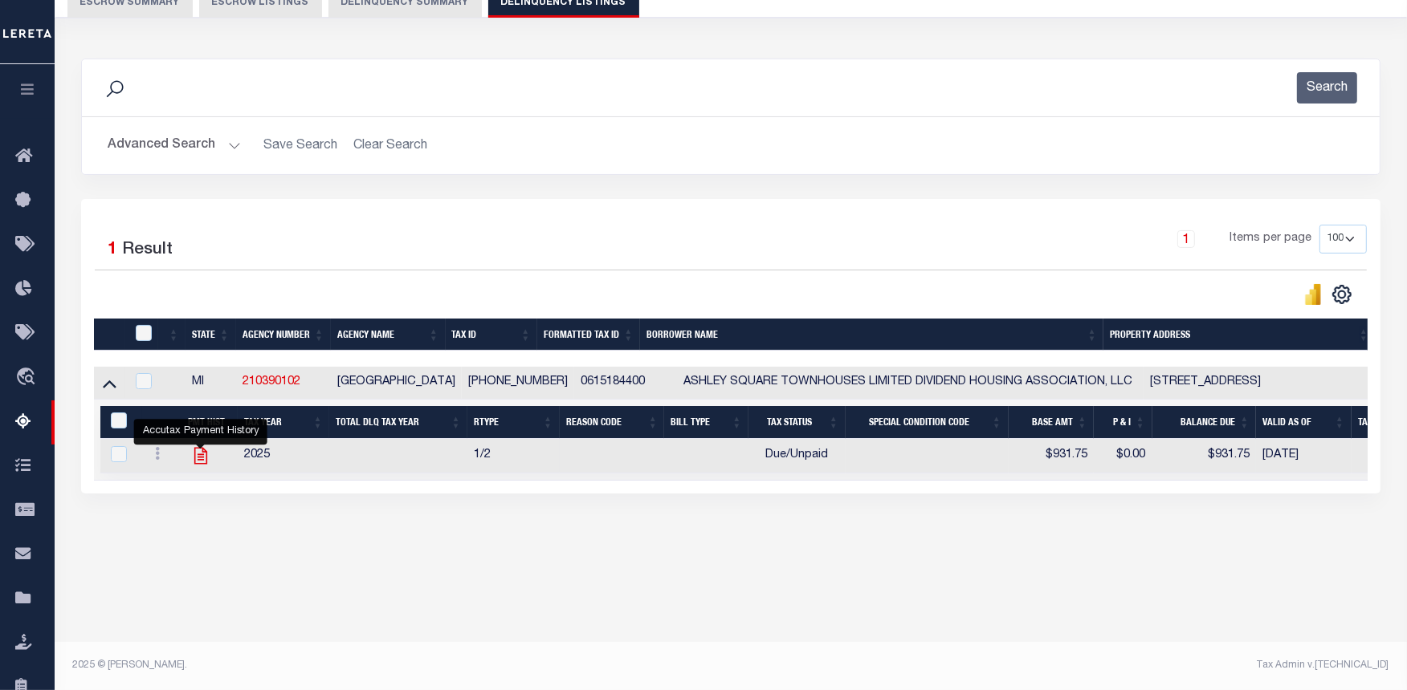
click at [202, 463] on icon "" at bounding box center [200, 456] width 13 height 17
checkbox input "true"
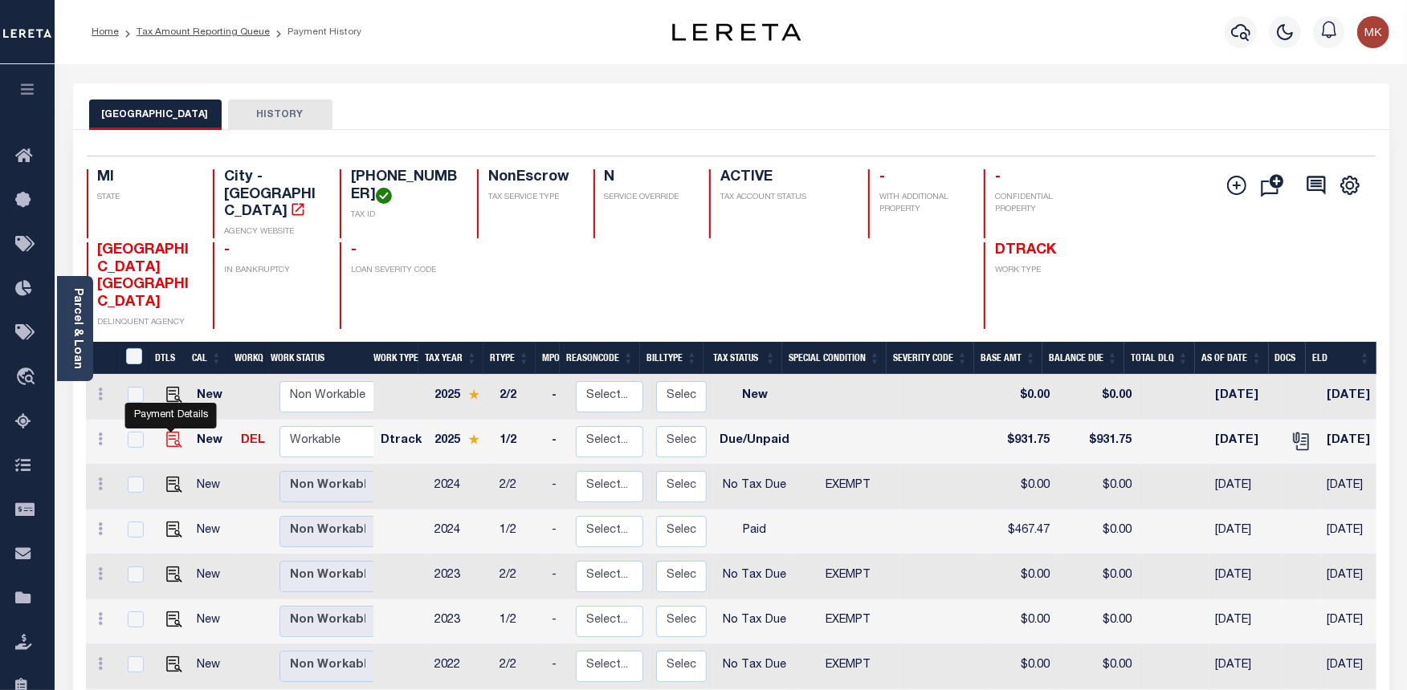
click at [169, 432] on img "" at bounding box center [174, 440] width 16 height 16
checkbox input "true"
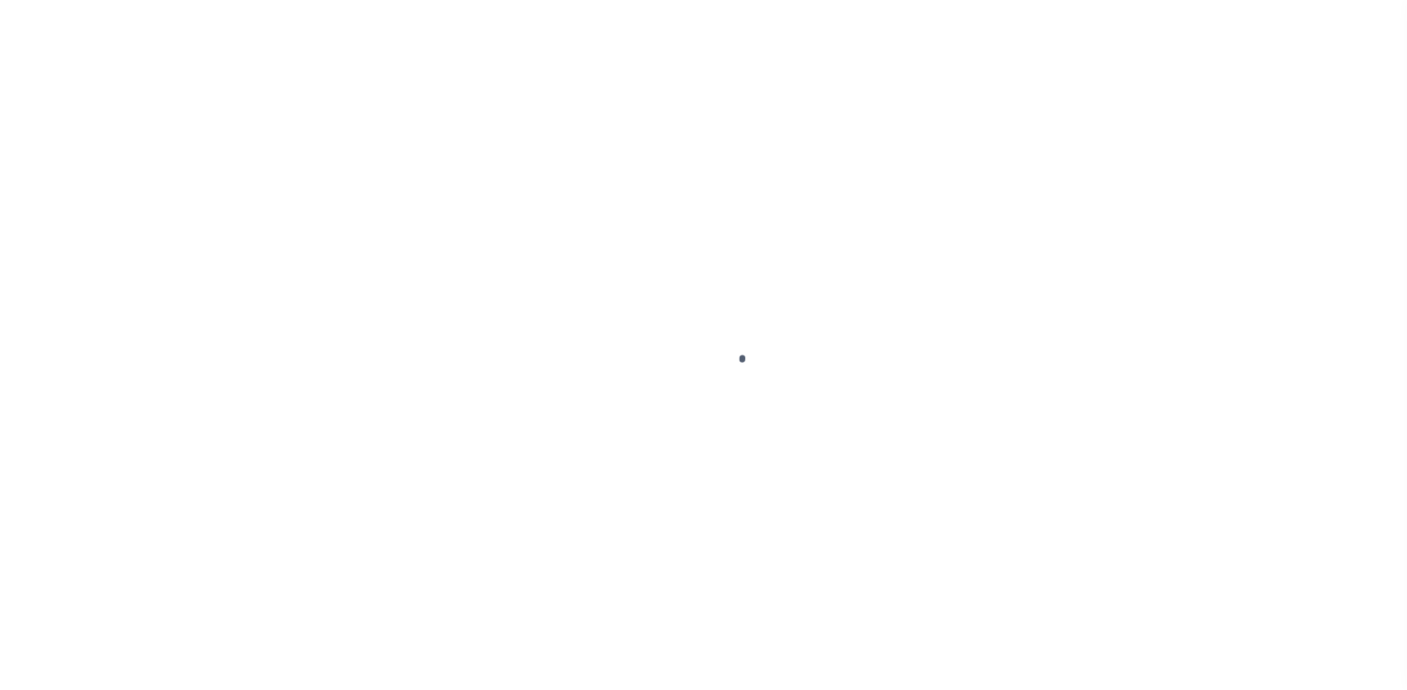
select select "DUE"
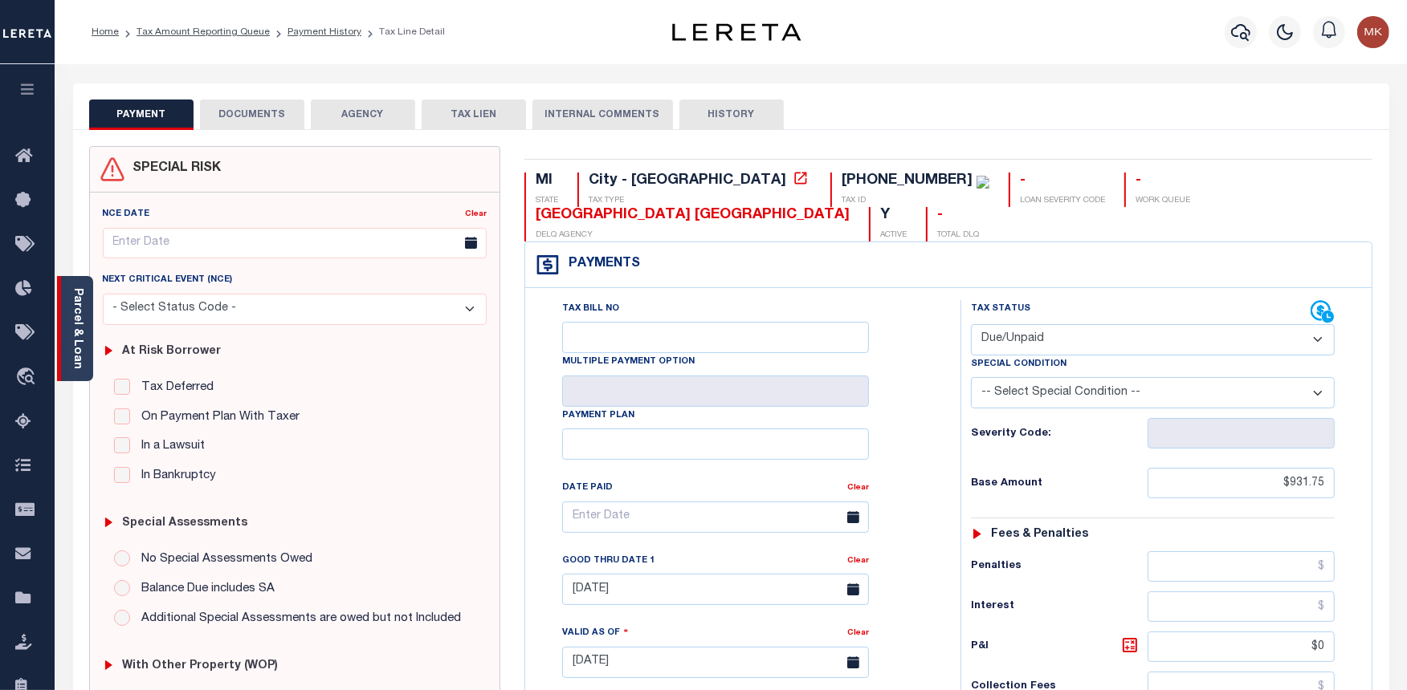
click at [69, 295] on div "Parcel & Loan" at bounding box center [75, 328] width 36 height 105
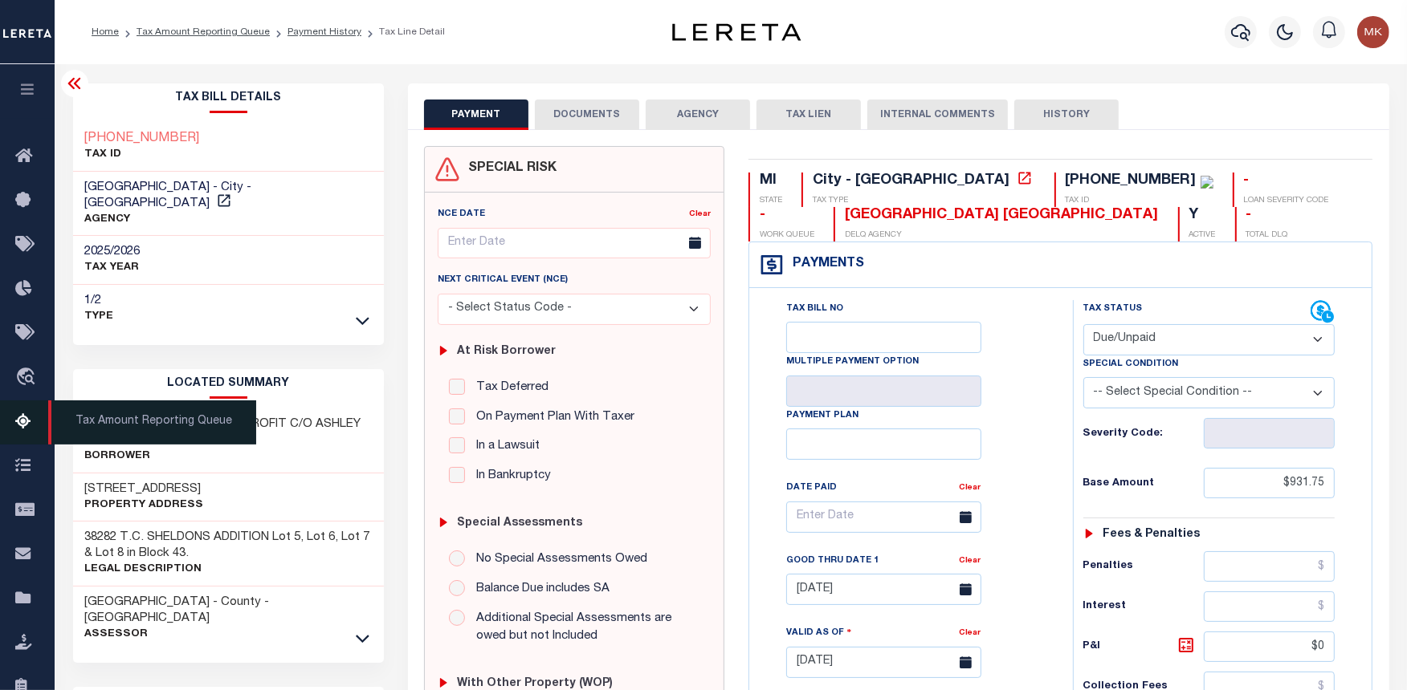
click at [42, 416] on link "Tax Amount Reporting Queue" at bounding box center [27, 423] width 55 height 44
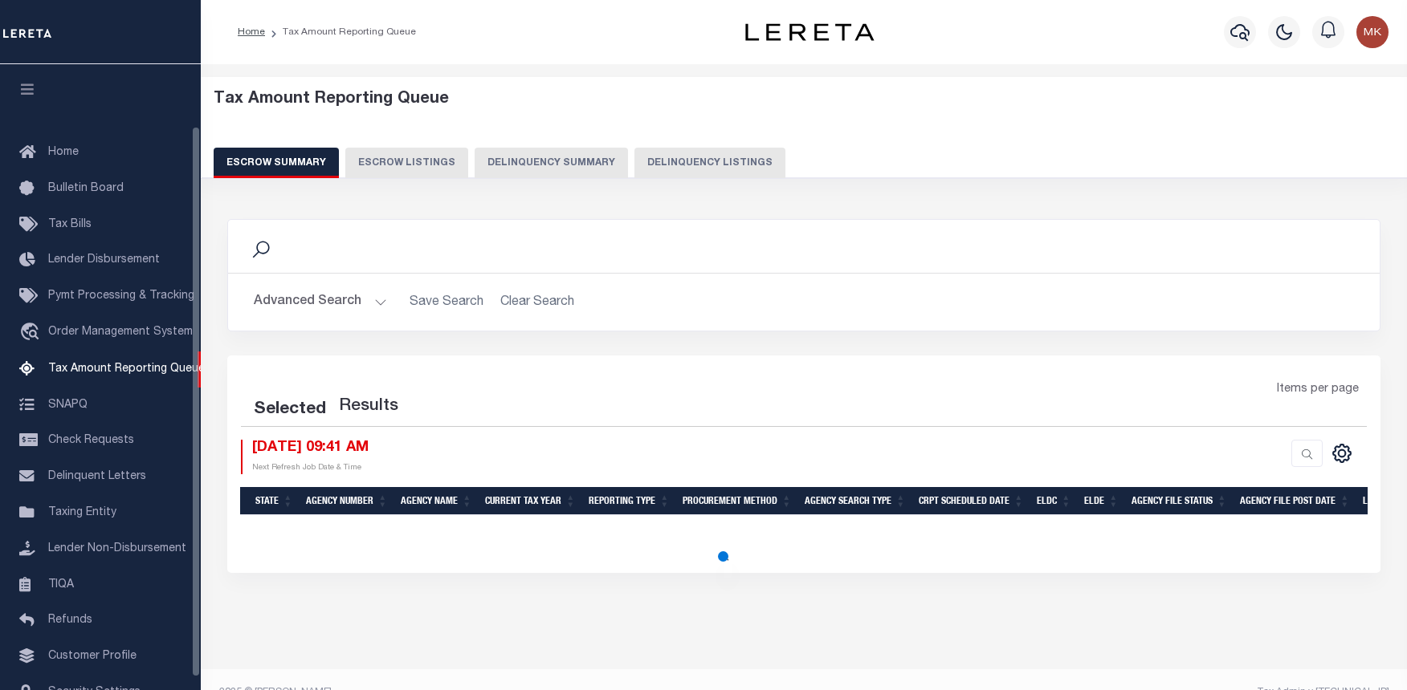
click at [672, 156] on button "Delinquency Listings" at bounding box center [709, 163] width 151 height 31
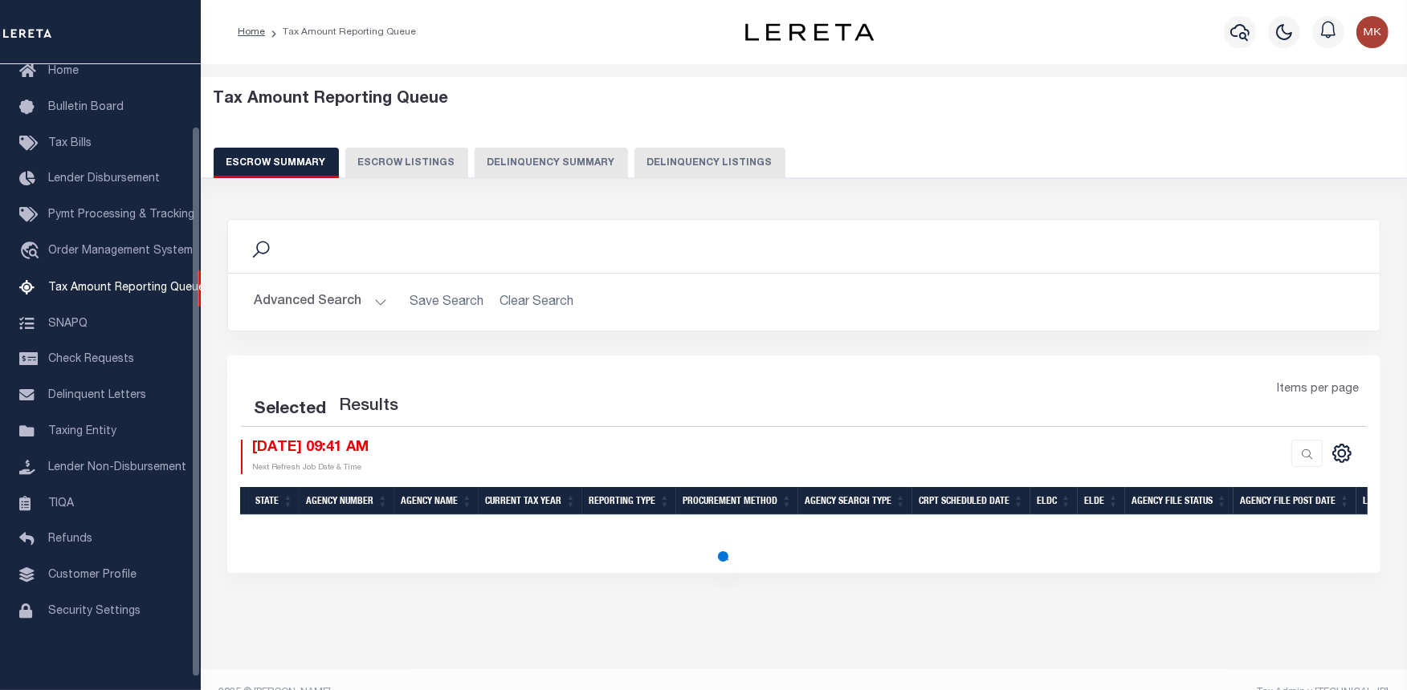
select select "100"
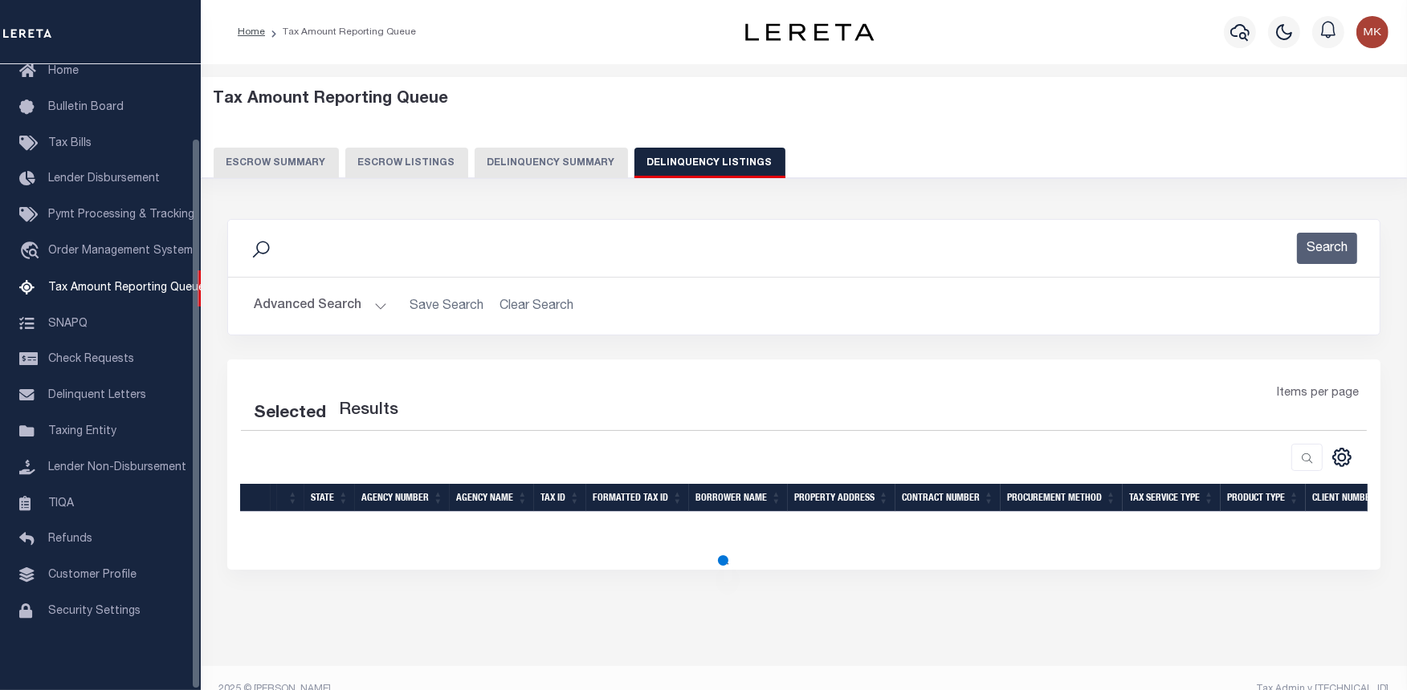
select select "100"
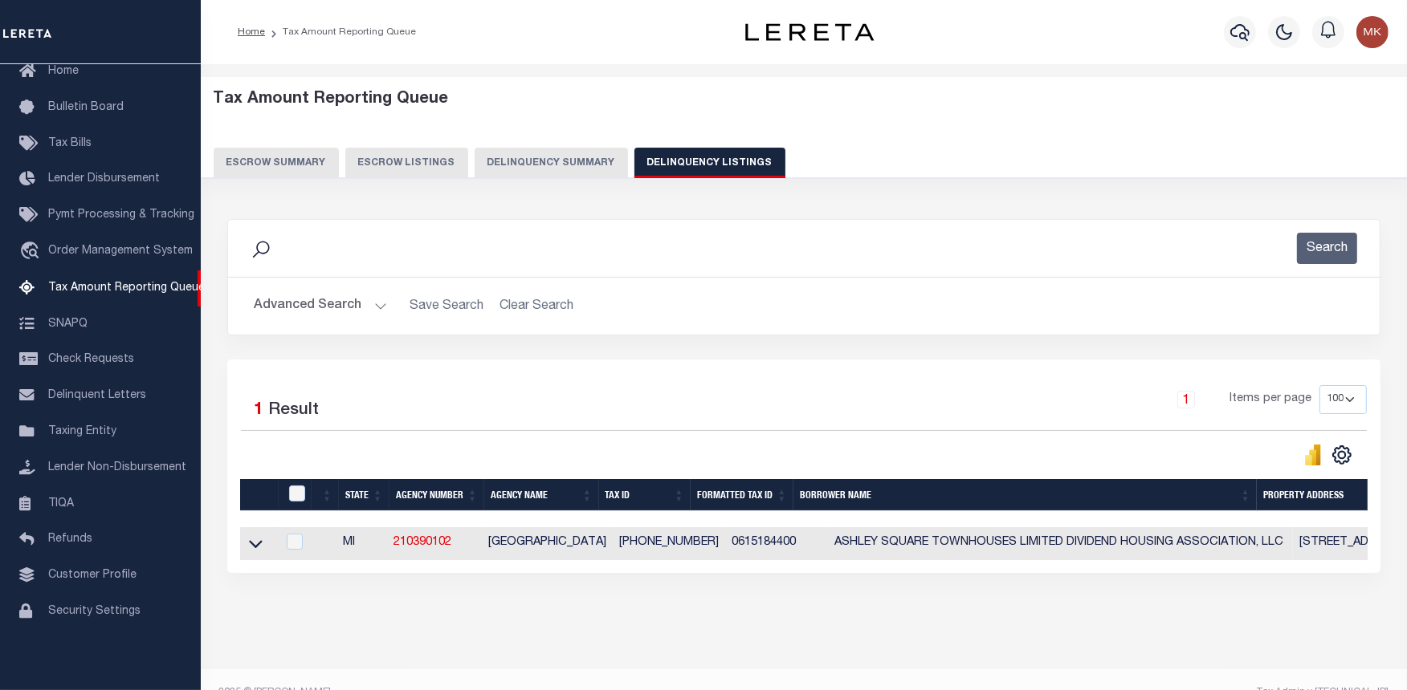
click at [356, 309] on button "Advanced Search" at bounding box center [320, 306] width 133 height 31
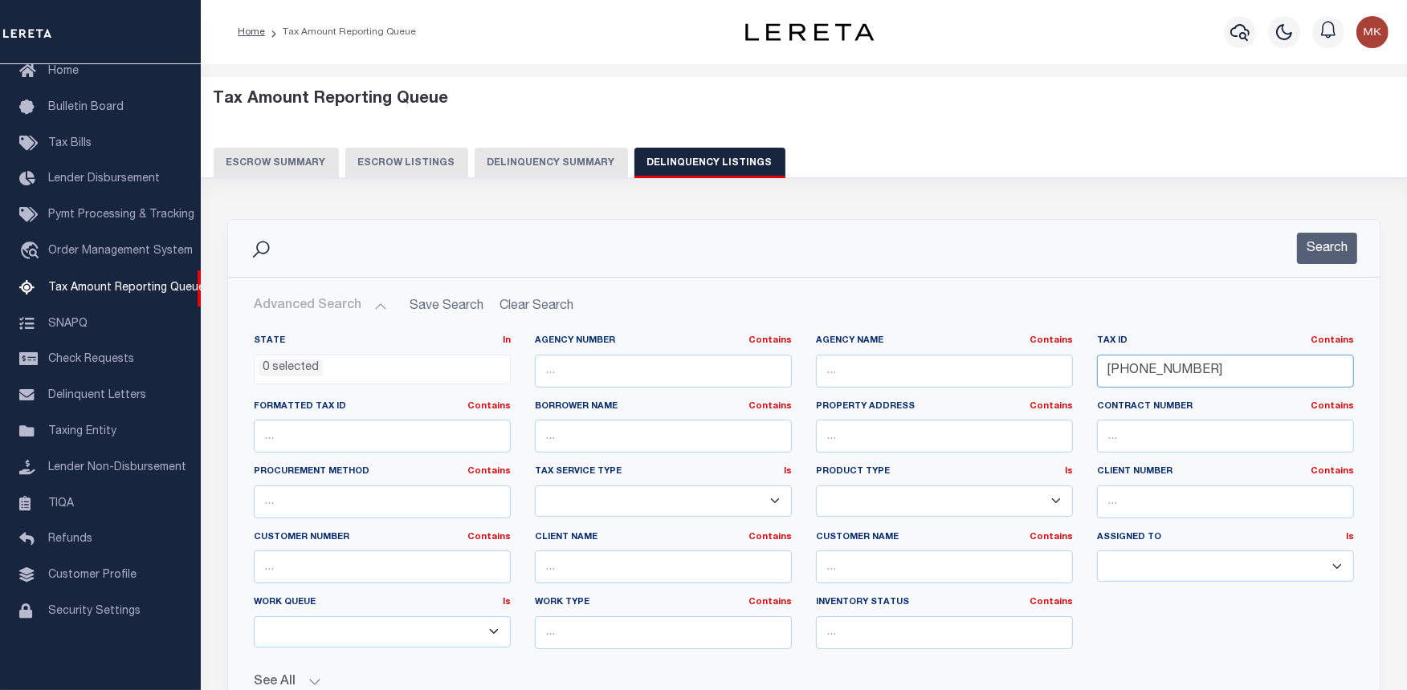
click at [1144, 367] on input "06-15-184-400" at bounding box center [1225, 371] width 257 height 33
paste input "14-030-001-002-87"
type input "14-030-001-002-87"
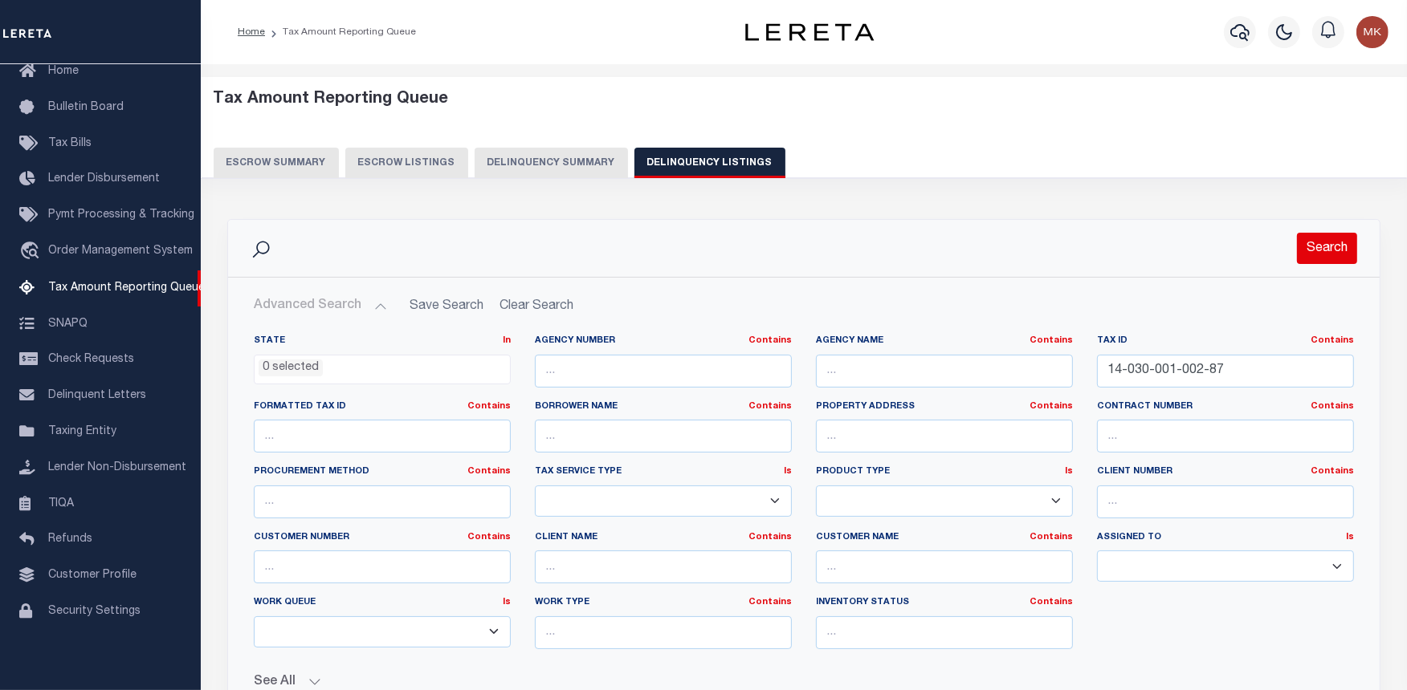
click at [1305, 254] on button "Search" at bounding box center [1327, 248] width 60 height 31
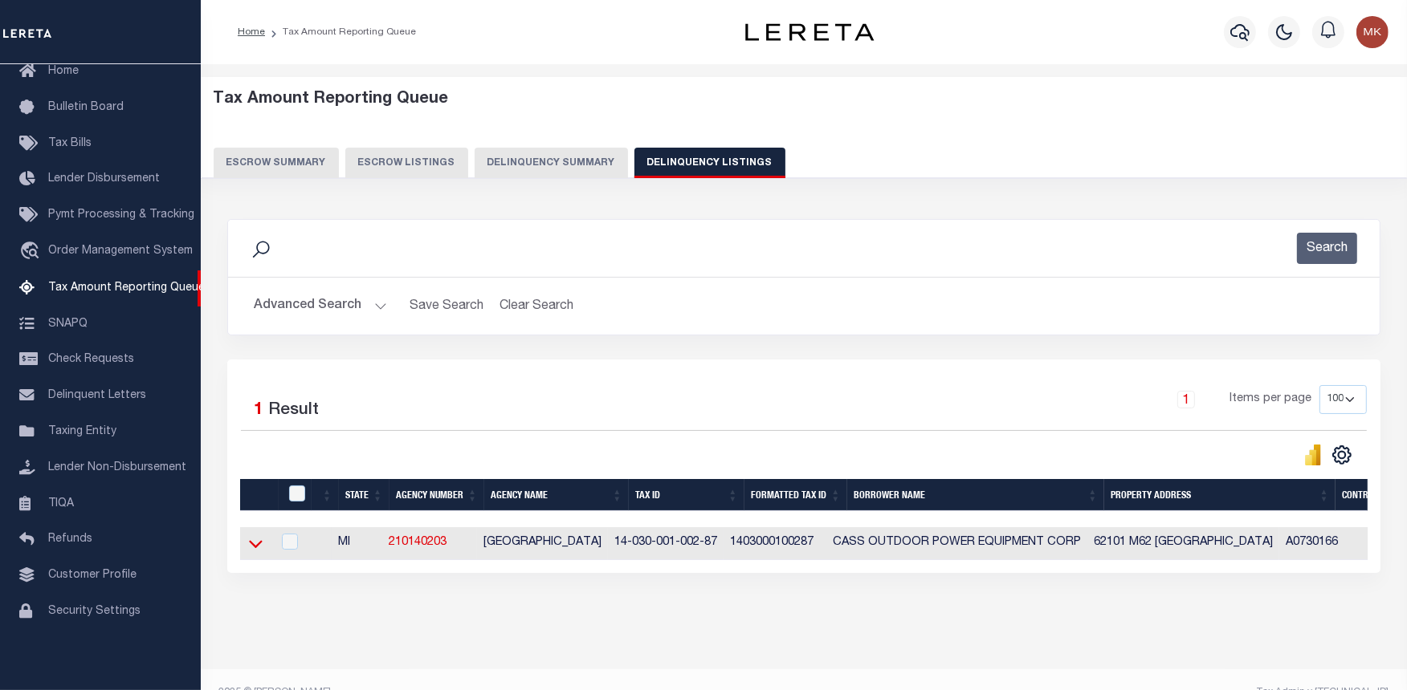
click at [254, 548] on icon at bounding box center [256, 543] width 14 height 17
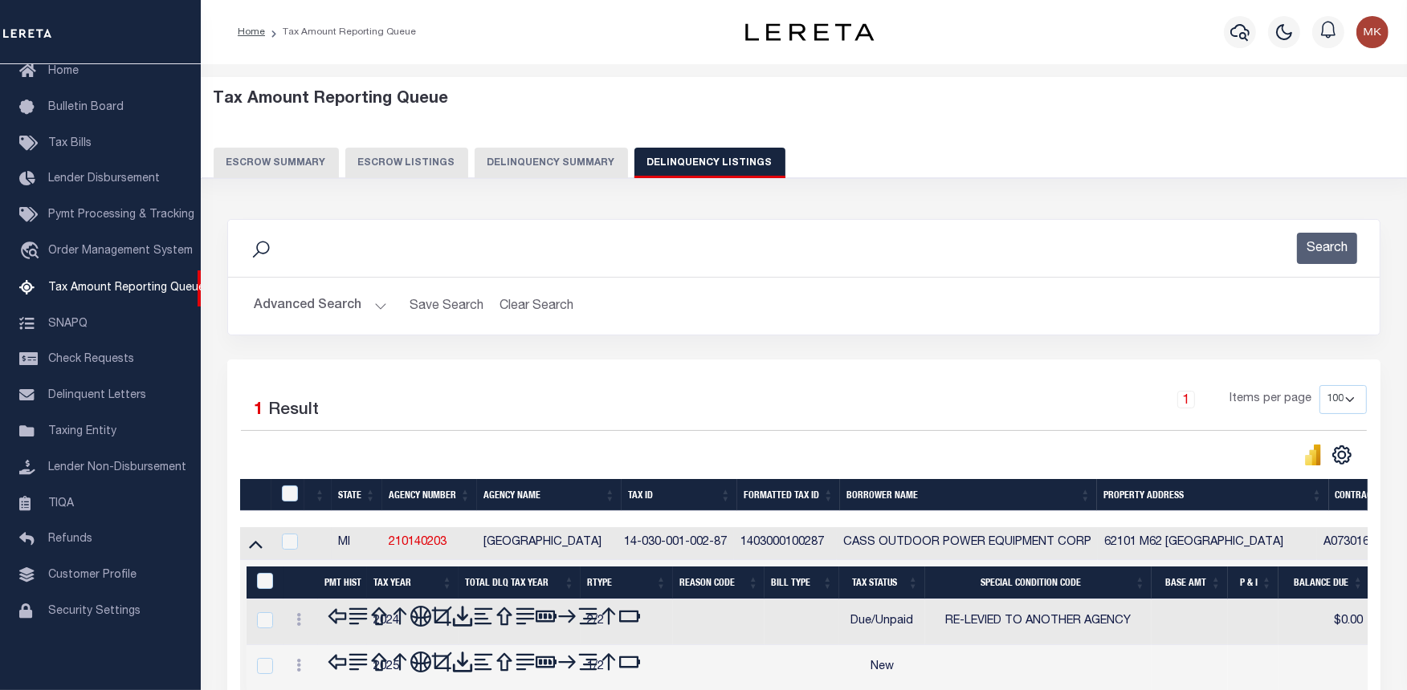
scroll to position [157, 0]
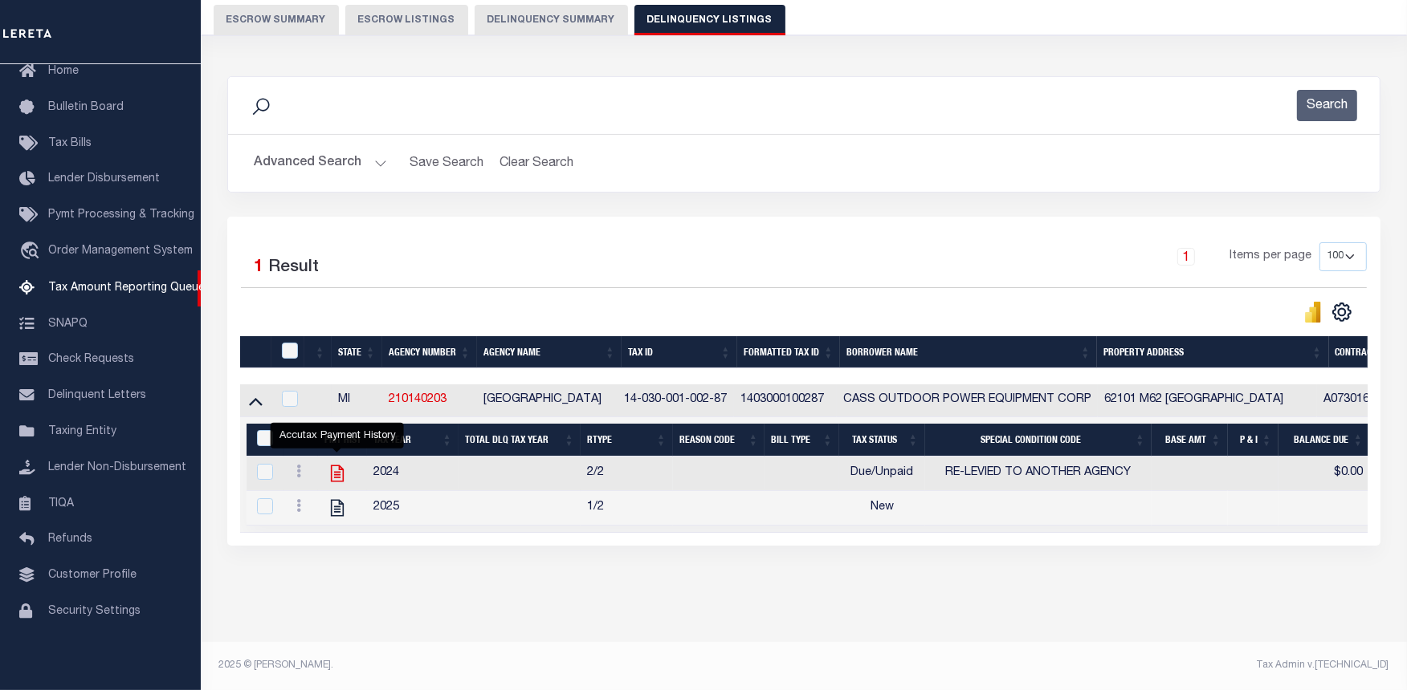
click at [334, 466] on icon "" at bounding box center [337, 474] width 13 height 17
checkbox input "true"
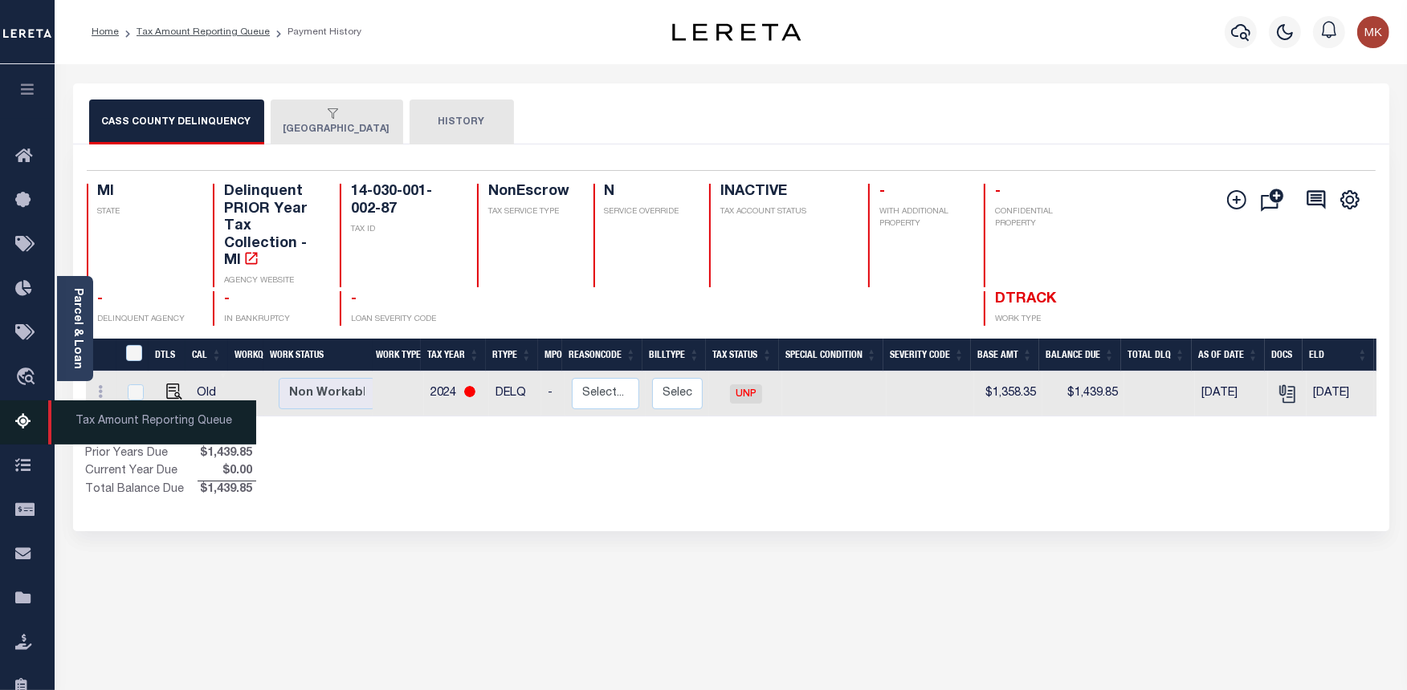
drag, startPoint x: 22, startPoint y: 427, endPoint x: 37, endPoint y: 406, distance: 25.4
click at [22, 427] on icon at bounding box center [28, 423] width 26 height 20
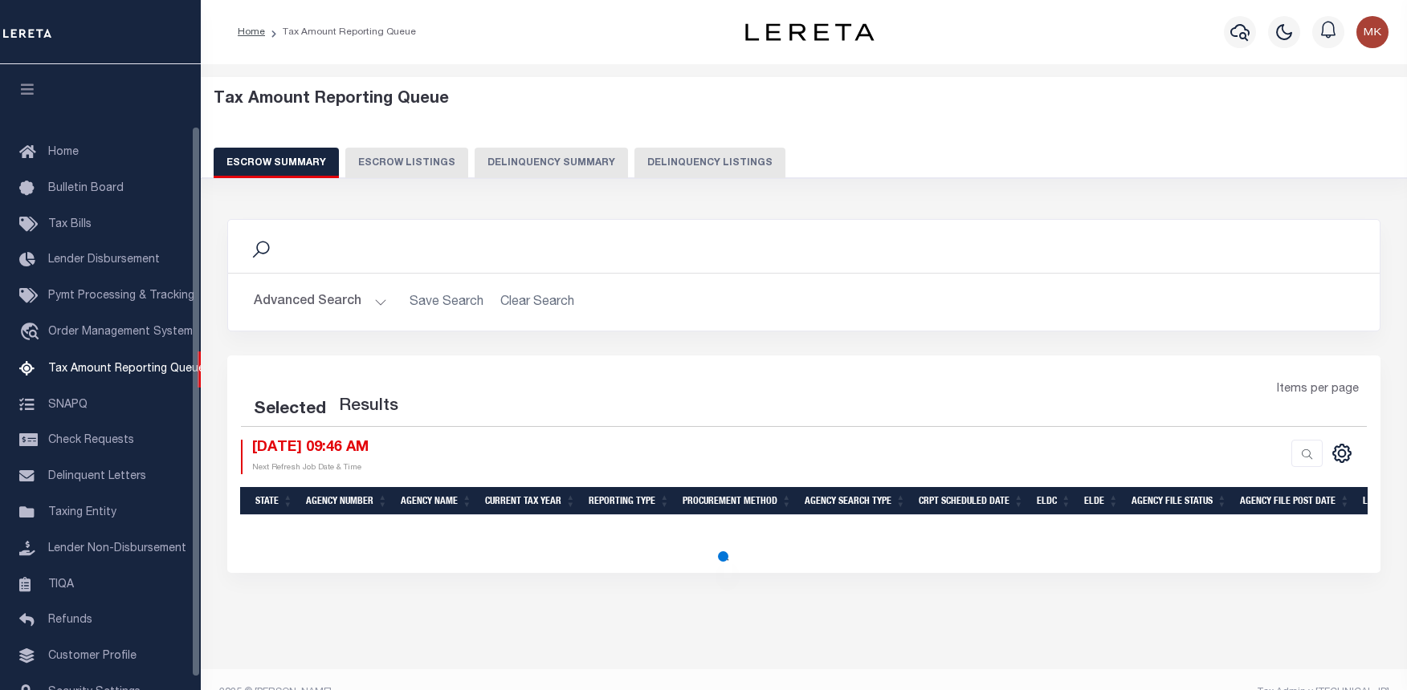
select select "100"
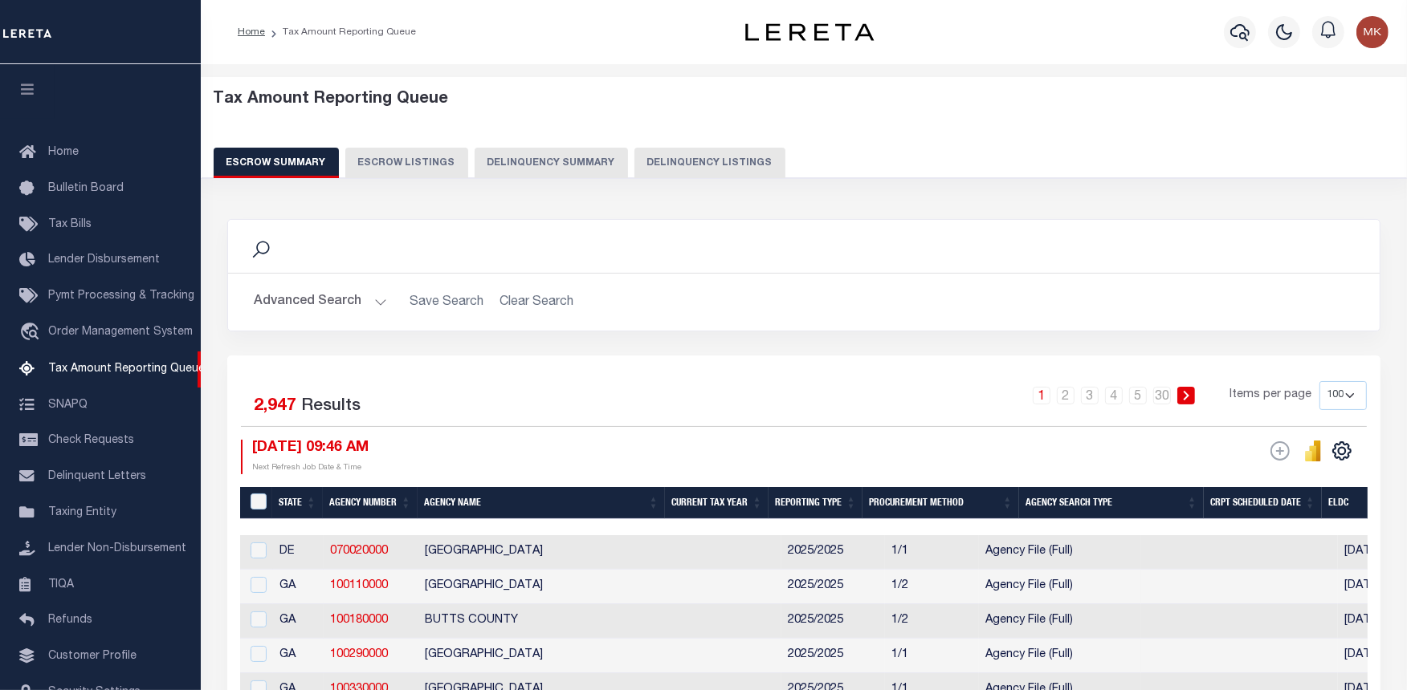
scroll to position [83, 0]
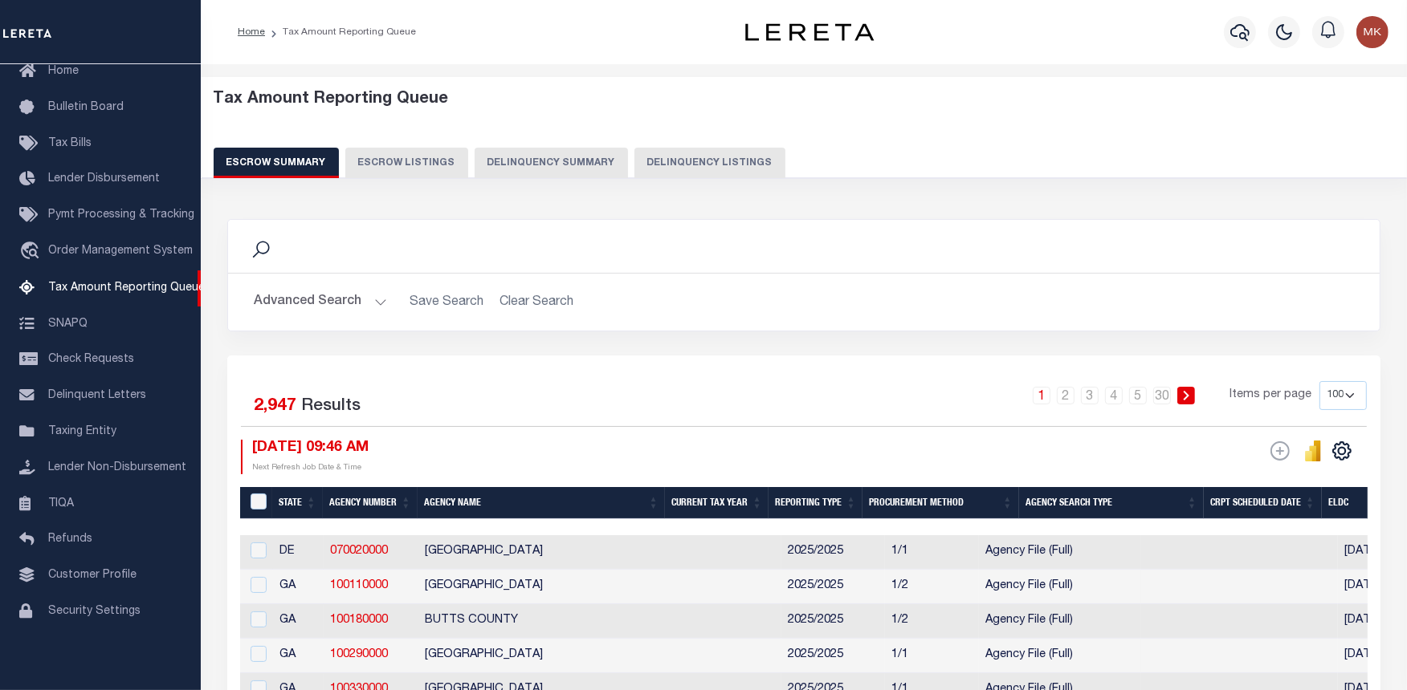
click at [683, 156] on button "Delinquency Listings" at bounding box center [709, 163] width 151 height 31
select select "100"
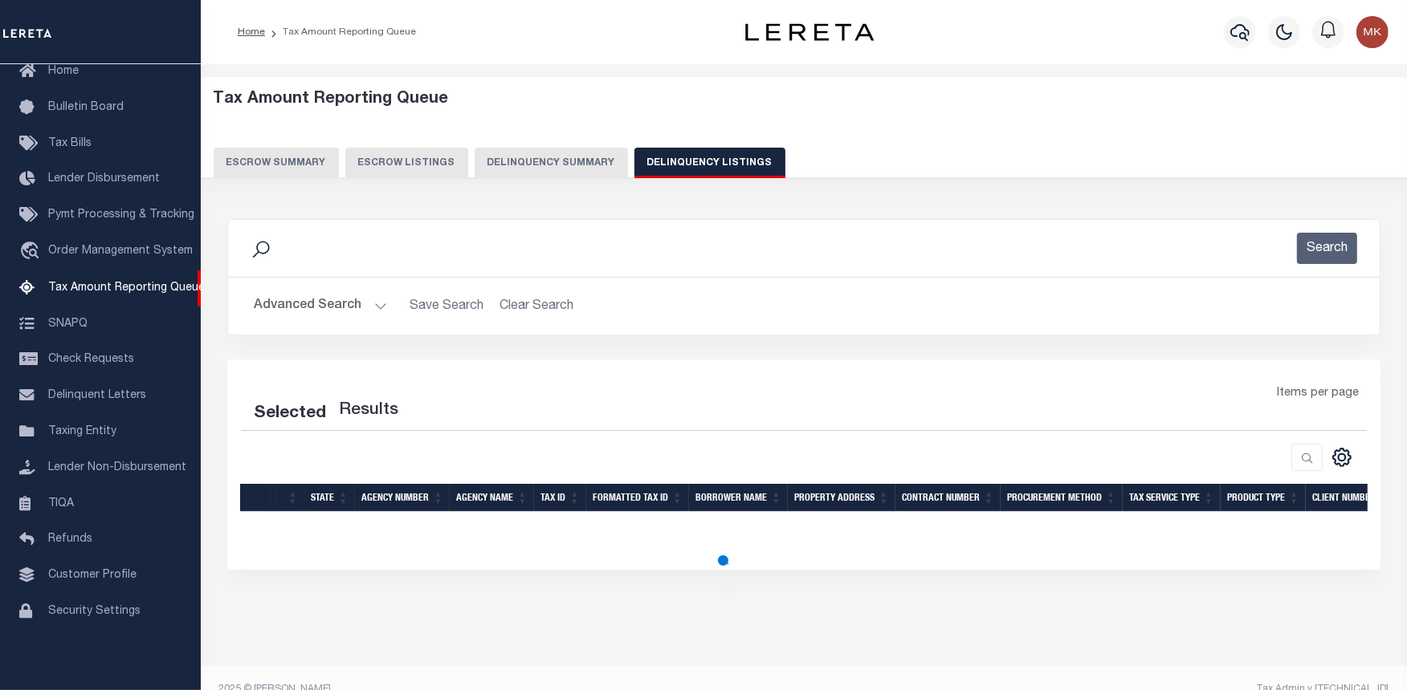
select select "100"
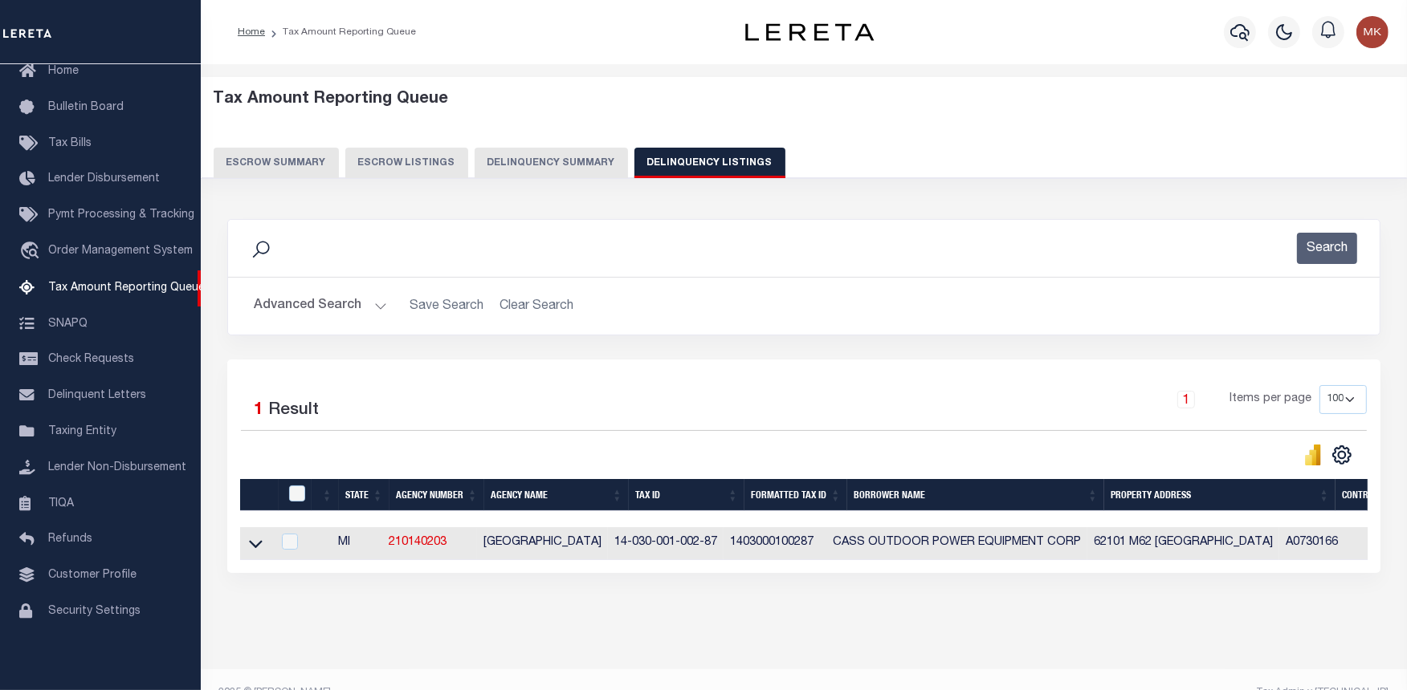
click at [373, 303] on button "Advanced Search" at bounding box center [320, 306] width 133 height 31
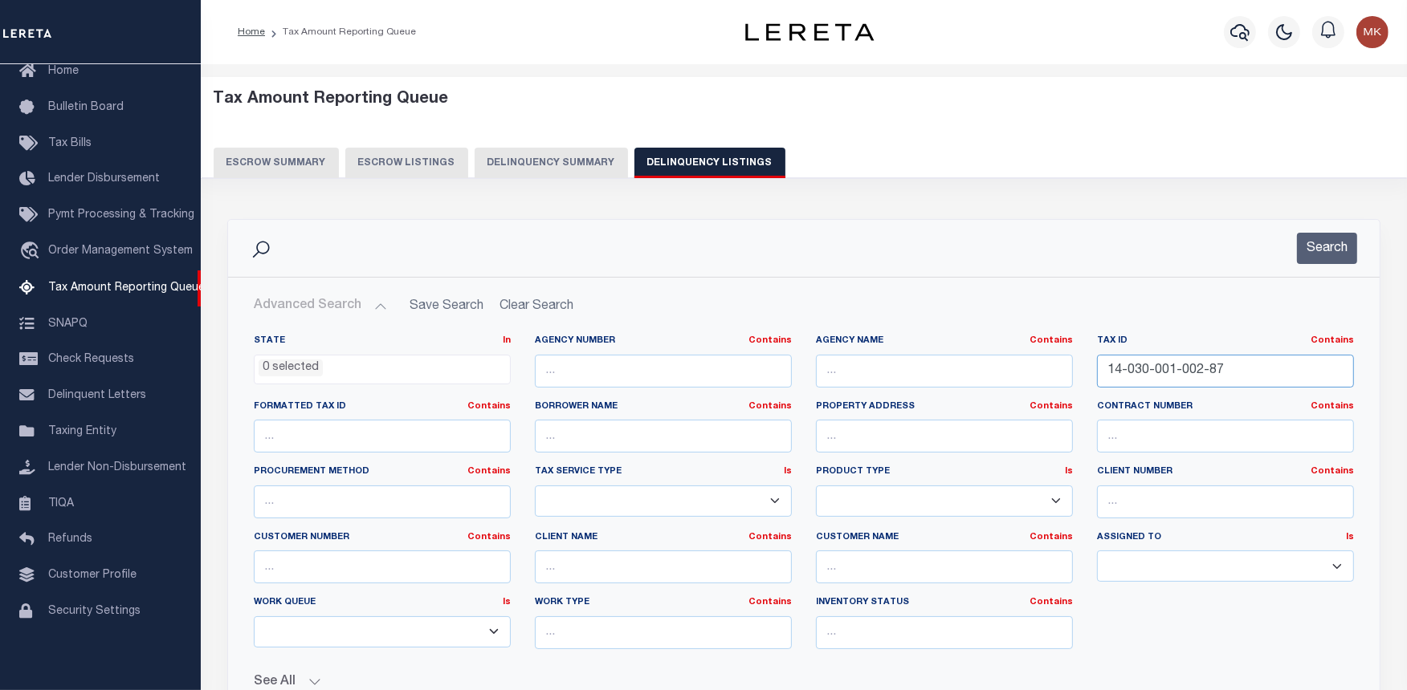
click at [1170, 372] on input "14-030-001-002-87" at bounding box center [1225, 371] width 257 height 33
paste input "007-550-013-00"
type input "007-550-013-00"
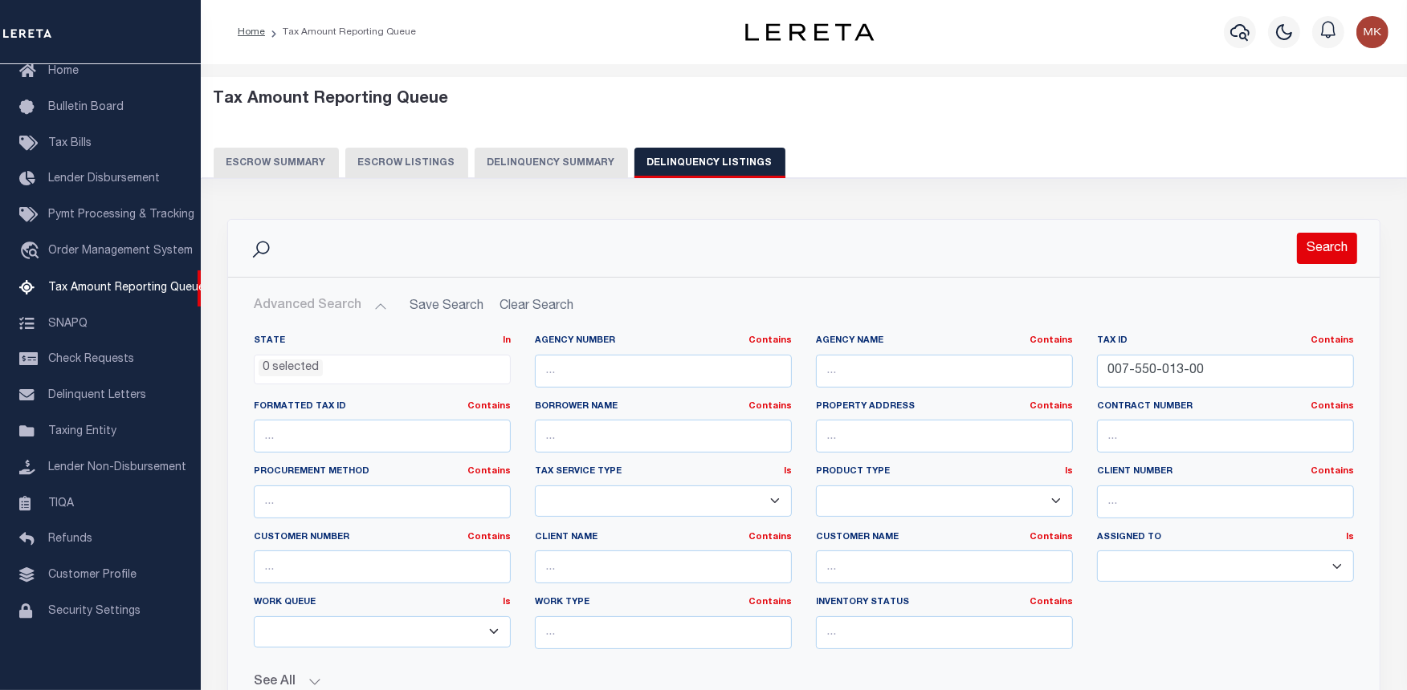
click at [1335, 245] on button "Search" at bounding box center [1327, 248] width 60 height 31
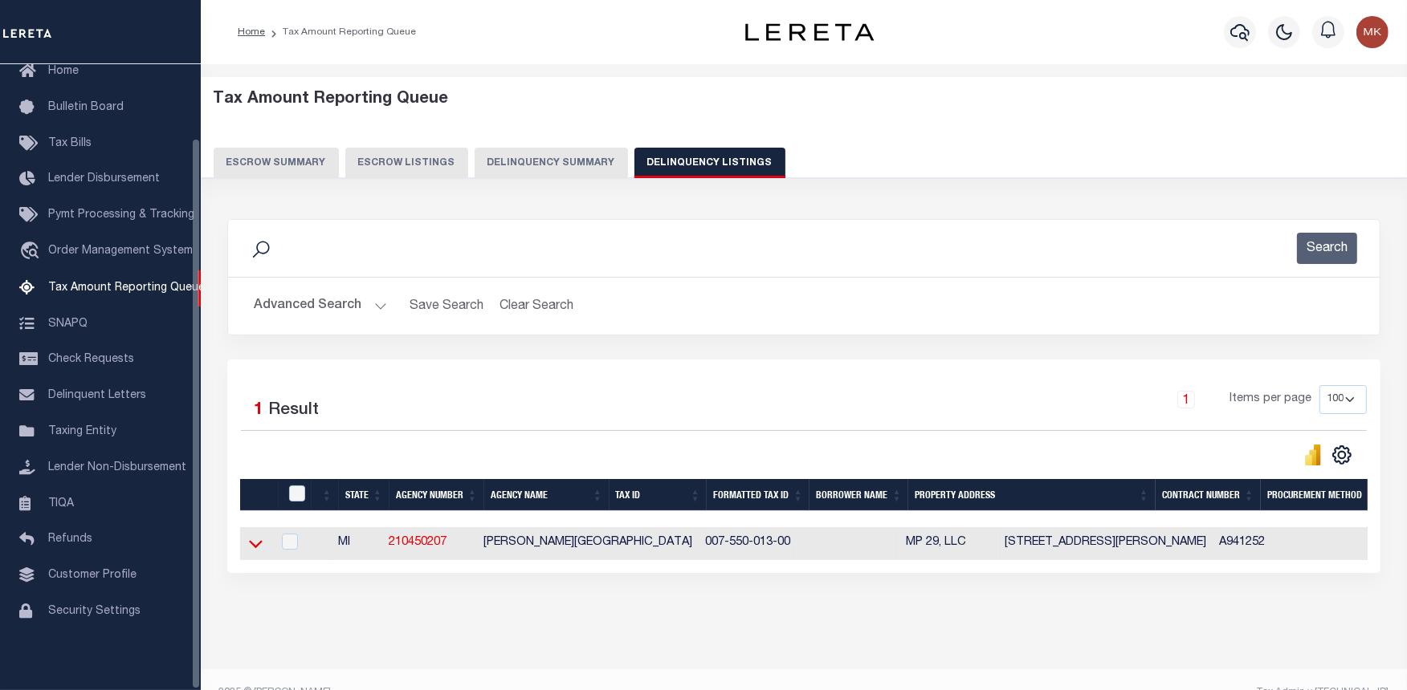
click at [254, 549] on icon at bounding box center [256, 543] width 14 height 17
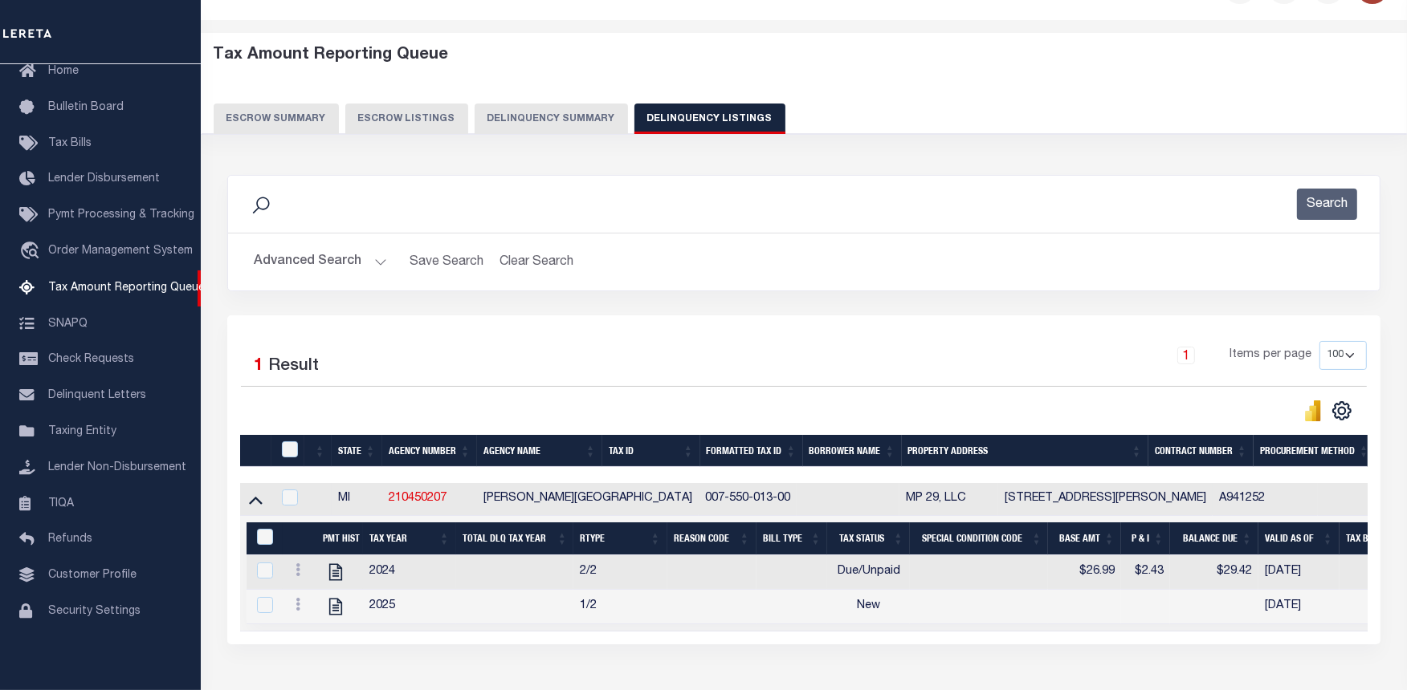
scroll to position [89, 0]
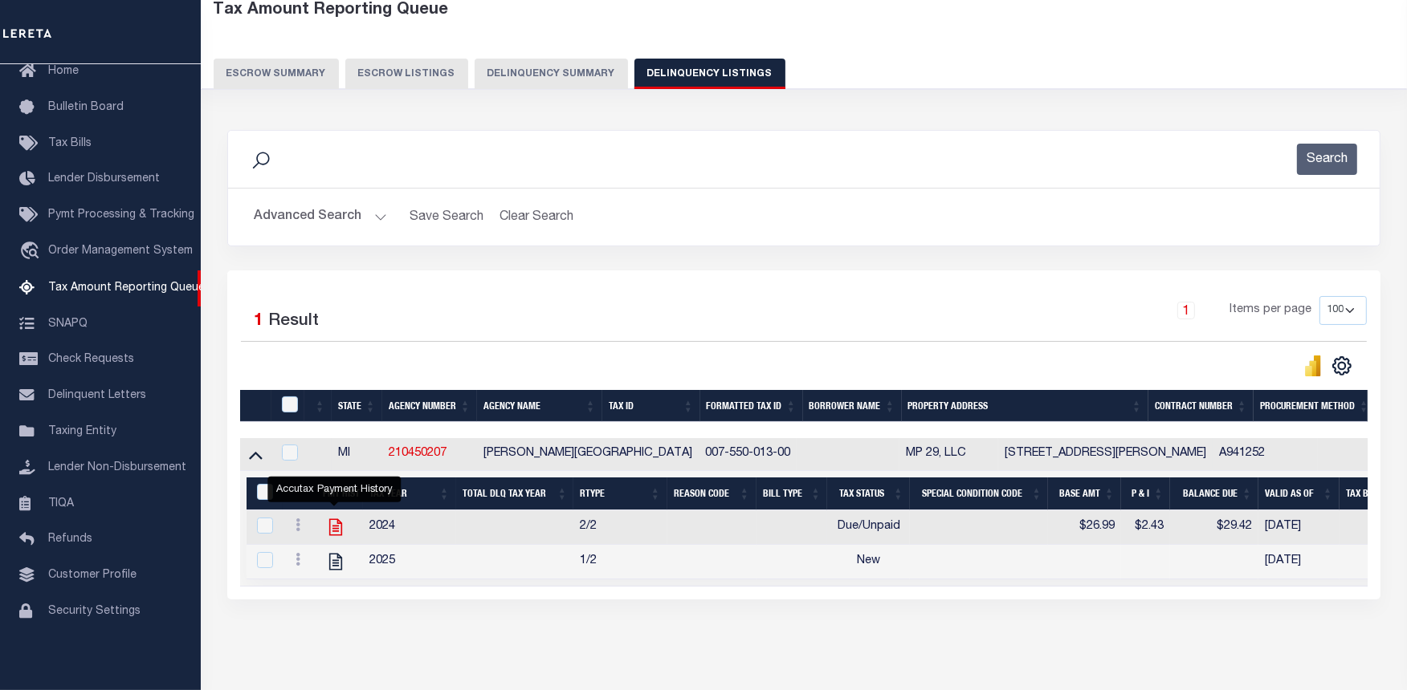
click at [334, 532] on icon "" at bounding box center [334, 527] width 13 height 17
checkbox input "true"
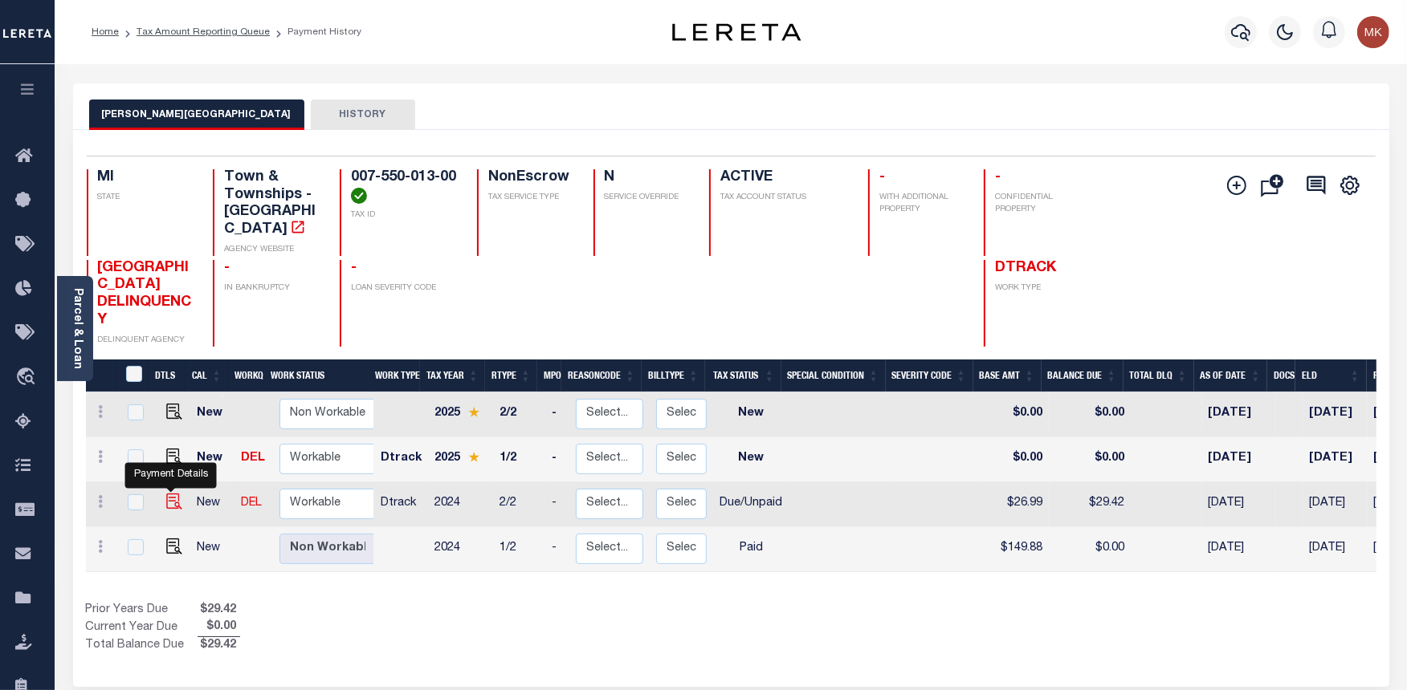
click at [169, 494] on img "" at bounding box center [174, 502] width 16 height 16
checkbox input "true"
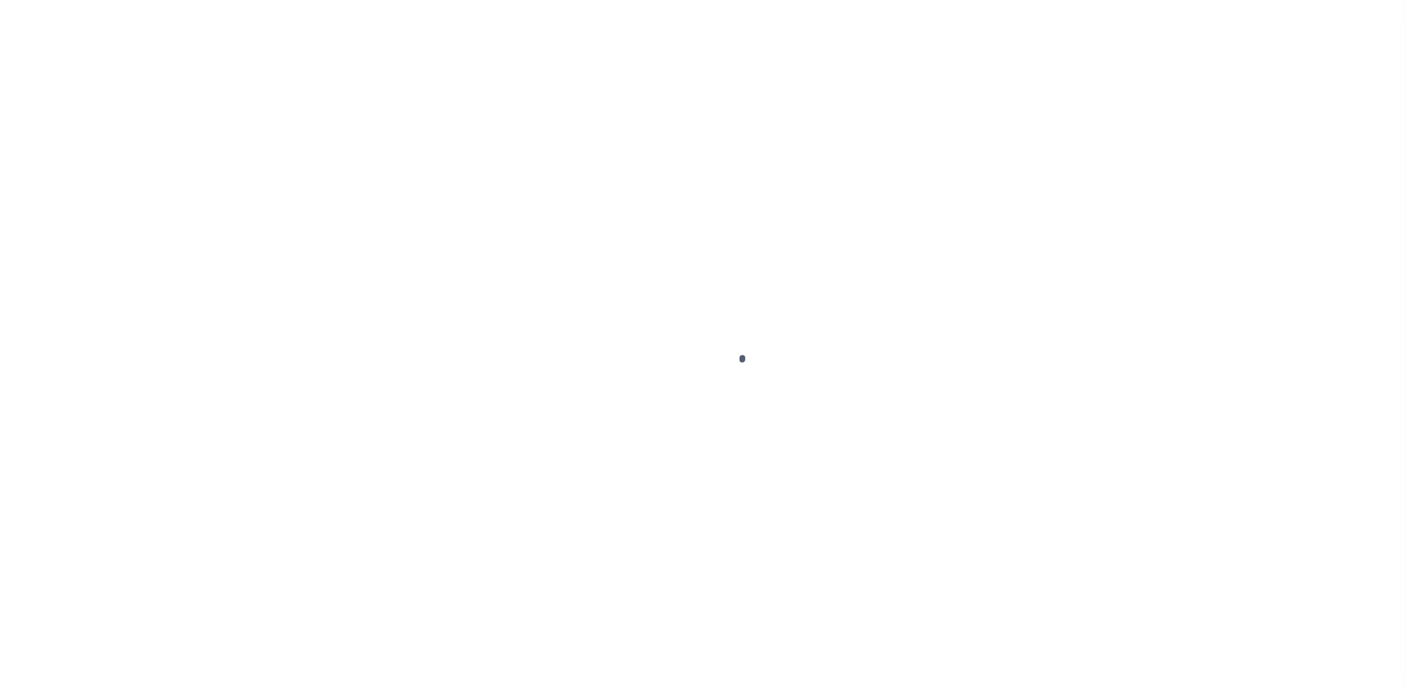
select select "DUE"
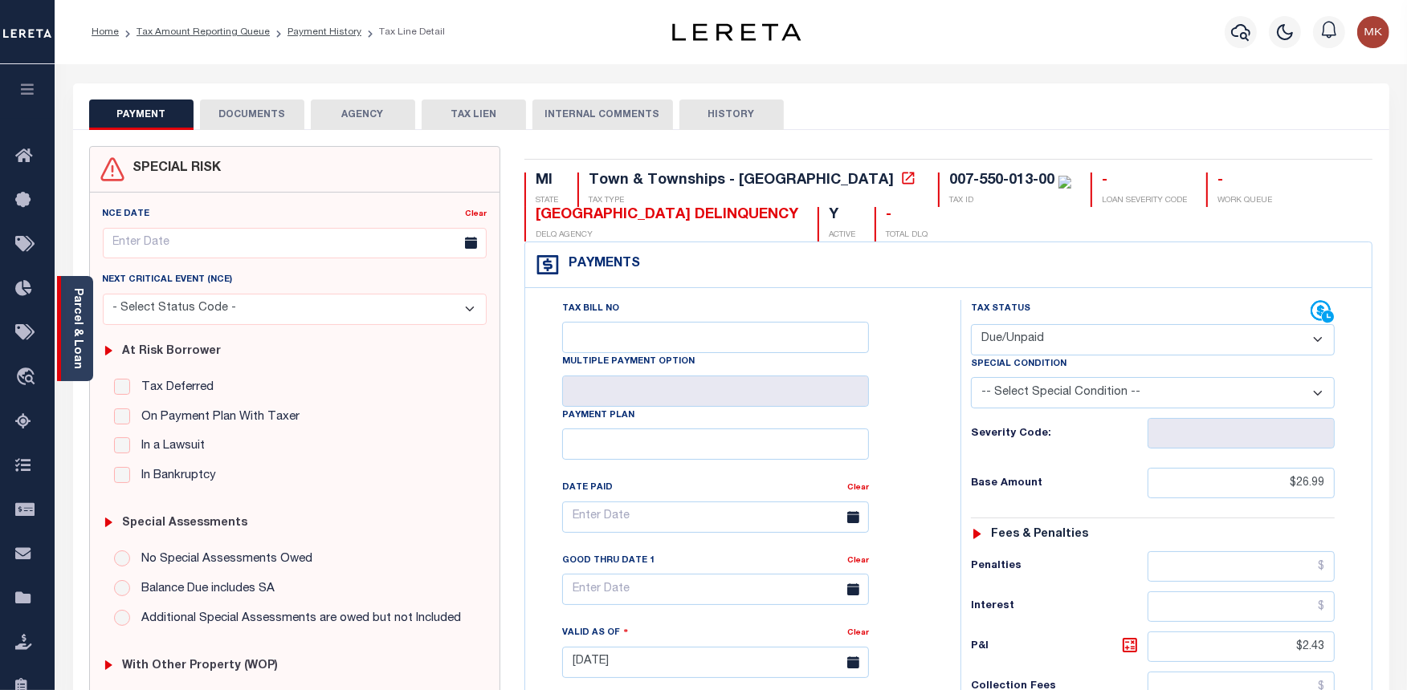
click at [82, 314] on link "Parcel & Loan" at bounding box center [76, 328] width 11 height 81
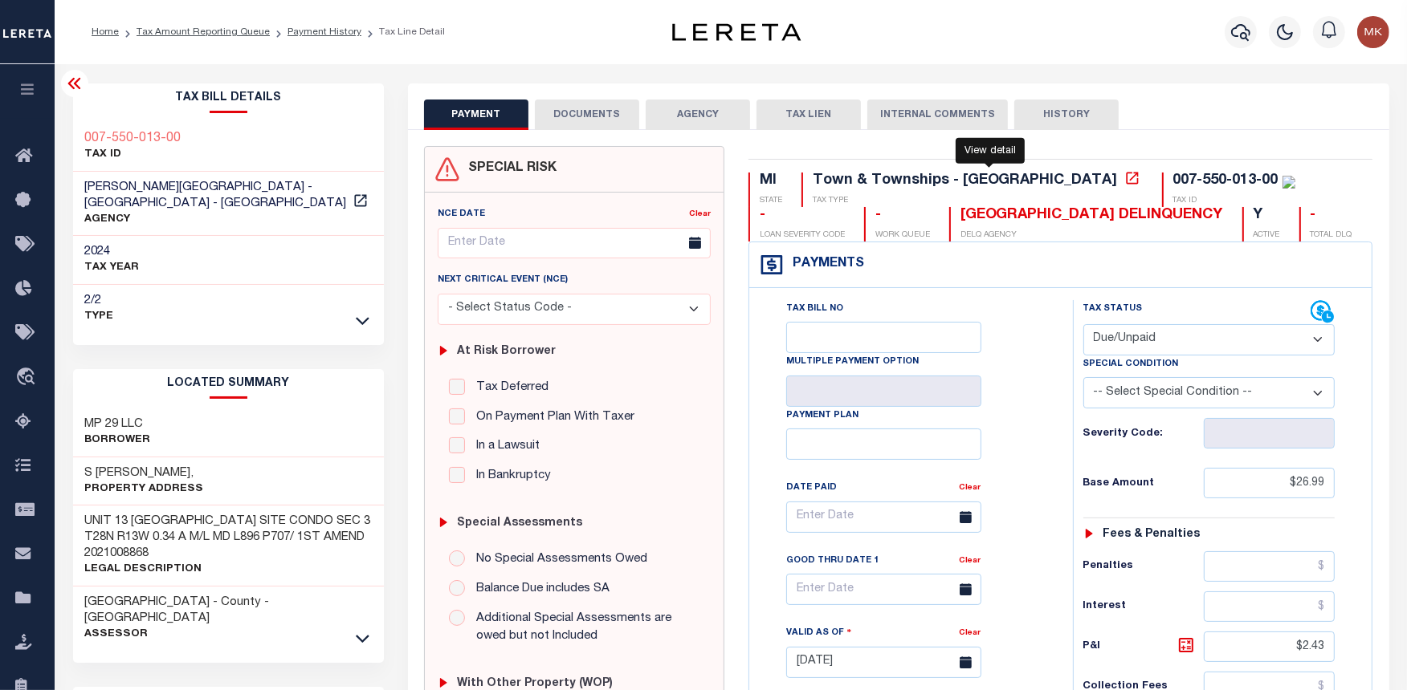
click at [1126, 183] on icon at bounding box center [1132, 178] width 12 height 12
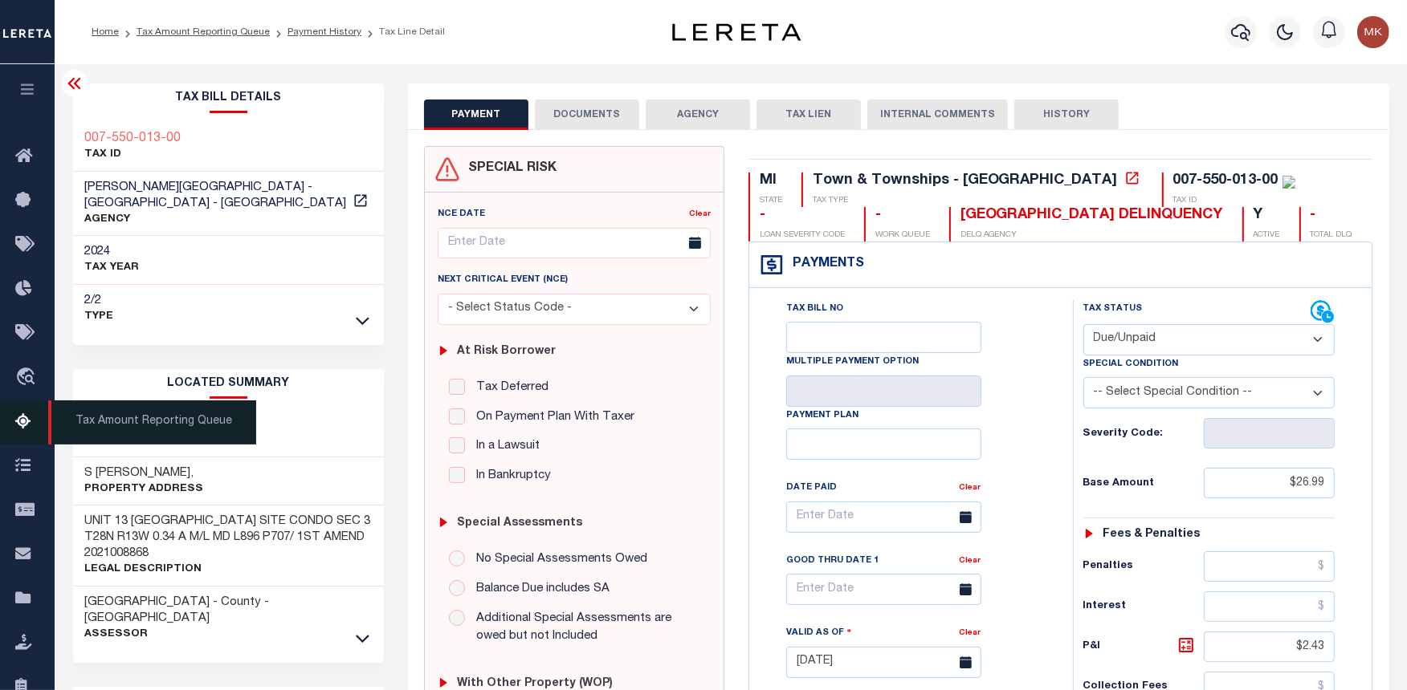
click at [17, 415] on icon at bounding box center [28, 423] width 26 height 20
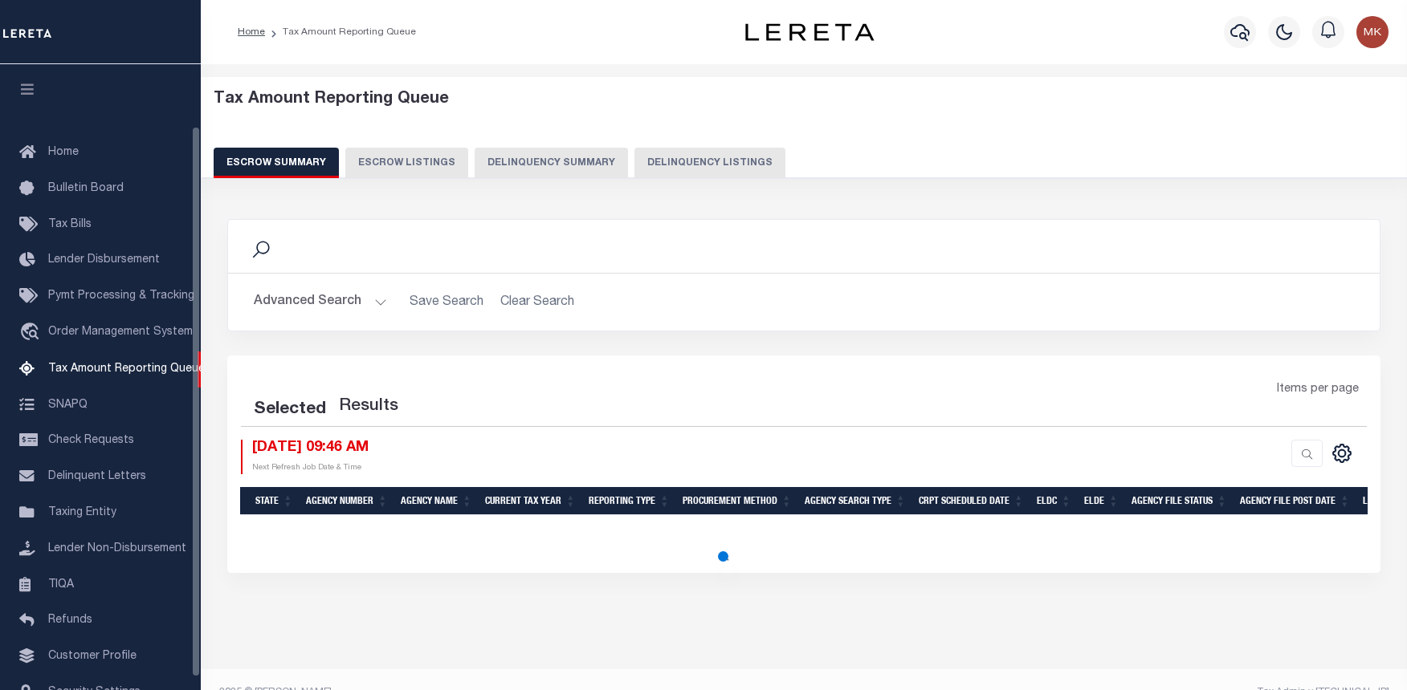
click at [652, 165] on button "Delinquency Listings" at bounding box center [709, 163] width 151 height 31
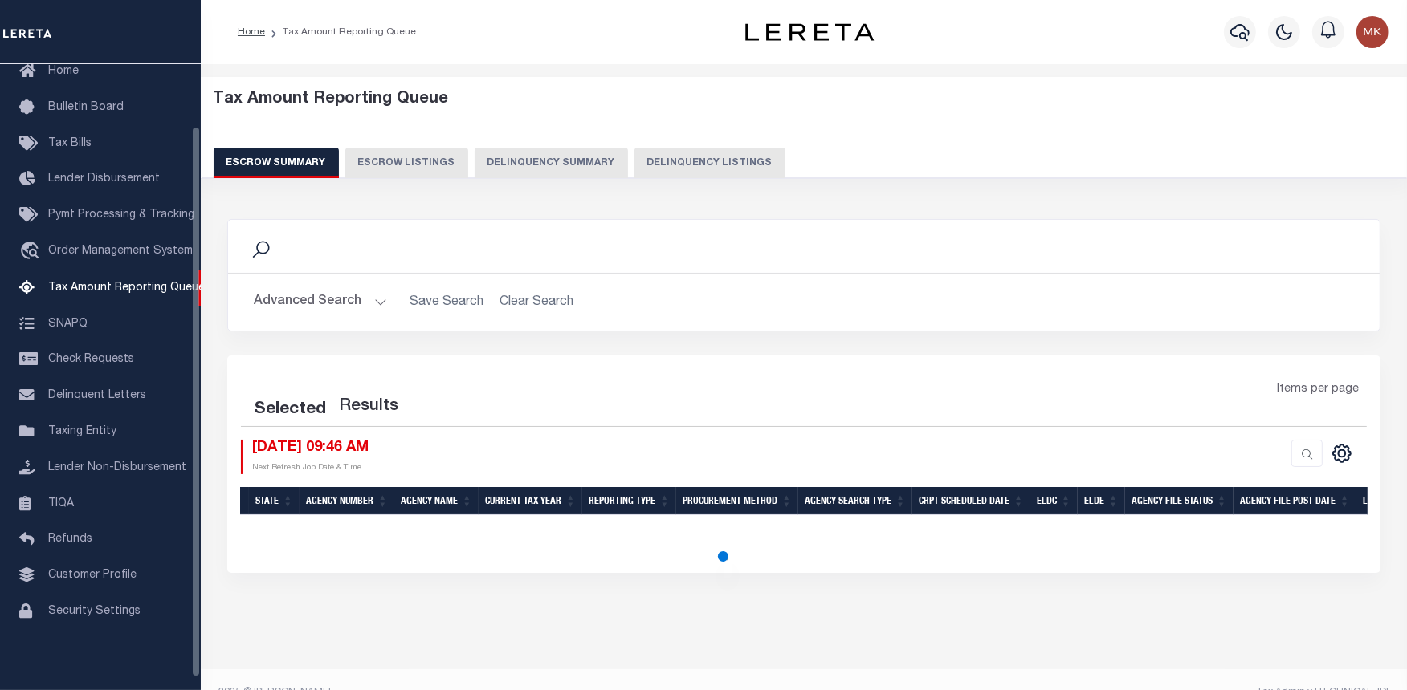
select select "100"
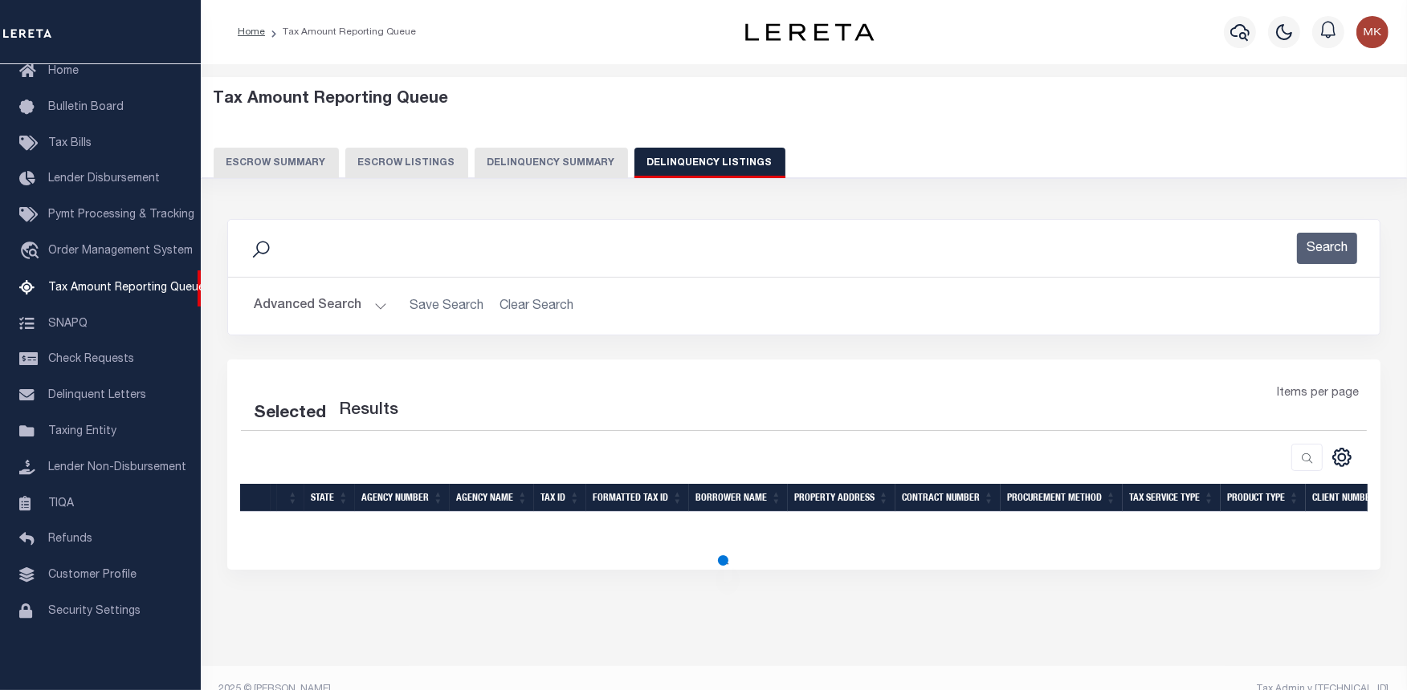
select select "100"
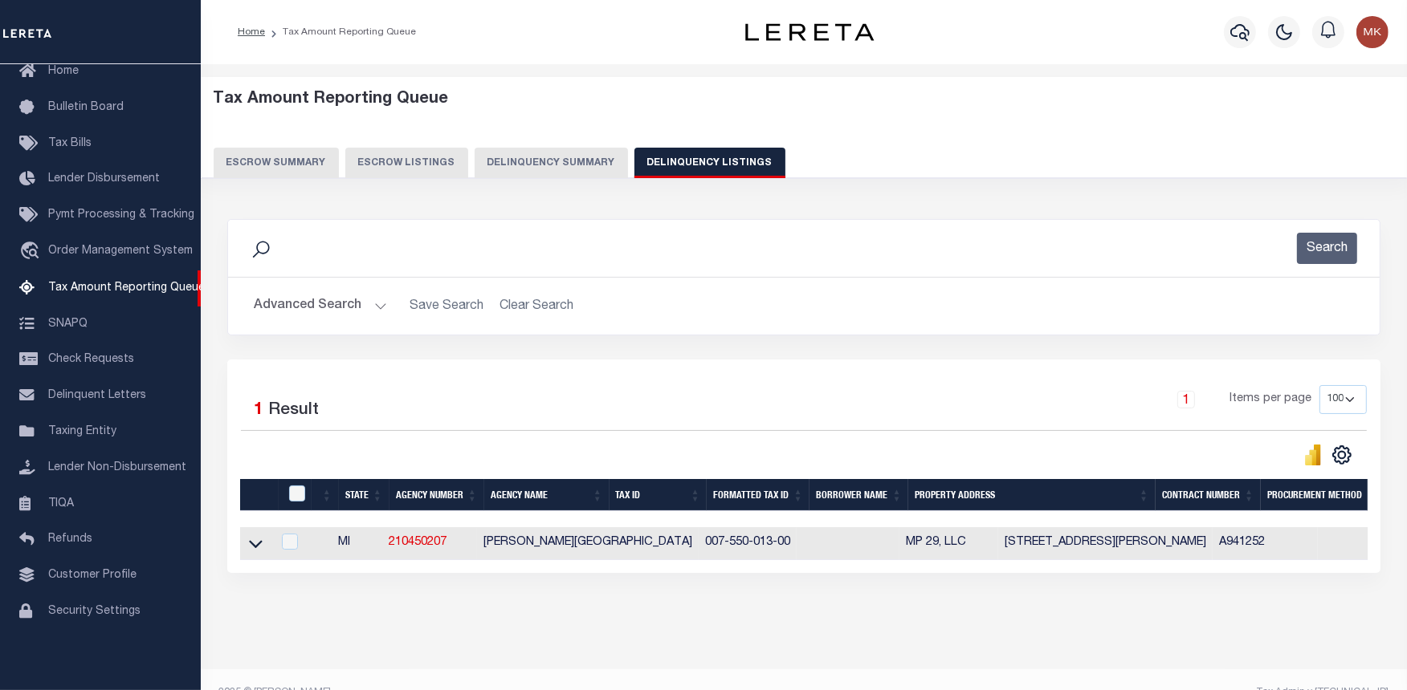
click at [373, 303] on button "Advanced Search" at bounding box center [320, 306] width 133 height 31
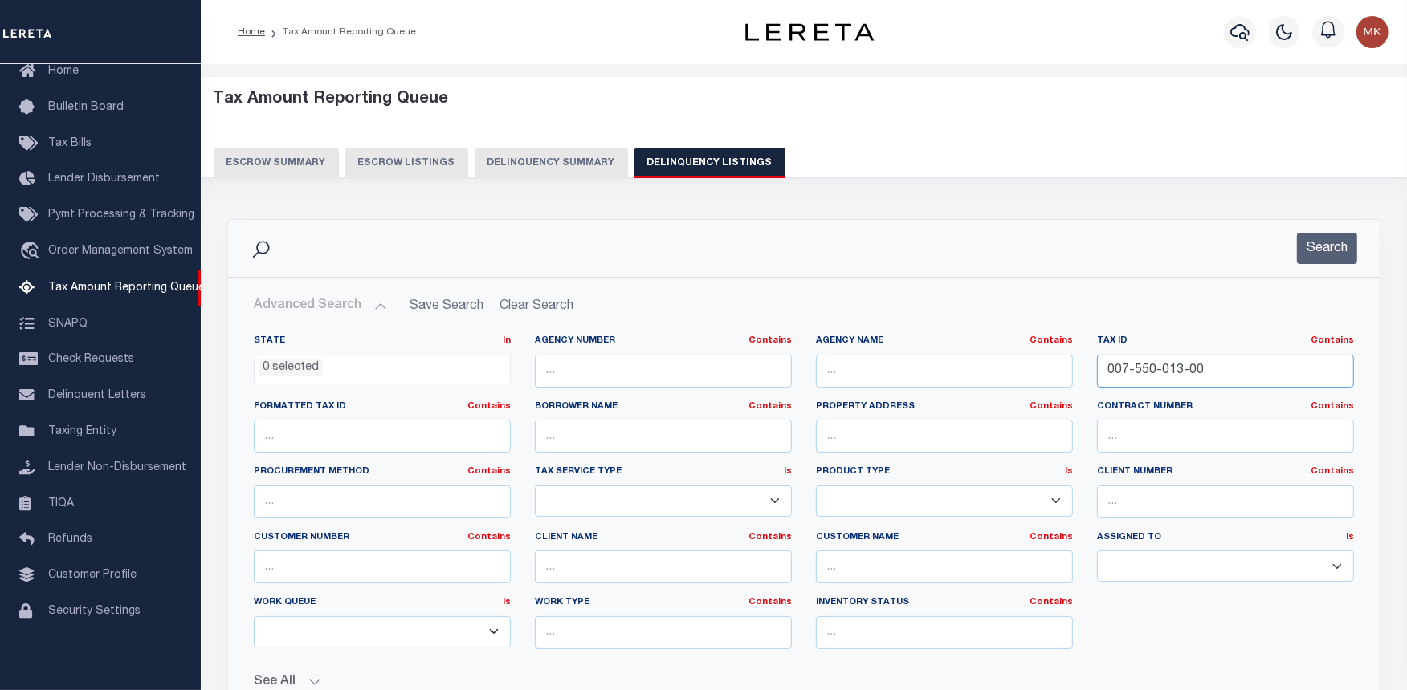
click at [1149, 376] on input "007-550-013-00" at bounding box center [1225, 371] width 257 height 33
paste input "80-12-032-007"
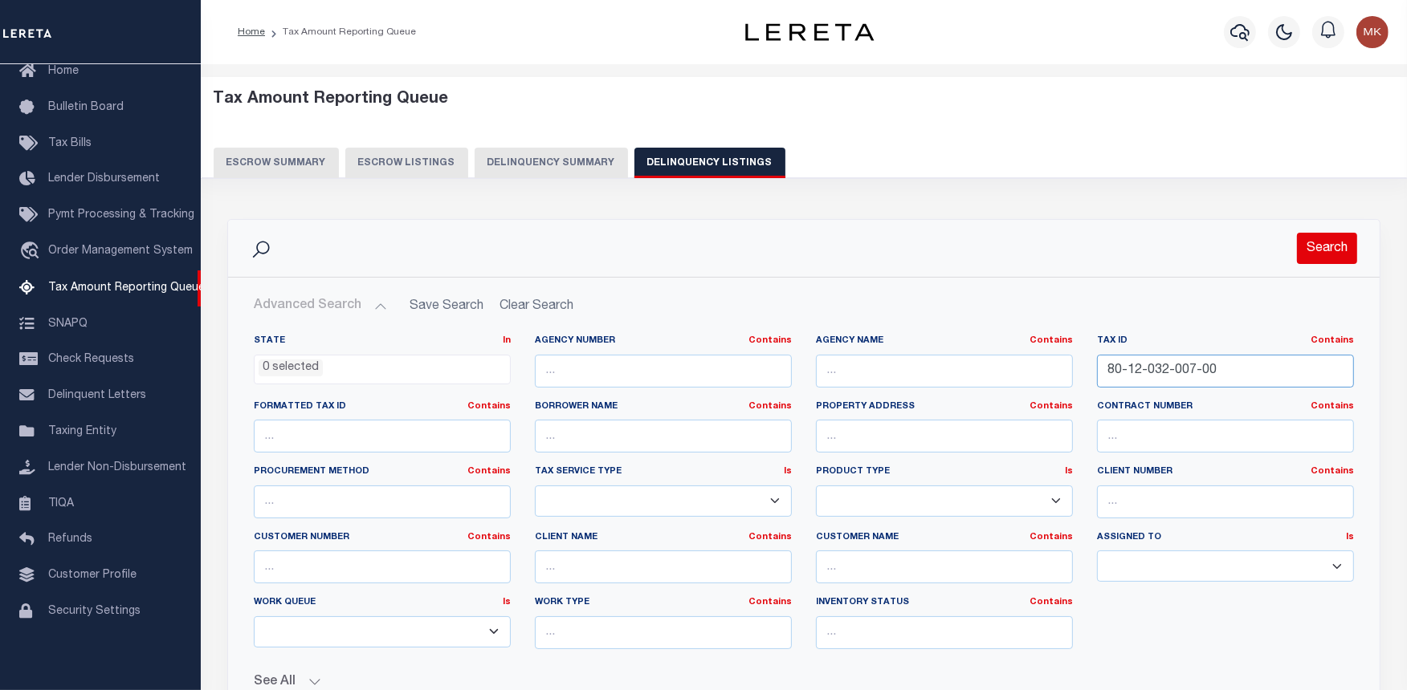
type input "80-12-032-007-00"
click at [1307, 254] on button "Search" at bounding box center [1327, 248] width 60 height 31
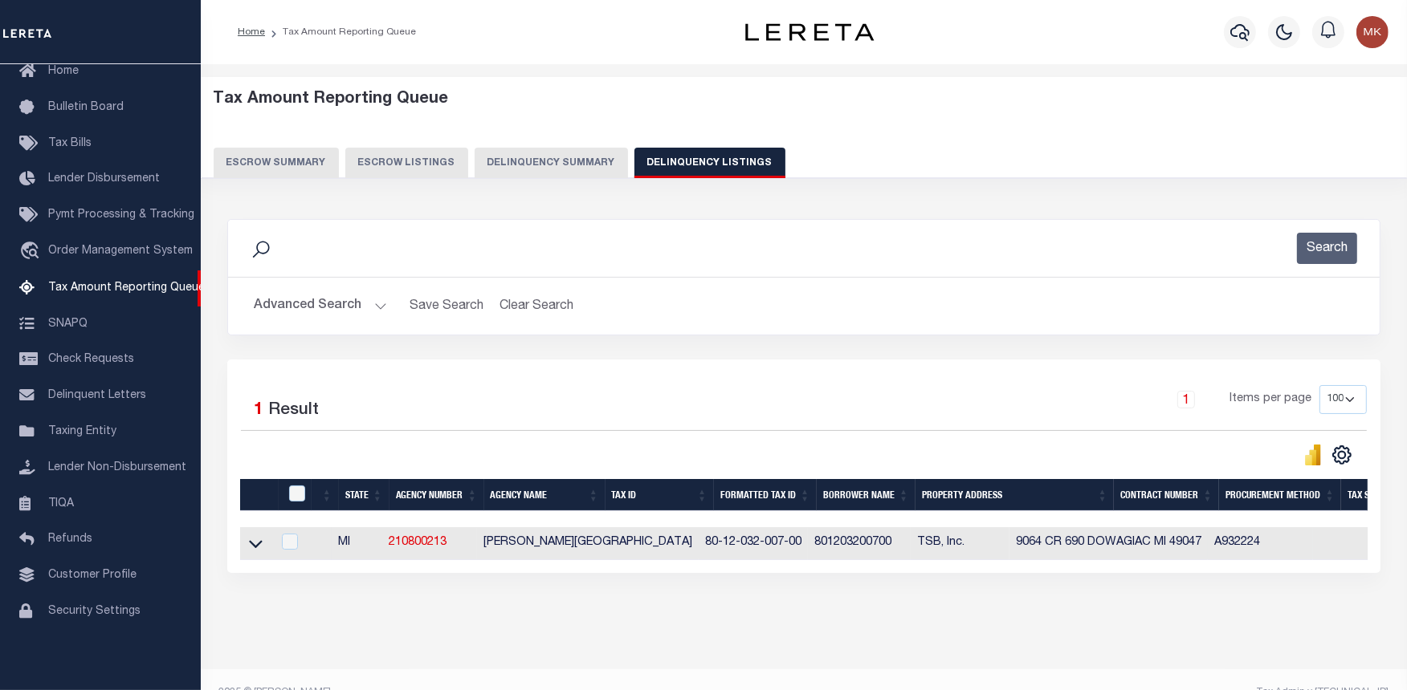
click at [246, 548] on link at bounding box center [255, 542] width 18 height 11
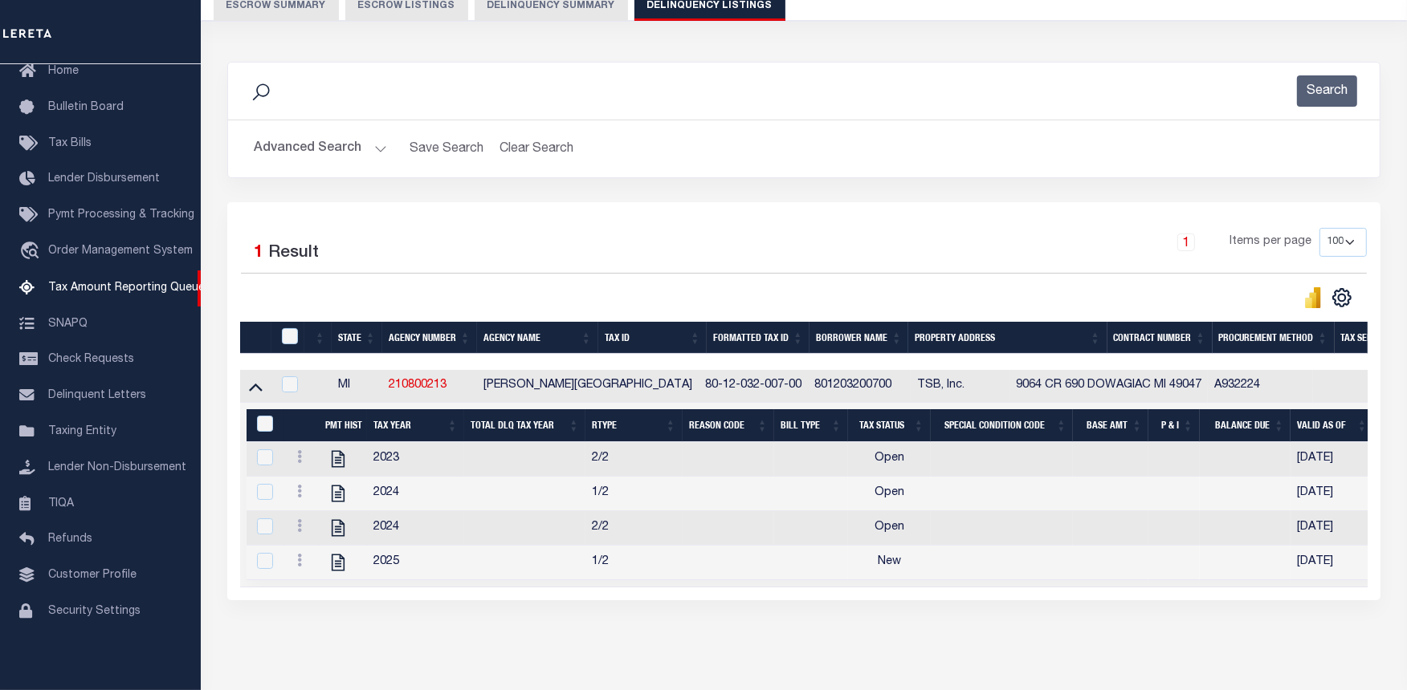
scroll to position [178, 0]
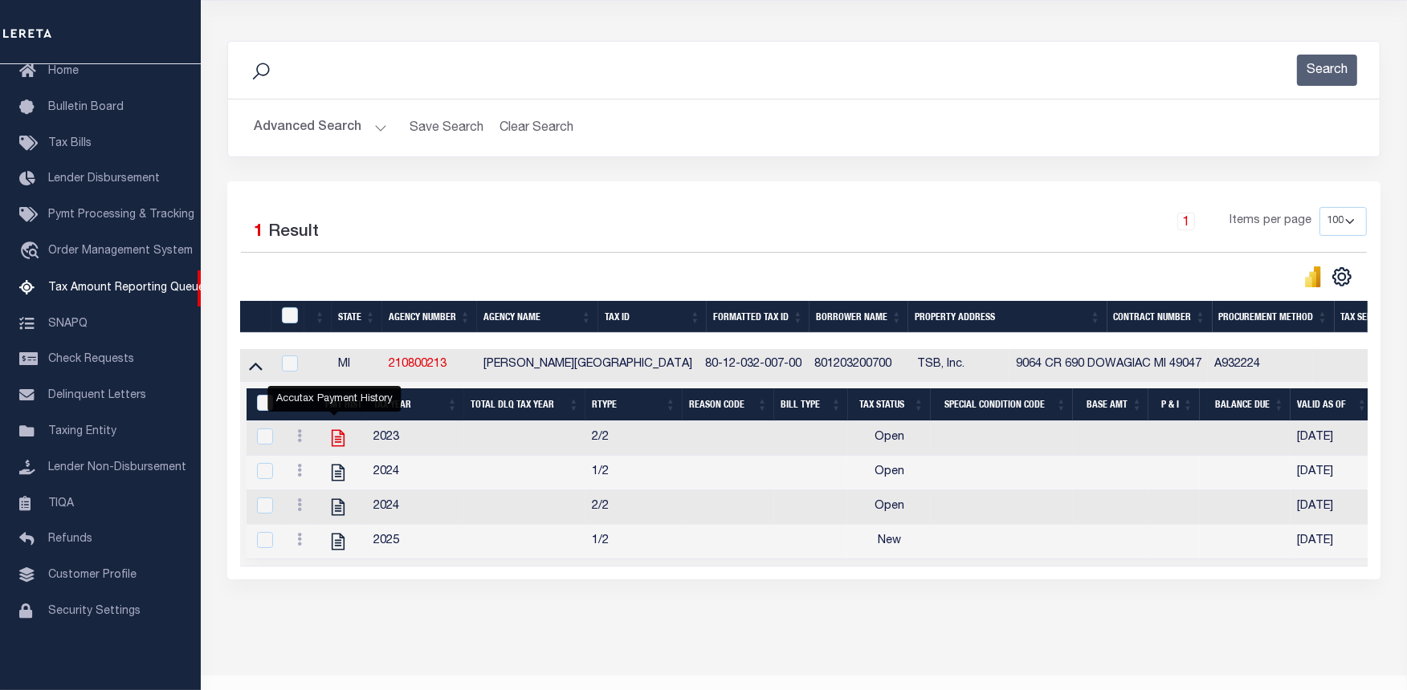
click at [329, 444] on icon "" at bounding box center [338, 438] width 21 height 21
checkbox input "true"
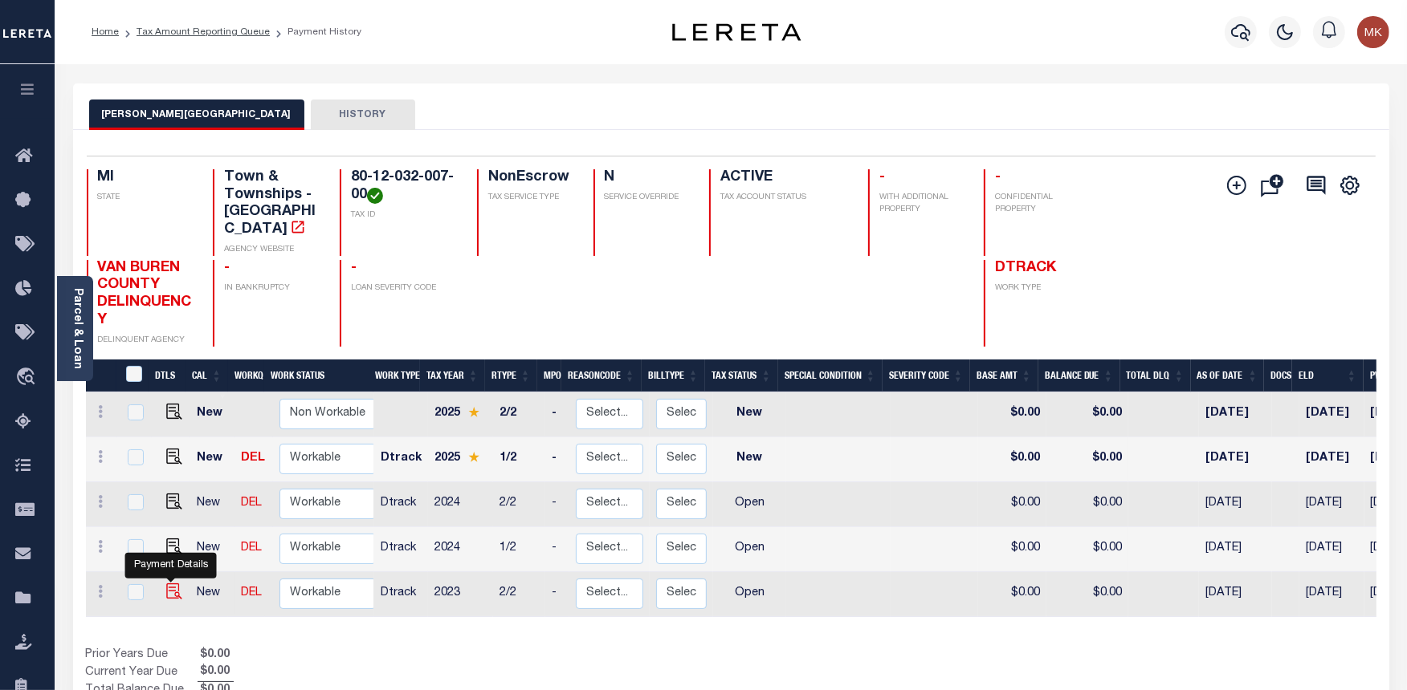
click at [166, 584] on img "" at bounding box center [174, 592] width 16 height 16
checkbox input "true"
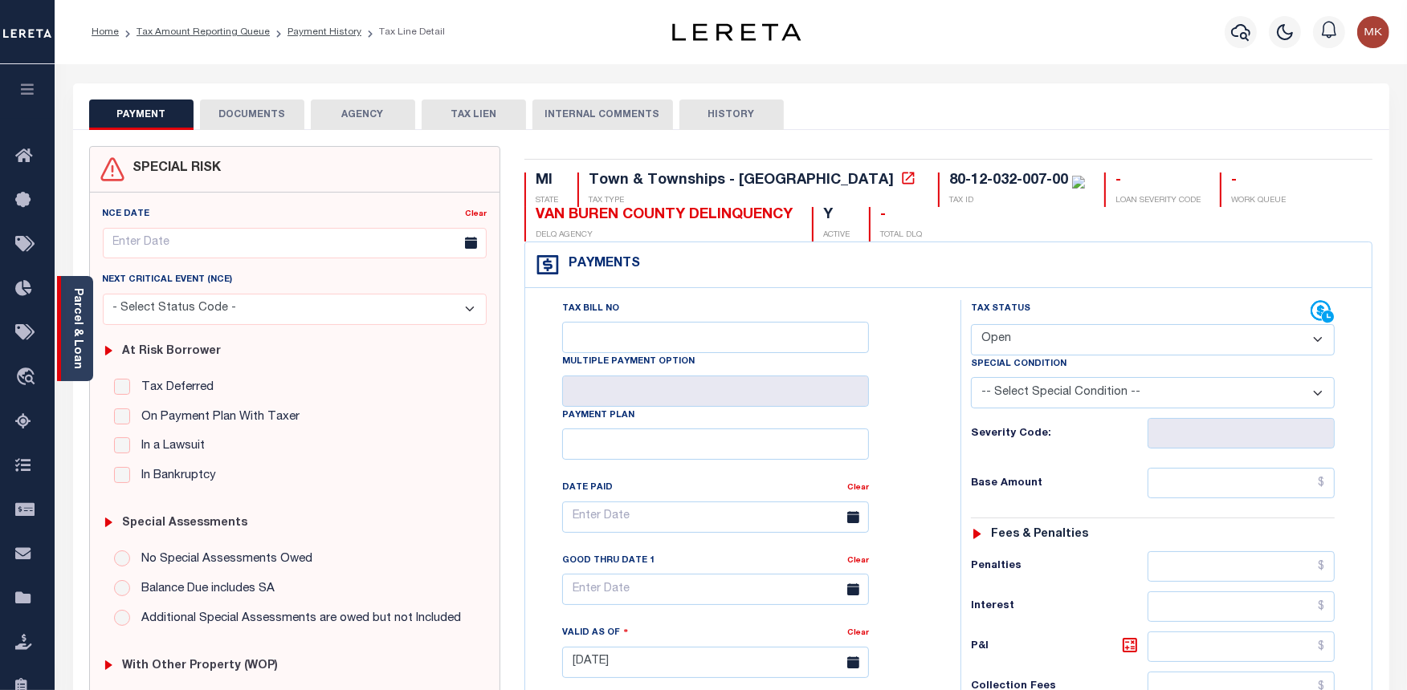
click at [78, 325] on link "Parcel & Loan" at bounding box center [76, 328] width 11 height 81
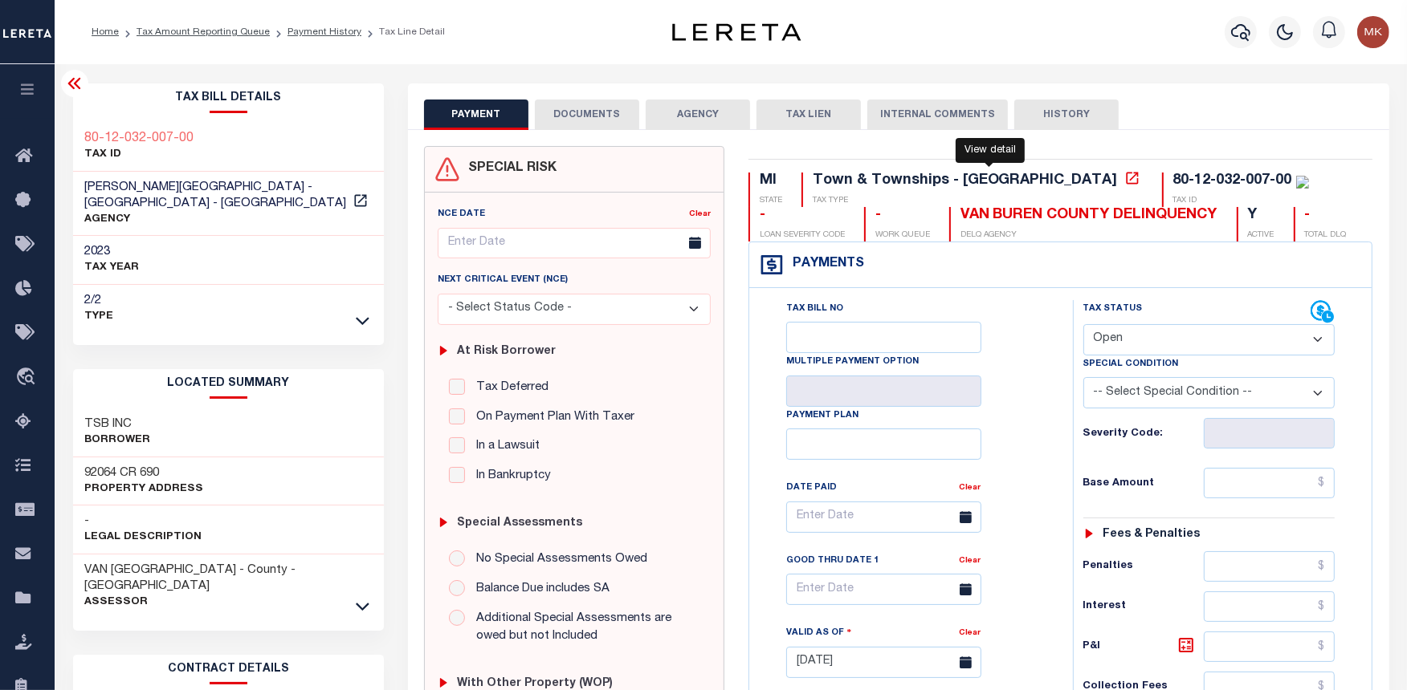
click at [1124, 181] on icon at bounding box center [1132, 178] width 16 height 16
click at [1159, 335] on select "- Select Status Code - Open Due/Unpaid Paid Incomplete No Tax Due Internal Refu…" at bounding box center [1209, 339] width 252 height 31
select select "PYD"
click at [1083, 325] on select "- Select Status Code - Open Due/Unpaid Paid Incomplete No Tax Due Internal Refu…" at bounding box center [1209, 339] width 252 height 31
type input "[DATE]"
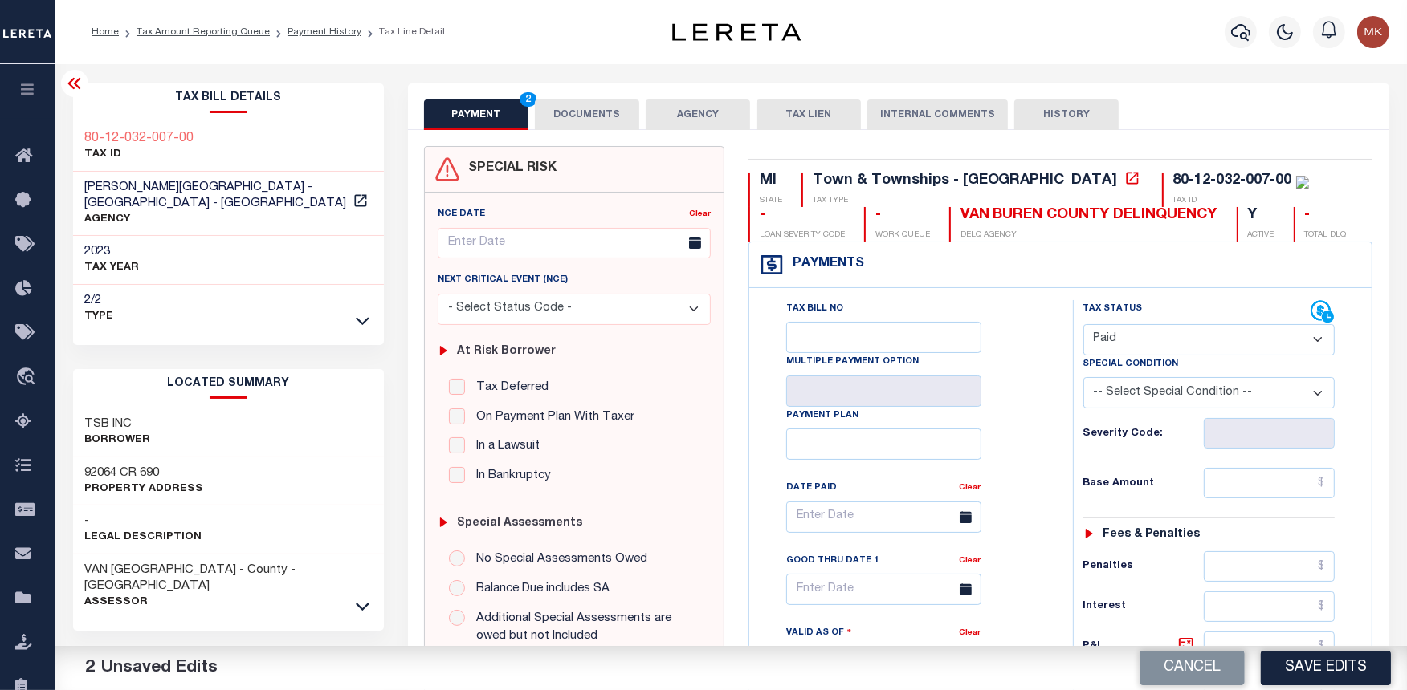
click at [580, 114] on button "DOCUMENTS" at bounding box center [587, 115] width 104 height 31
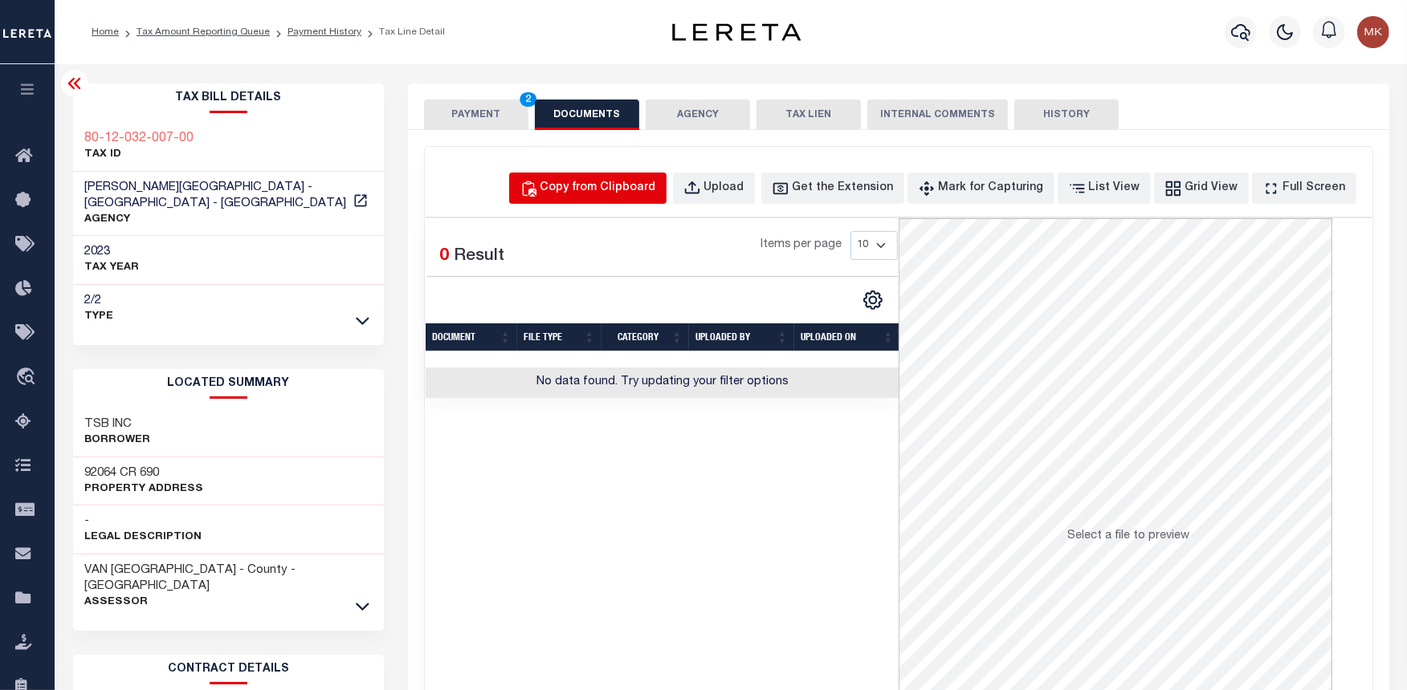
click at [592, 190] on div "Copy from Clipboard" at bounding box center [598, 189] width 116 height 18
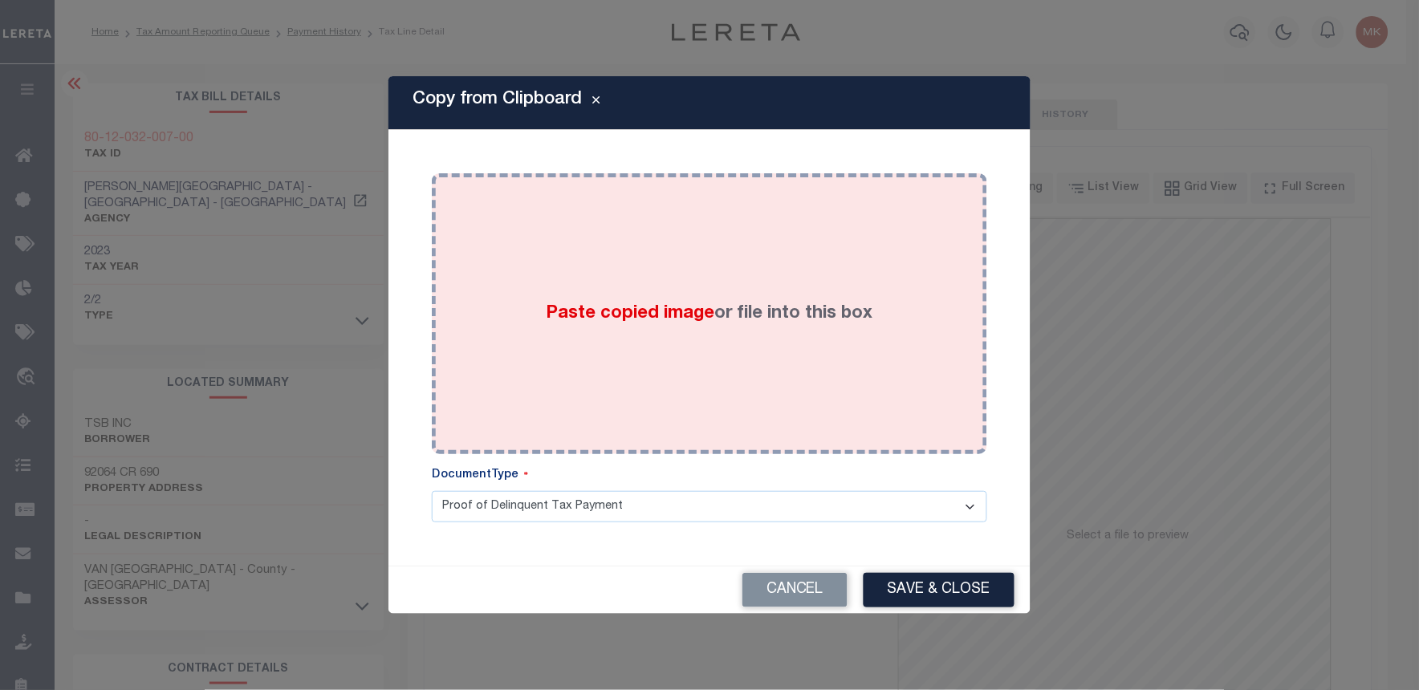
click at [622, 307] on span "Paste copied image" at bounding box center [631, 314] width 169 height 18
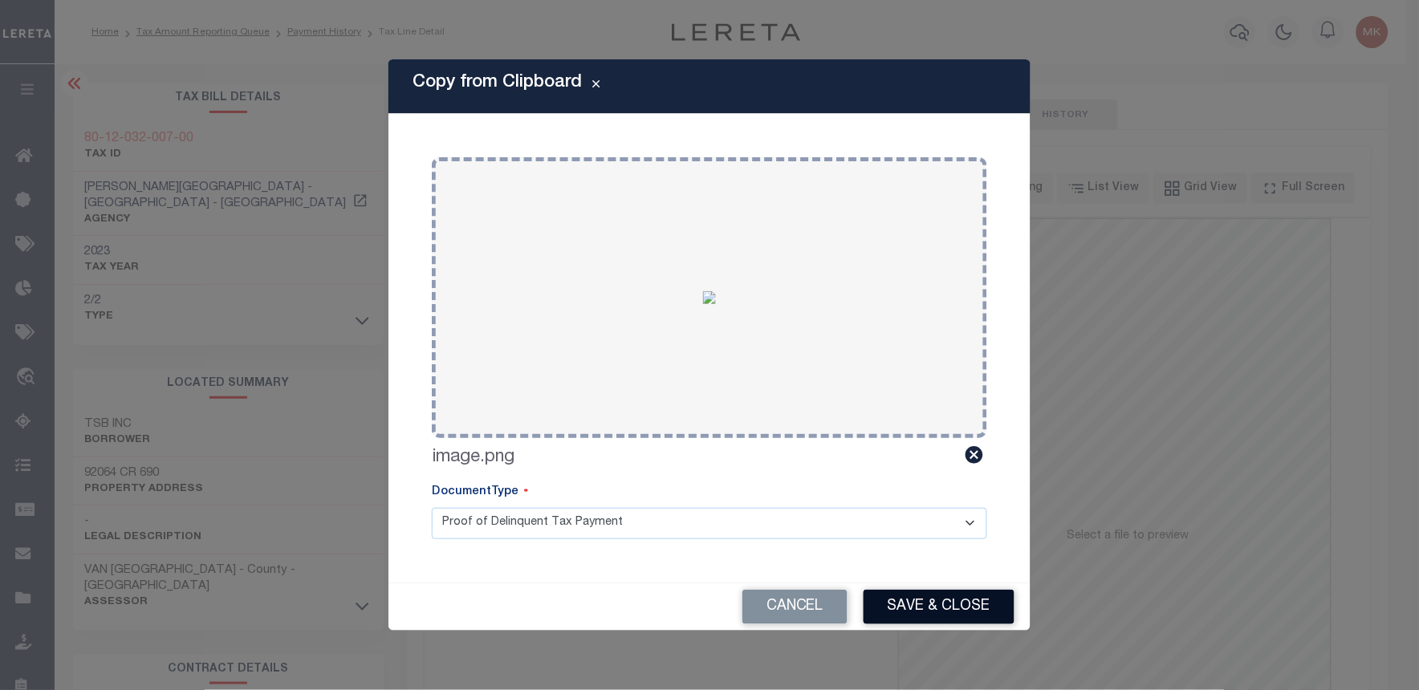
click at [930, 596] on button "Save & Close" at bounding box center [939, 607] width 151 height 35
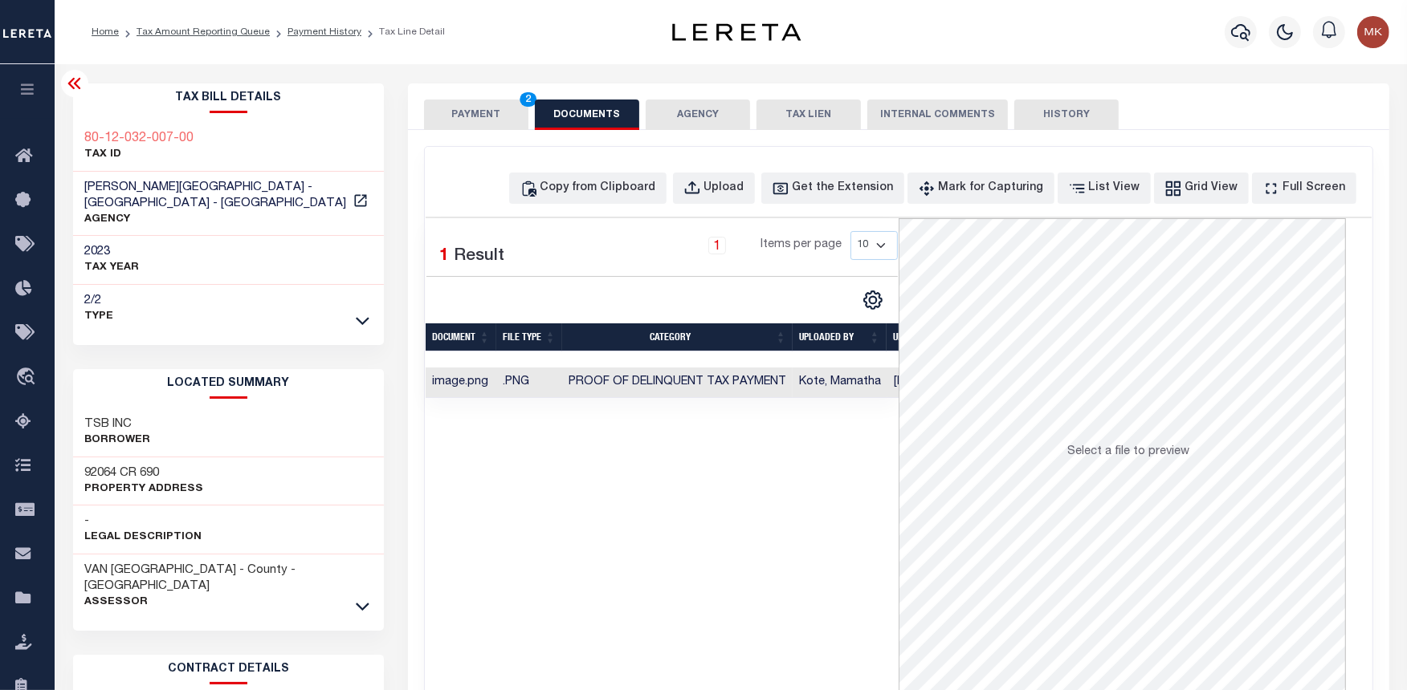
click at [467, 118] on button "PAYMENT 2" at bounding box center [476, 115] width 104 height 31
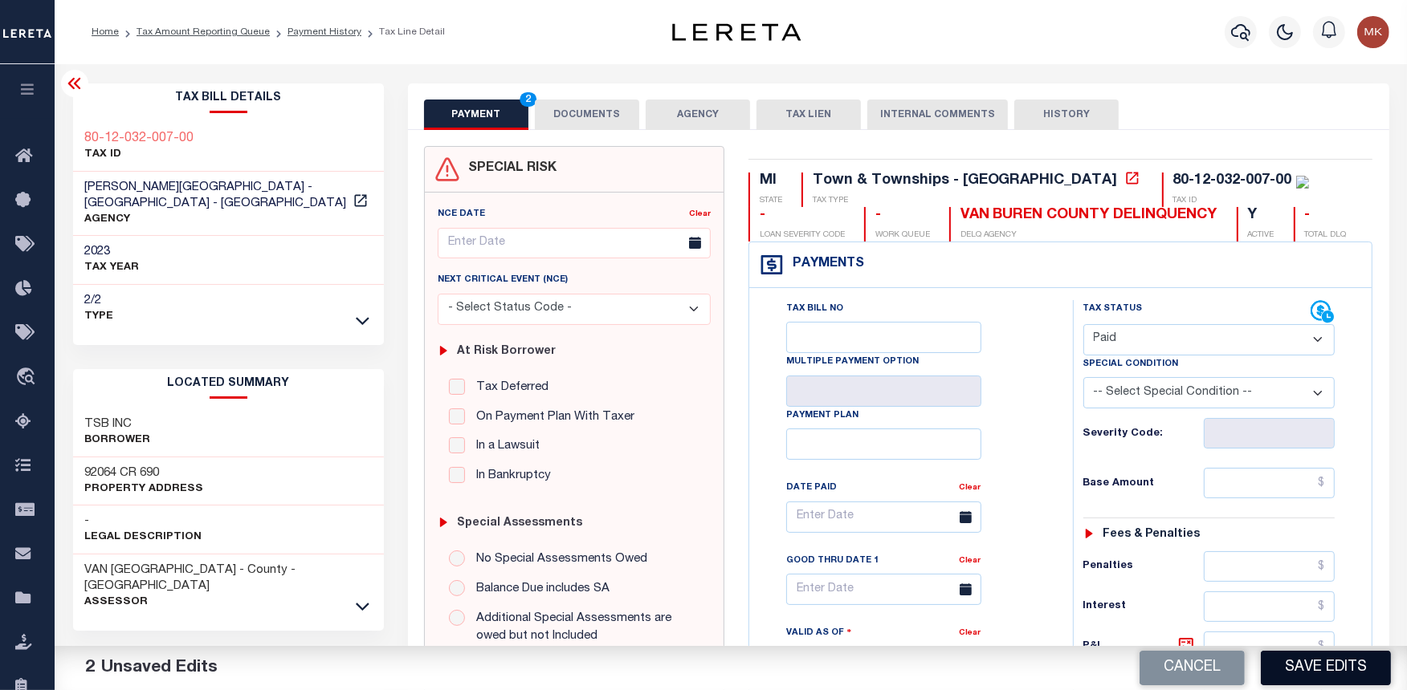
click at [1337, 671] on button "Save Edits" at bounding box center [1325, 668] width 130 height 35
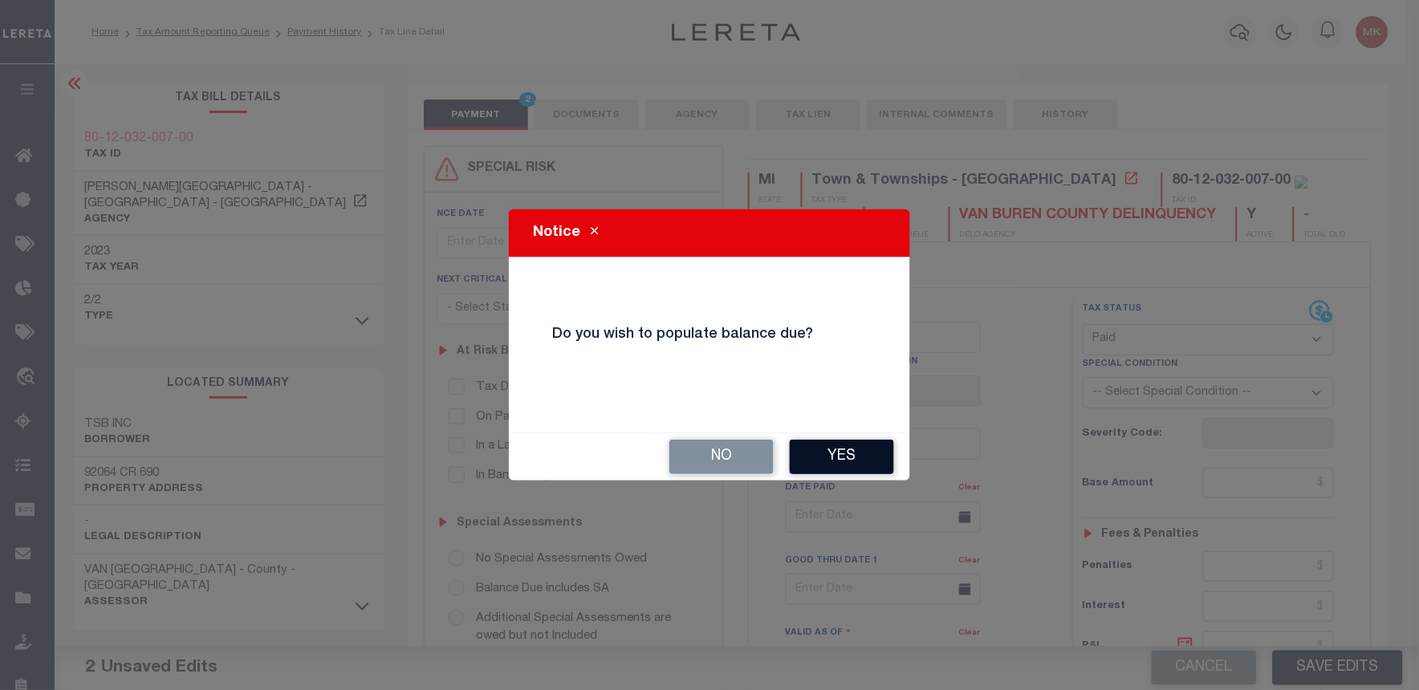
click at [830, 450] on button "Yes" at bounding box center [842, 457] width 104 height 35
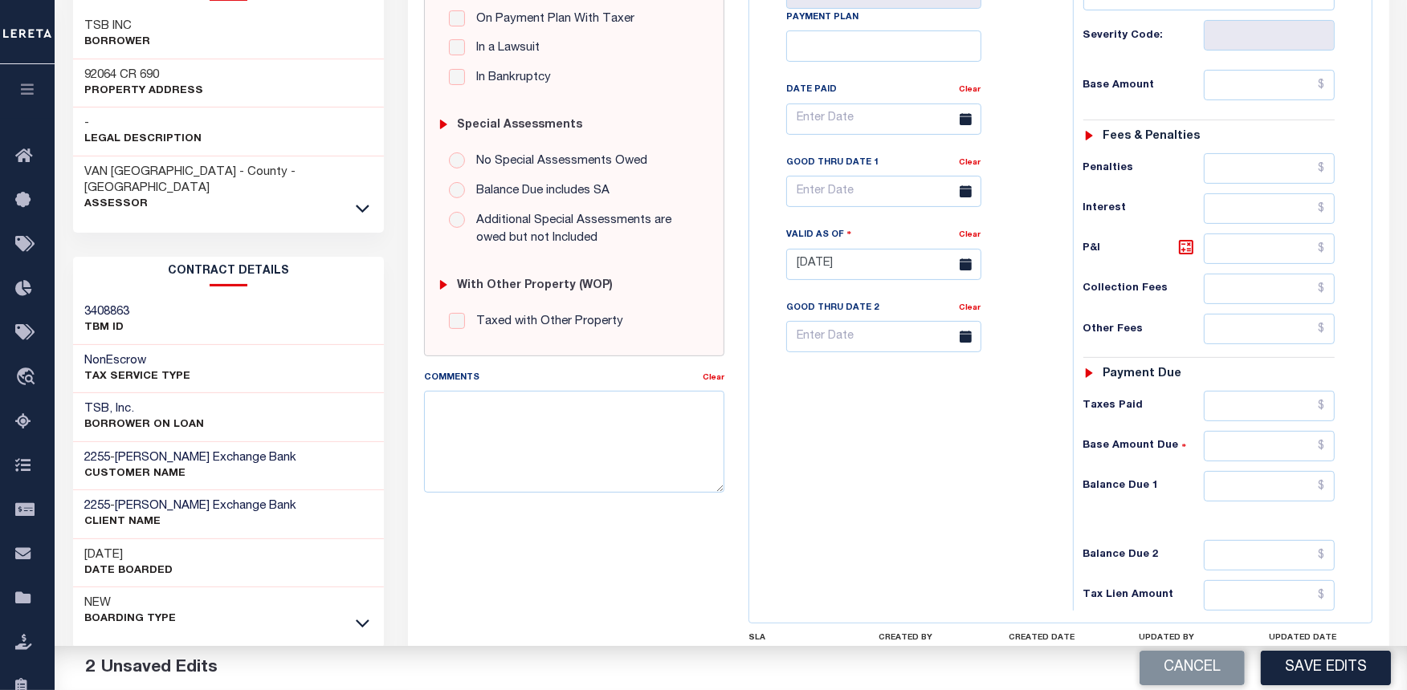
scroll to position [446, 0]
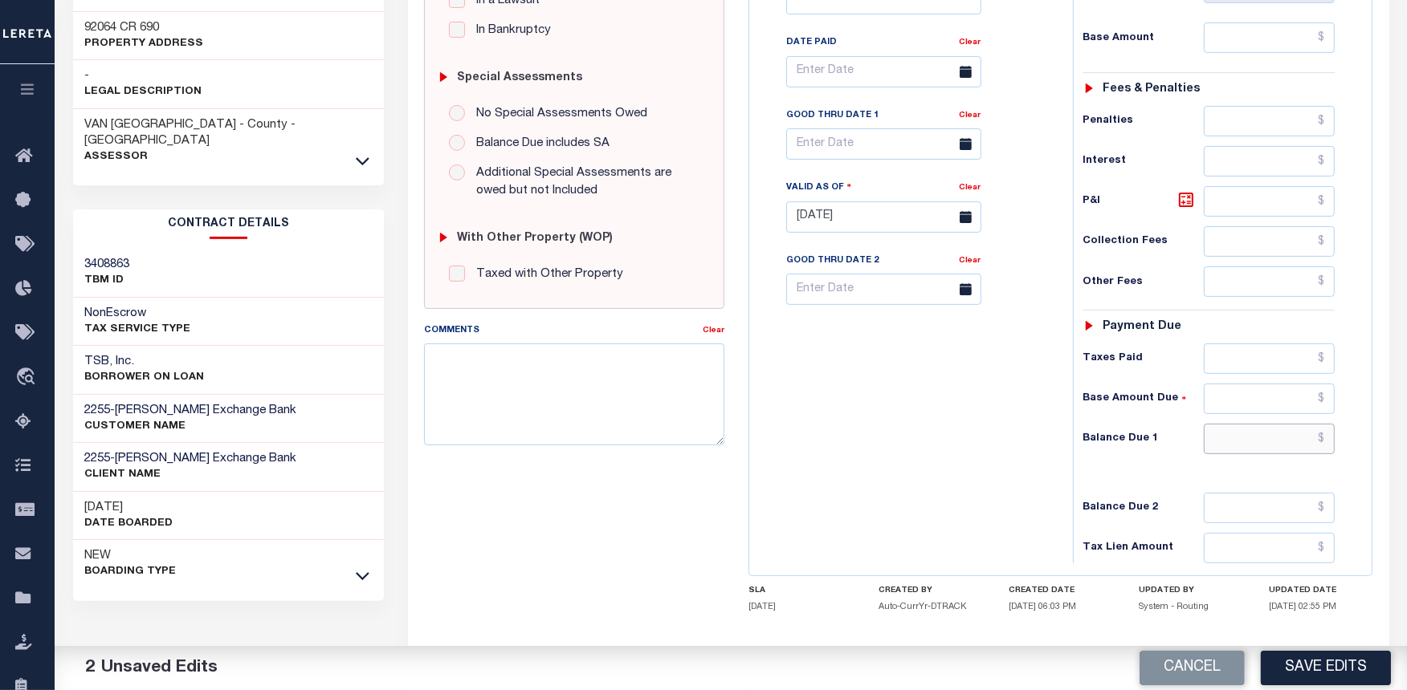
click at [1242, 444] on input "text" at bounding box center [1269, 439] width 132 height 31
type input "$0.00"
click at [1289, 667] on button "Save Edits" at bounding box center [1325, 668] width 130 height 35
checkbox input "false"
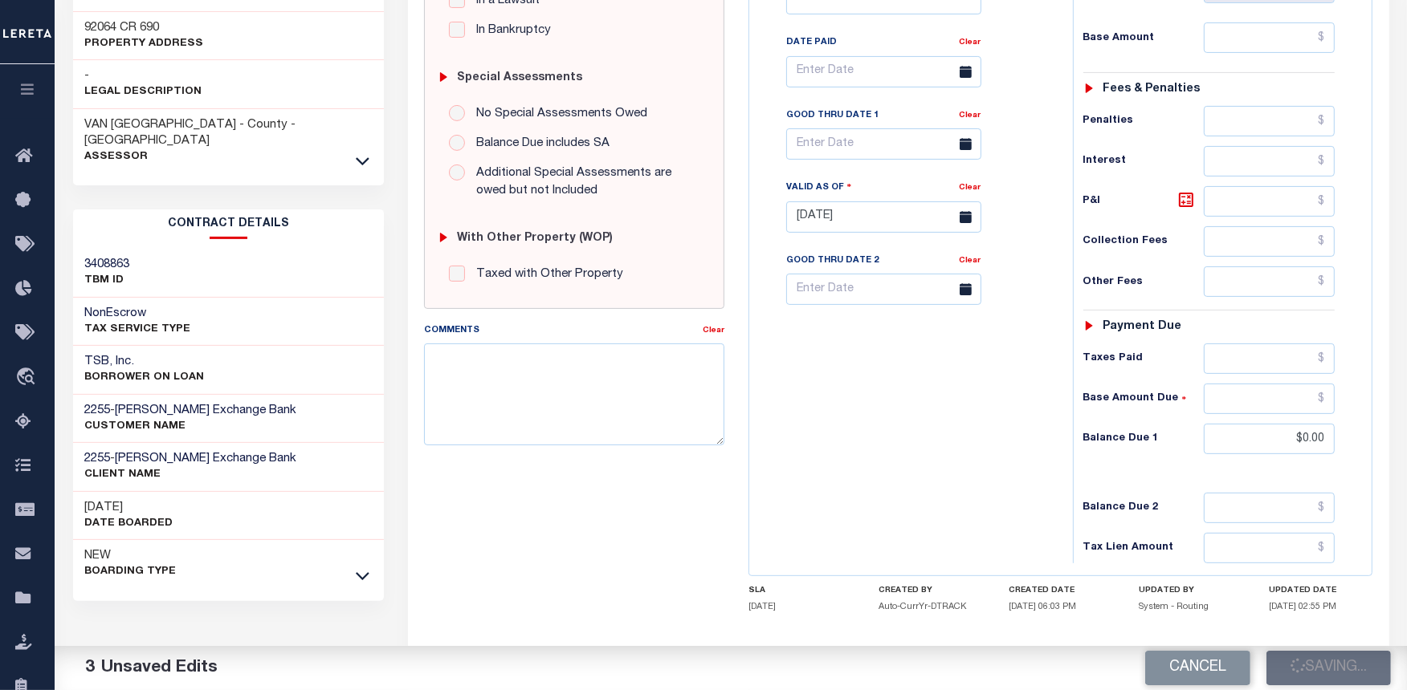
checkbox input "false"
type input "$0"
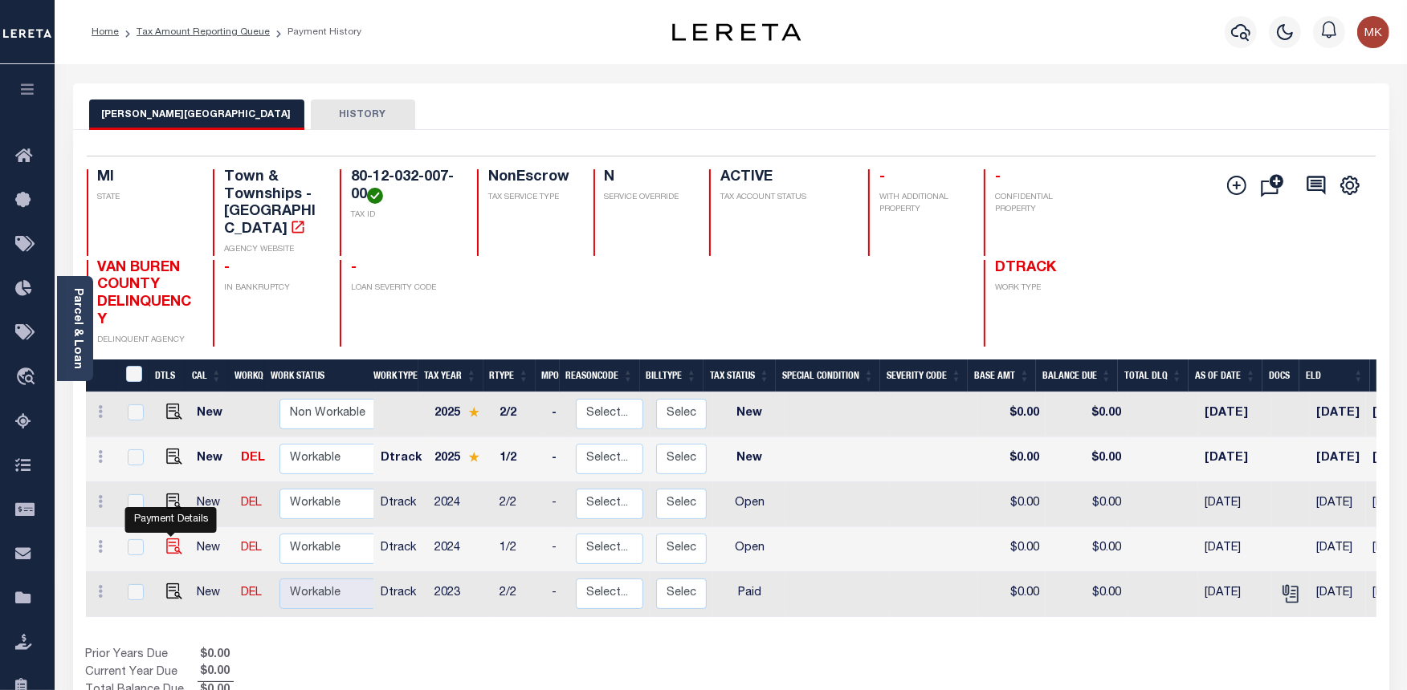
click at [172, 539] on img "" at bounding box center [174, 547] width 16 height 16
checkbox input "true"
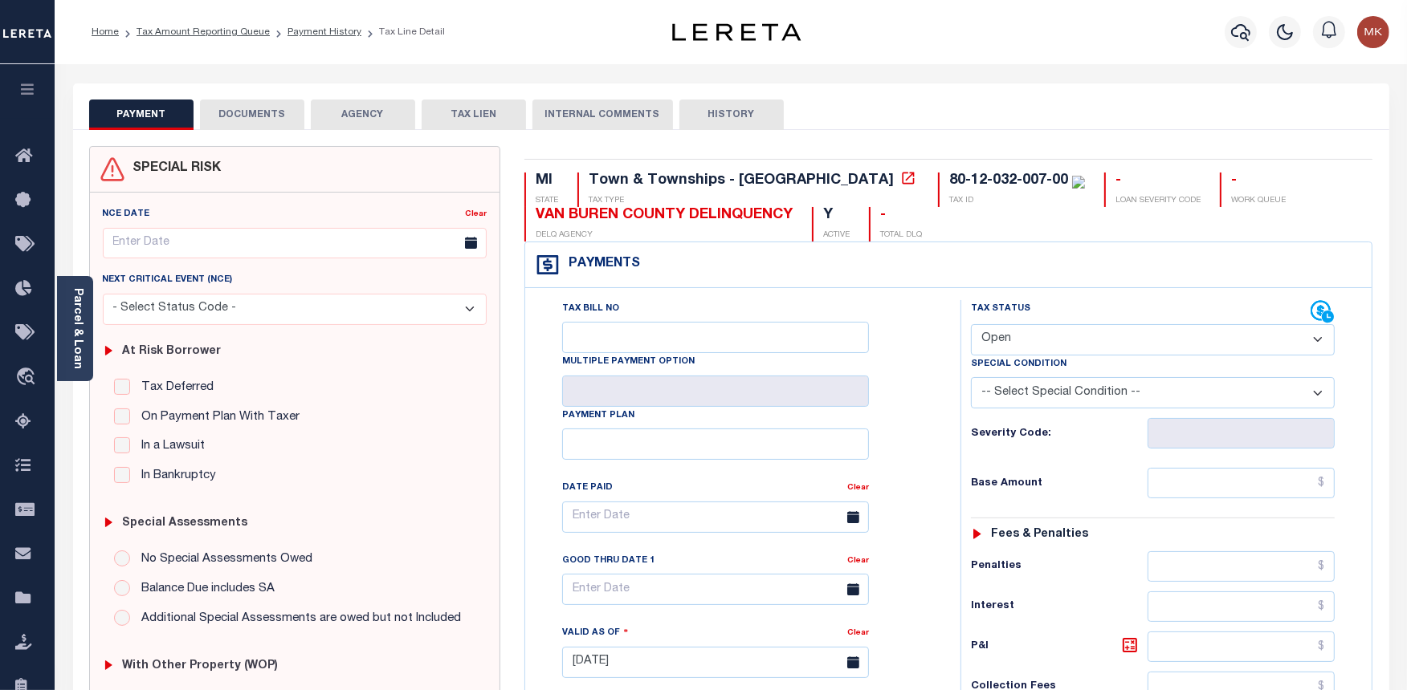
click at [1061, 344] on select "- Select Status Code - Open Due/Unpaid Paid Incomplete No Tax Due Internal Refu…" at bounding box center [1153, 339] width 364 height 31
select select "PYD"
click at [971, 325] on select "- Select Status Code - Open Due/Unpaid Paid Incomplete No Tax Due Internal Refu…" at bounding box center [1153, 339] width 364 height 31
type input "[DATE]"
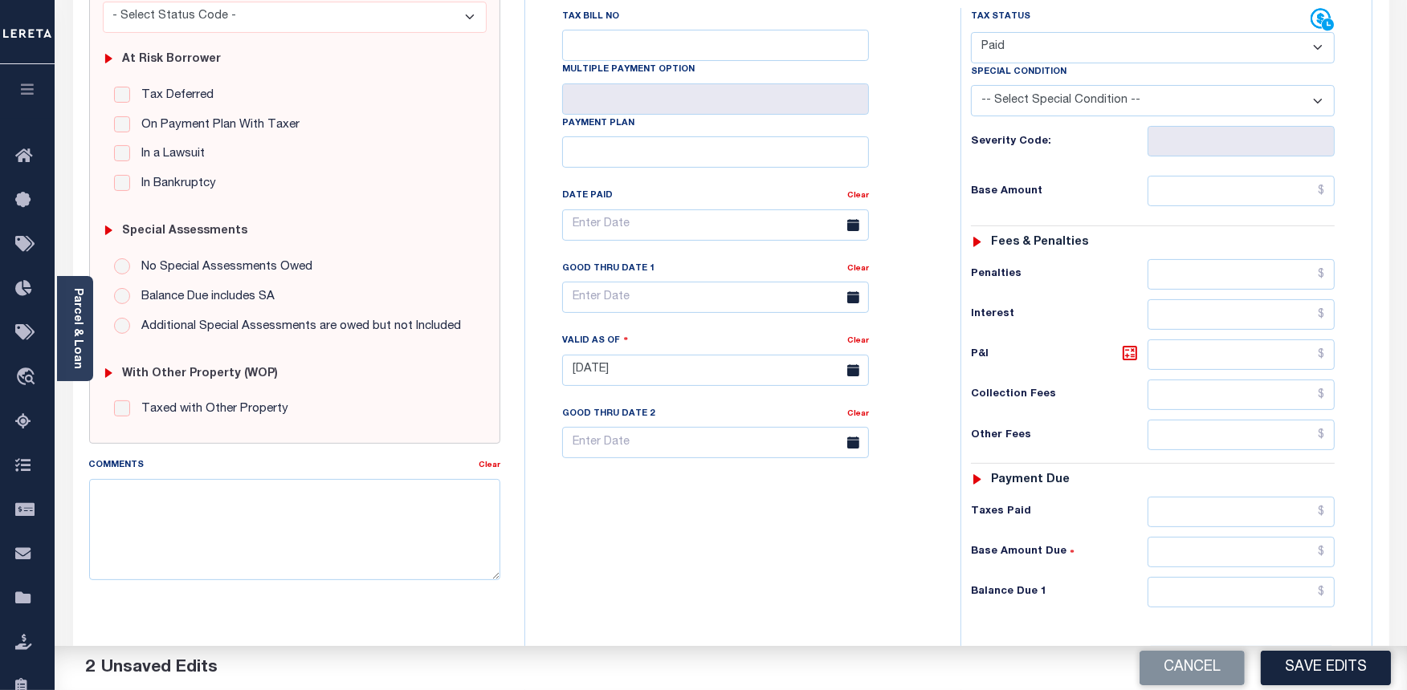
scroll to position [527, 0]
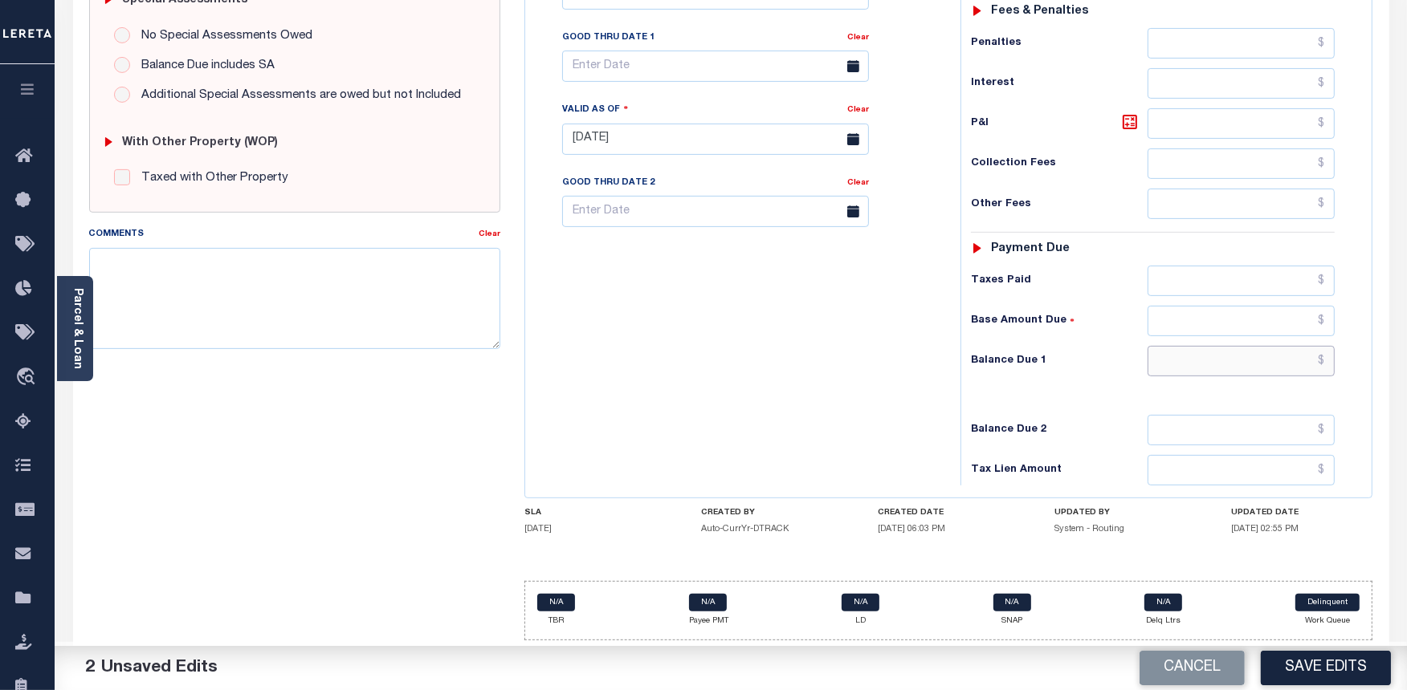
click at [1199, 356] on input "text" at bounding box center [1240, 361] width 187 height 31
type input "$0.00"
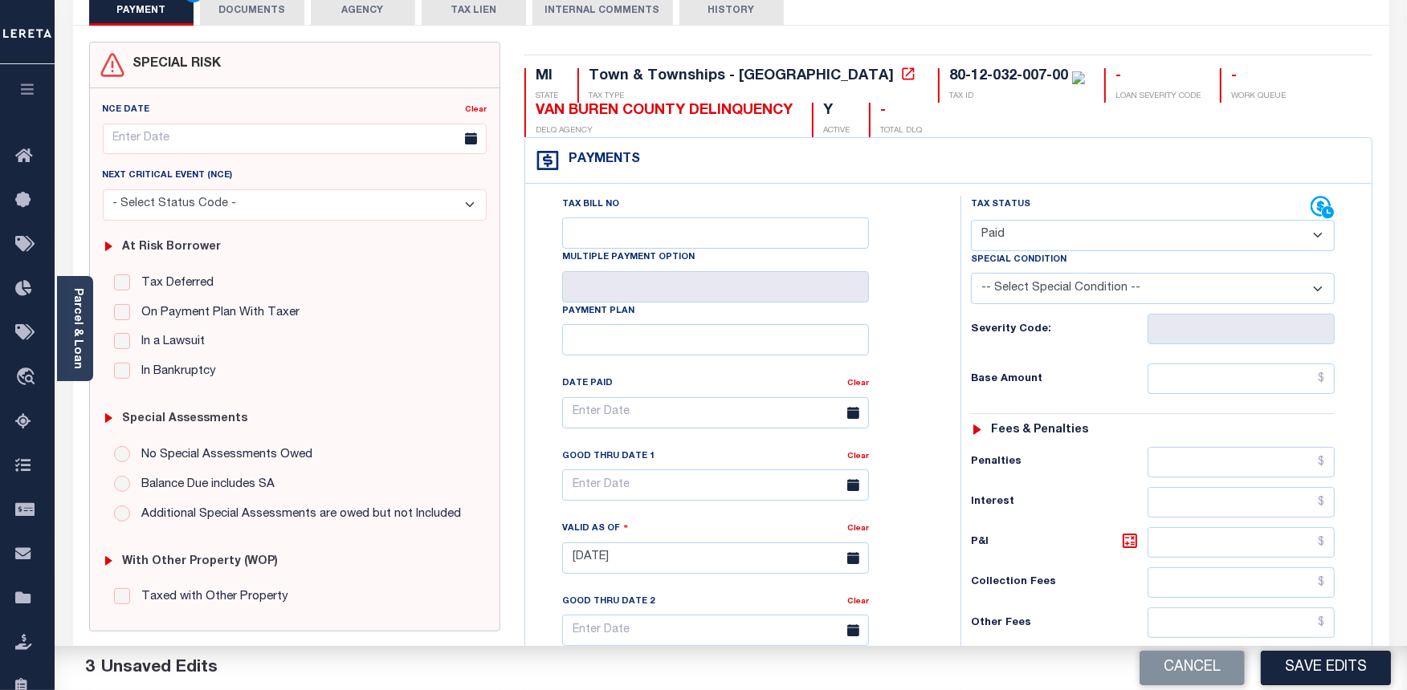
scroll to position [82, 0]
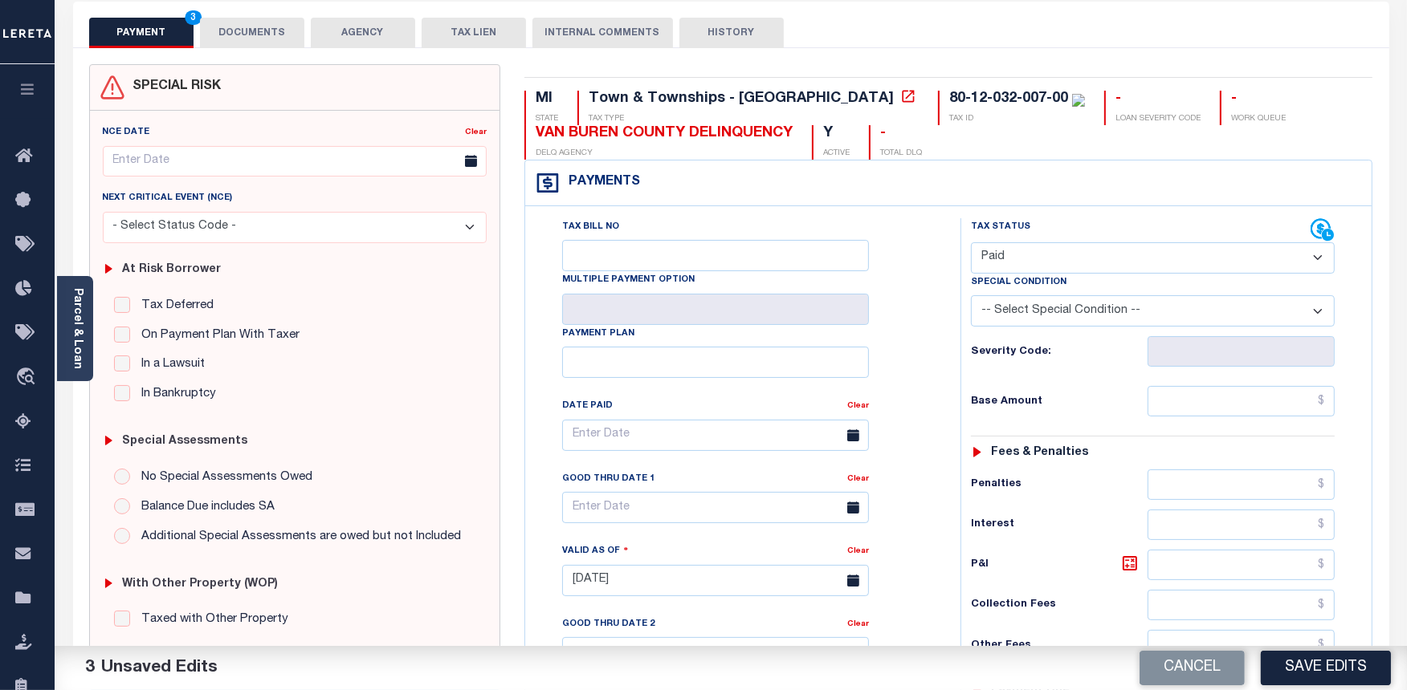
click at [237, 40] on button "DOCUMENTS" at bounding box center [252, 33] width 104 height 31
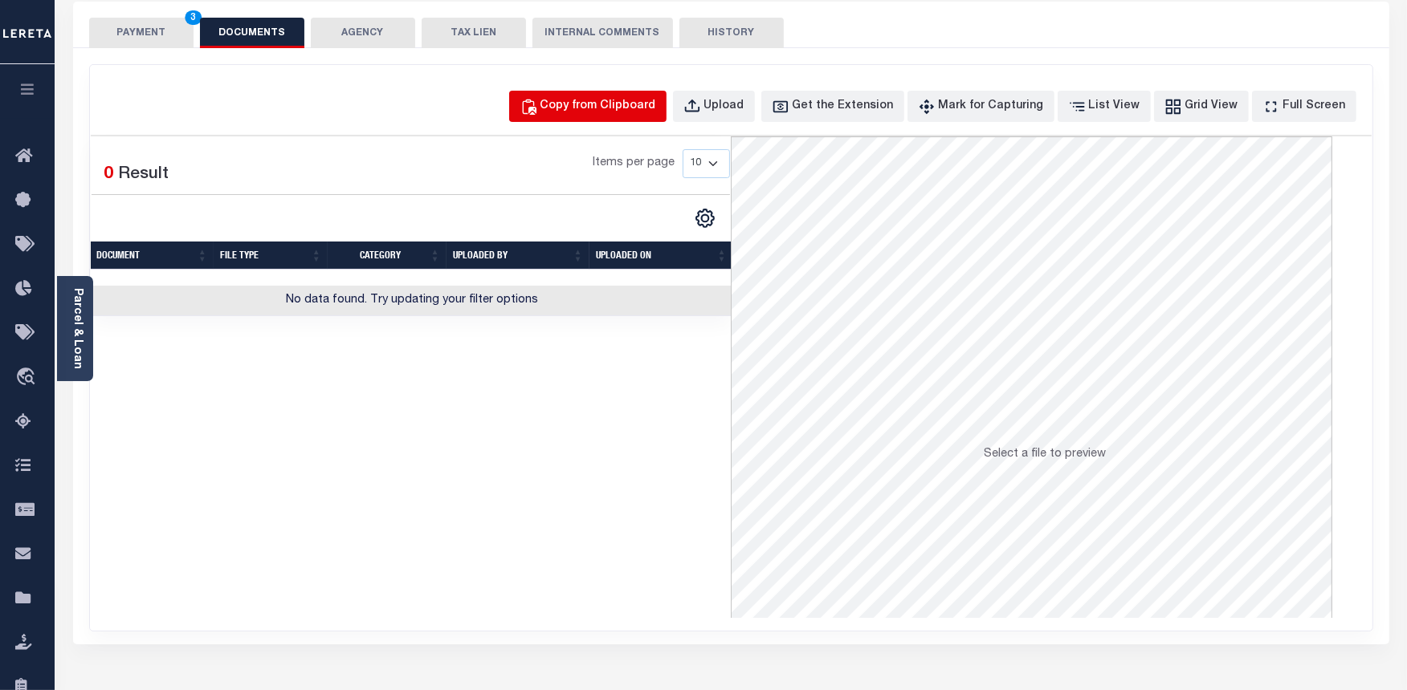
click at [627, 113] on div "Copy from Clipboard" at bounding box center [598, 107] width 116 height 18
select select "POP"
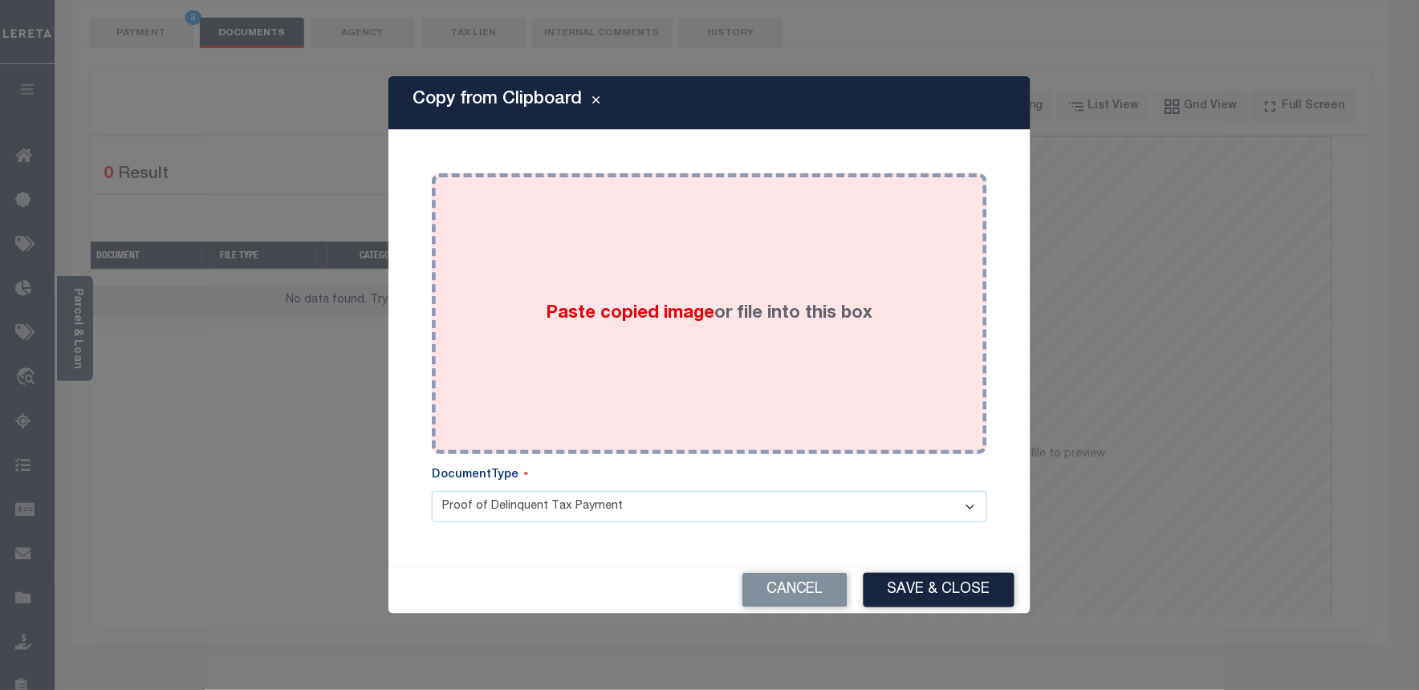
click at [696, 319] on span "Paste copied image" at bounding box center [631, 314] width 169 height 18
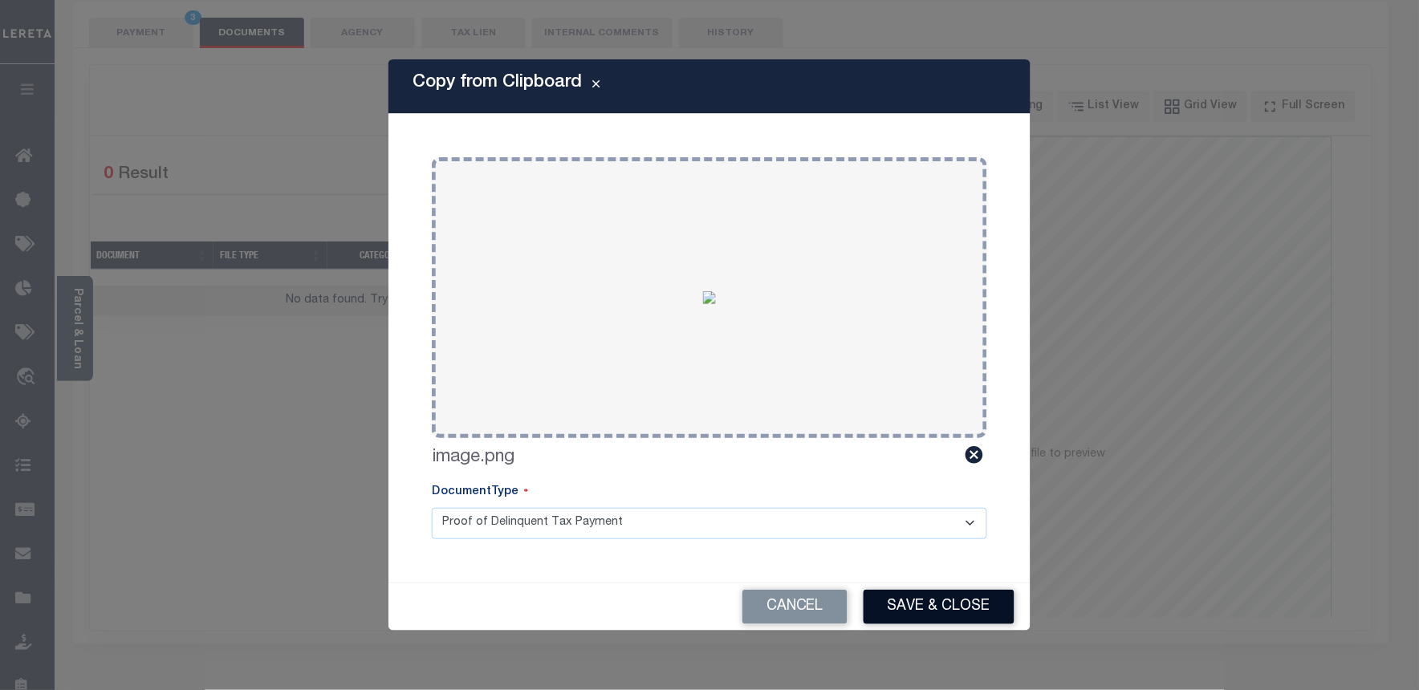
click at [934, 605] on button "Save & Close" at bounding box center [939, 607] width 151 height 35
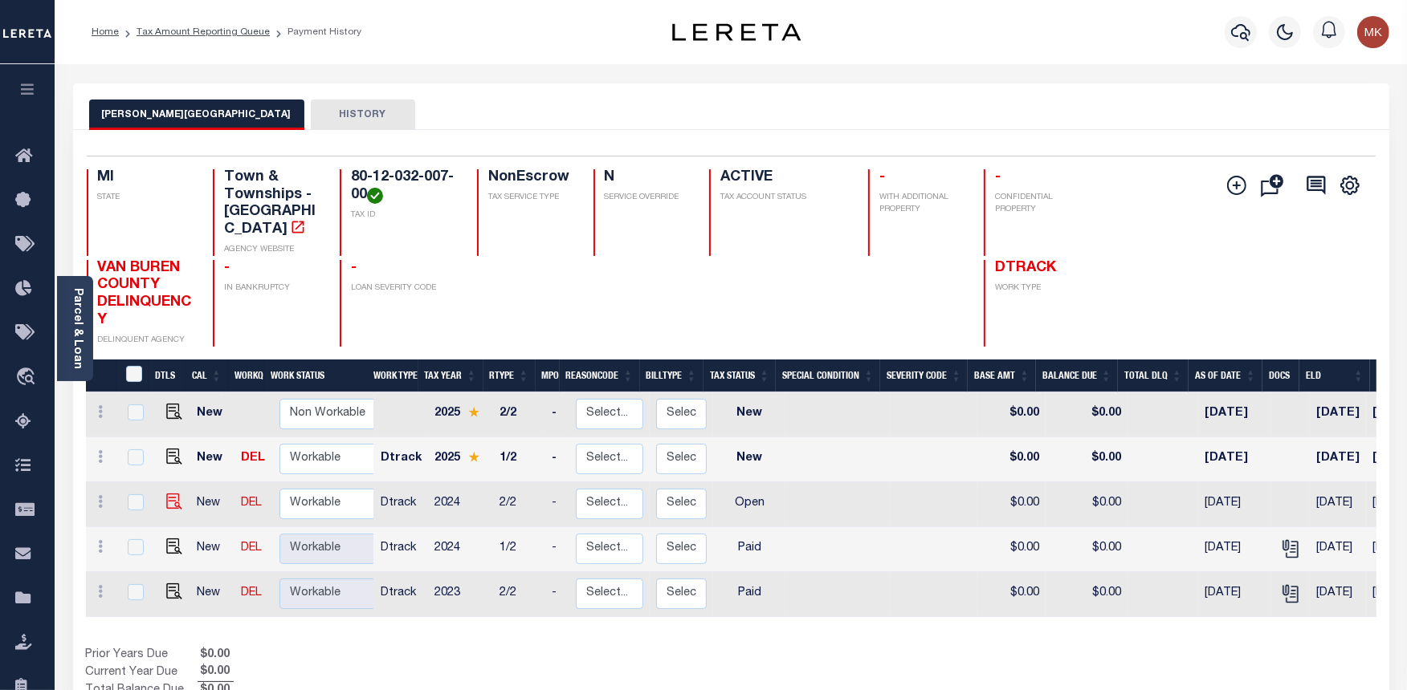
click at [166, 494] on img at bounding box center [174, 502] width 16 height 16
checkbox input "true"
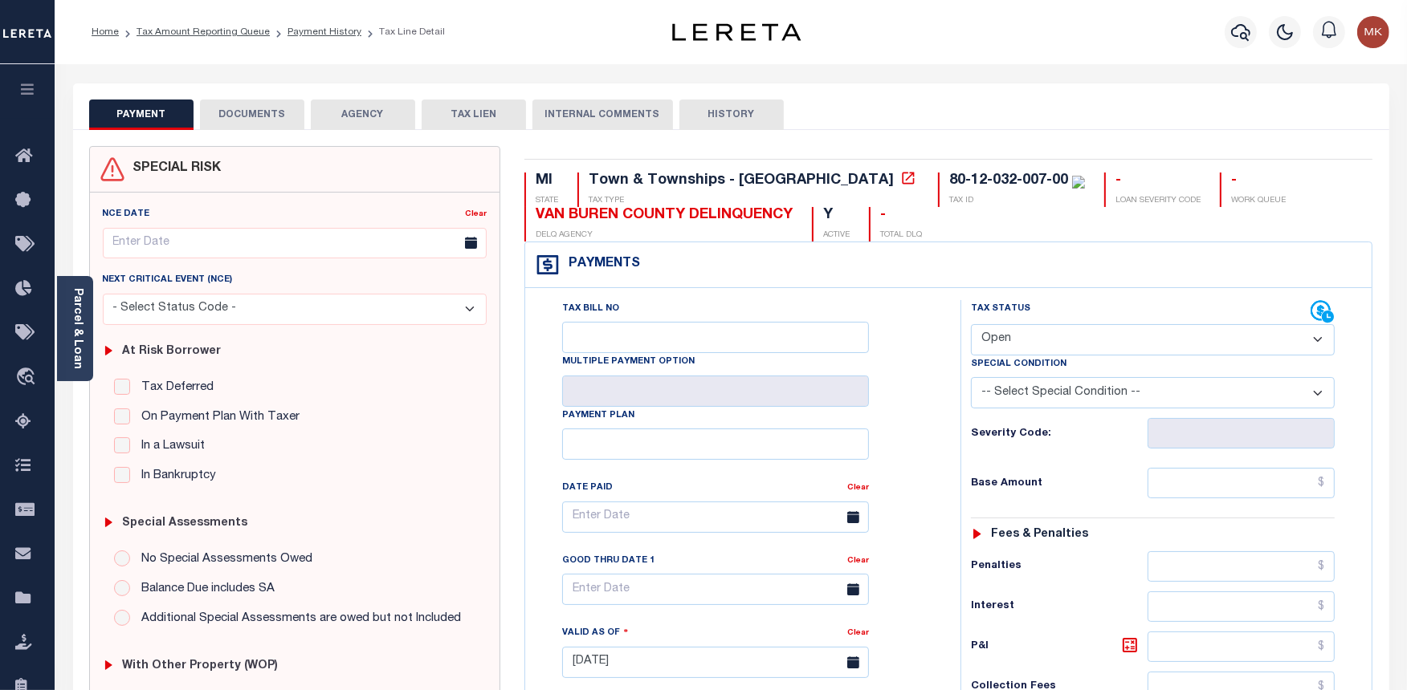
drag, startPoint x: 1125, startPoint y: 337, endPoint x: 1086, endPoint y: 359, distance: 44.2
click at [1125, 337] on select "- Select Status Code - Open Due/Unpaid Paid Incomplete No Tax Due Internal Refu…" at bounding box center [1153, 339] width 364 height 31
select select "PYD"
click at [971, 325] on select "- Select Status Code - Open Due/Unpaid Paid Incomplete No Tax Due Internal Refu…" at bounding box center [1153, 339] width 364 height 31
type input "[DATE]"
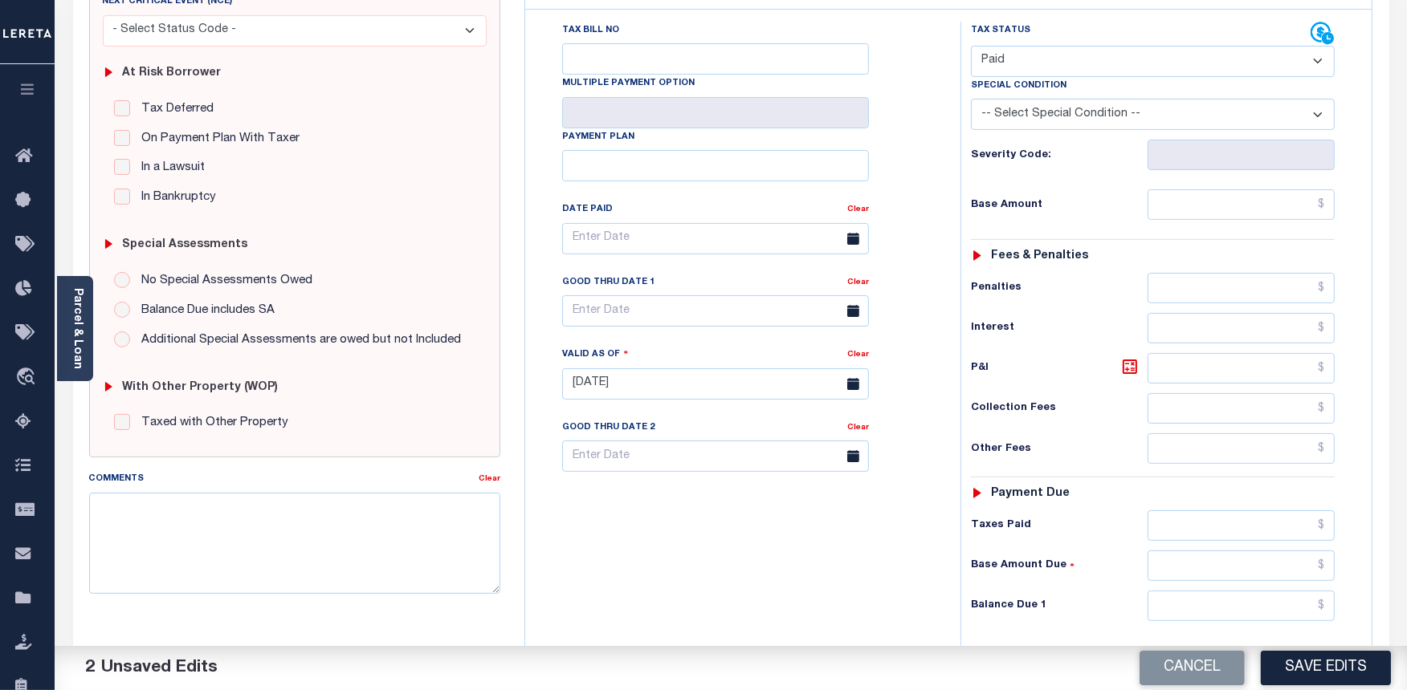
scroll to position [446, 0]
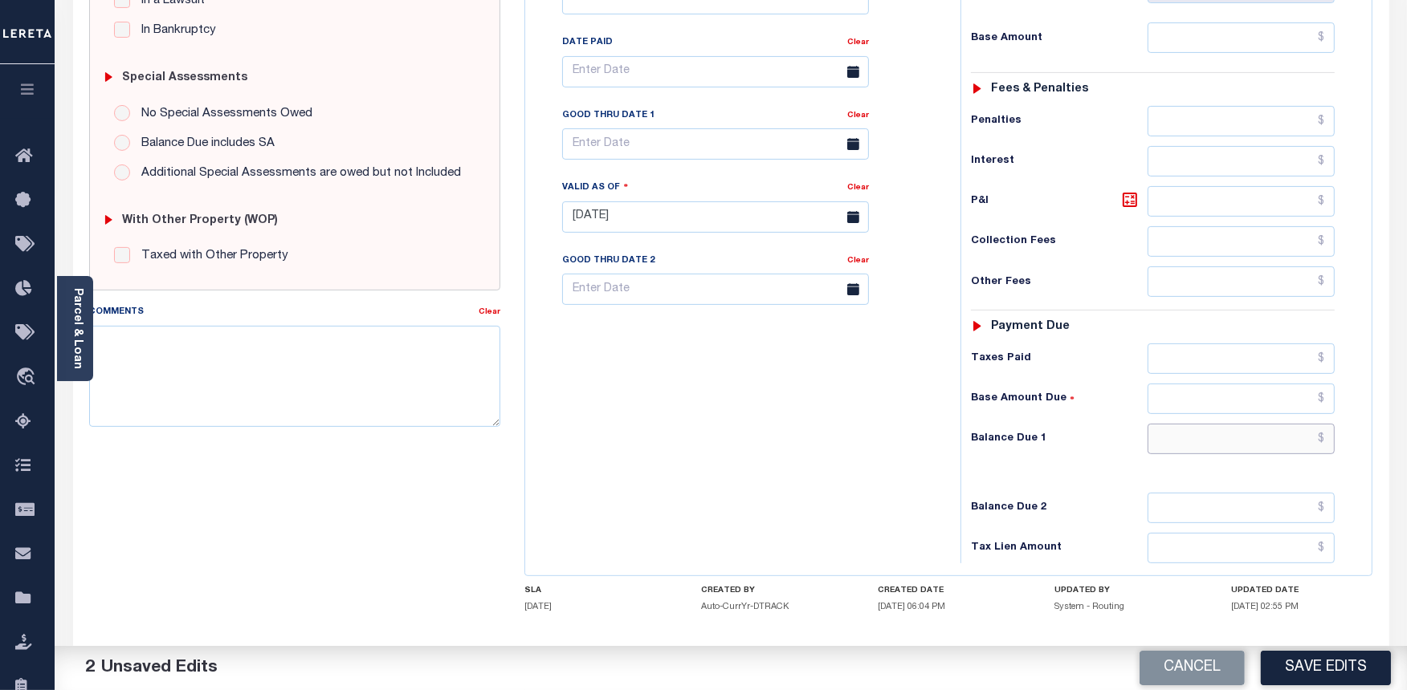
click at [1232, 454] on input "text" at bounding box center [1240, 439] width 187 height 31
type input "$0.00"
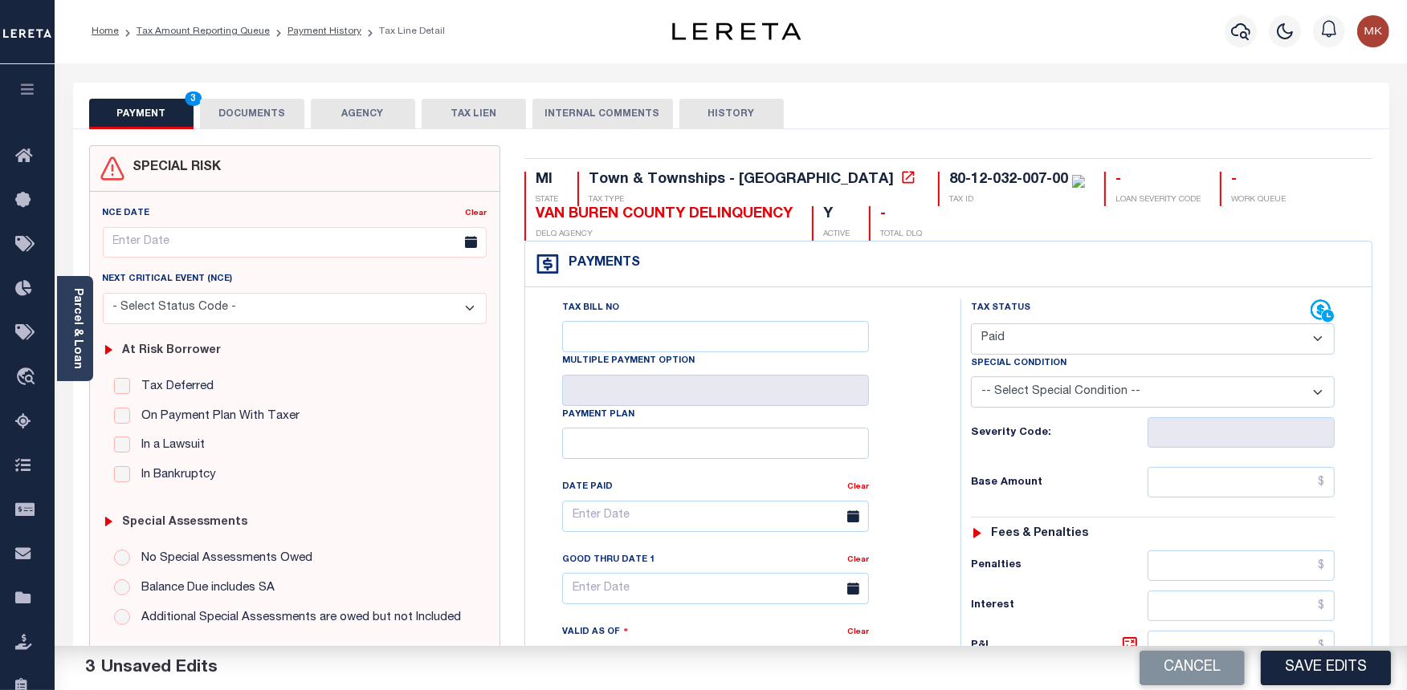
scroll to position [0, 0]
click at [255, 124] on button "DOCUMENTS" at bounding box center [252, 115] width 104 height 31
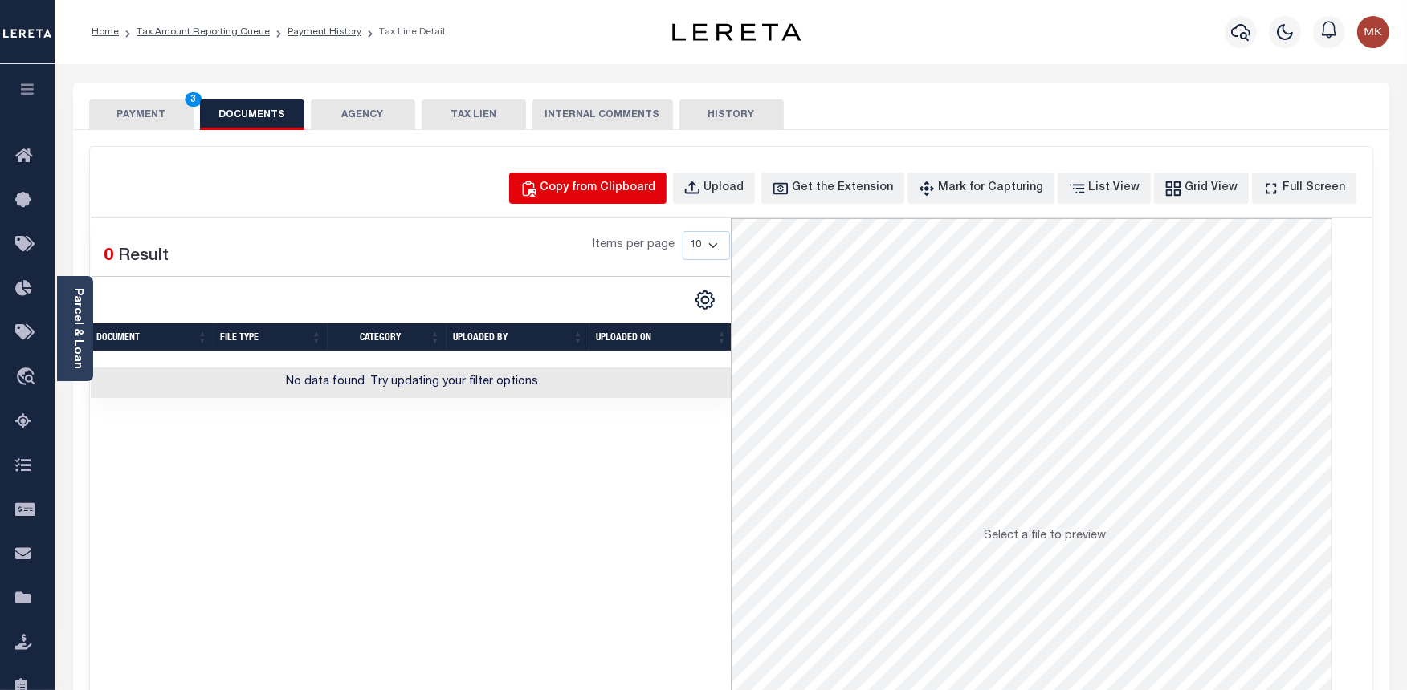
click at [611, 183] on div "Copy from Clipboard" at bounding box center [598, 189] width 116 height 18
select select "POP"
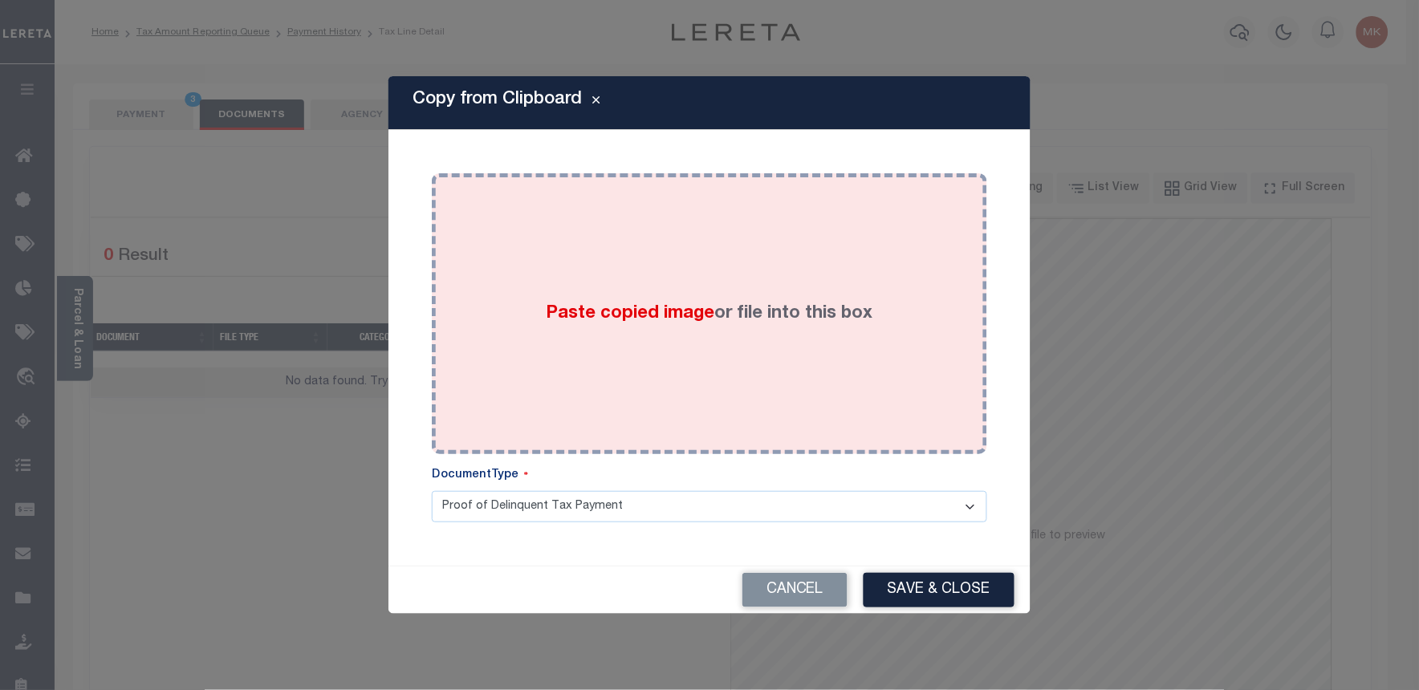
click at [660, 305] on span "Paste copied image" at bounding box center [631, 314] width 169 height 18
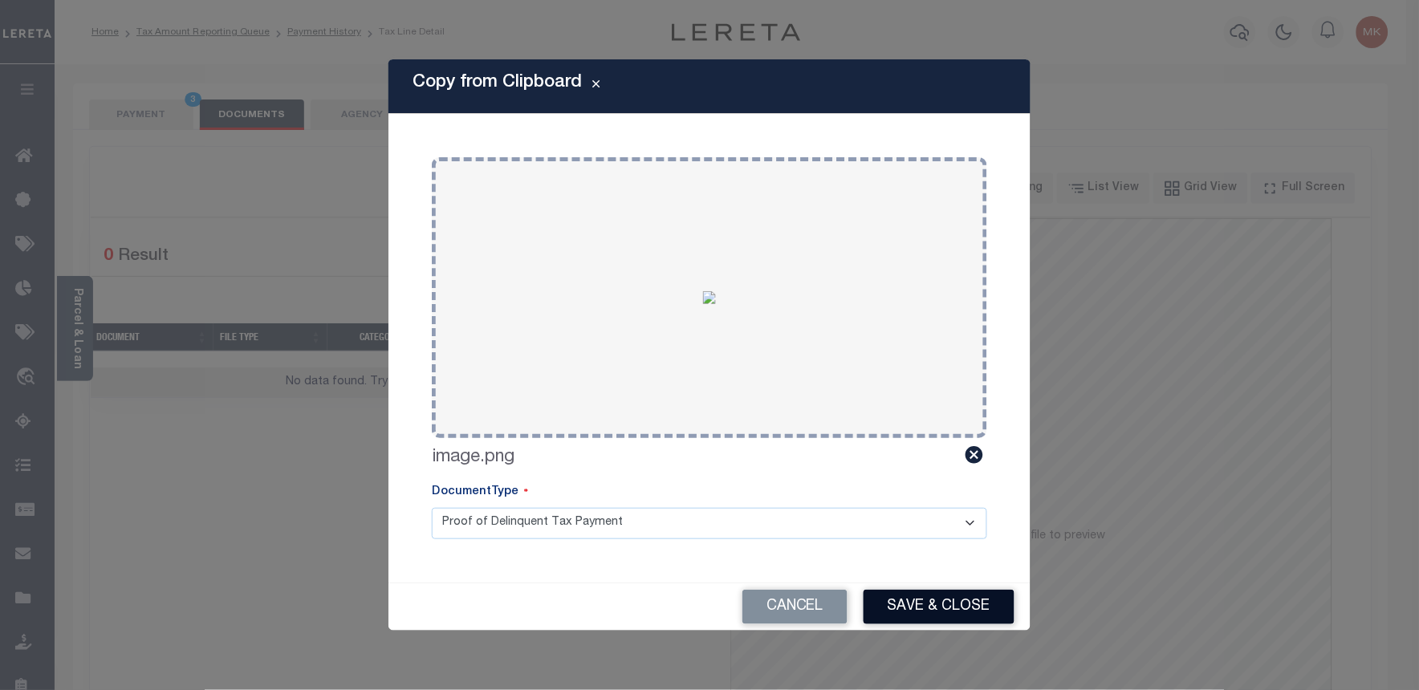
click at [910, 609] on button "Save & Close" at bounding box center [939, 607] width 151 height 35
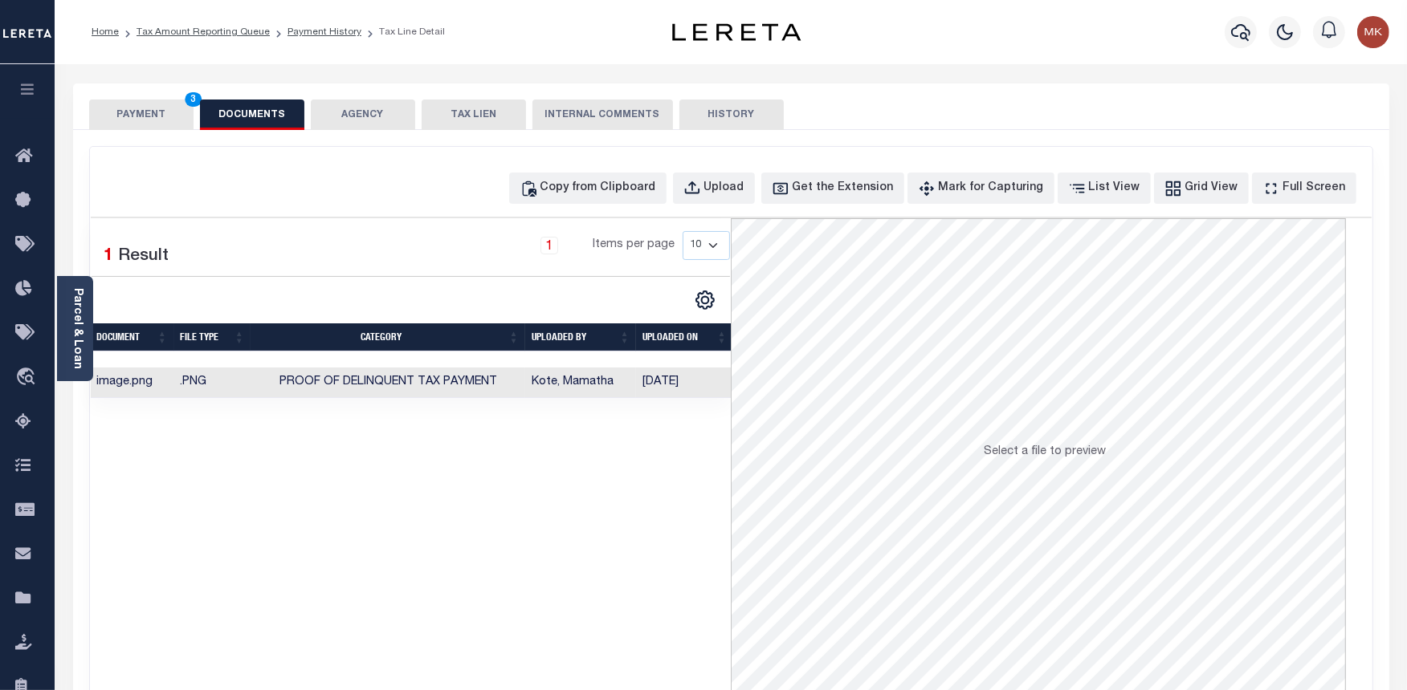
click at [125, 119] on button "PAYMENT 3" at bounding box center [141, 115] width 104 height 31
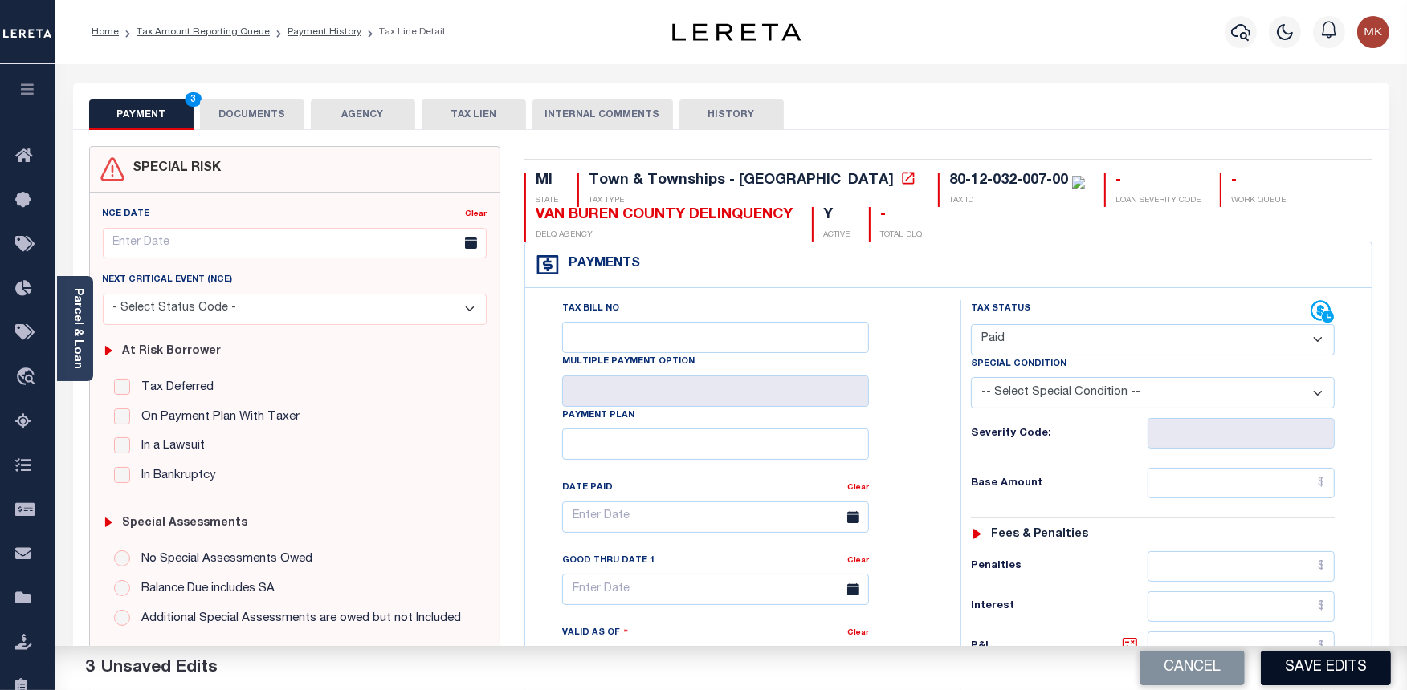
click at [1313, 660] on button "Save Edits" at bounding box center [1325, 668] width 130 height 35
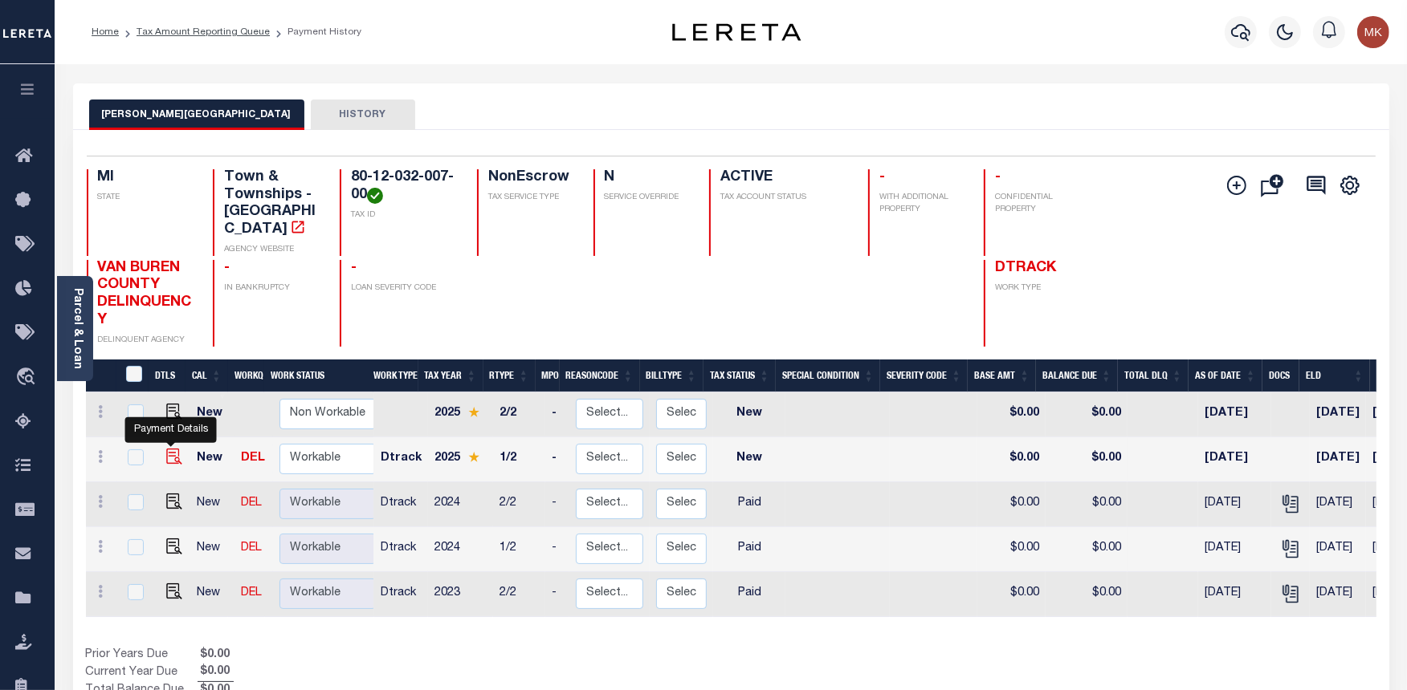
click at [166, 449] on img "" at bounding box center [174, 457] width 16 height 16
checkbox input "true"
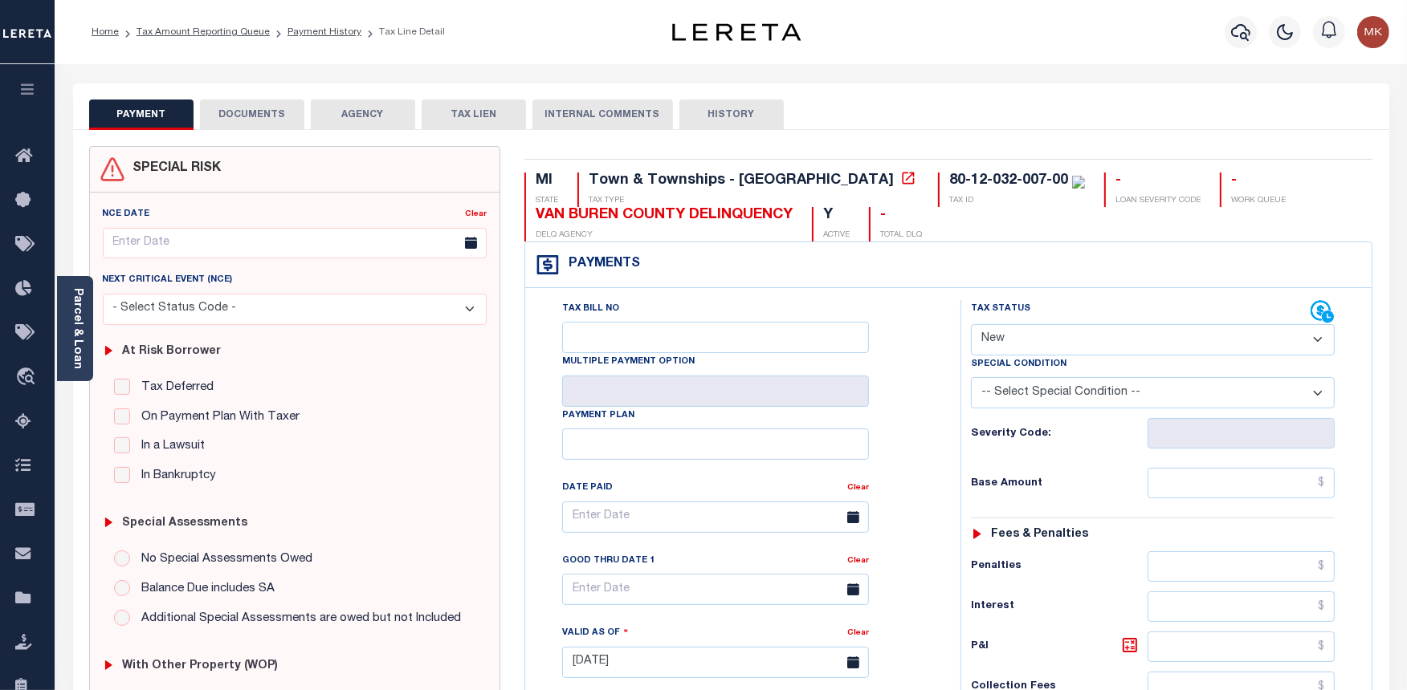
click at [1016, 340] on select "- Select Status Code - Open Due/Unpaid Paid Incomplete No Tax Due Internal Refu…" at bounding box center [1153, 339] width 364 height 31
select select "PYD"
click at [971, 325] on select "- Select Status Code - Open Due/Unpaid Paid Incomplete No Tax Due Internal Refu…" at bounding box center [1153, 339] width 364 height 31
type input "[DATE]"
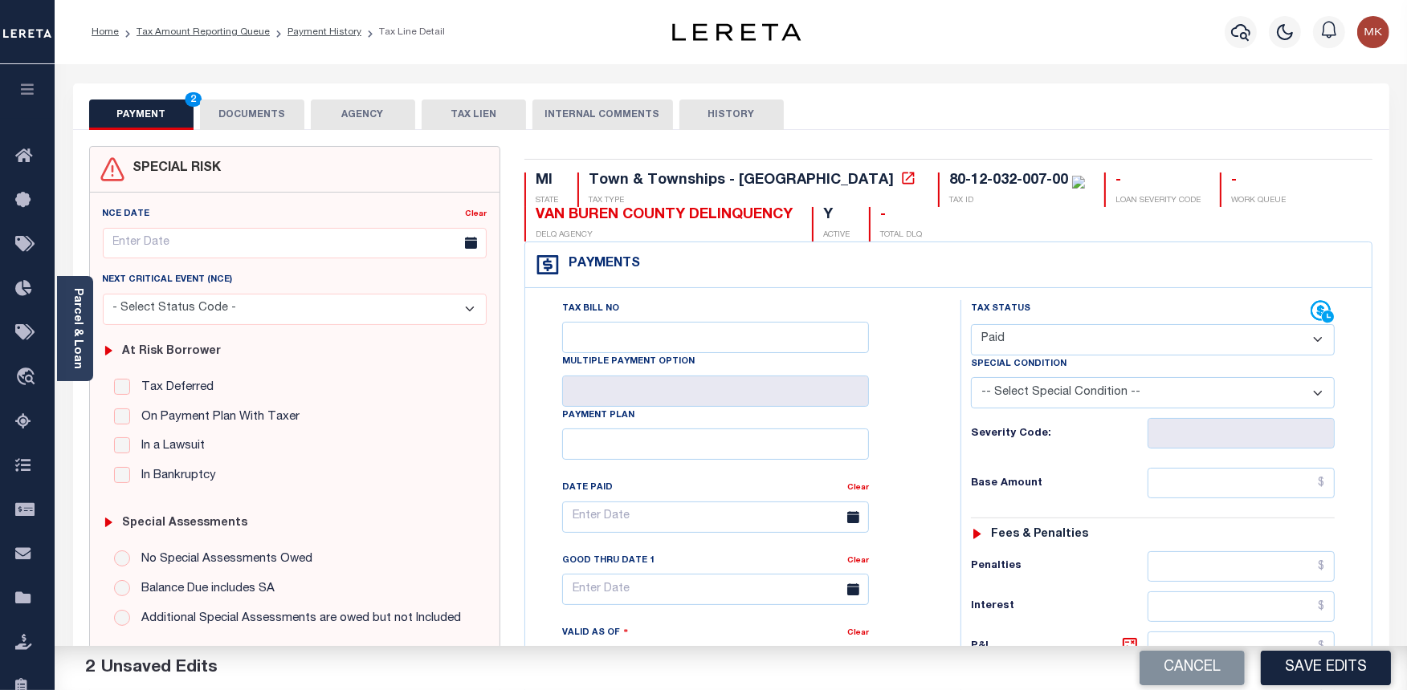
scroll to position [539, 0]
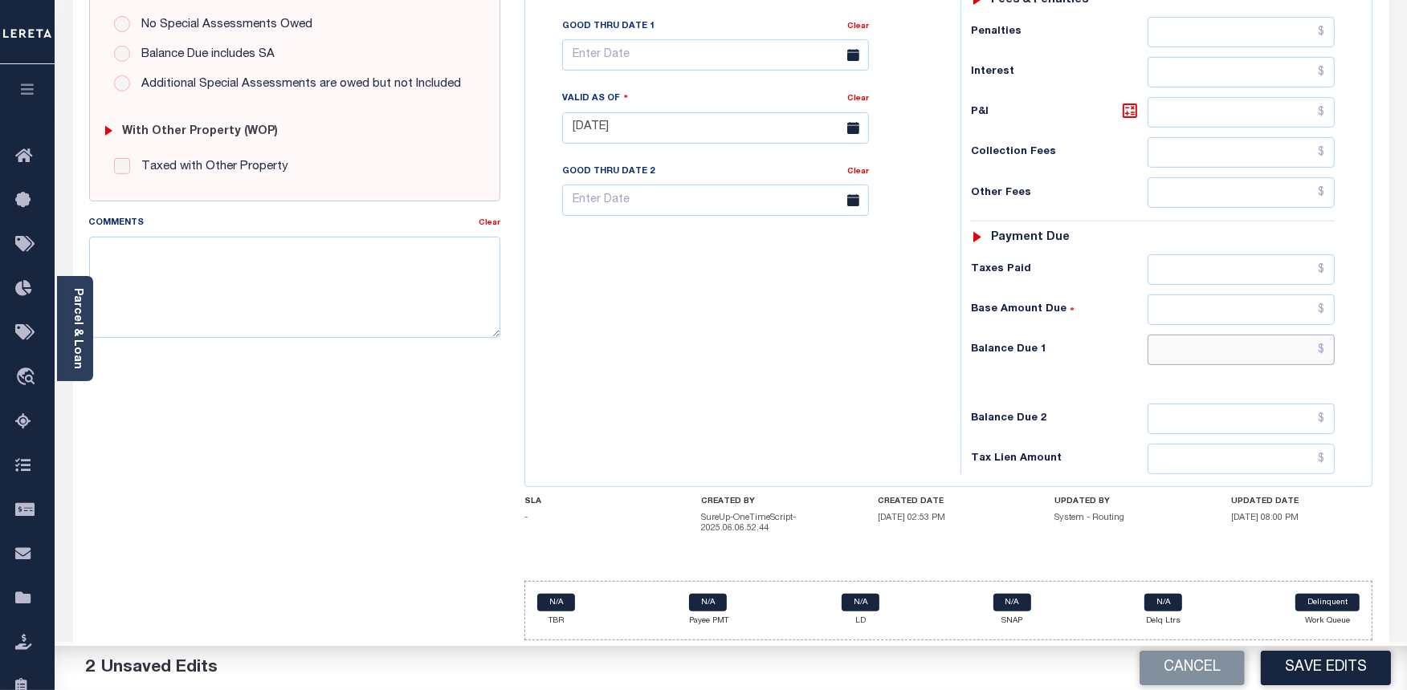
click at [1201, 345] on input "text" at bounding box center [1240, 350] width 187 height 31
type input "$0.00"
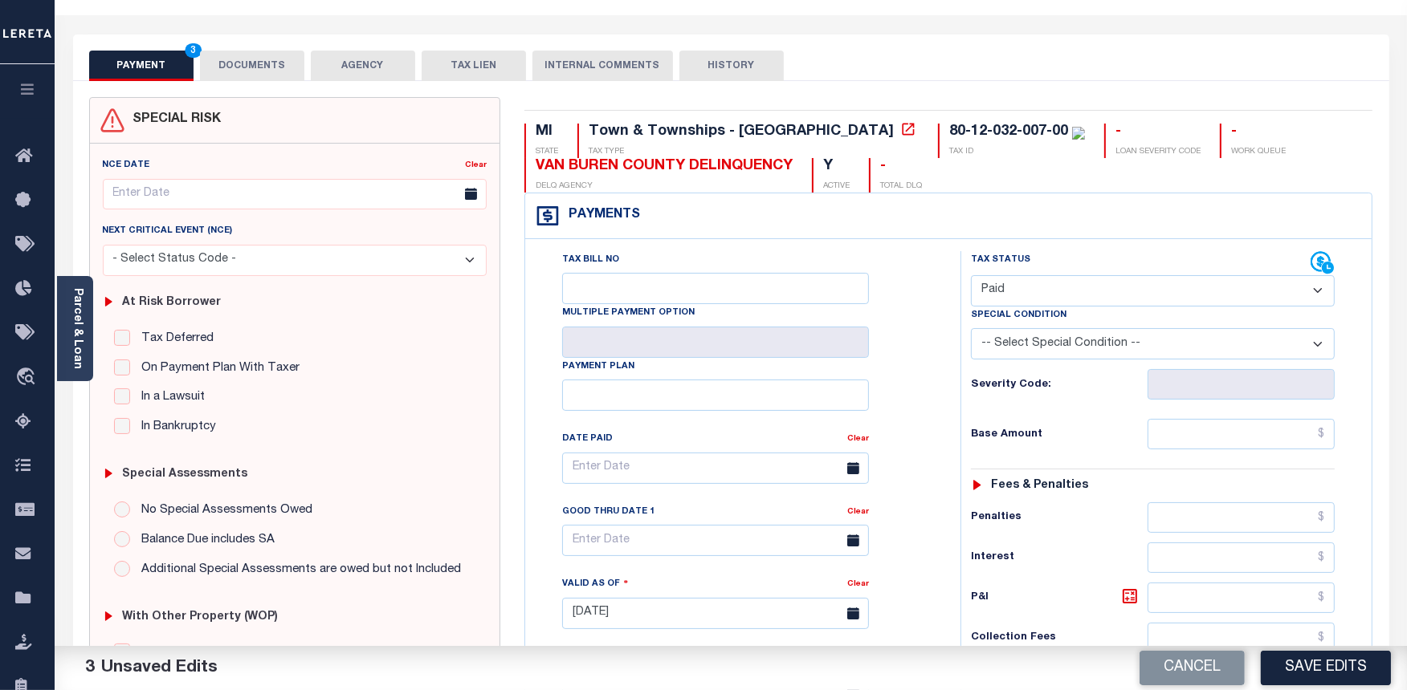
scroll to position [0, 0]
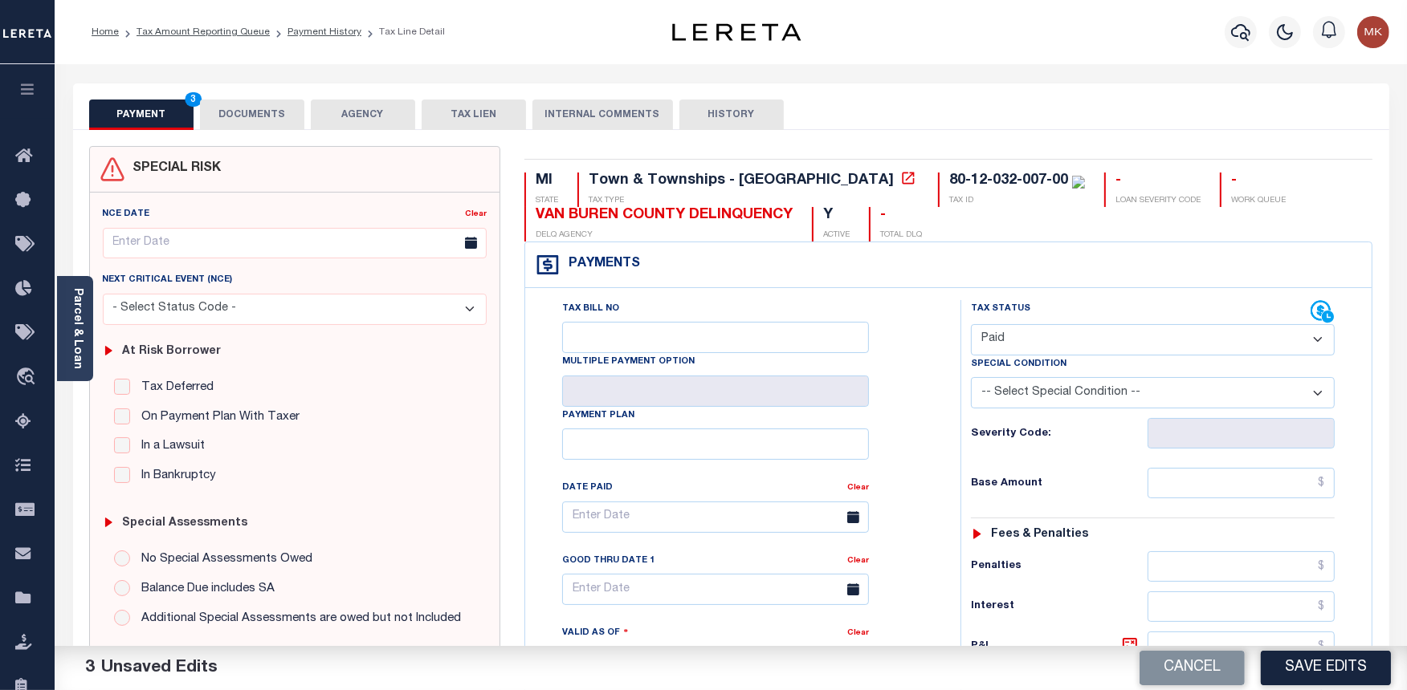
click at [257, 100] on button "DOCUMENTS" at bounding box center [252, 115] width 104 height 31
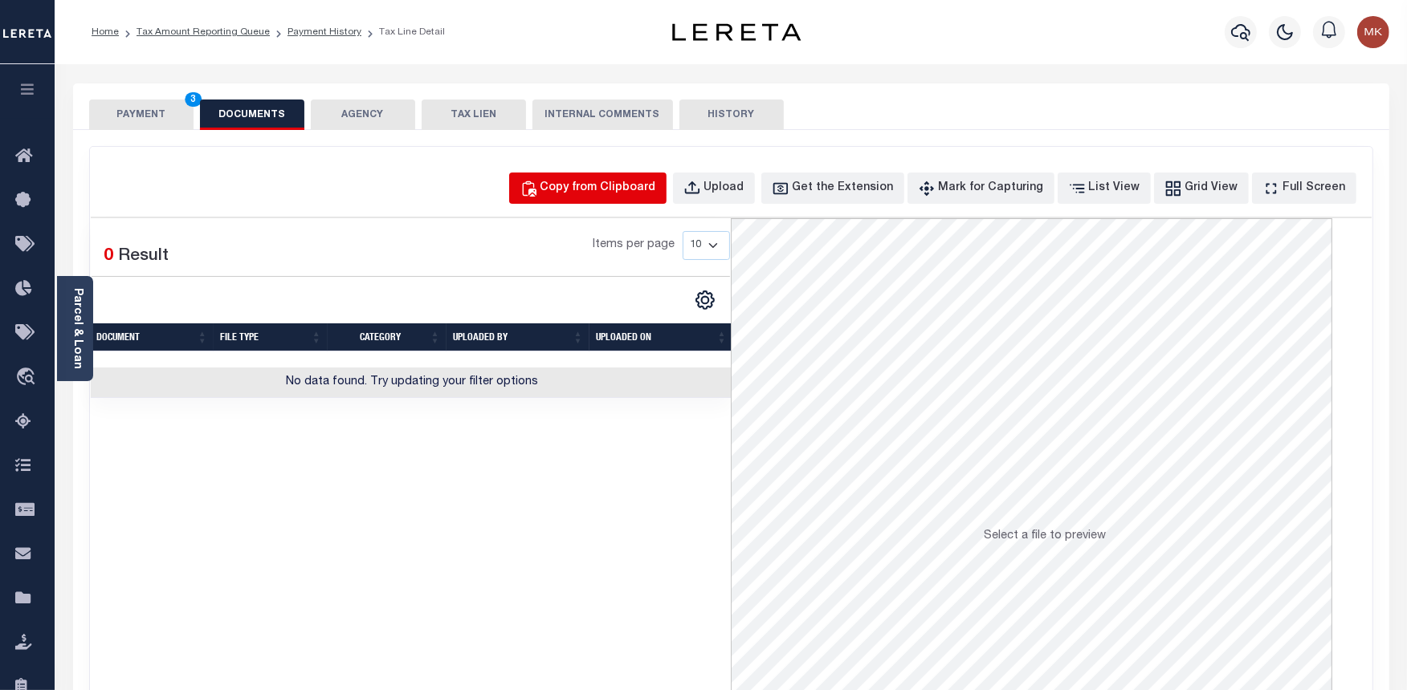
click at [588, 190] on div "Copy from Clipboard" at bounding box center [598, 189] width 116 height 18
select select "POP"
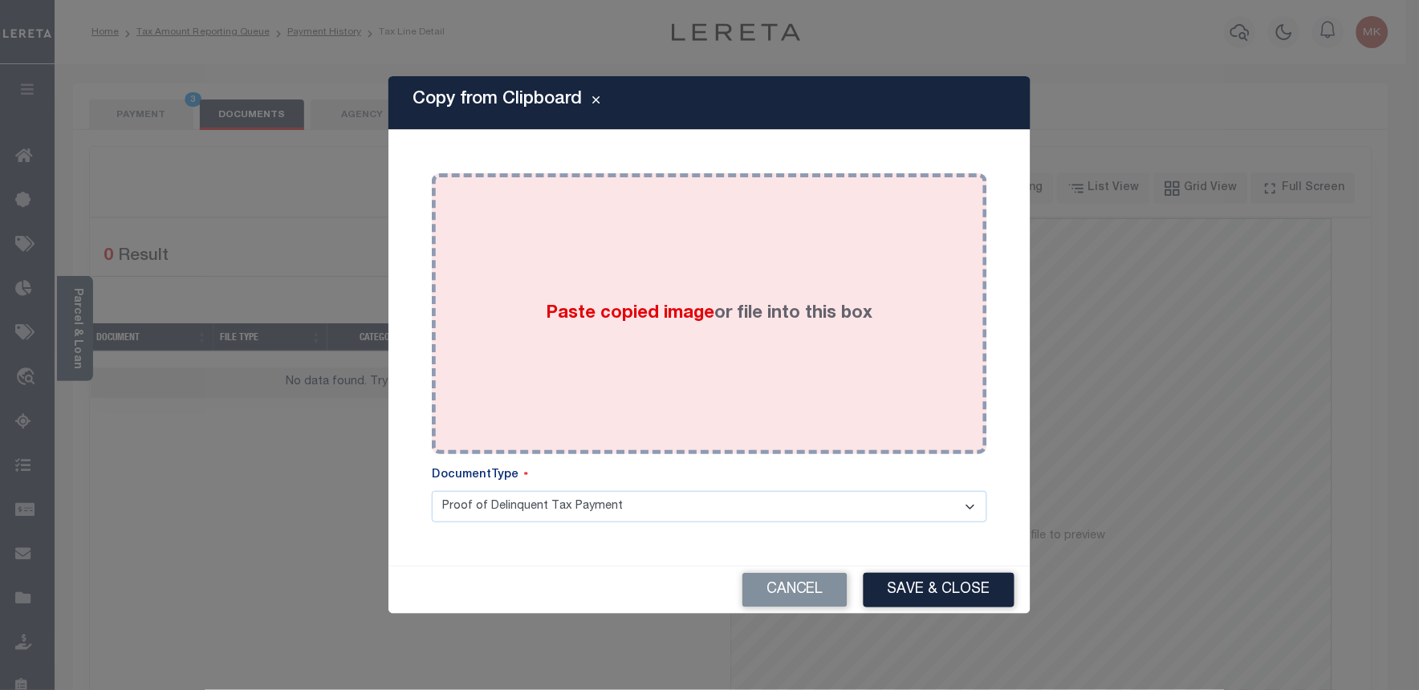
click at [686, 307] on span "Paste copied image" at bounding box center [631, 314] width 169 height 18
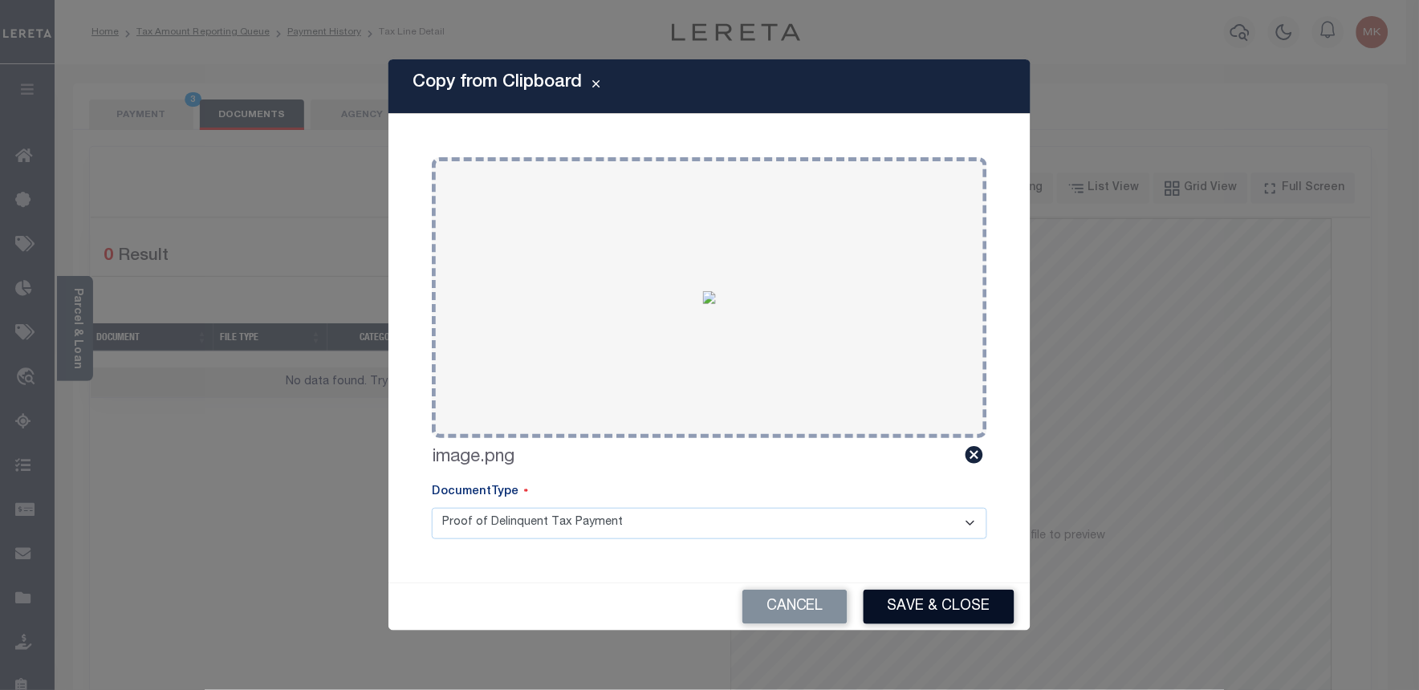
click at [956, 604] on button "Save & Close" at bounding box center [939, 607] width 151 height 35
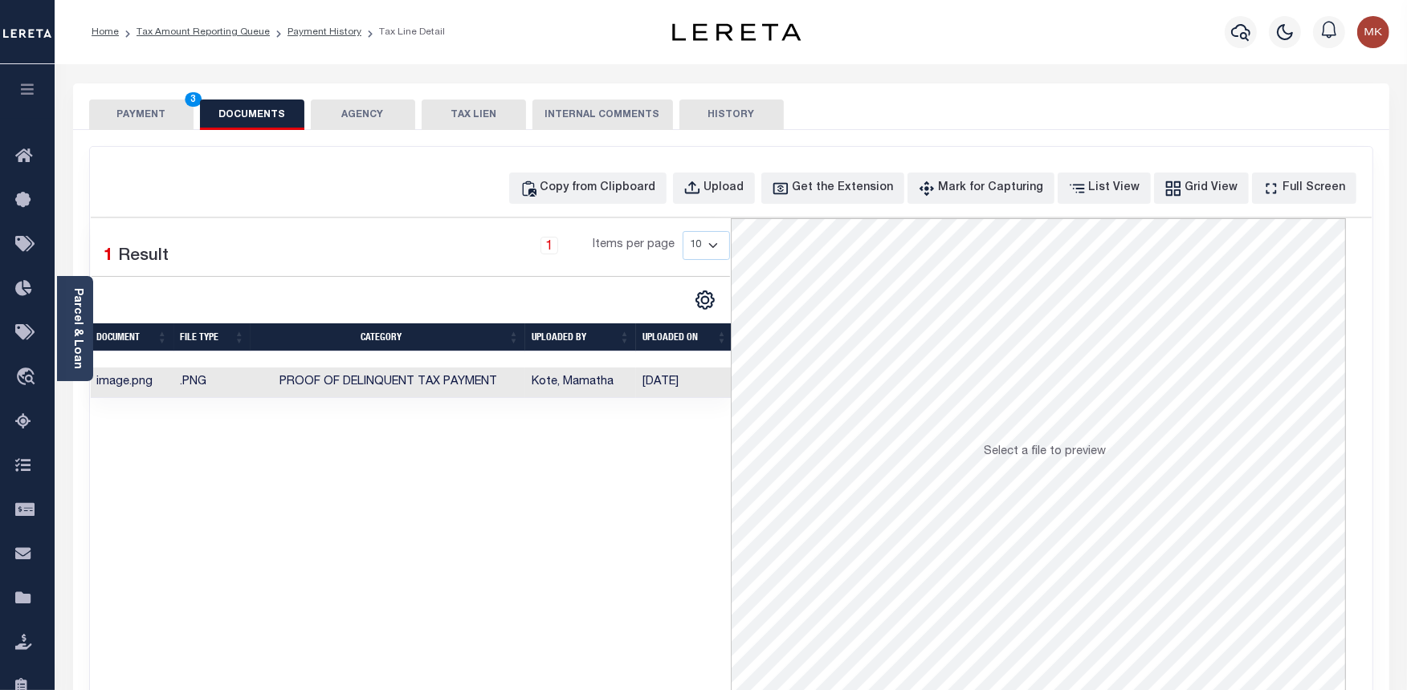
click at [137, 110] on button "PAYMENT 3" at bounding box center [141, 115] width 104 height 31
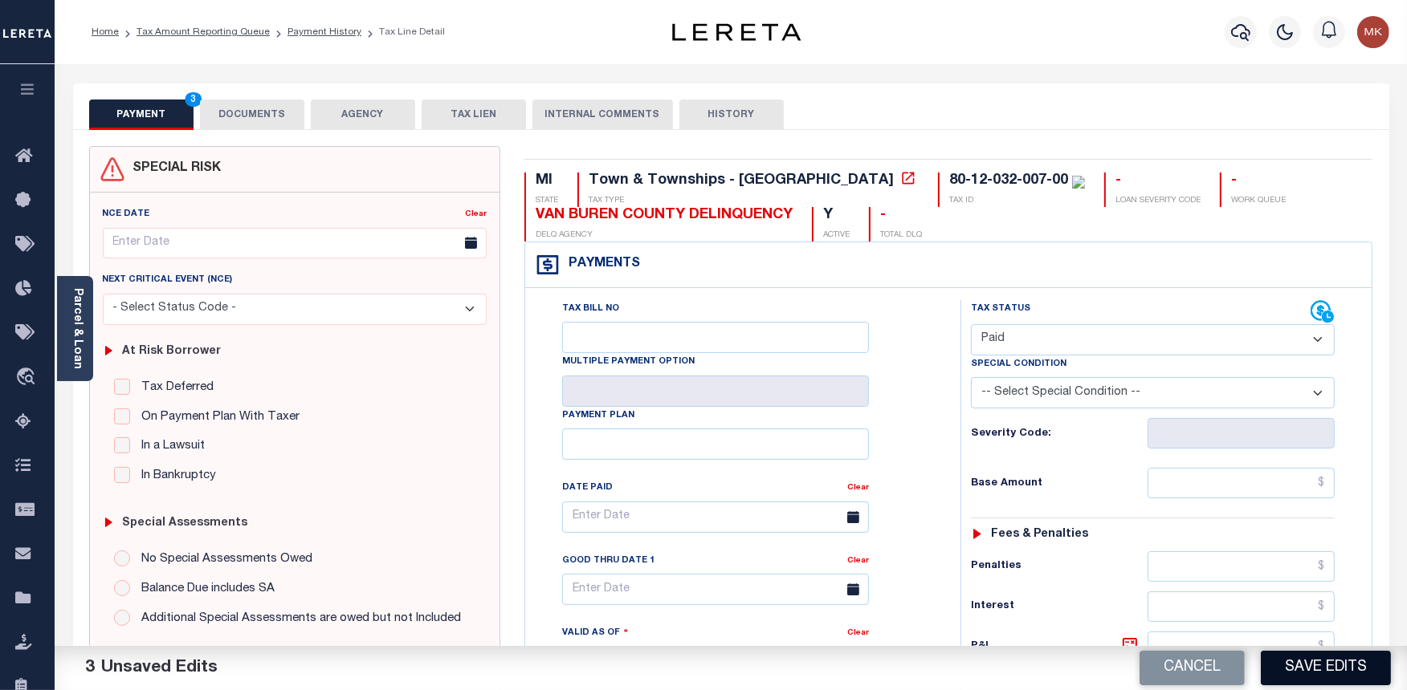
click at [1334, 673] on button "Save Edits" at bounding box center [1325, 668] width 130 height 35
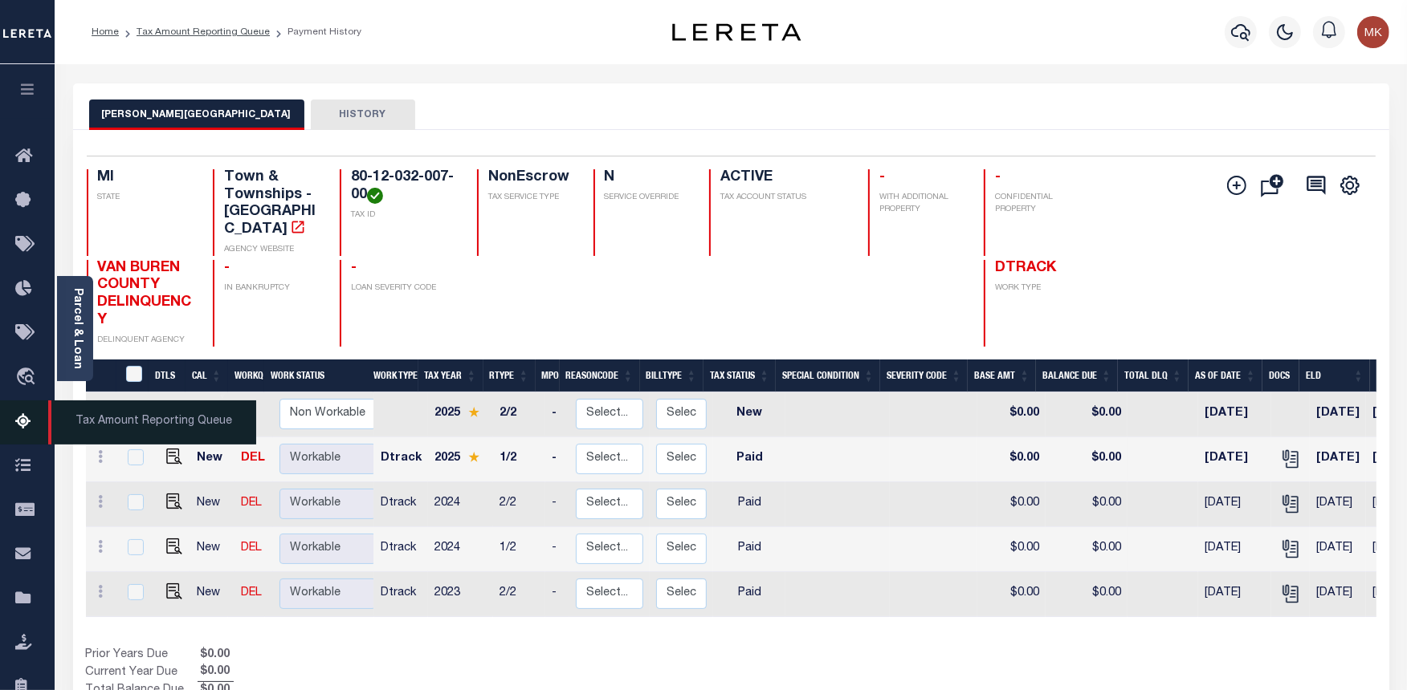
click at [2, 417] on link "Tax Amount Reporting Queue" at bounding box center [27, 423] width 55 height 44
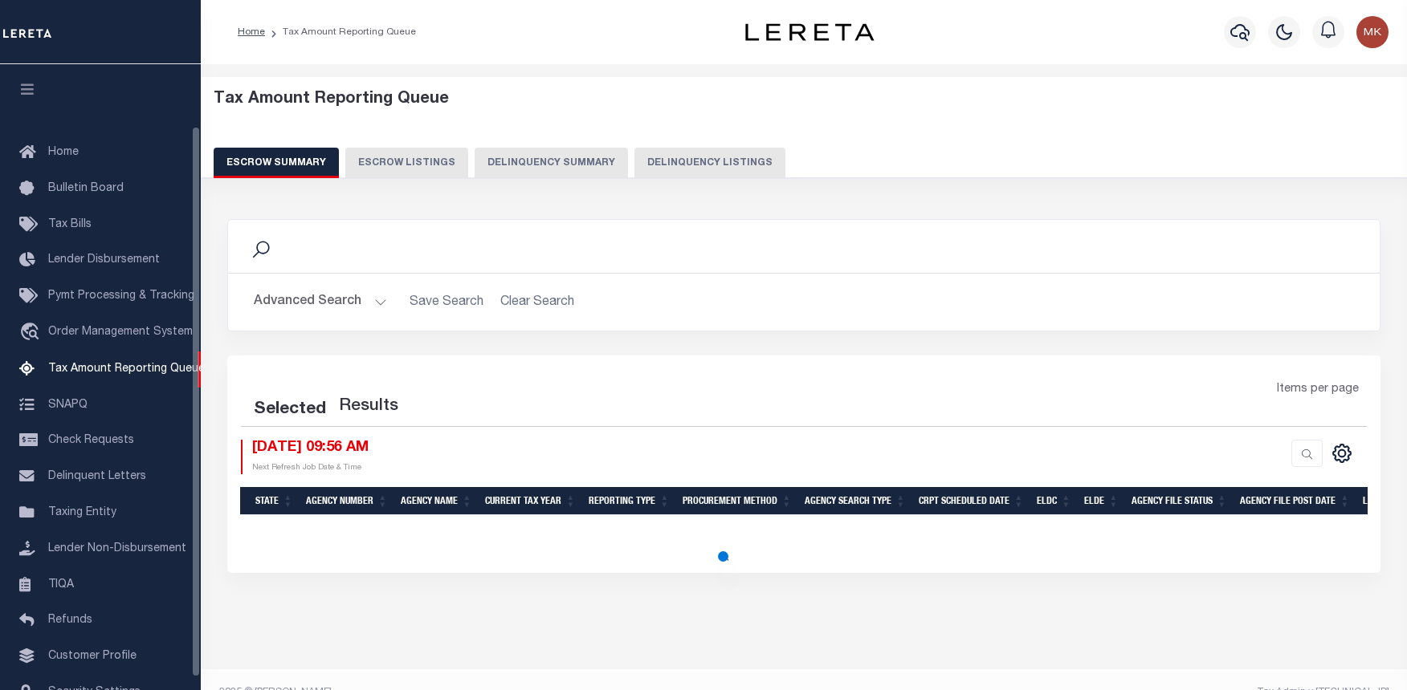
click at [639, 167] on button "Delinquency Listings" at bounding box center [709, 163] width 151 height 31
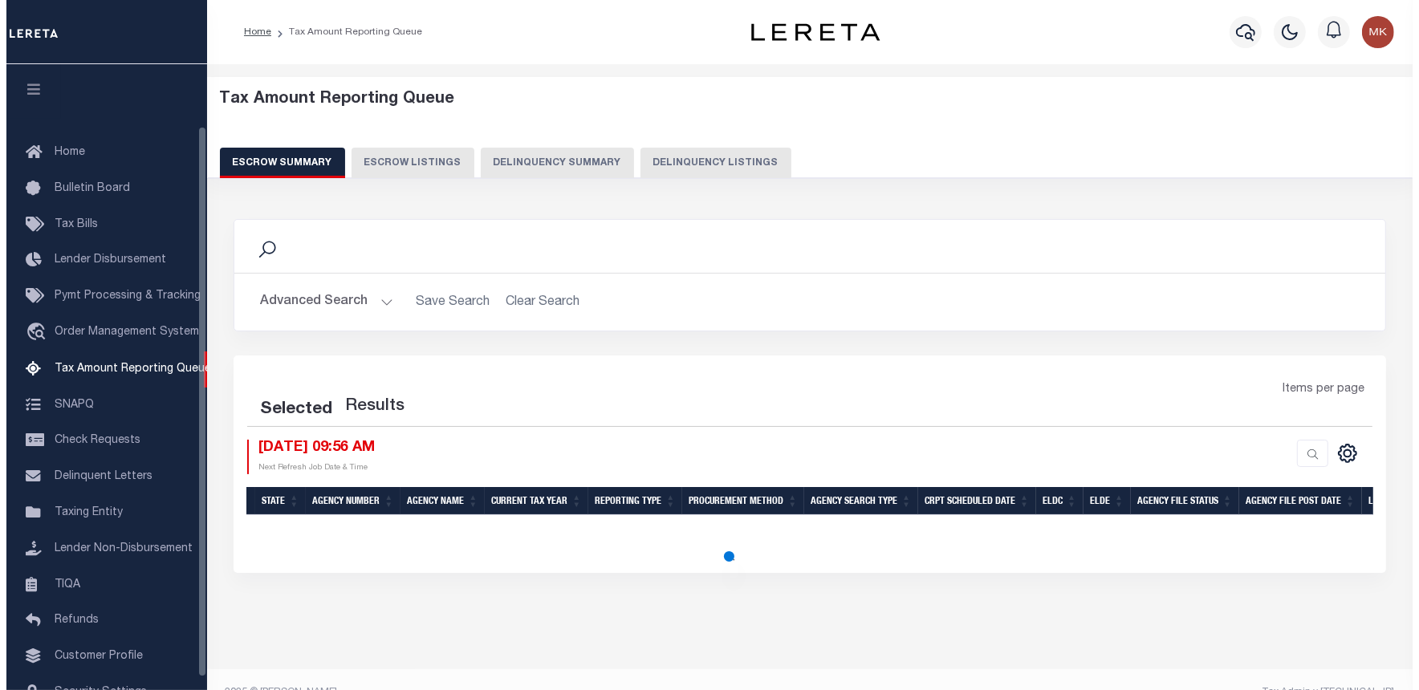
scroll to position [83, 0]
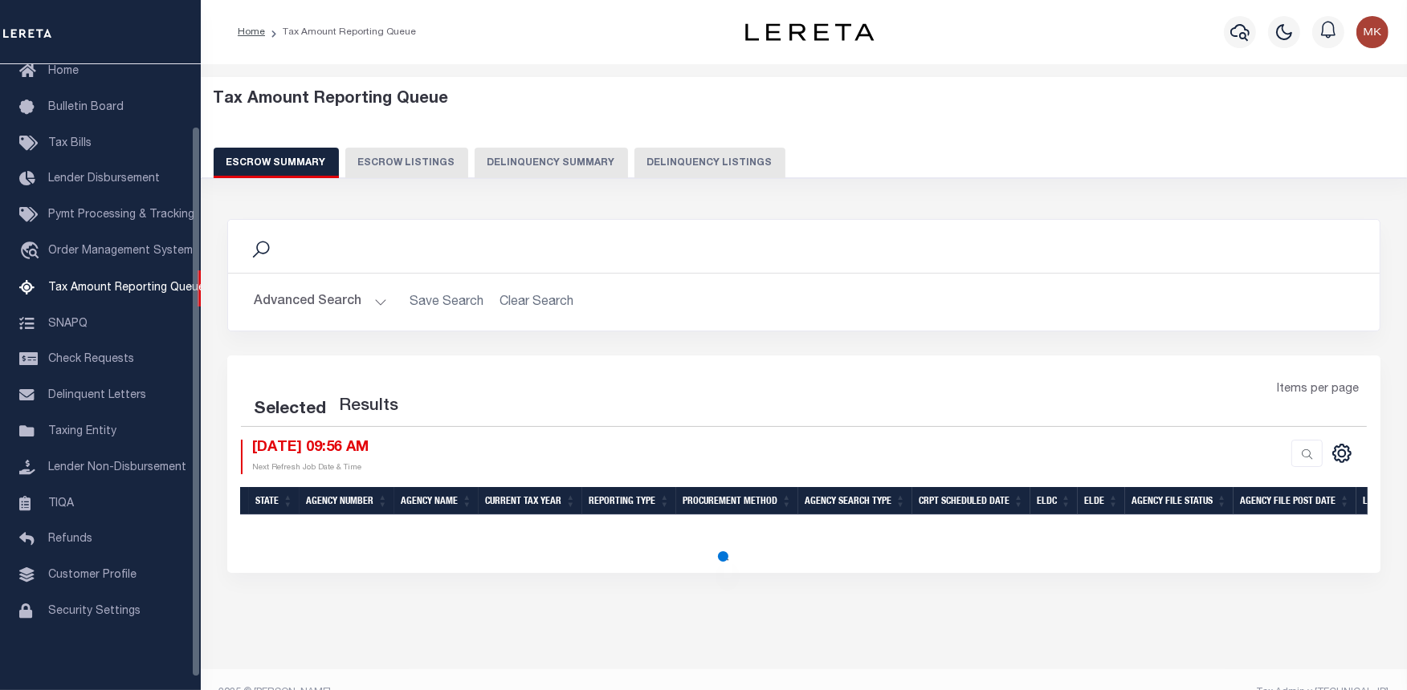
select select "100"
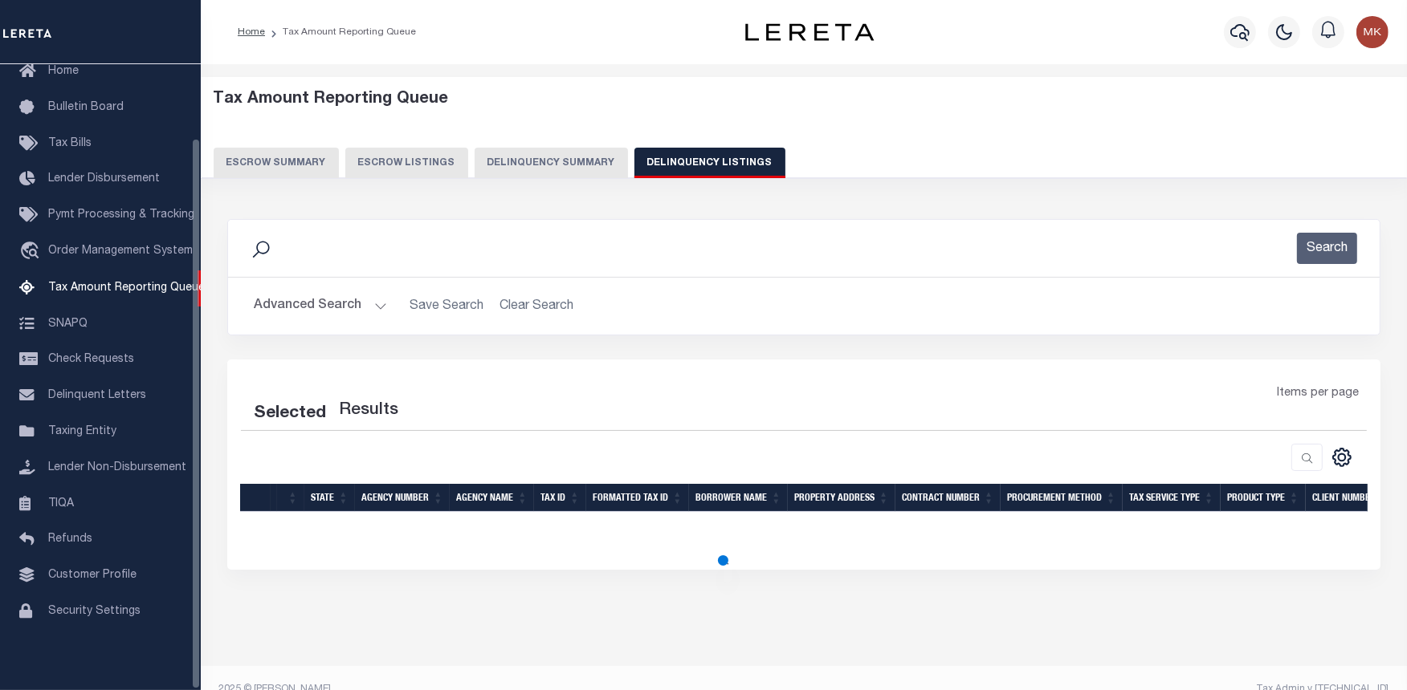
select select "100"
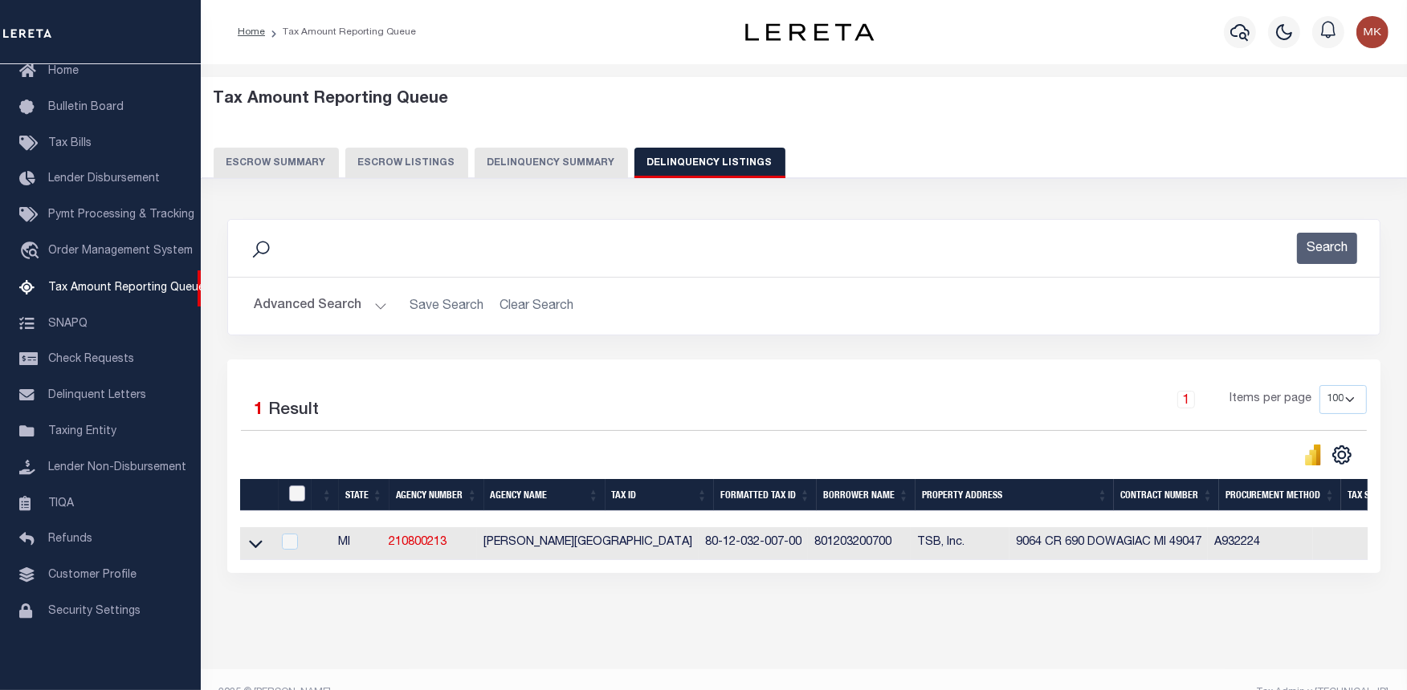
click at [297, 496] on input "checkbox" at bounding box center [297, 494] width 16 height 16
checkbox input "true"
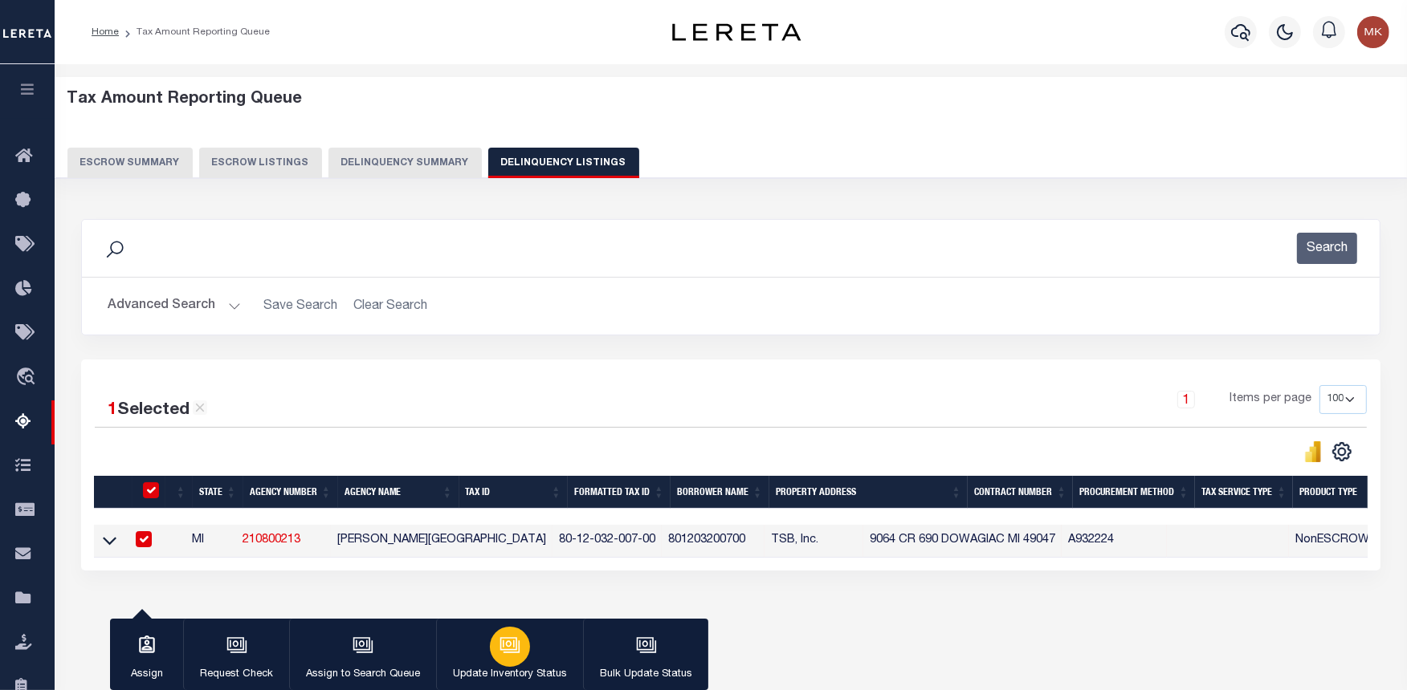
click at [510, 653] on icon "button" at bounding box center [511, 647] width 16 height 12
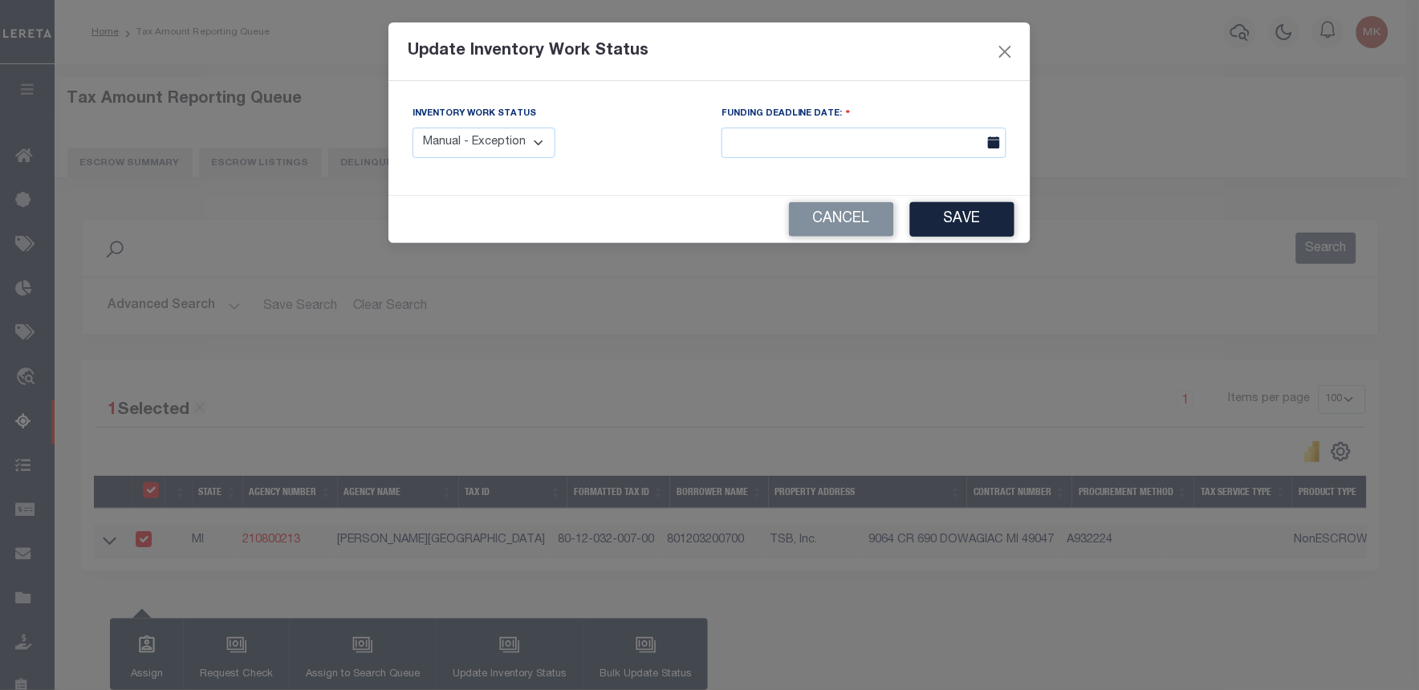
click at [491, 145] on select "Manual - Exception Pended - Awaiting Search Late Add Exception Completed" at bounding box center [484, 143] width 143 height 31
select select "4"
click at [413, 128] on select "Manual - Exception Pended - Awaiting Search Late Add Exception Completed" at bounding box center [484, 143] width 143 height 31
click at [998, 222] on button "Save" at bounding box center [962, 219] width 104 height 35
